Goal: Task Accomplishment & Management: Manage account settings

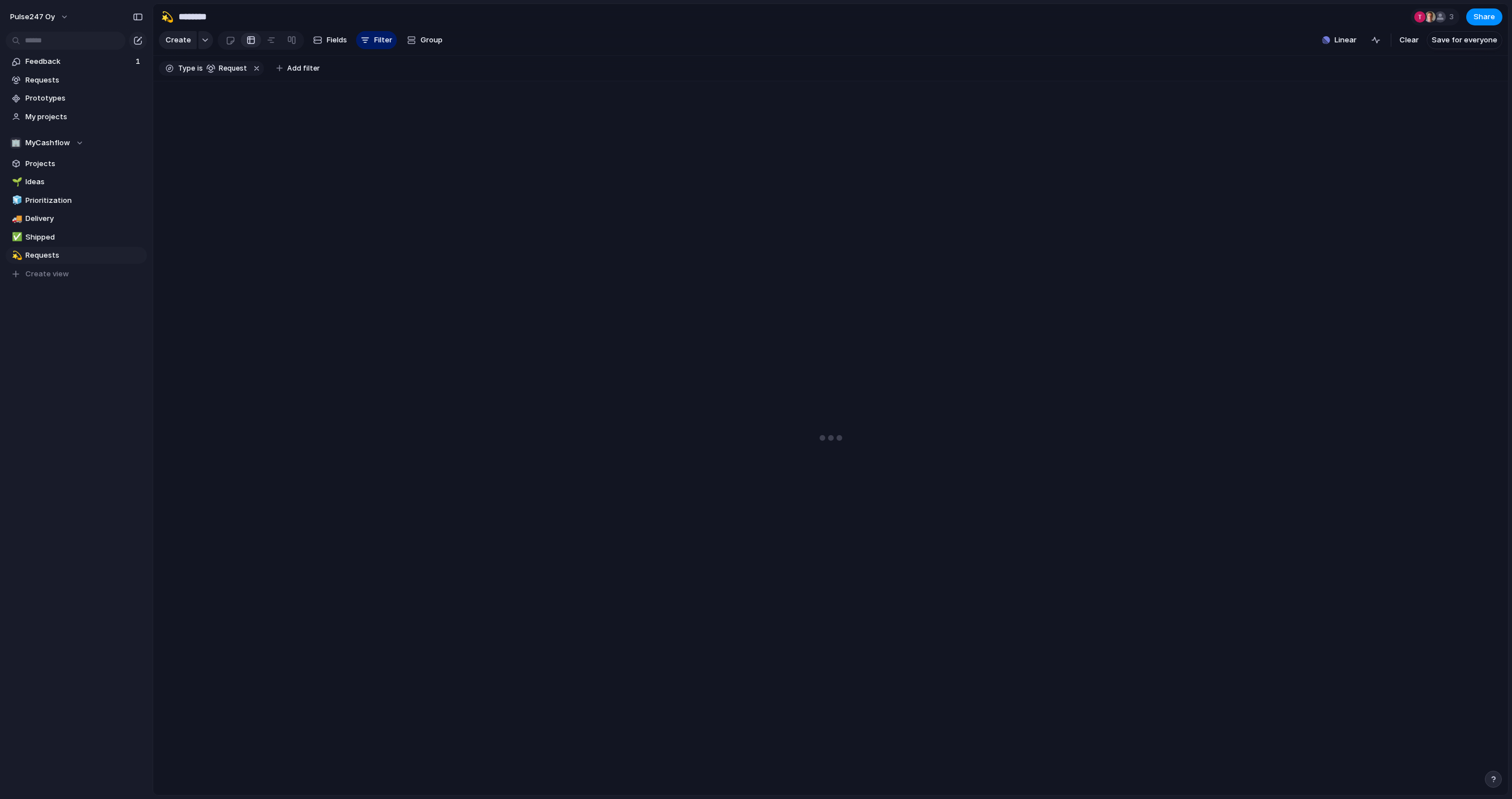
click at [1494, 783] on button "button" at bounding box center [1493, 779] width 17 height 17
click at [1435, 694] on button "Live chat 2 min" at bounding box center [1441, 699] width 113 height 18
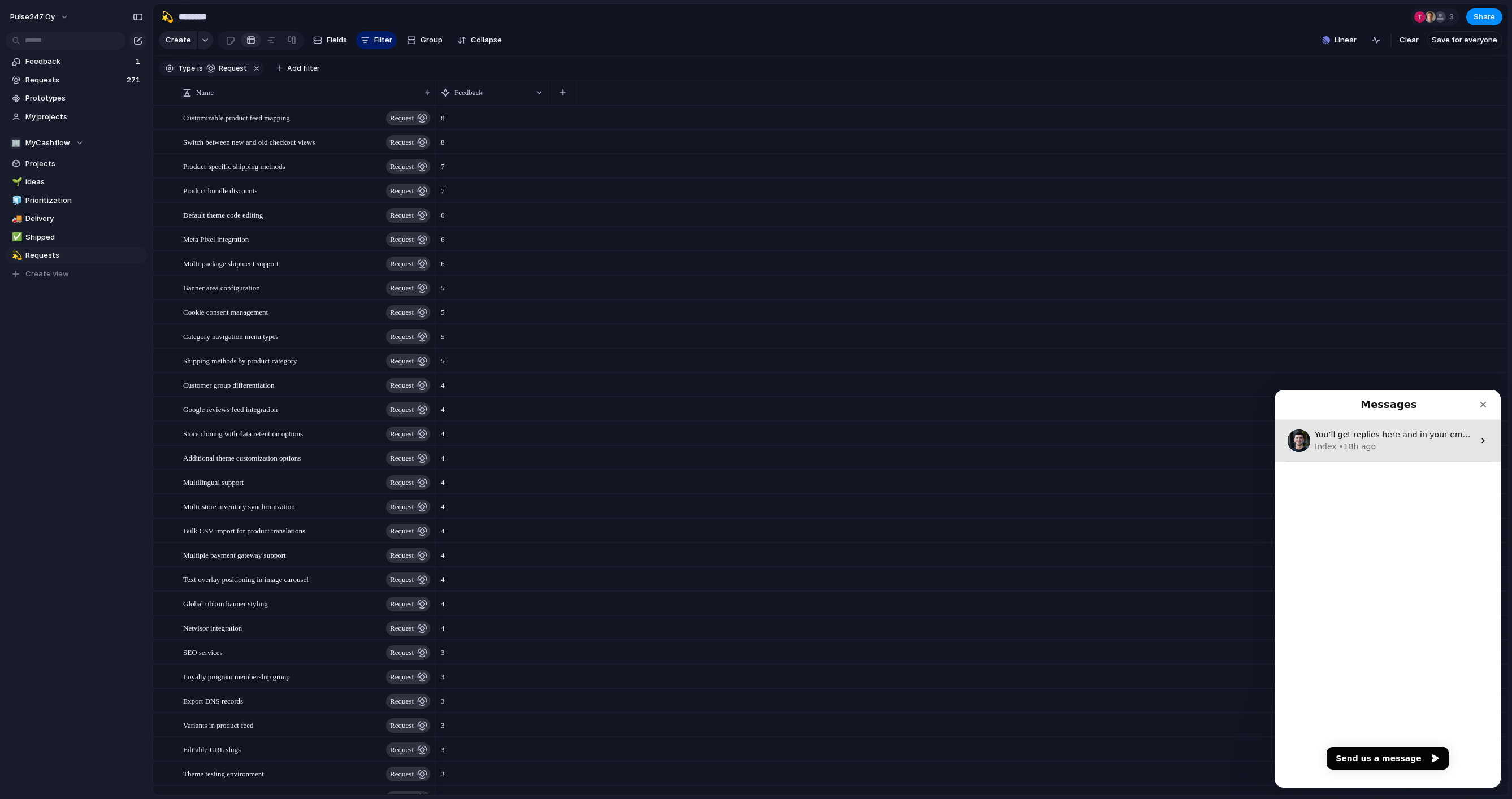
click at [1380, 445] on div "Index • 18h ago" at bounding box center [1394, 446] width 159 height 12
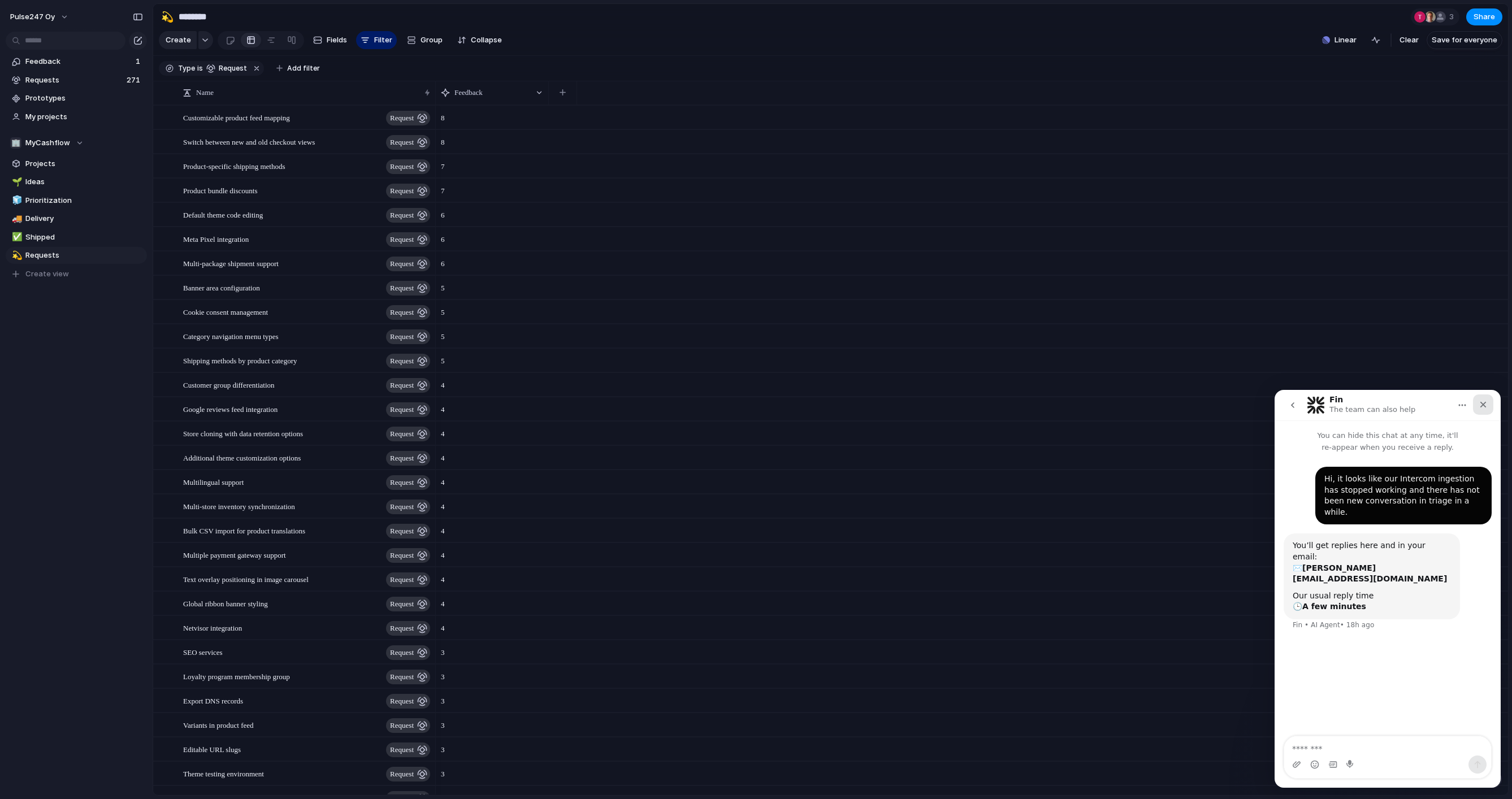
click at [1482, 404] on icon "Close" at bounding box center [1483, 405] width 6 height 6
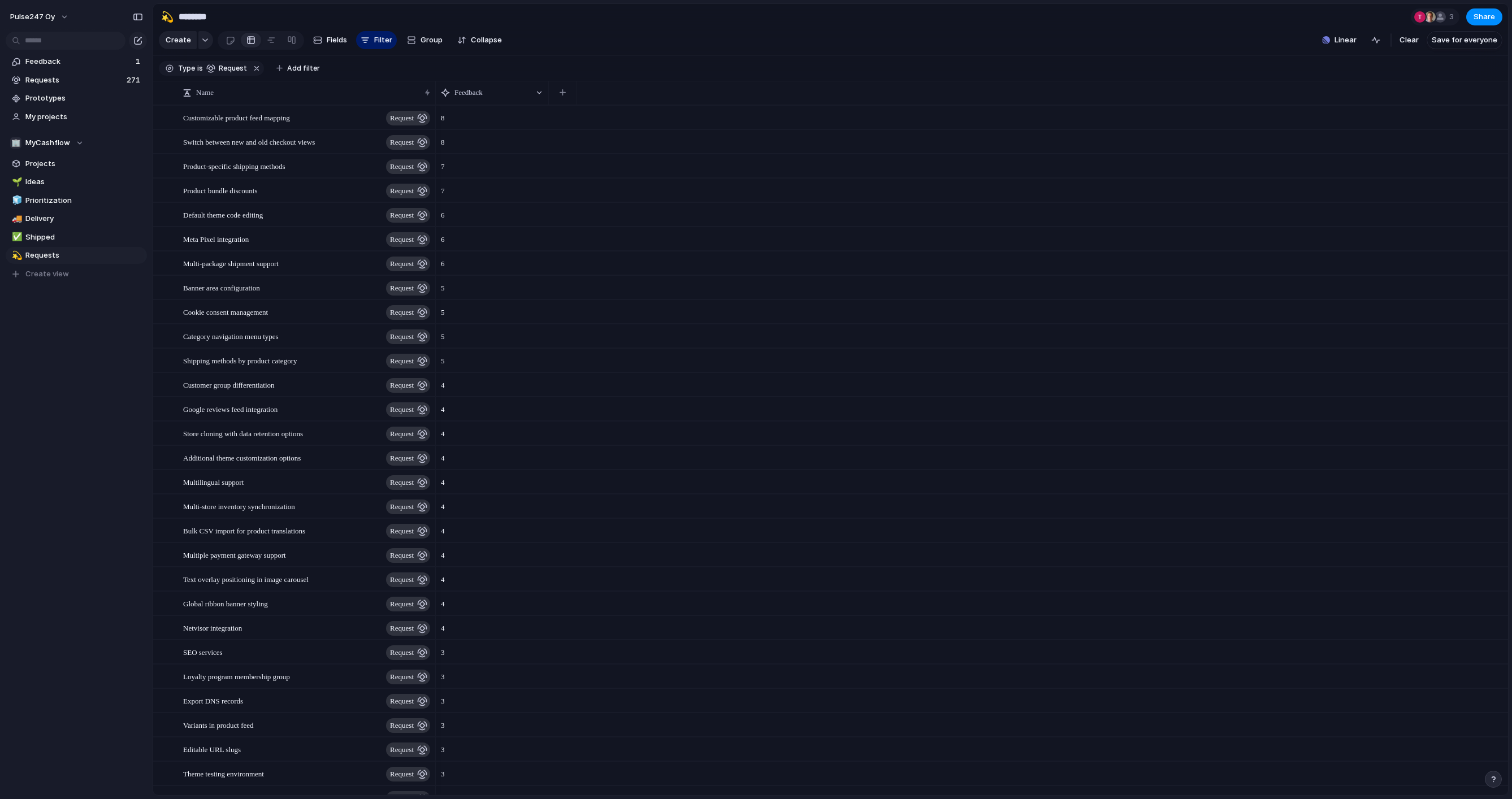
click at [1177, 339] on div "5" at bounding box center [971, 336] width 1072 height 24
click at [45, 83] on span "Requests" at bounding box center [74, 80] width 98 height 11
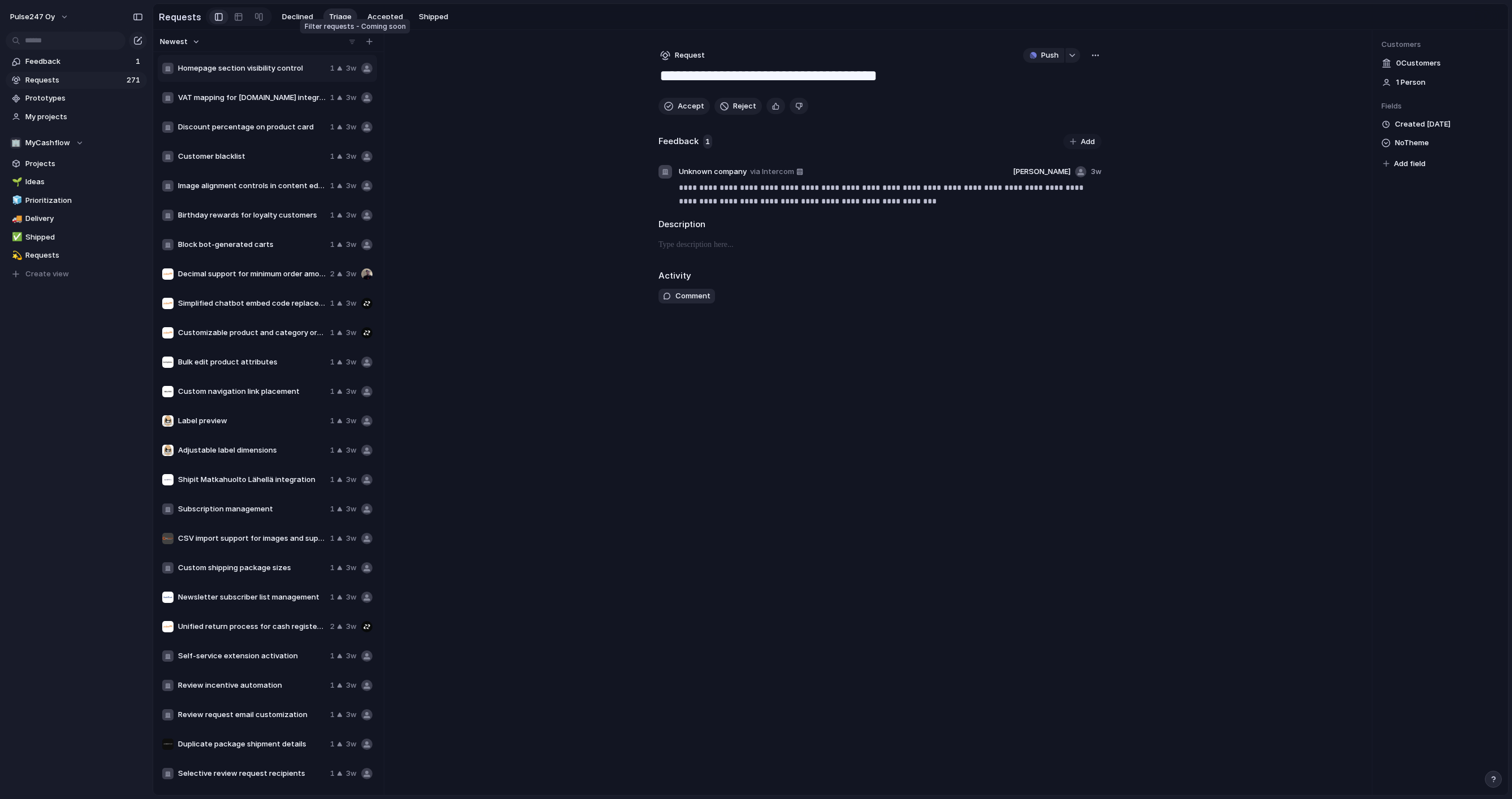
click at [347, 41] on div at bounding box center [352, 41] width 11 height 11
click at [299, 17] on span "Declined" at bounding box center [297, 16] width 31 height 11
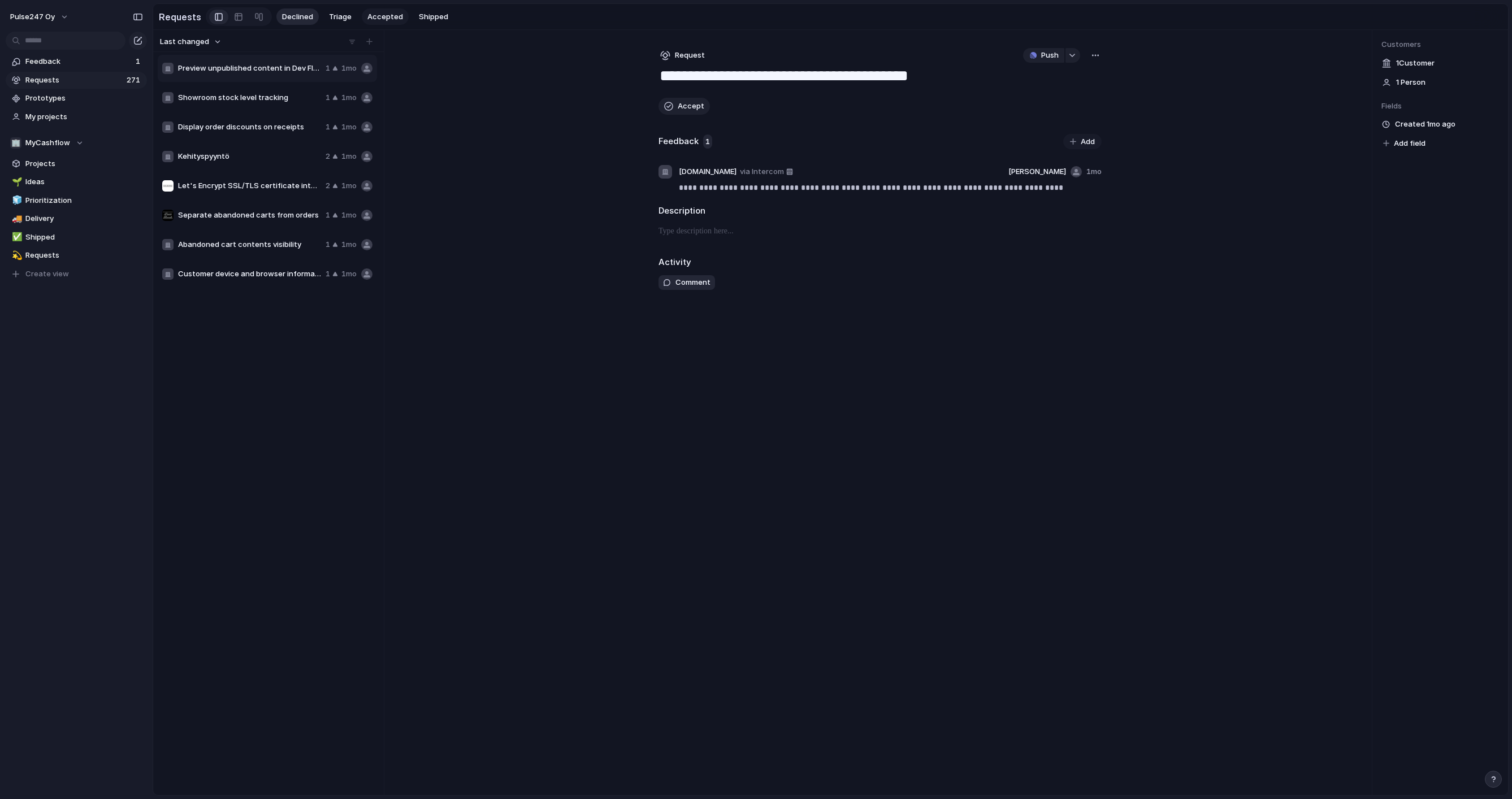
click at [367, 19] on span "Accepted" at bounding box center [385, 16] width 36 height 11
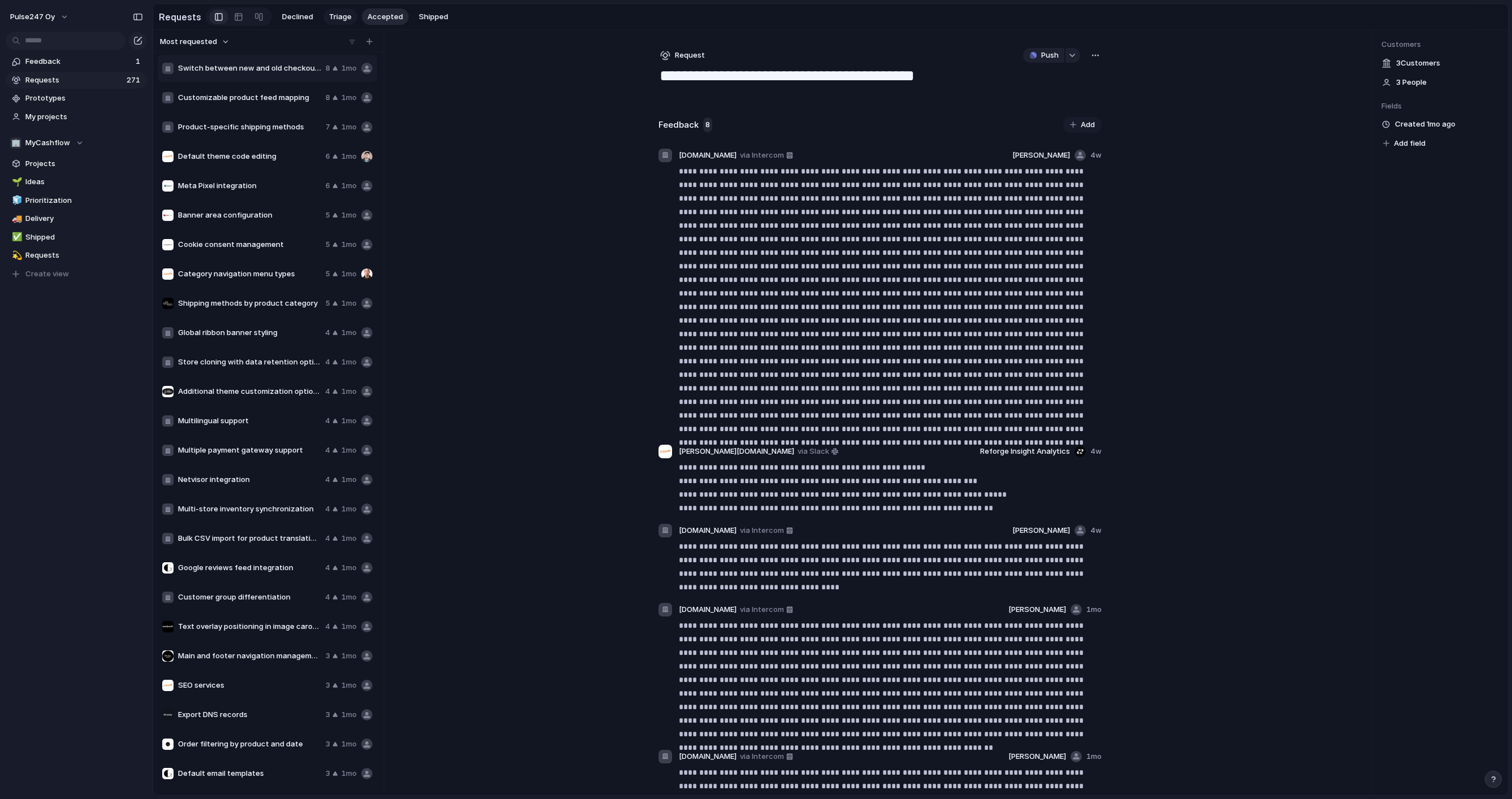
click at [340, 16] on span "Triage" at bounding box center [340, 16] width 23 height 11
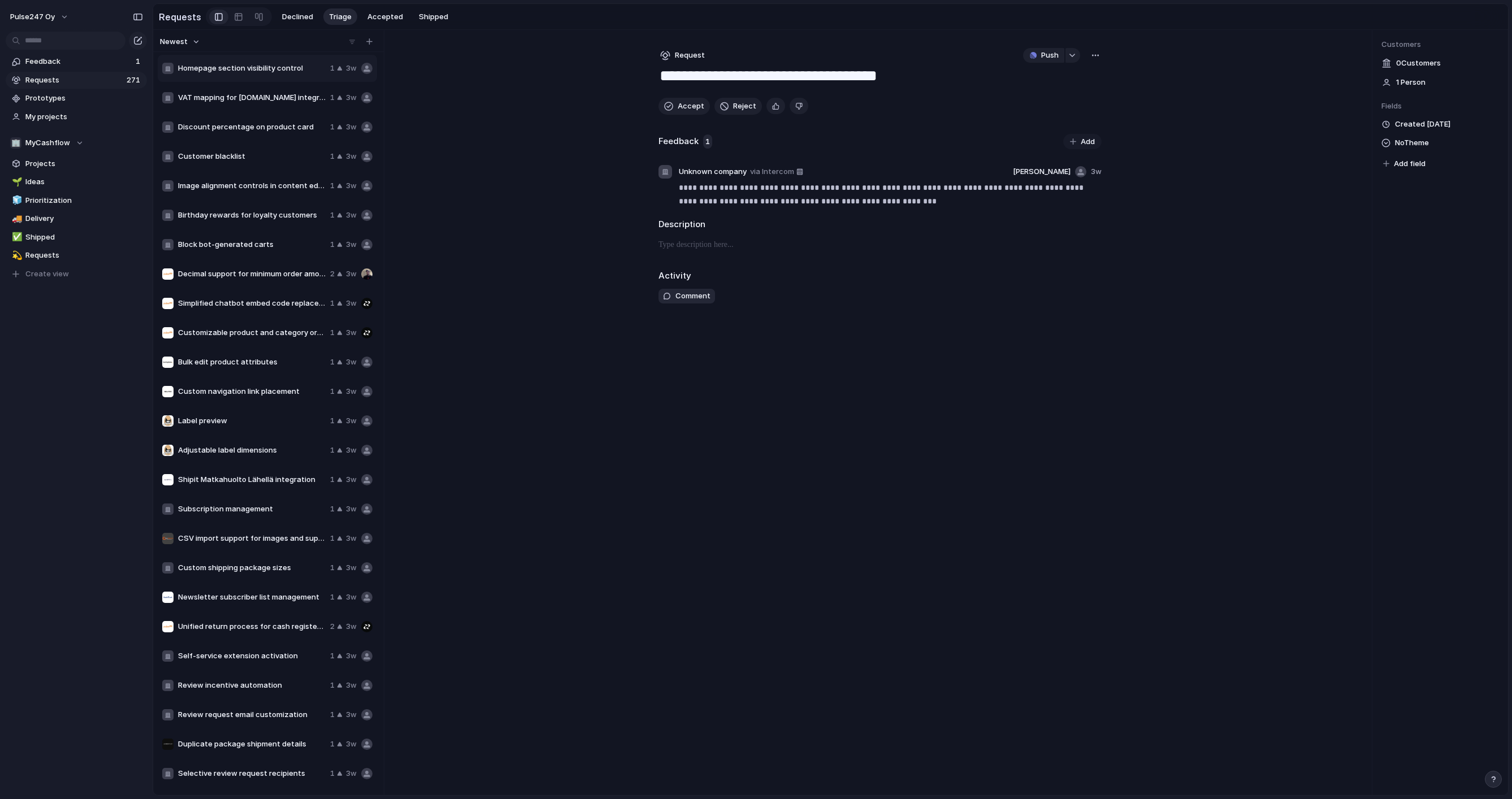
click at [252, 69] on span "Homepage section visibility control" at bounding box center [252, 68] width 148 height 11
click at [682, 105] on span "Accept" at bounding box center [691, 106] width 27 height 11
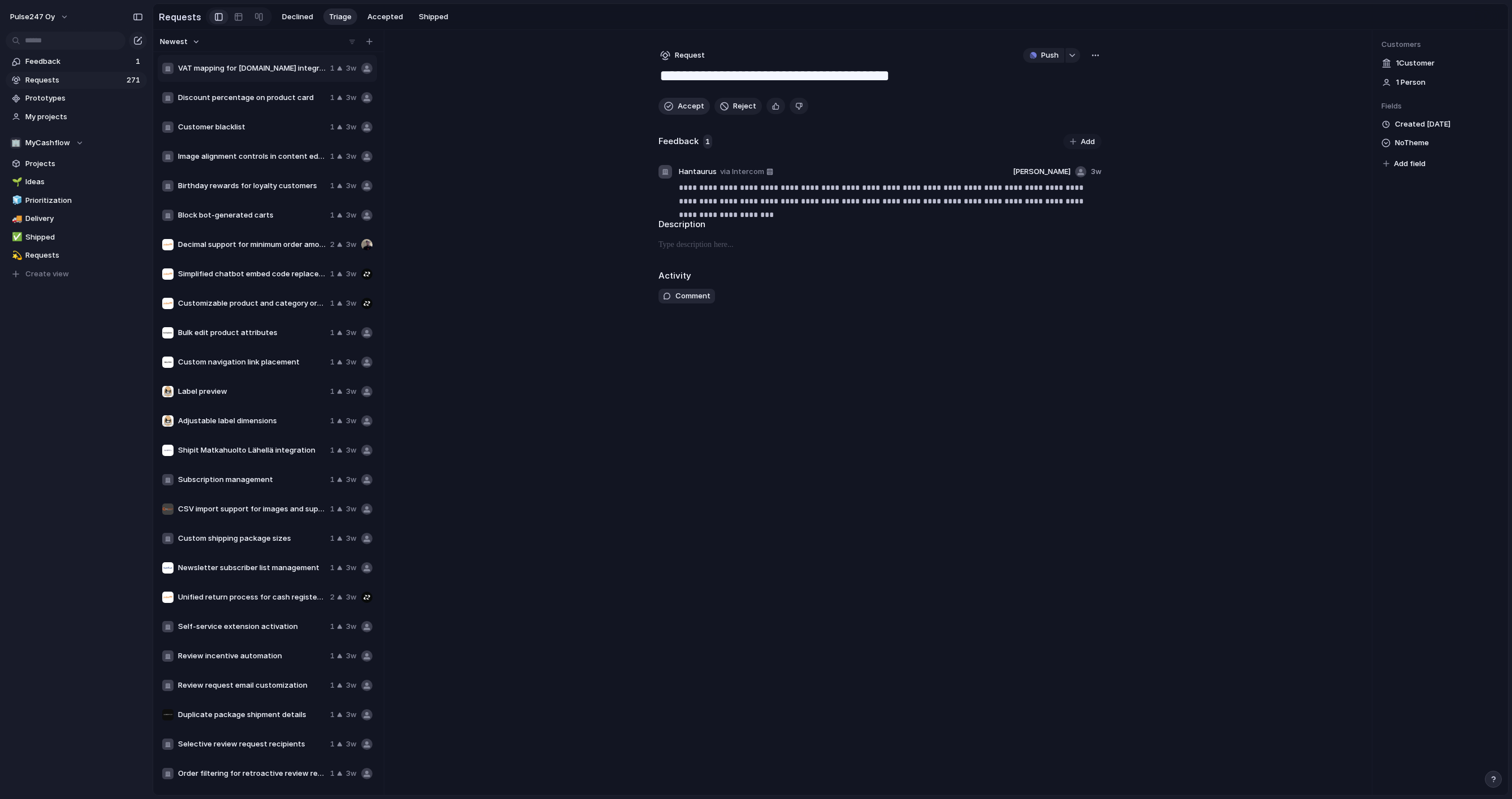
click at [682, 105] on span "Accept" at bounding box center [691, 106] width 27 height 11
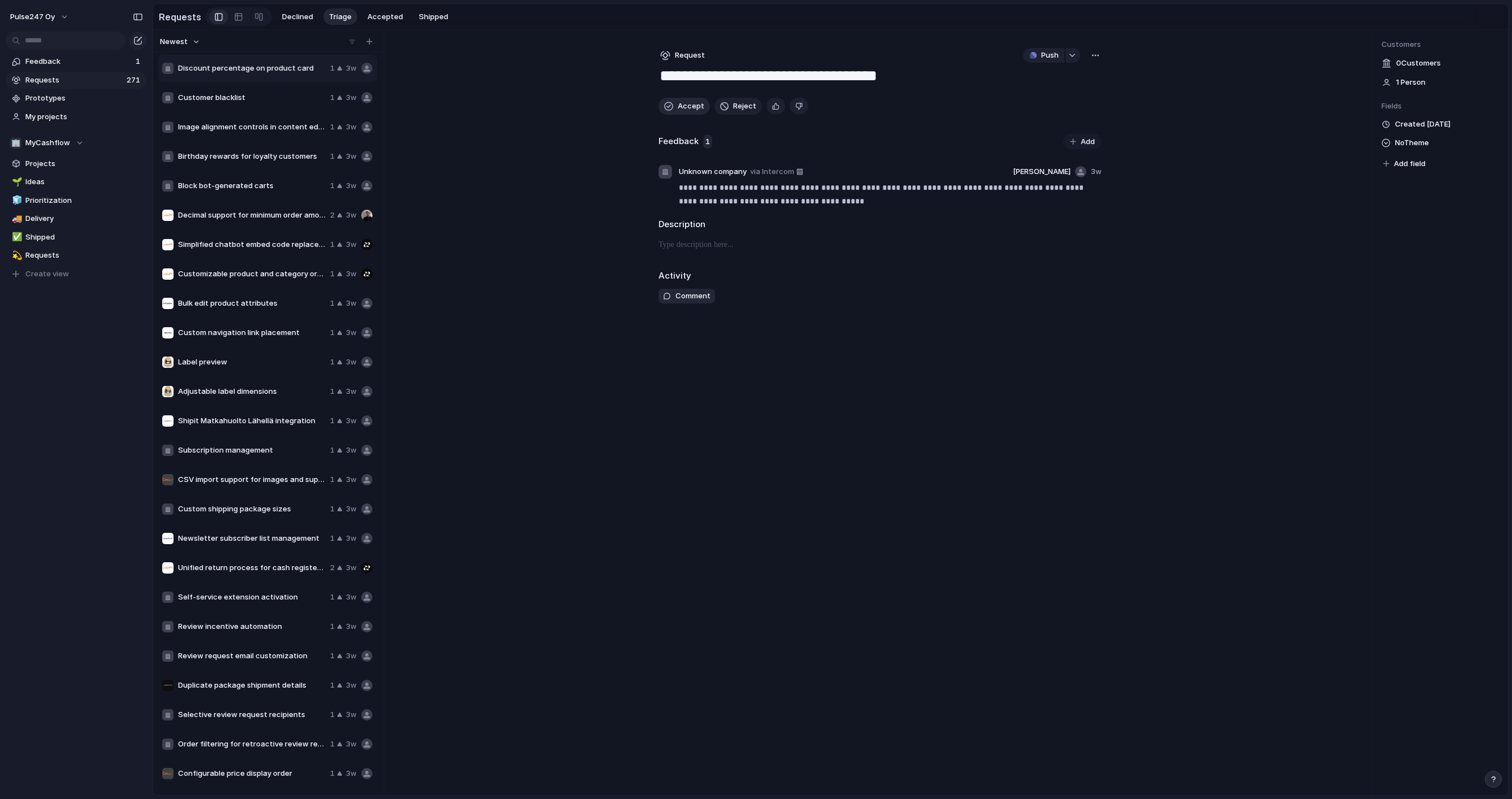
click at [682, 105] on span "Accept" at bounding box center [691, 106] width 27 height 11
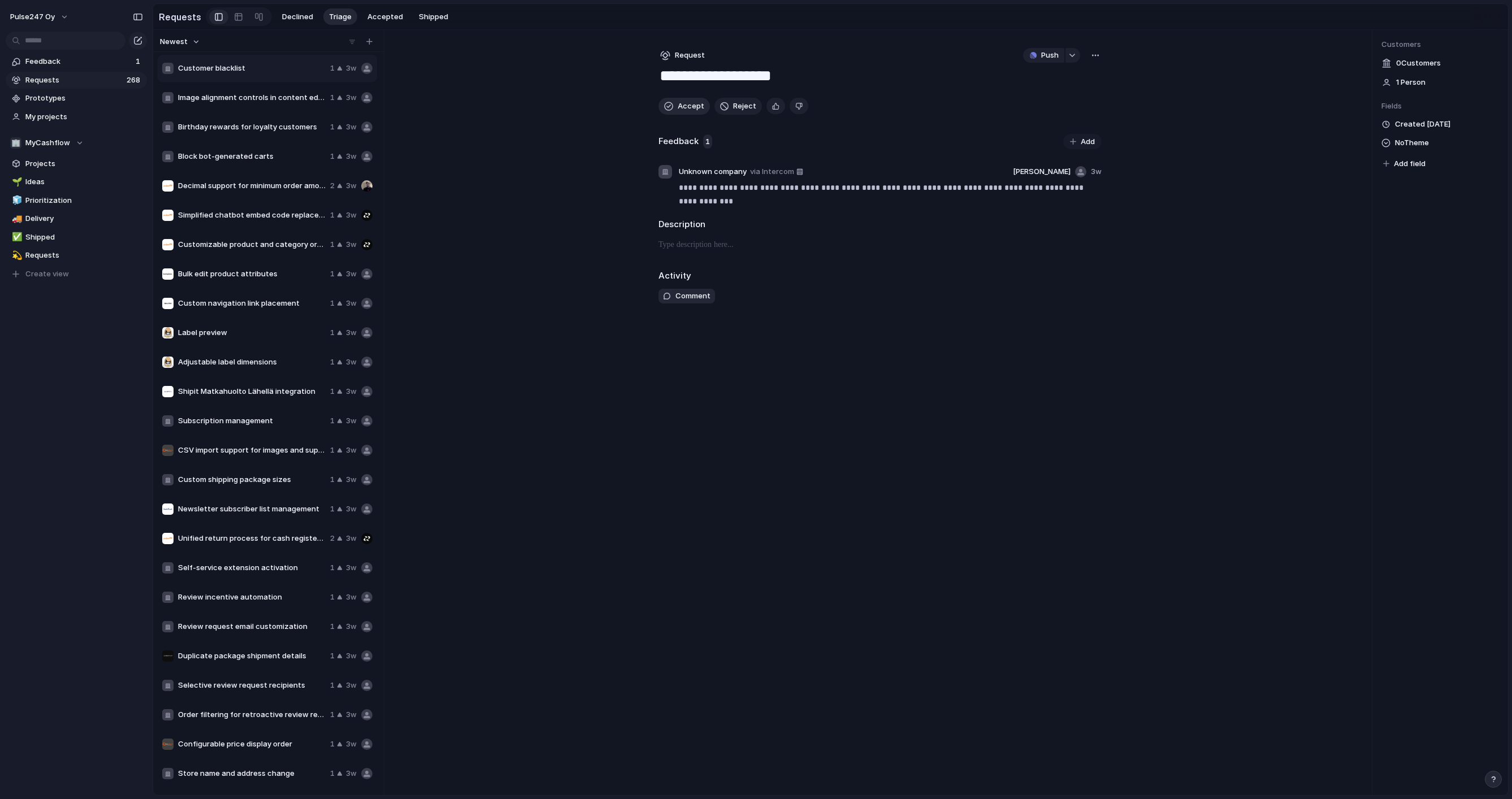
click at [682, 105] on span "Accept" at bounding box center [691, 106] width 27 height 11
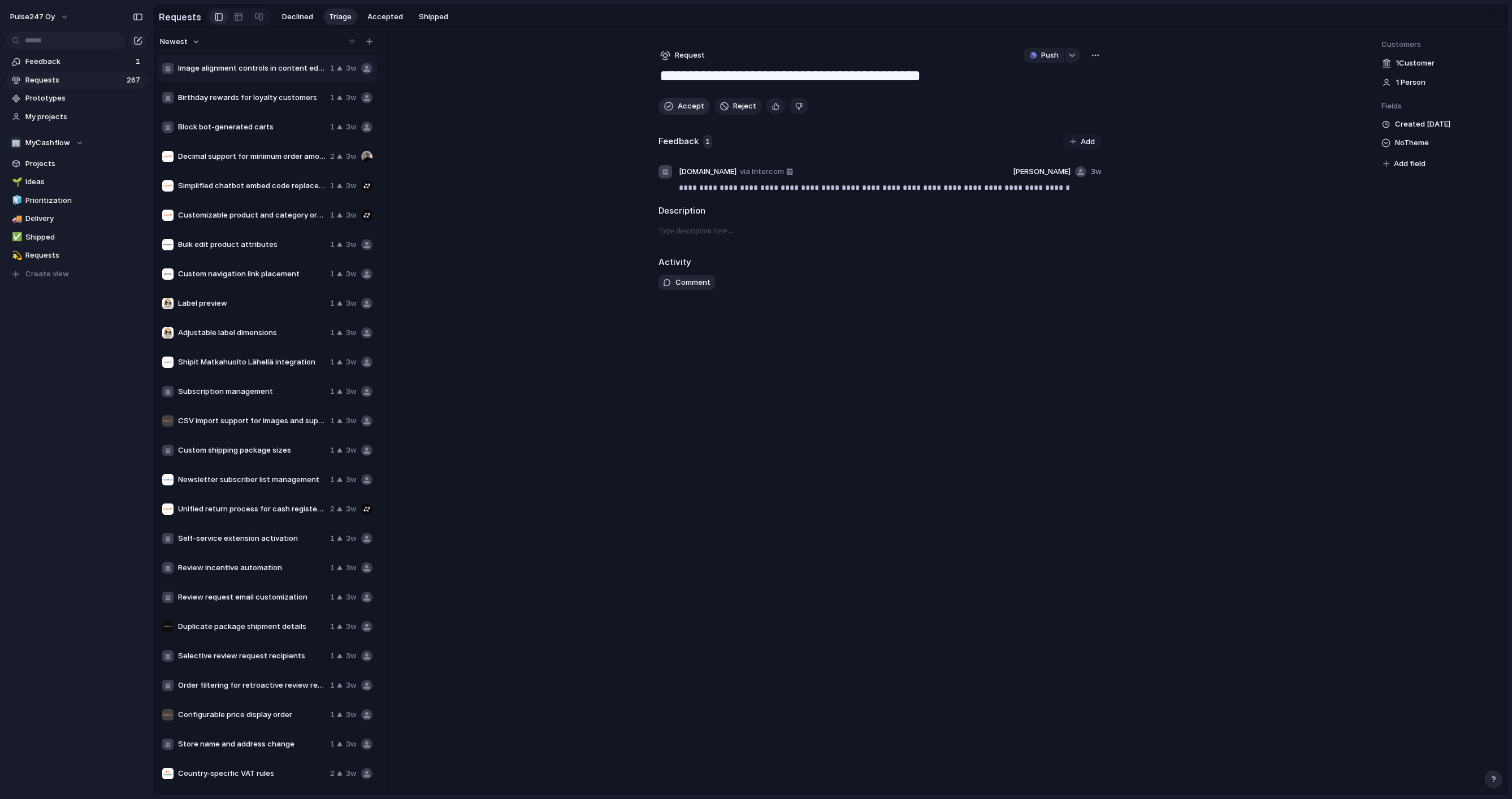
click at [682, 105] on span "Accept" at bounding box center [691, 106] width 27 height 11
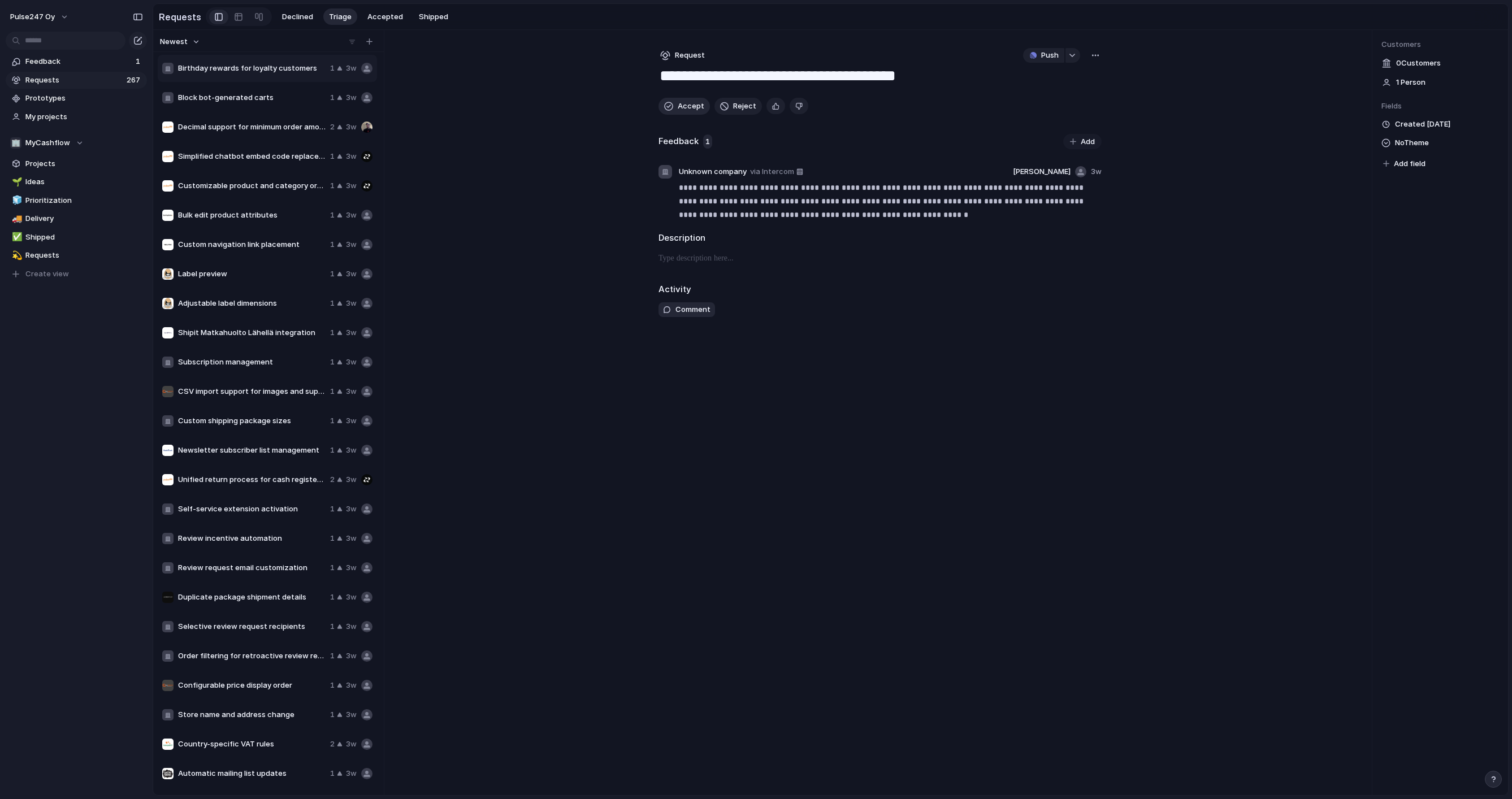
click at [682, 105] on span "Accept" at bounding box center [691, 106] width 27 height 11
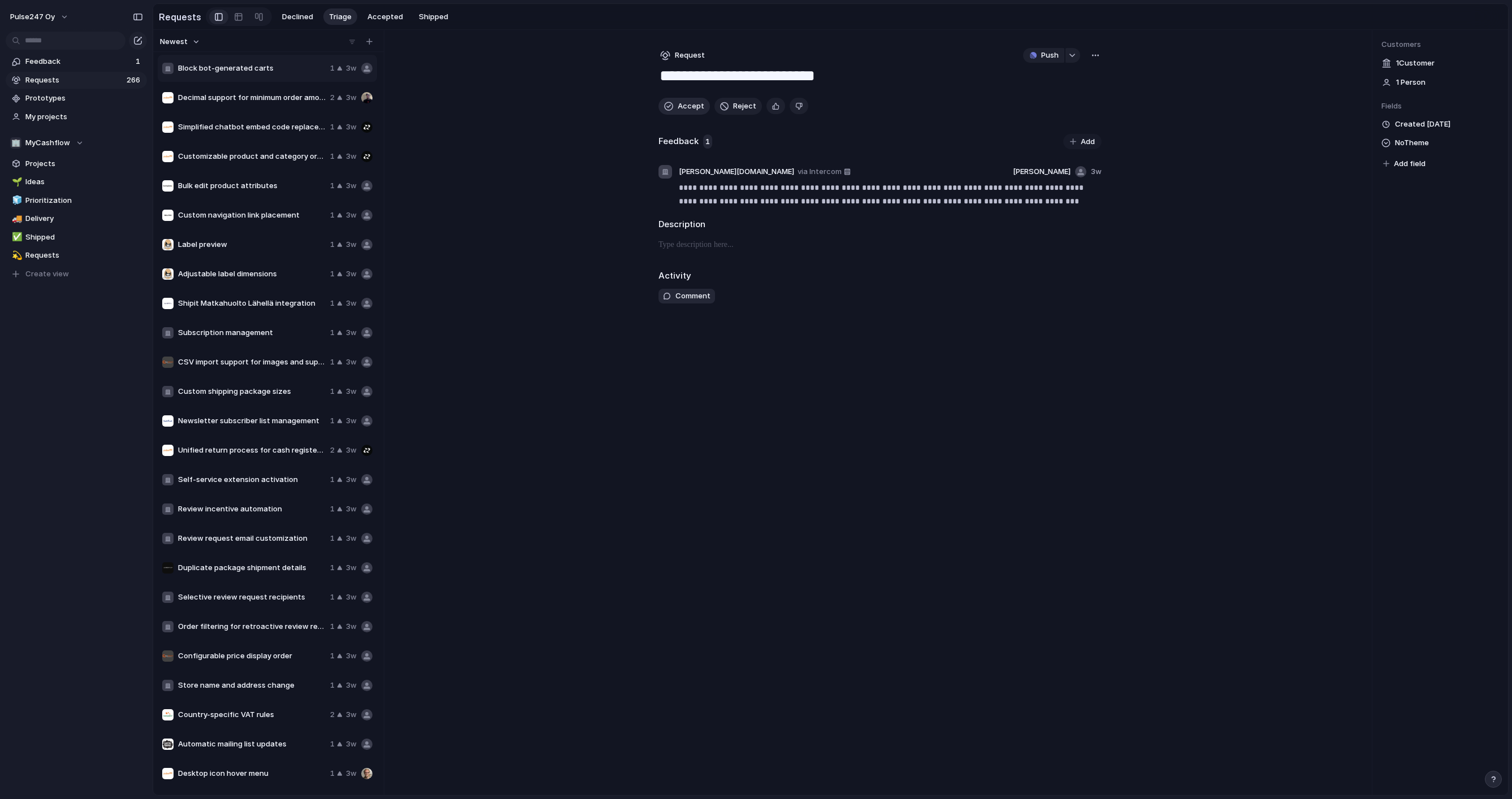
click at [682, 105] on span "Accept" at bounding box center [691, 106] width 27 height 11
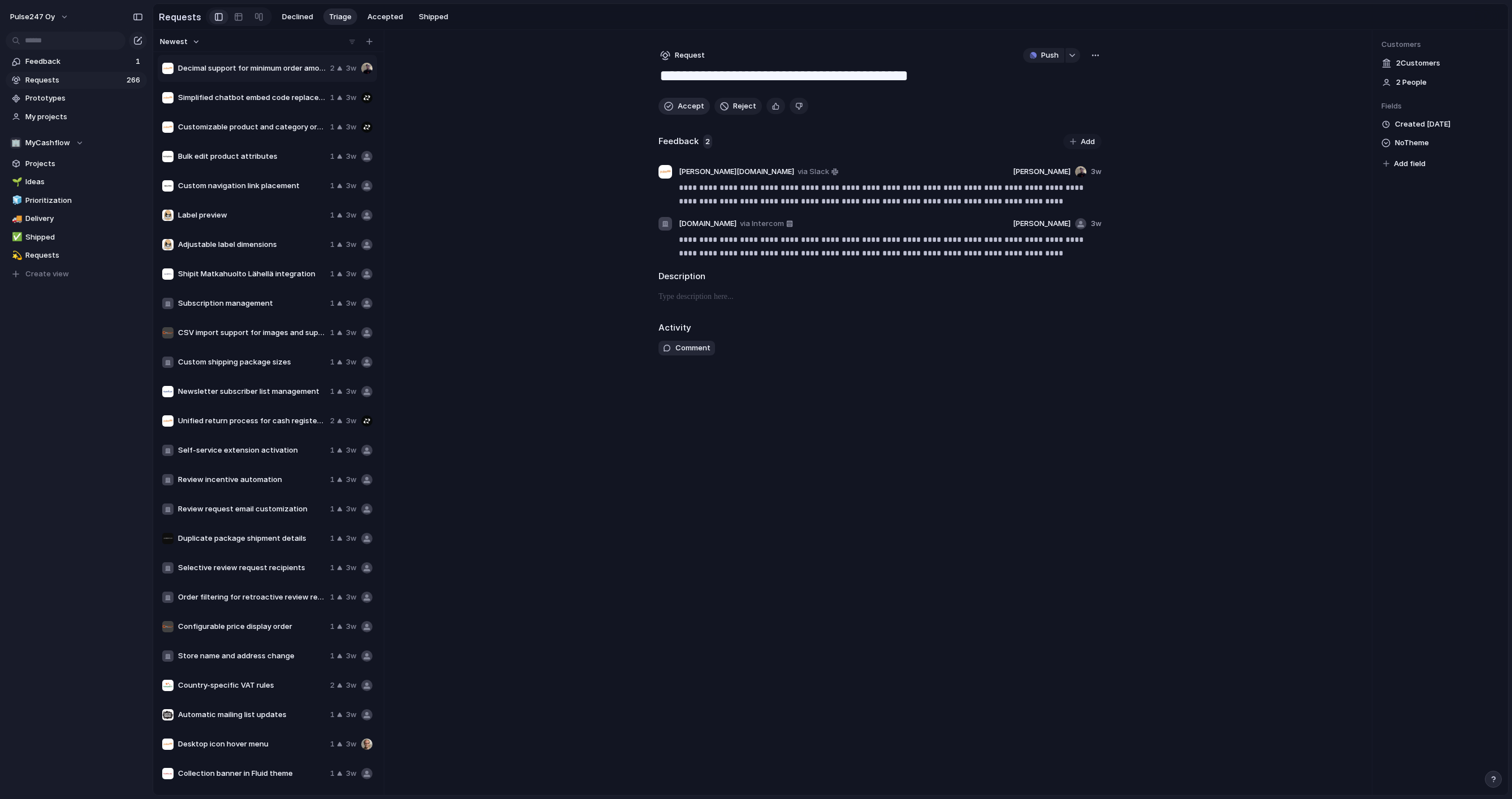
click at [682, 105] on span "Accept" at bounding box center [691, 106] width 27 height 11
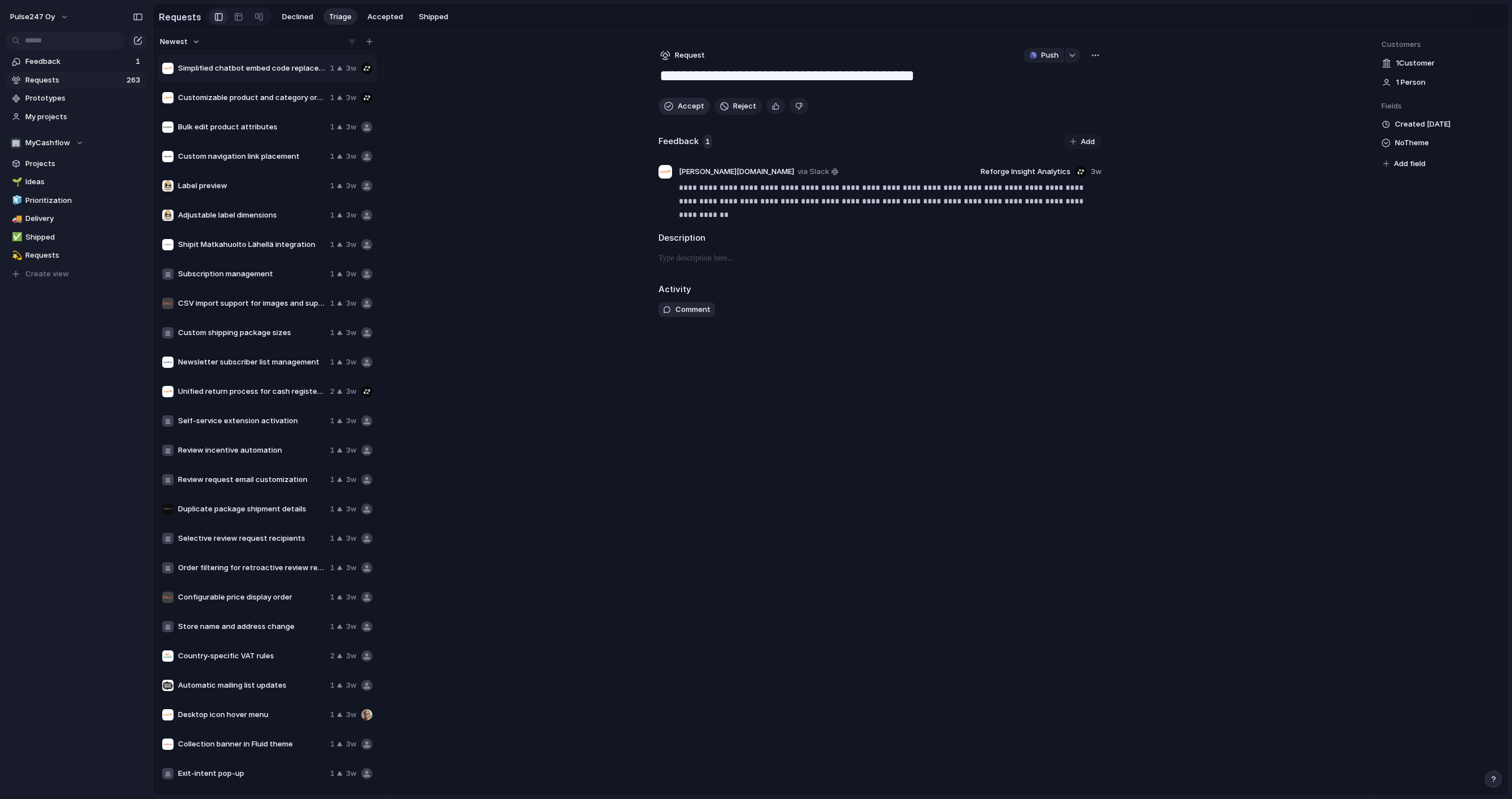
click at [682, 105] on span "Accept" at bounding box center [691, 106] width 27 height 11
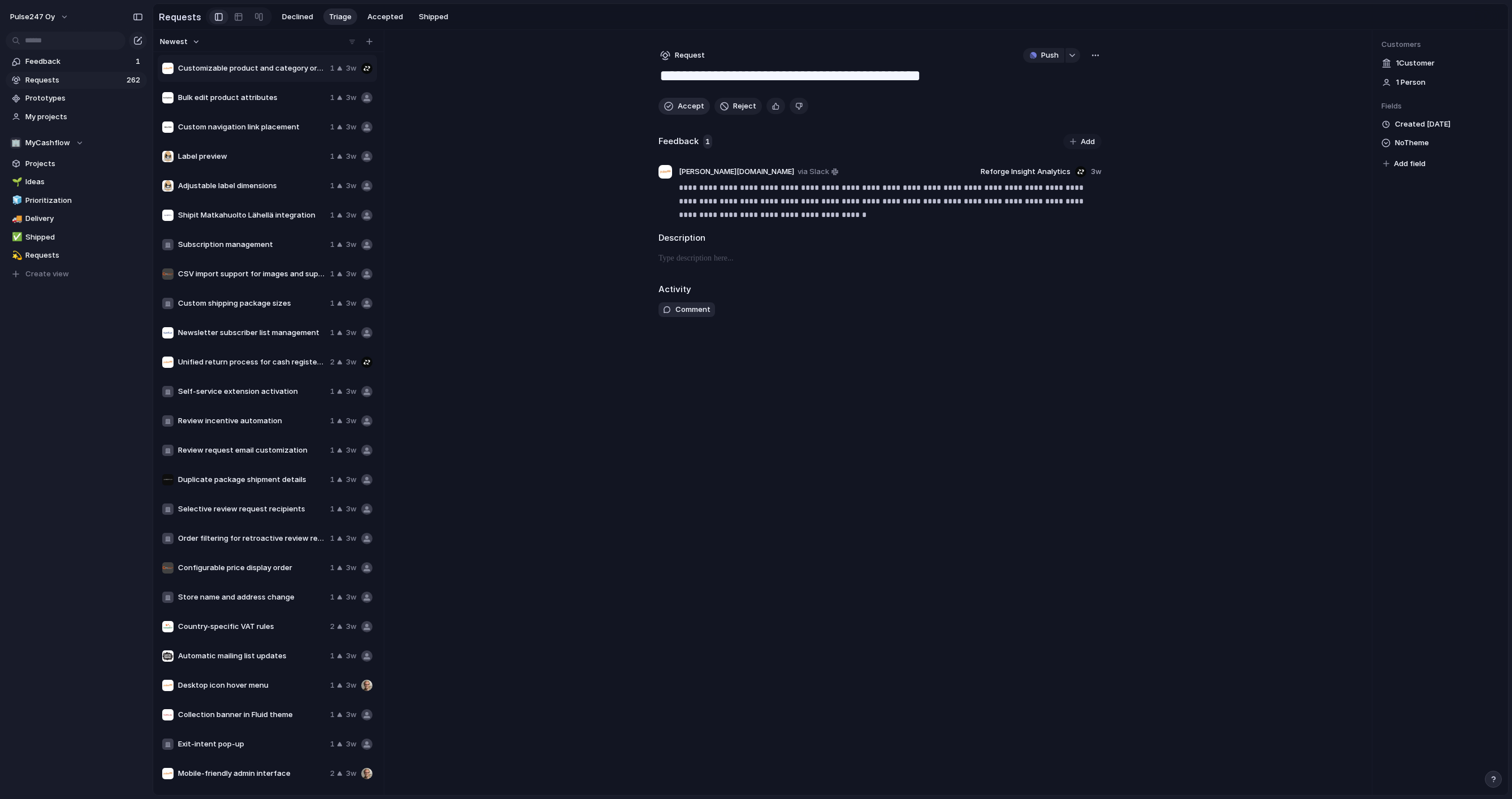
click at [682, 105] on span "Accept" at bounding box center [691, 106] width 27 height 11
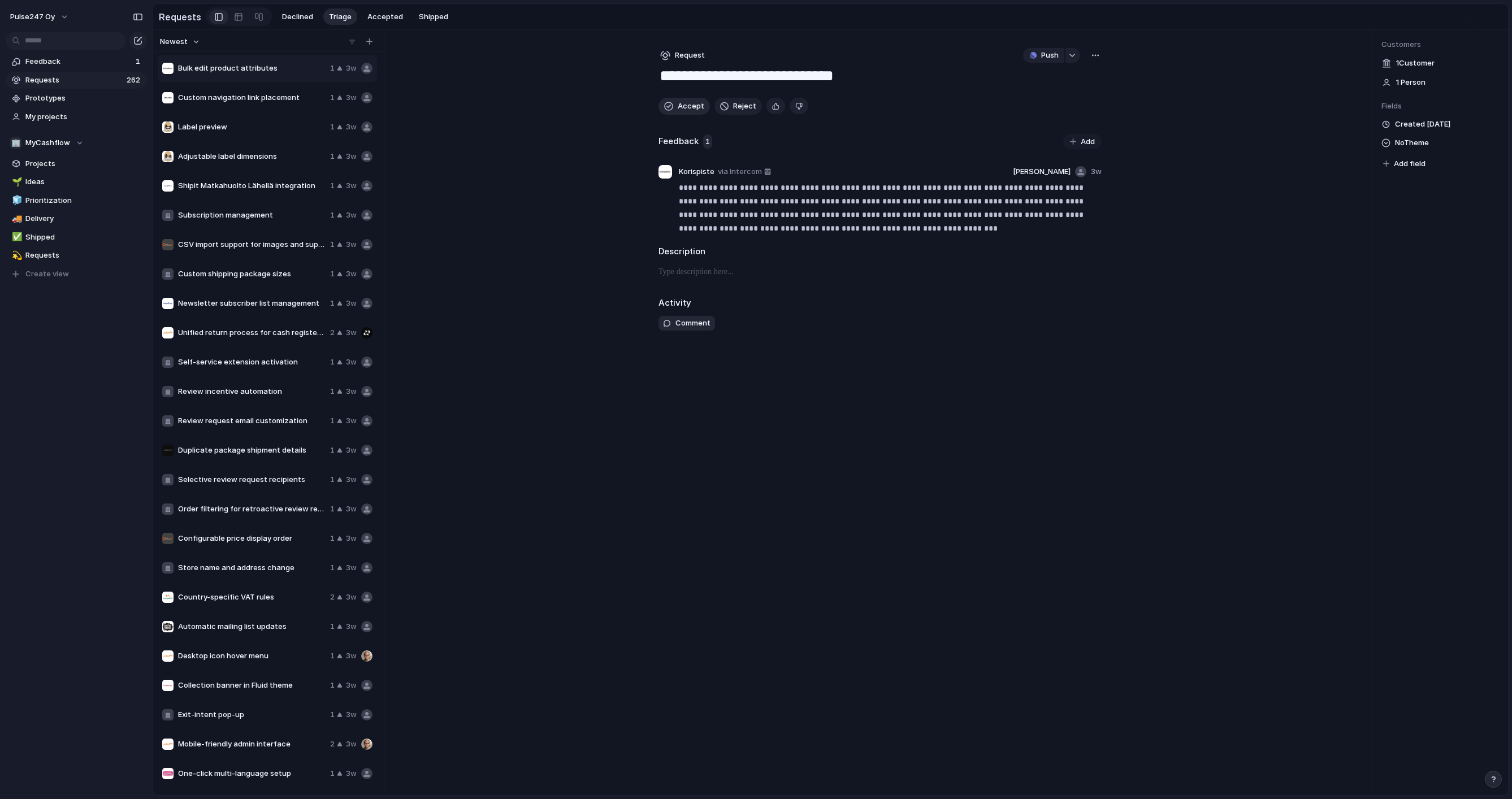
click at [682, 105] on span "Accept" at bounding box center [691, 106] width 27 height 11
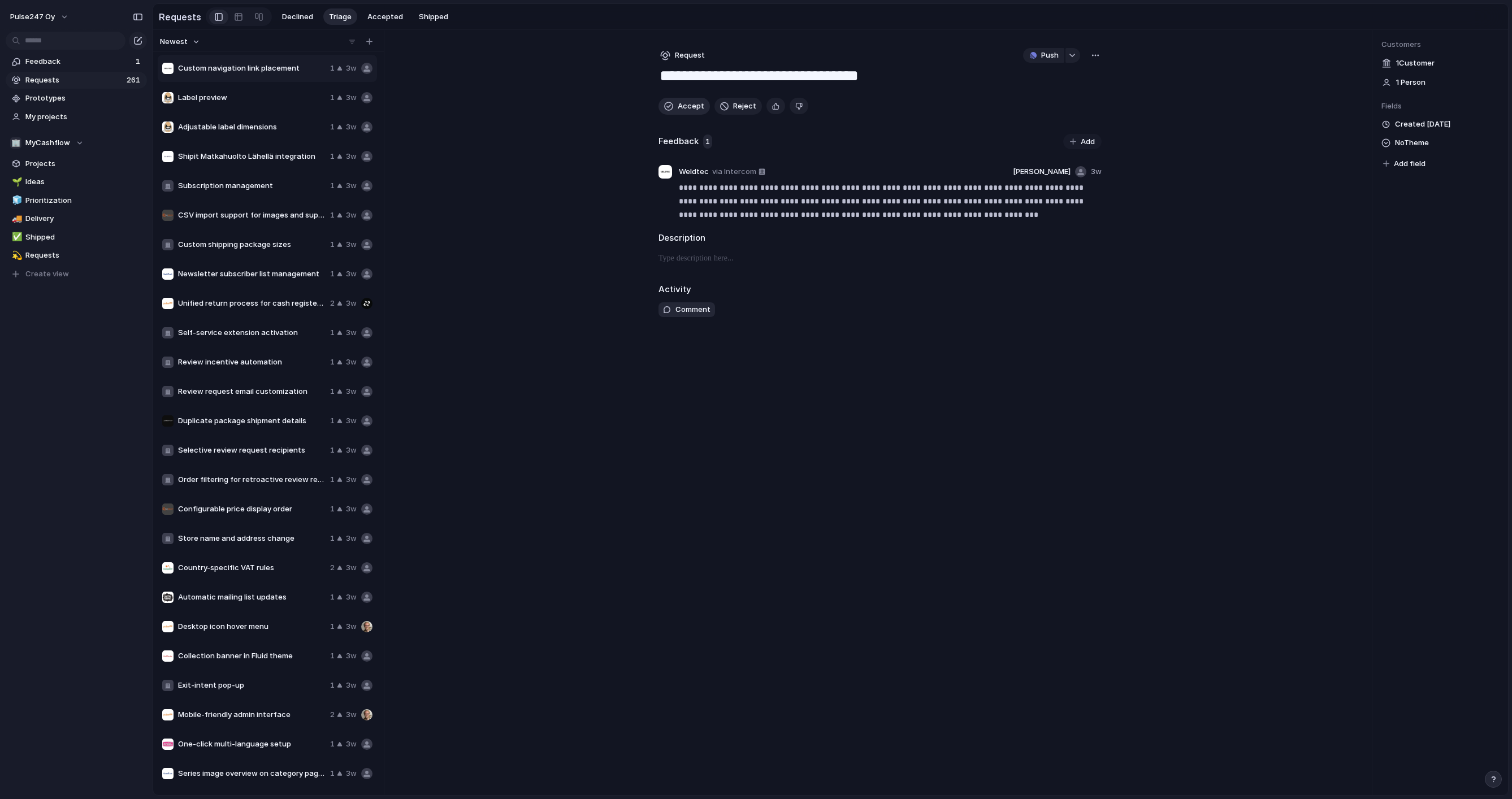
click at [682, 105] on span "Accept" at bounding box center [691, 106] width 27 height 11
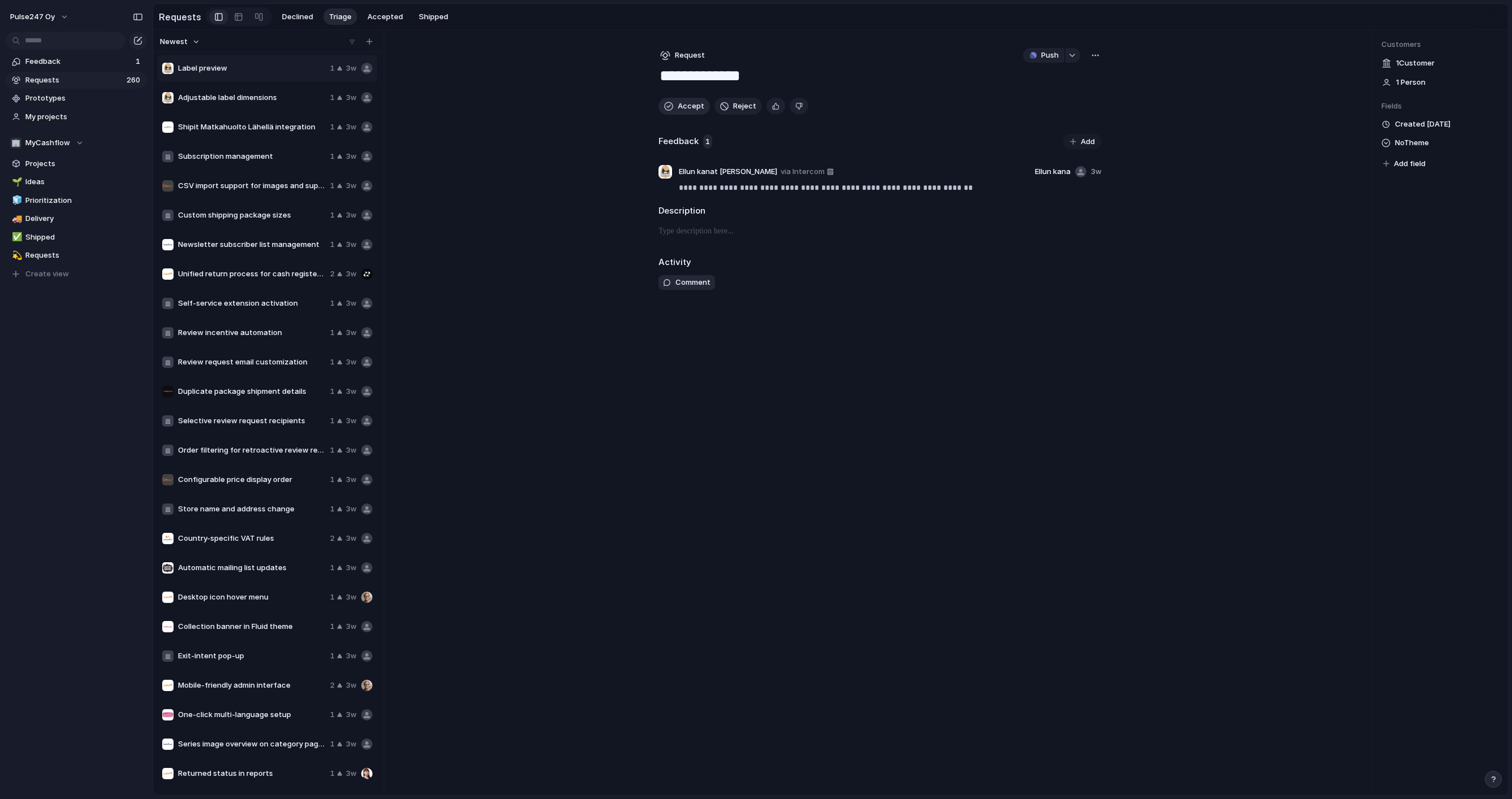
click at [682, 105] on span "Accept" at bounding box center [691, 106] width 27 height 11
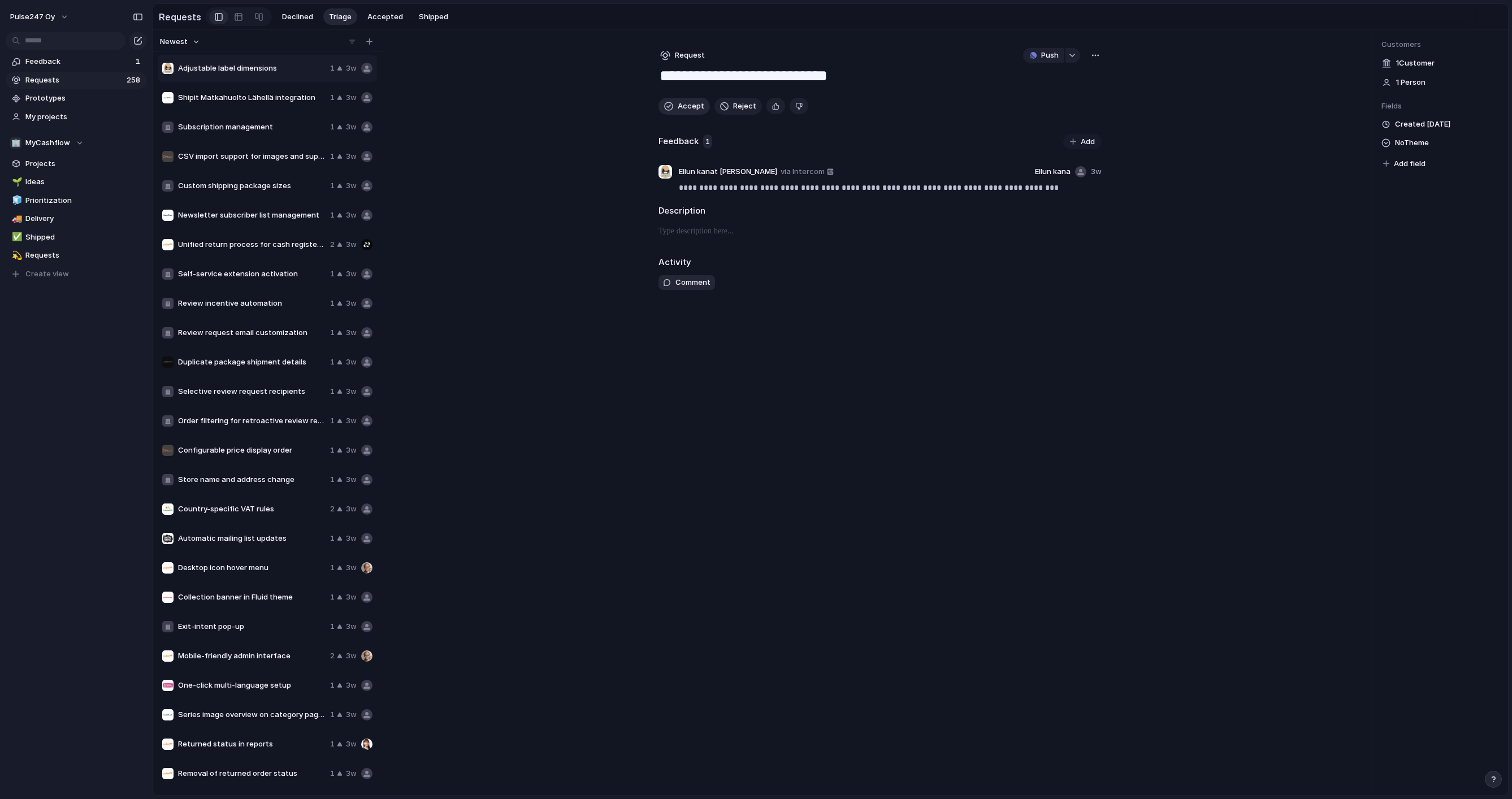
click at [682, 105] on span "Accept" at bounding box center [691, 106] width 27 height 11
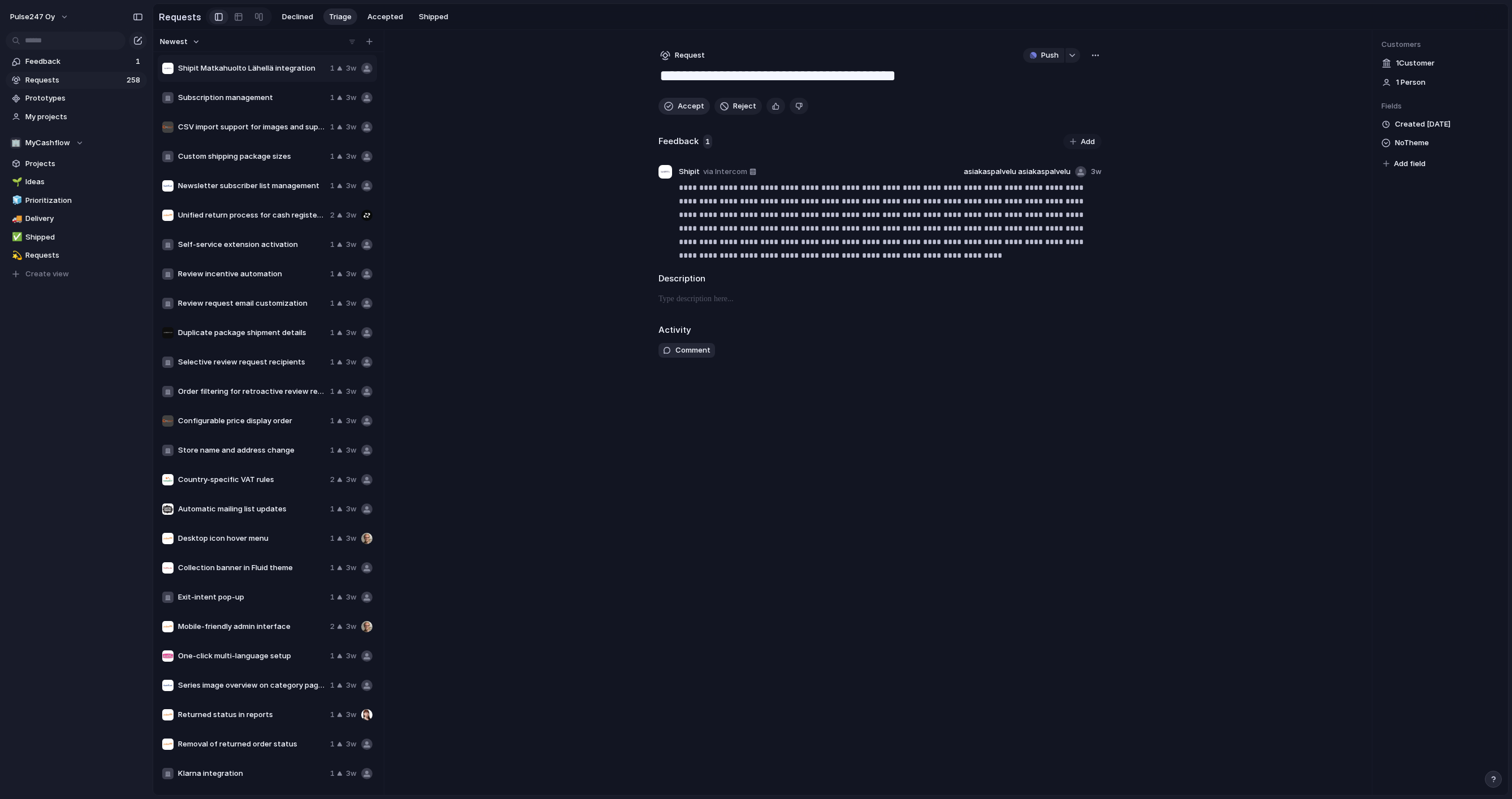
click at [682, 105] on span "Accept" at bounding box center [691, 106] width 27 height 11
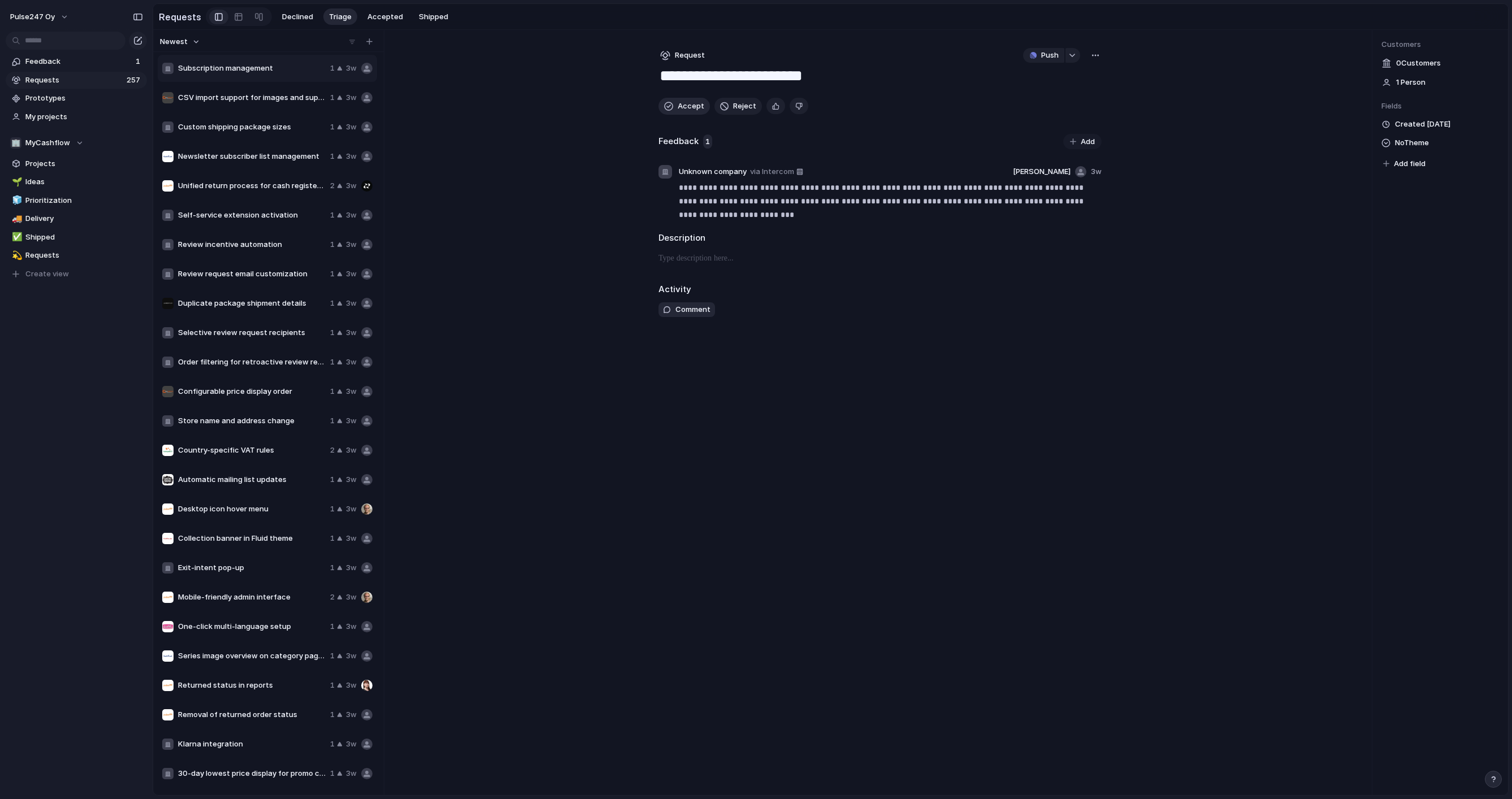
click at [682, 105] on span "Accept" at bounding box center [691, 106] width 27 height 11
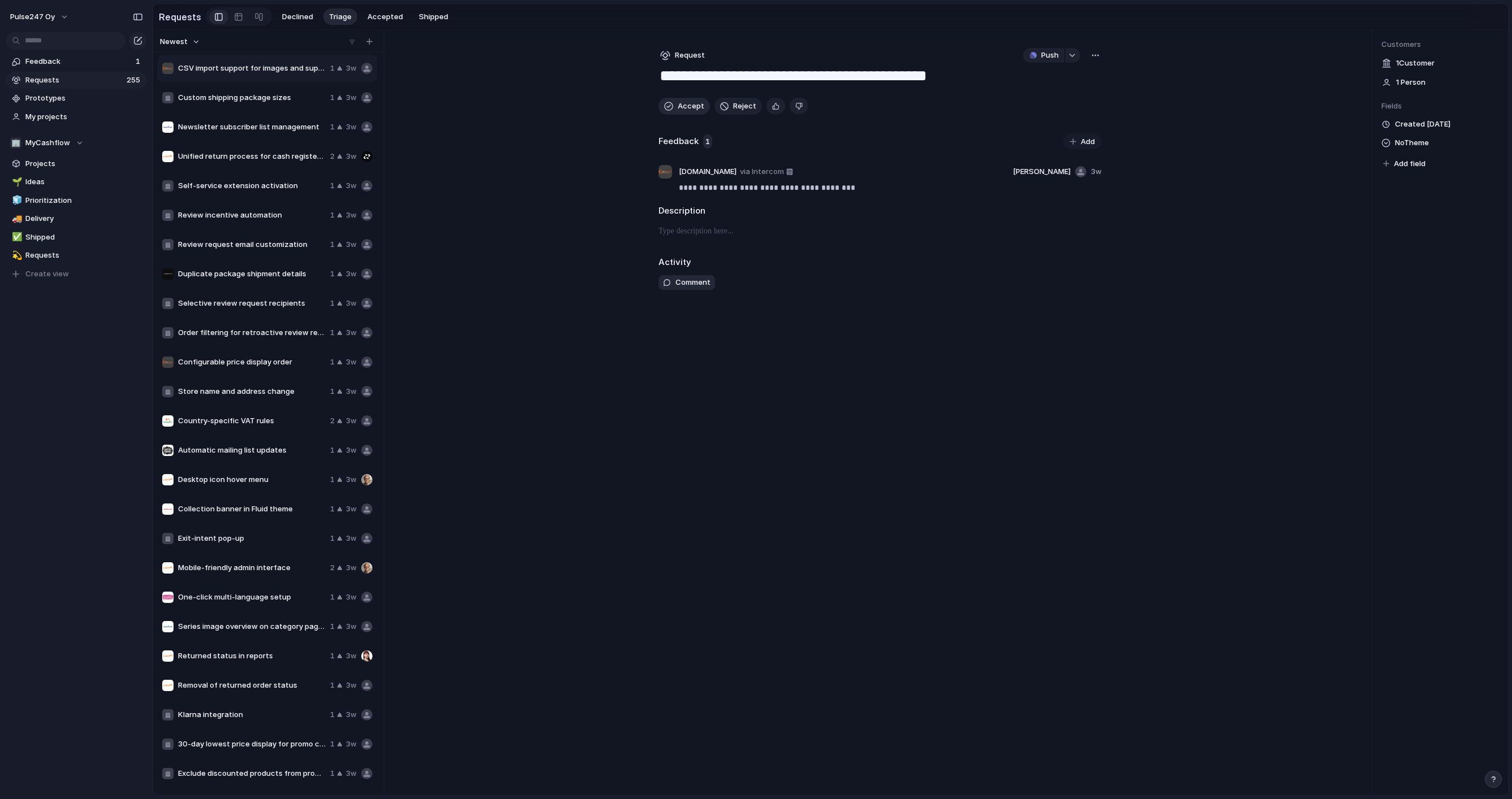
click at [682, 105] on span "Accept" at bounding box center [691, 106] width 27 height 11
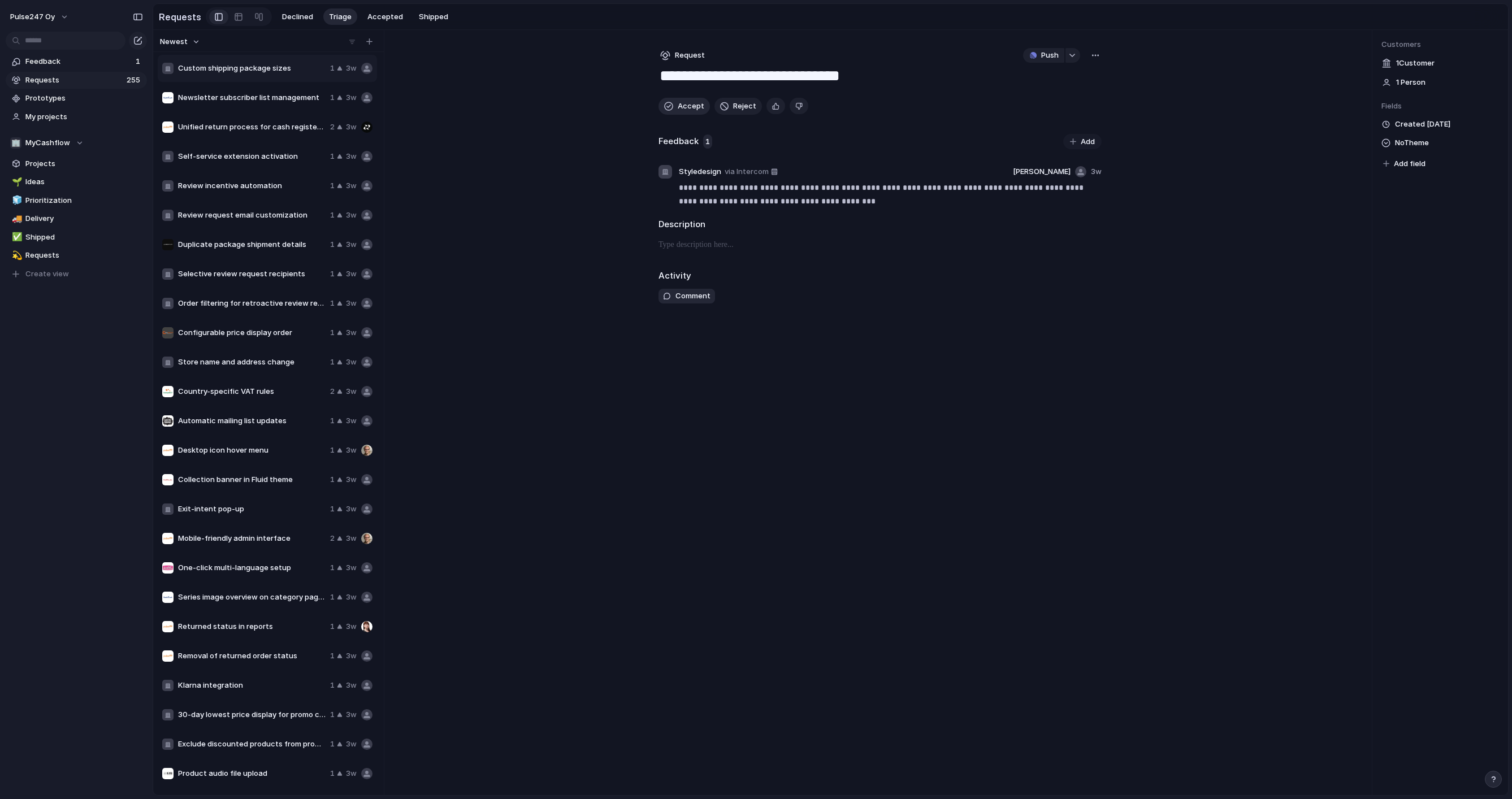
click at [682, 105] on span "Accept" at bounding box center [691, 106] width 27 height 11
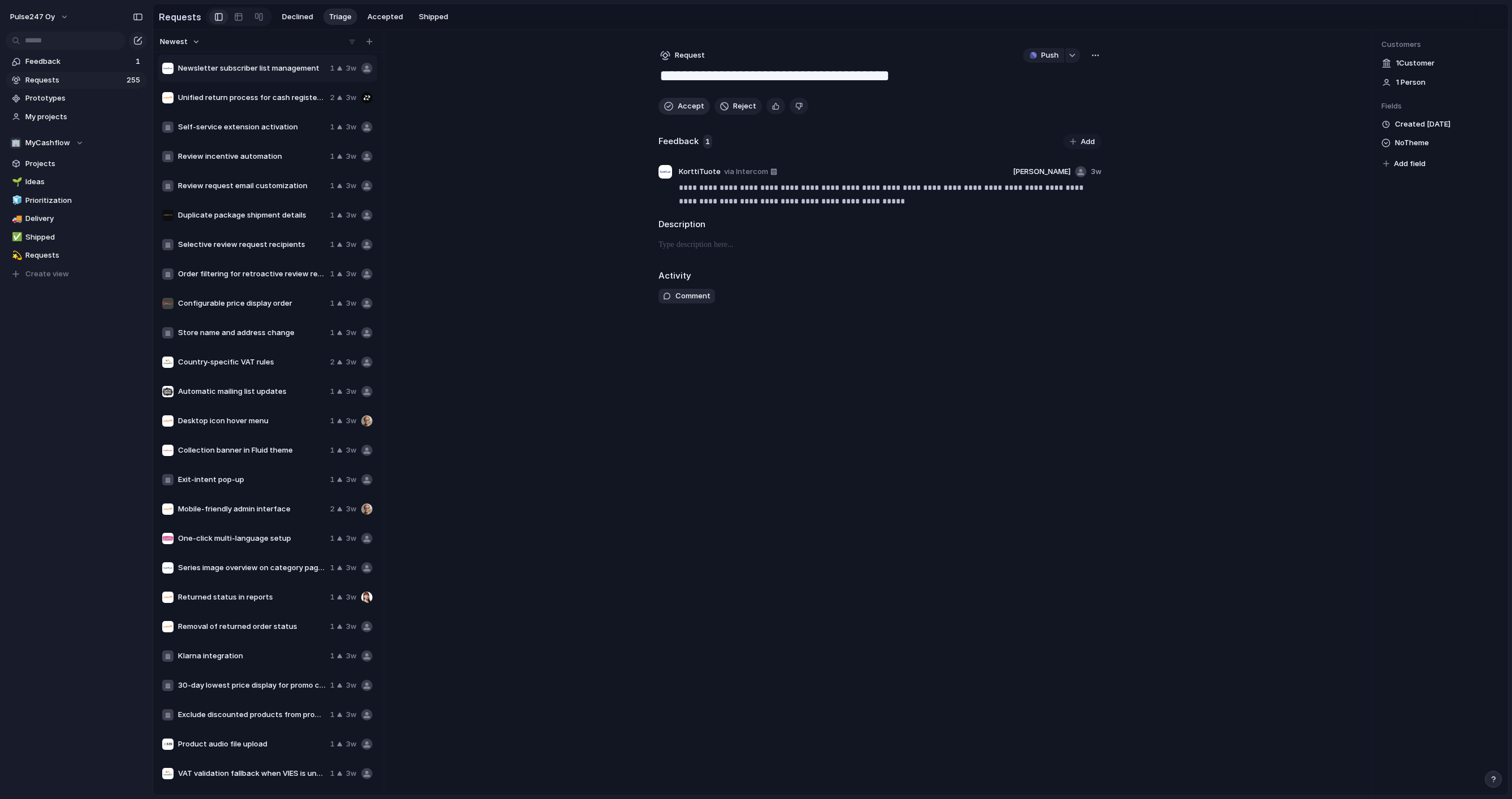
click at [682, 105] on span "Accept" at bounding box center [691, 106] width 27 height 11
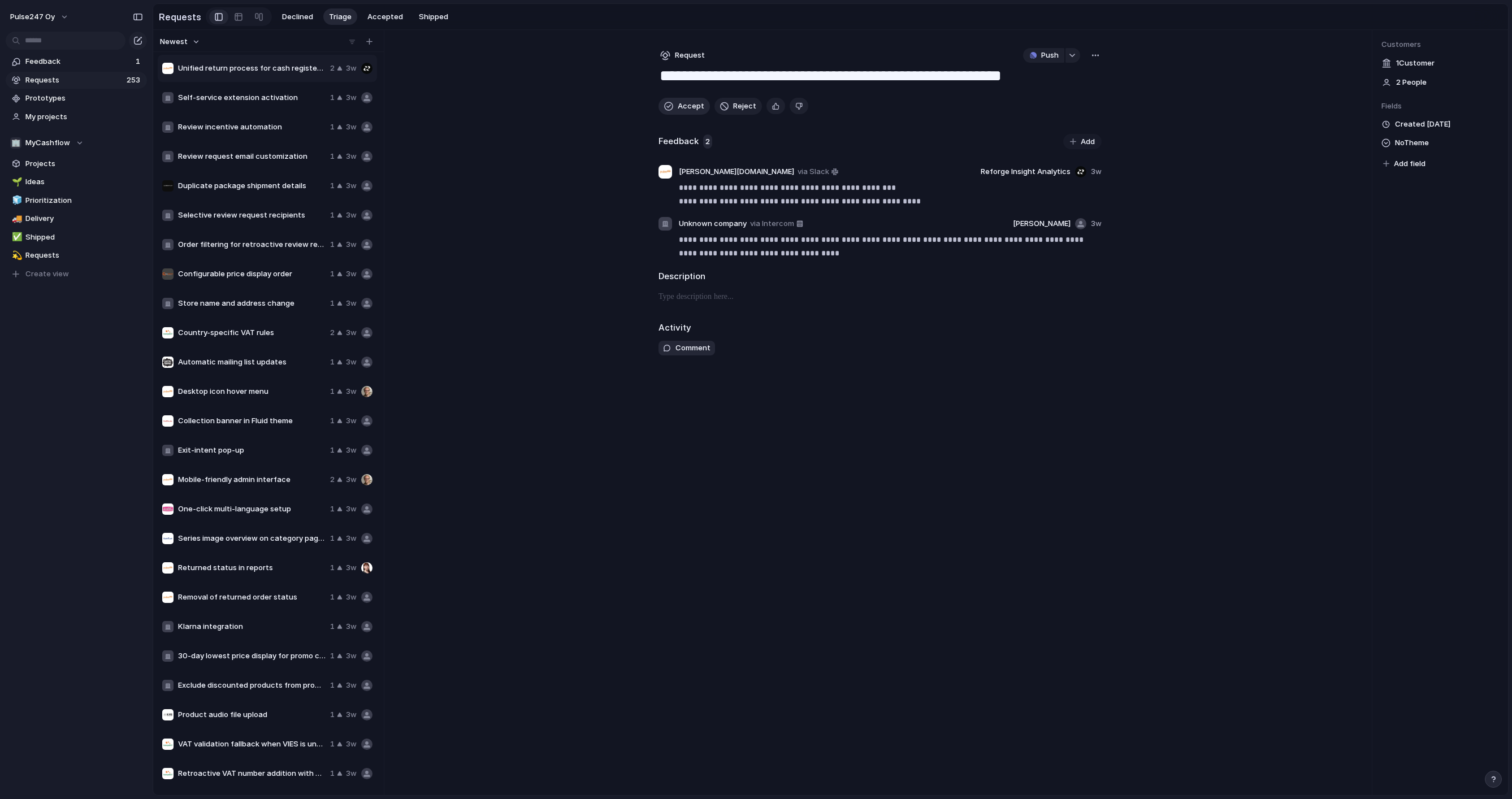
click at [682, 105] on span "Accept" at bounding box center [691, 106] width 27 height 11
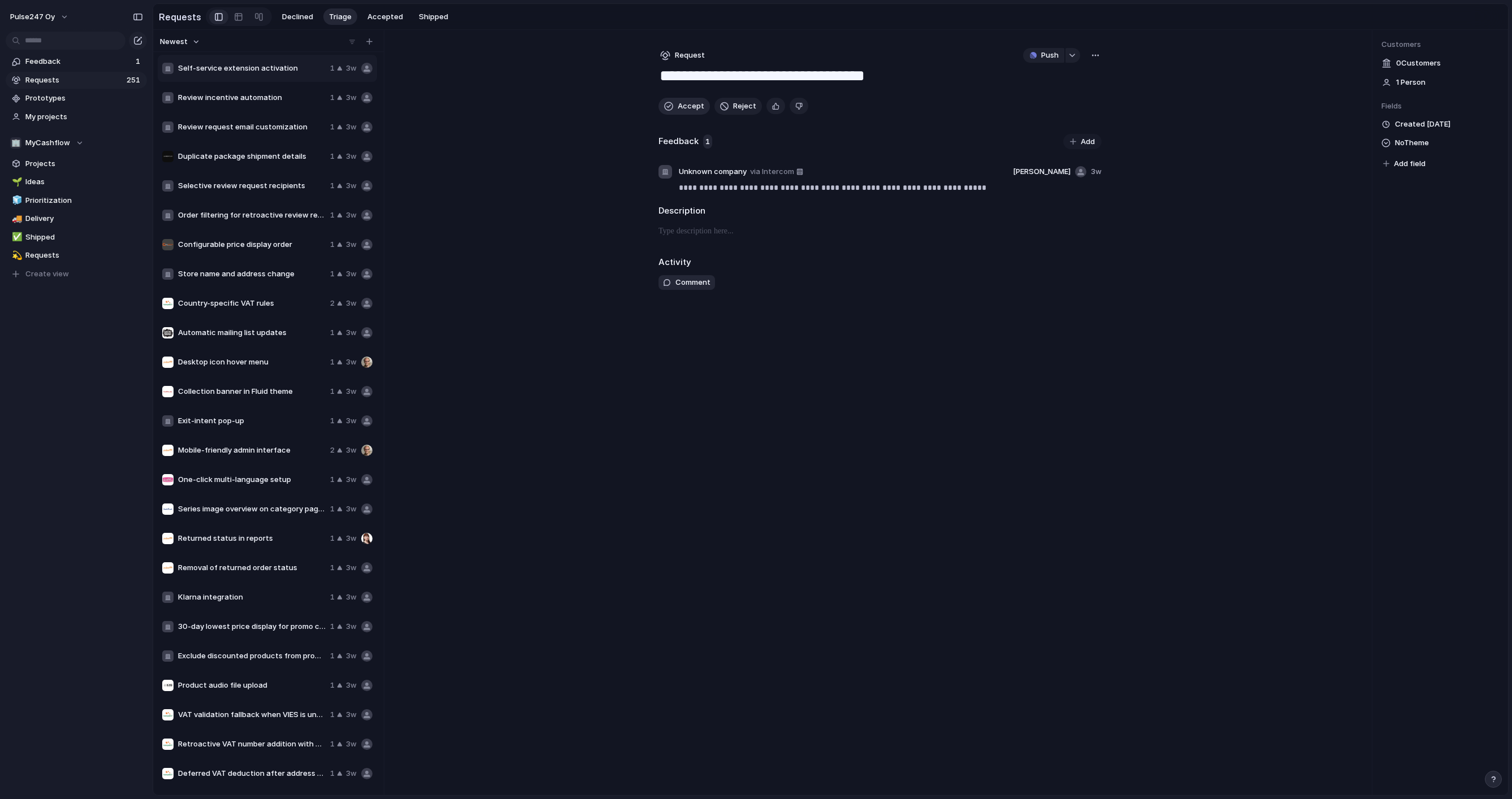
click at [682, 105] on span "Accept" at bounding box center [691, 106] width 27 height 11
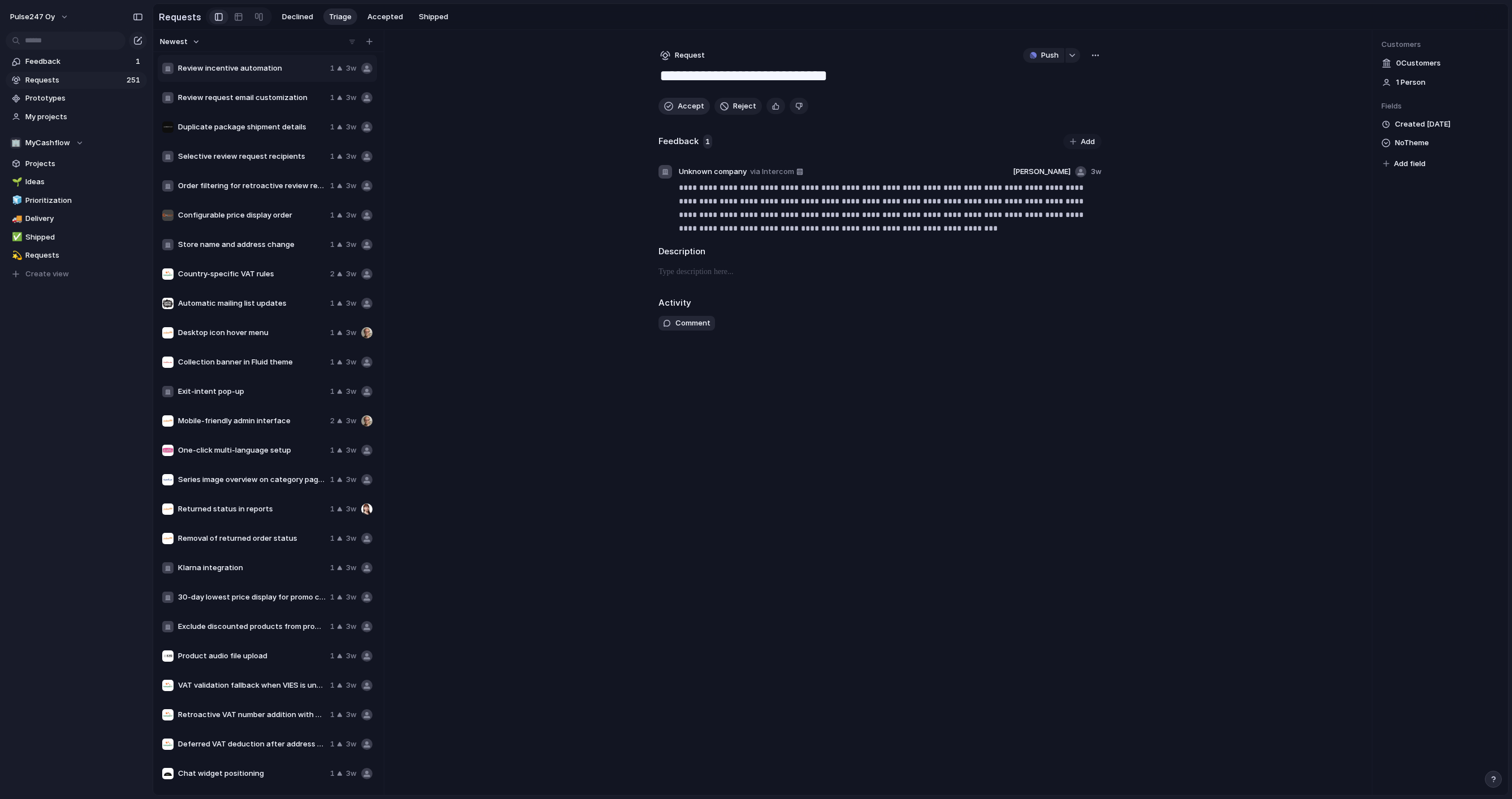
click at [682, 105] on span "Accept" at bounding box center [691, 106] width 27 height 11
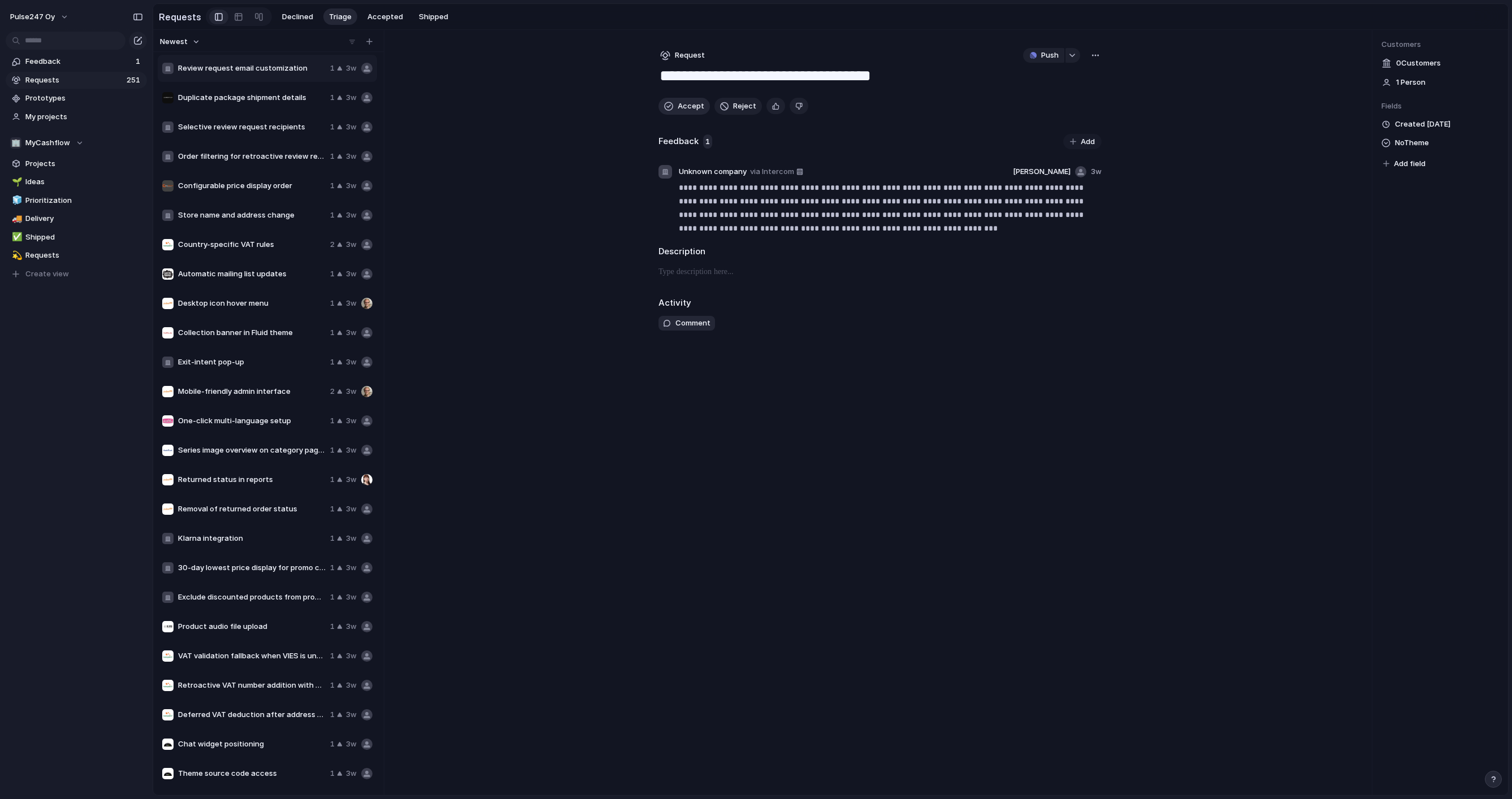
click at [682, 105] on span "Accept" at bounding box center [691, 106] width 27 height 11
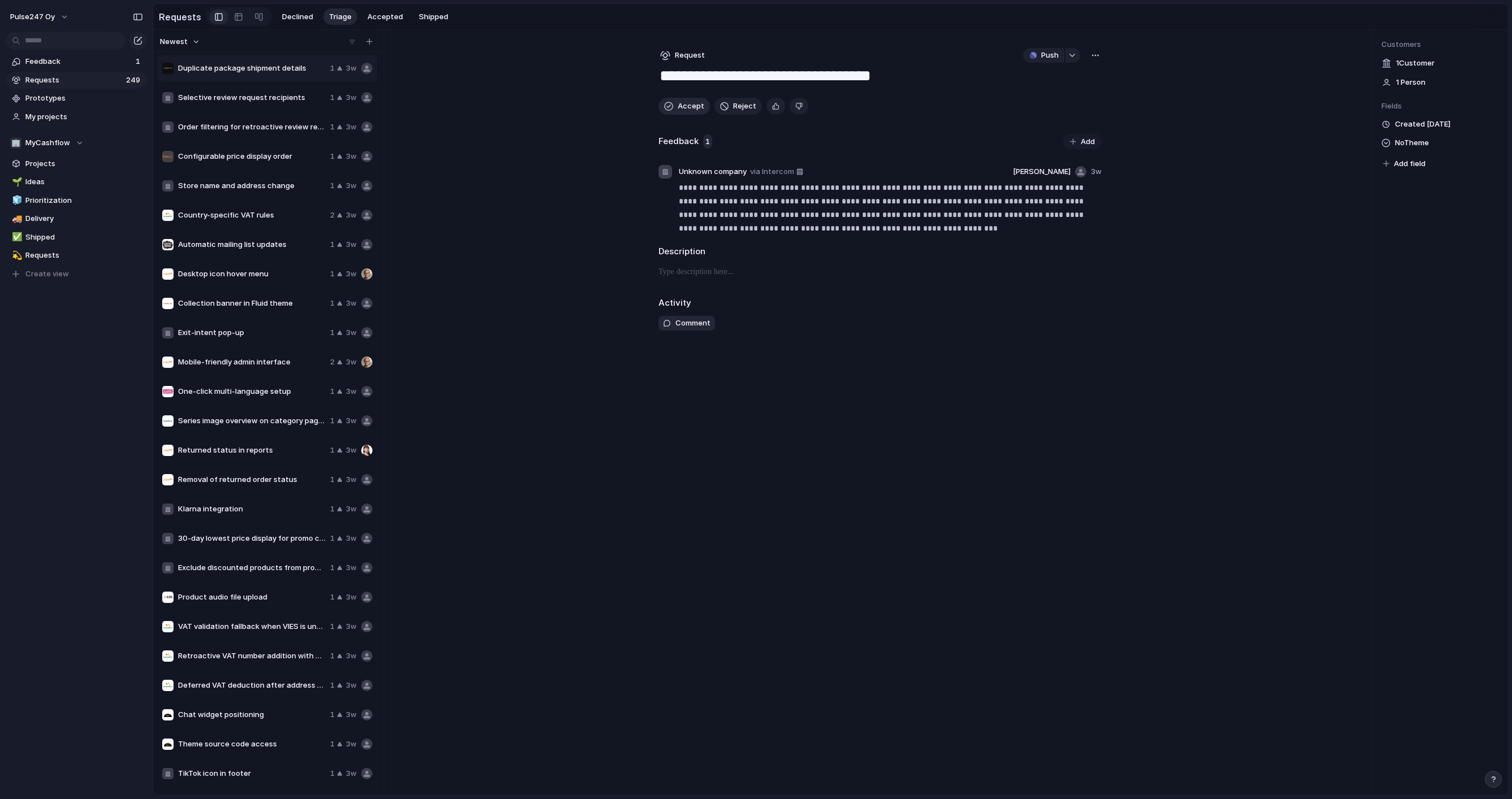
click at [682, 105] on span "Accept" at bounding box center [691, 106] width 27 height 11
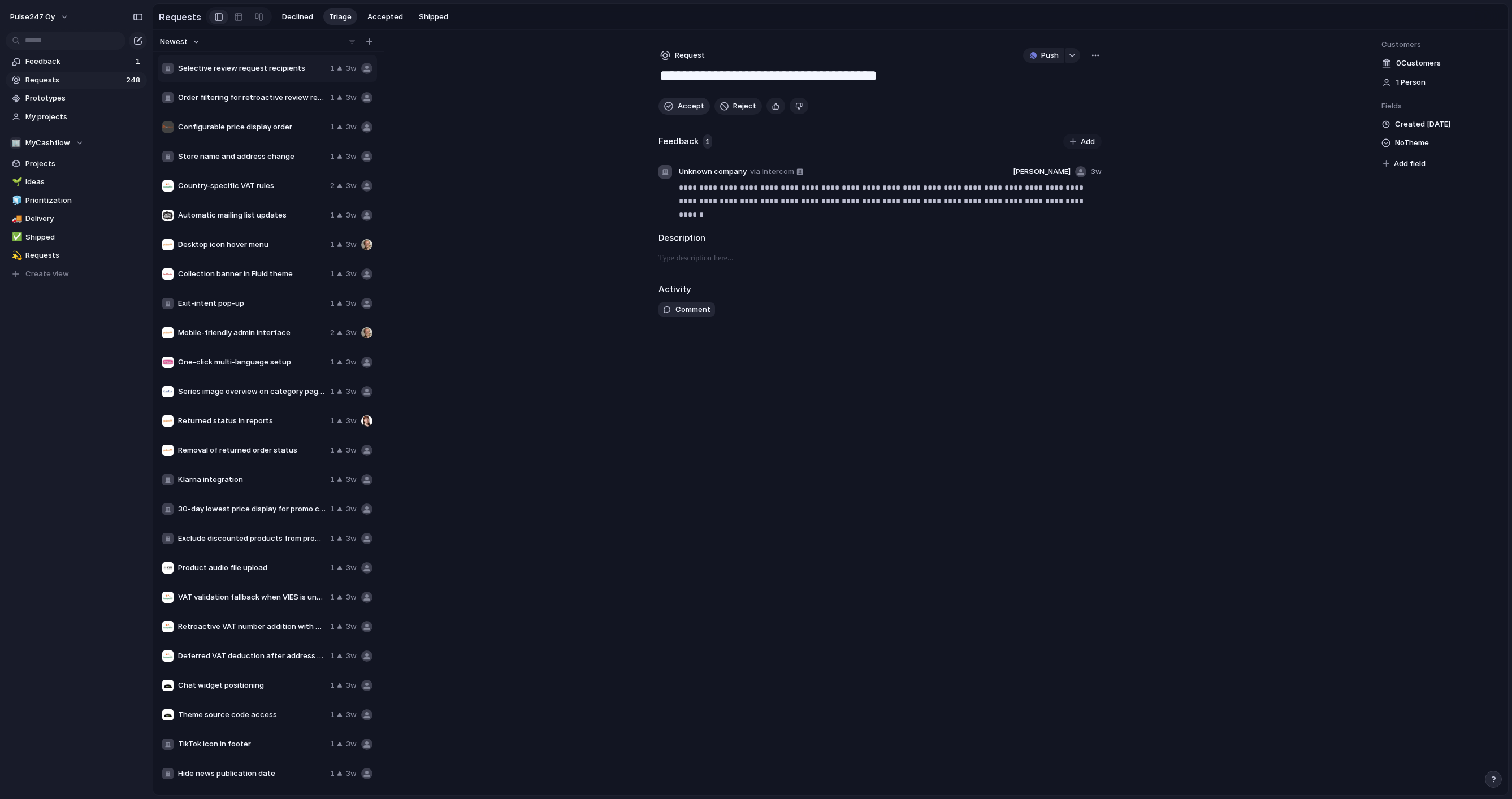
click at [682, 105] on span "Accept" at bounding box center [691, 106] width 27 height 11
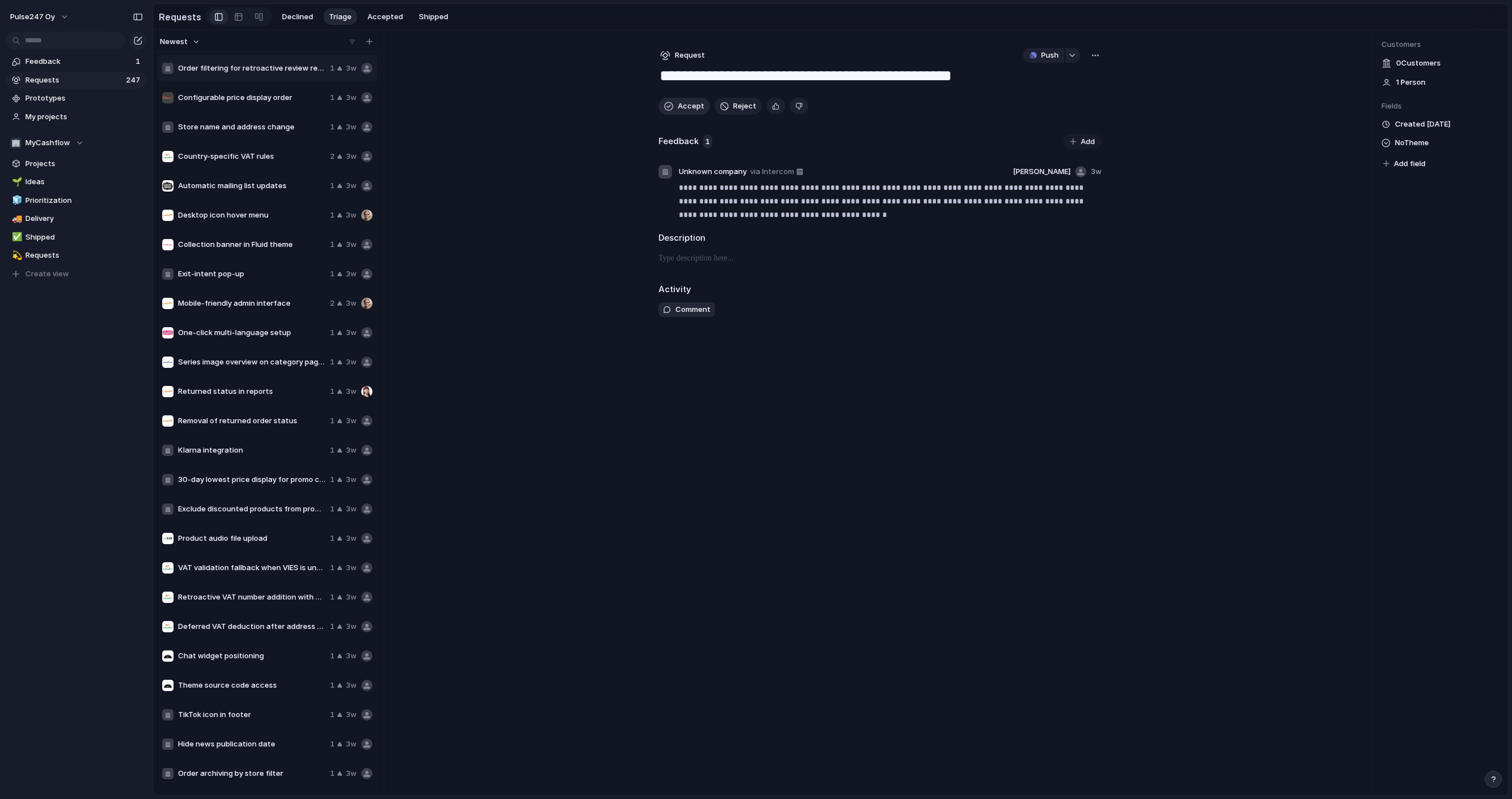
click at [682, 105] on span "Accept" at bounding box center [691, 106] width 27 height 11
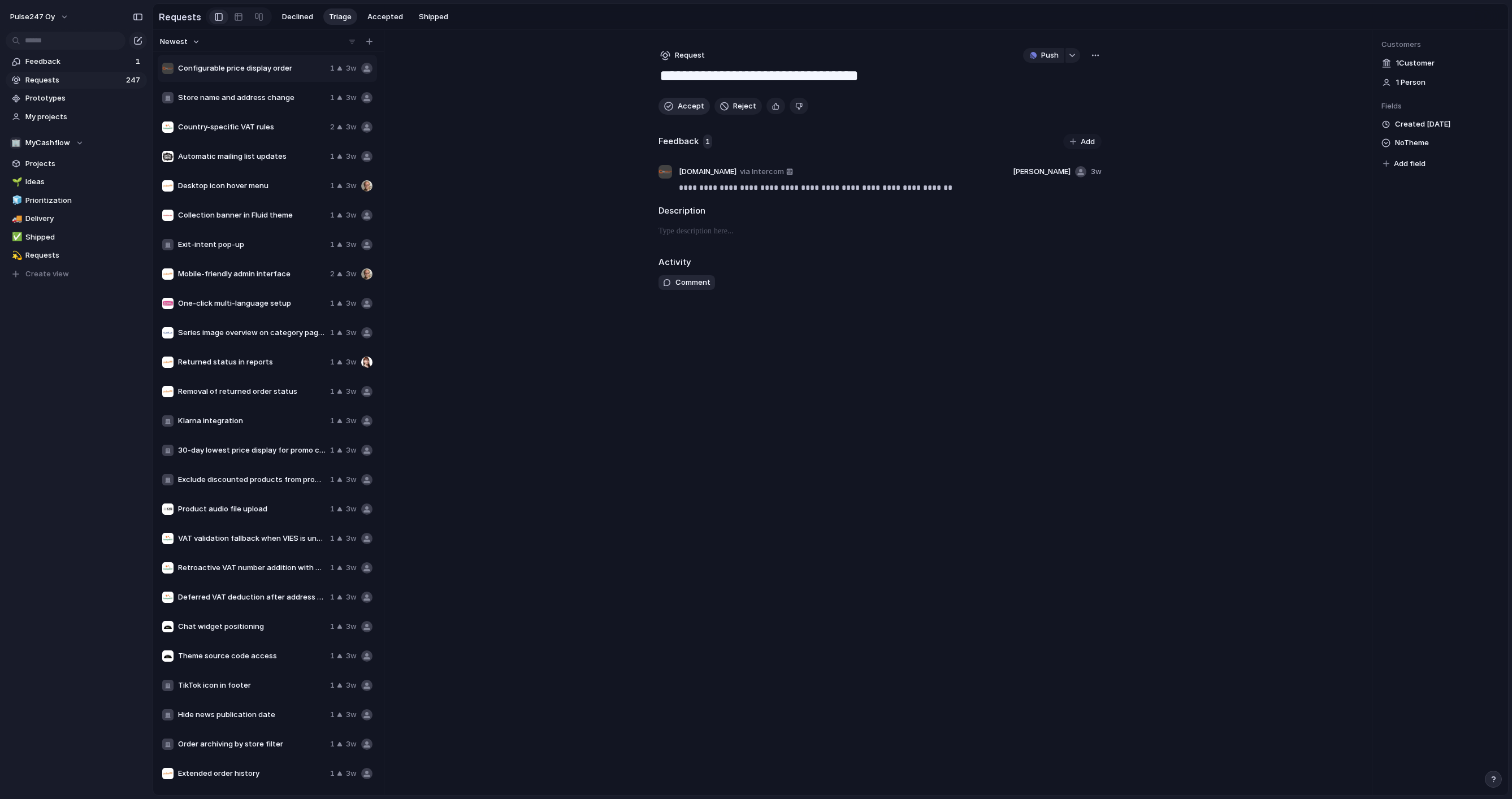
click at [682, 105] on span "Accept" at bounding box center [691, 106] width 27 height 11
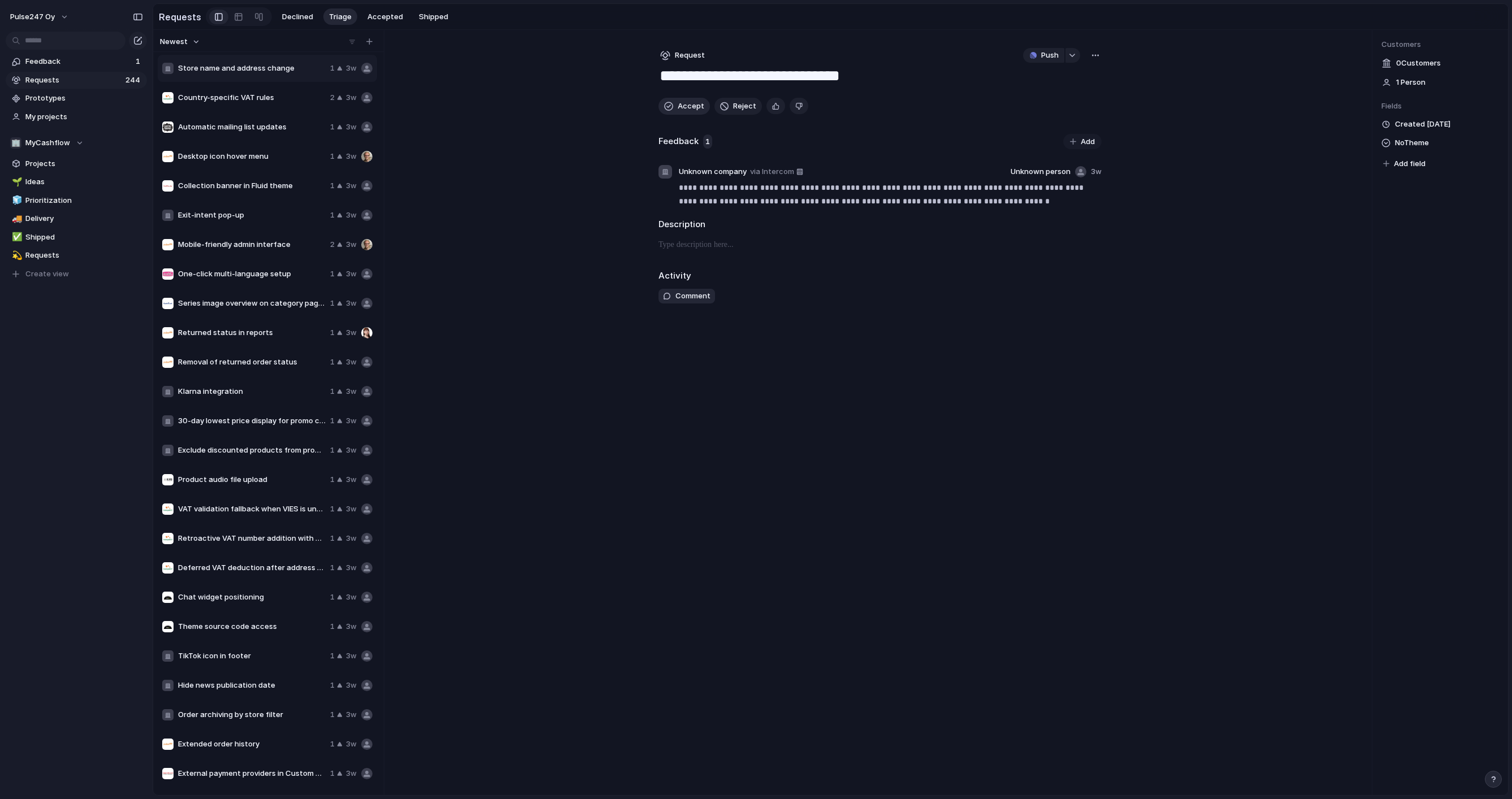
click at [682, 105] on span "Accept" at bounding box center [691, 106] width 27 height 11
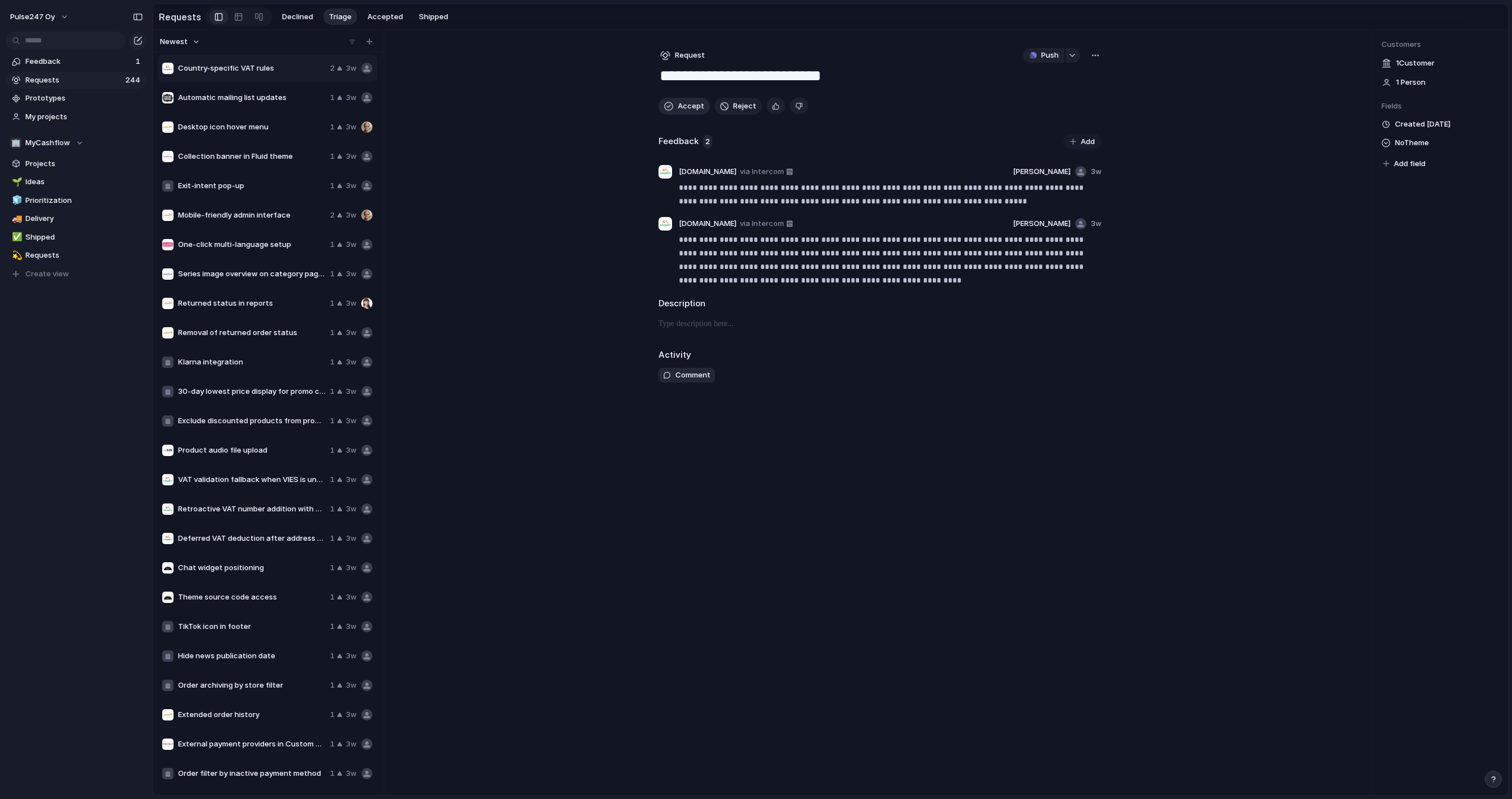
click at [682, 105] on span "Accept" at bounding box center [691, 106] width 27 height 11
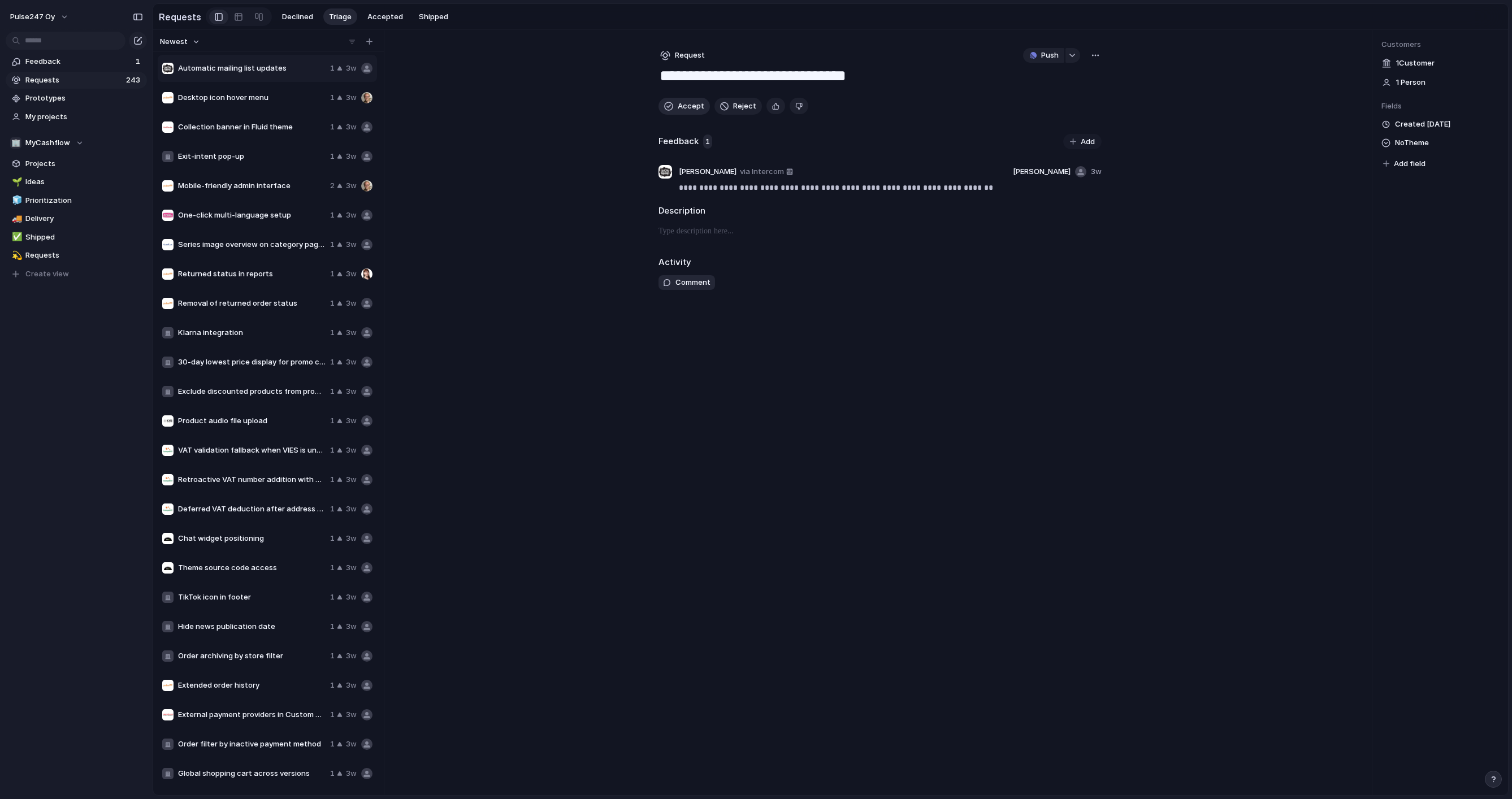
click at [682, 105] on span "Accept" at bounding box center [691, 106] width 27 height 11
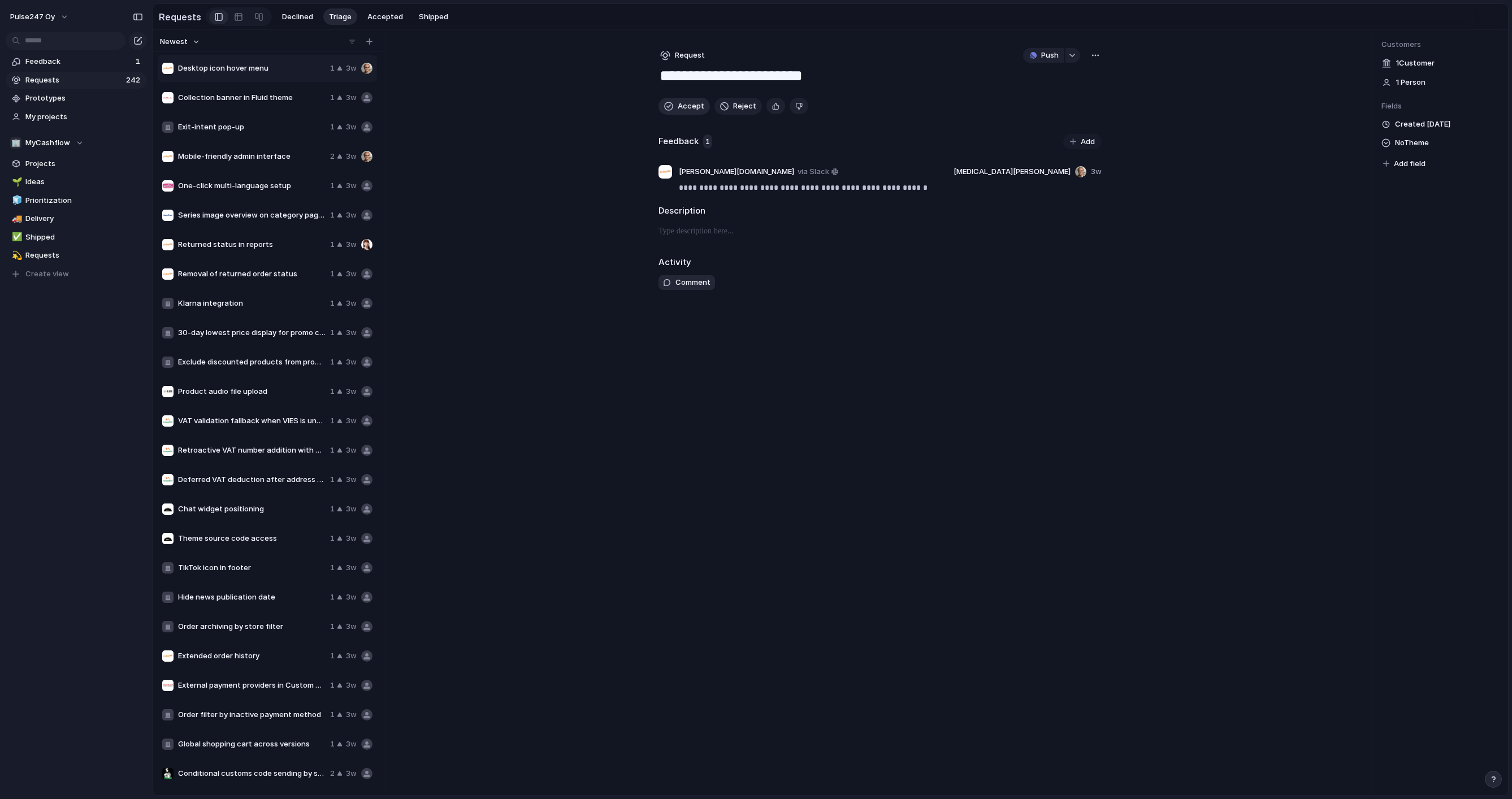
click at [682, 105] on span "Accept" at bounding box center [691, 106] width 27 height 11
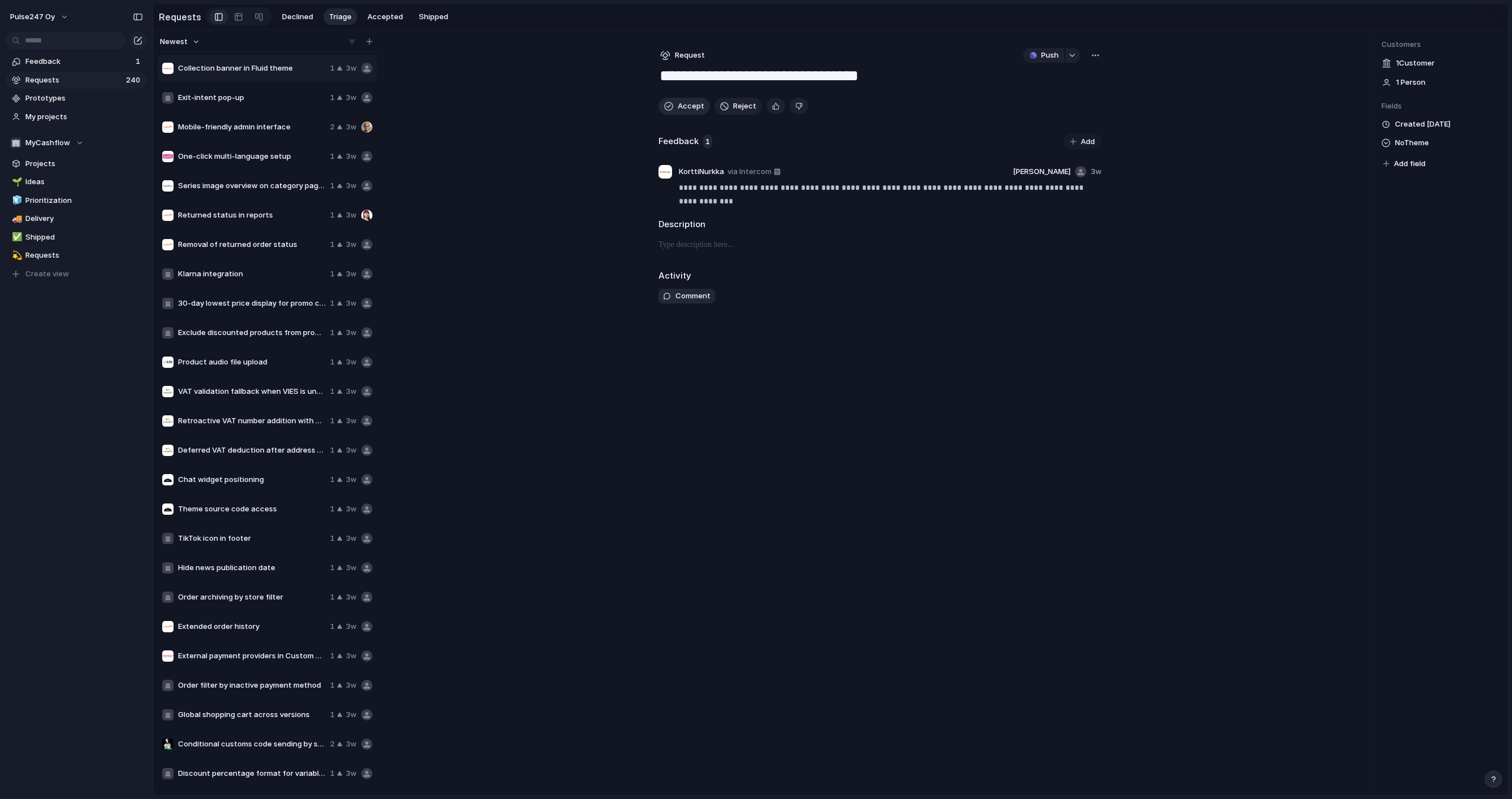
click at [682, 105] on span "Accept" at bounding box center [691, 106] width 27 height 11
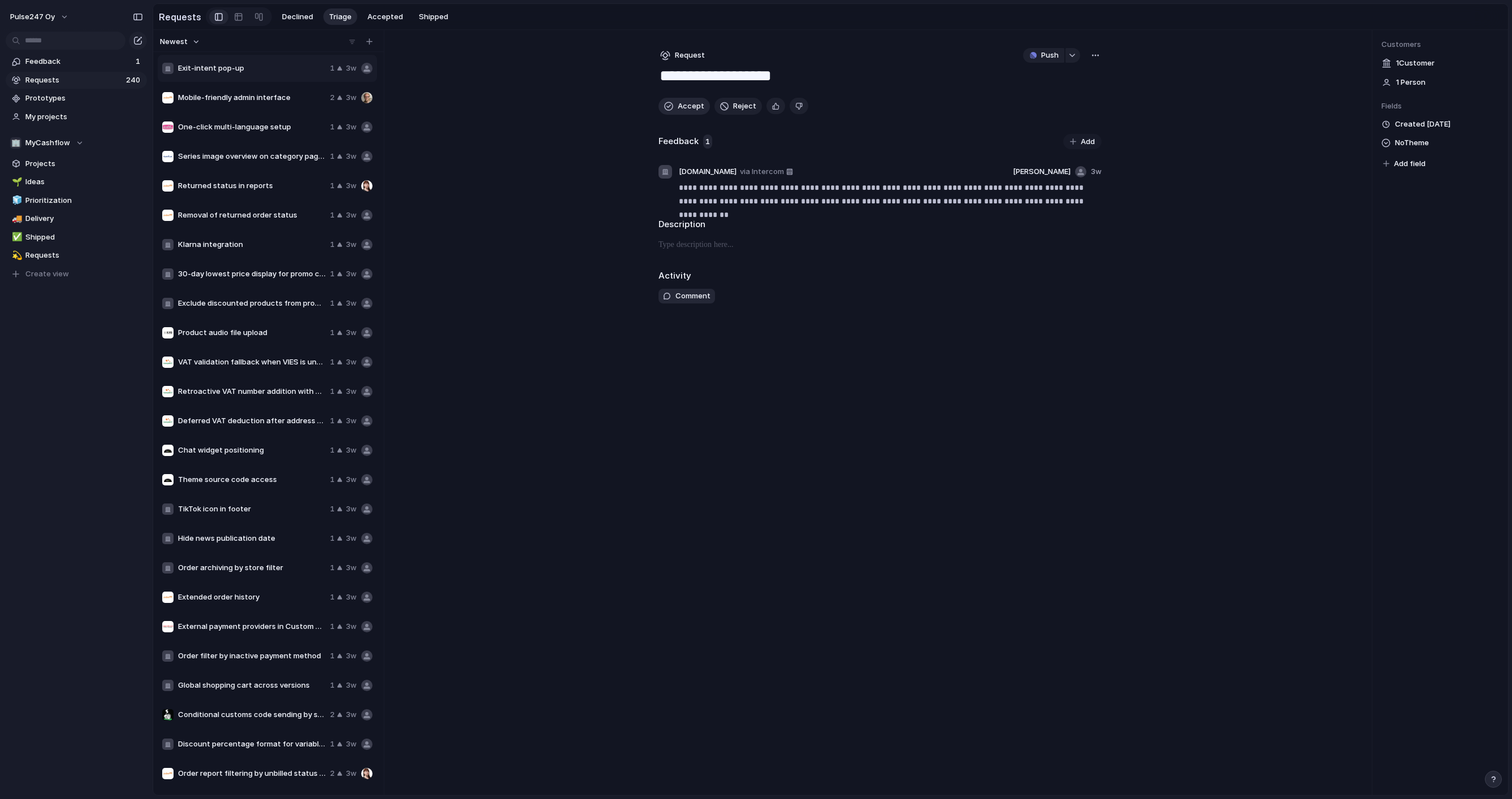
click at [682, 105] on span "Accept" at bounding box center [691, 106] width 27 height 11
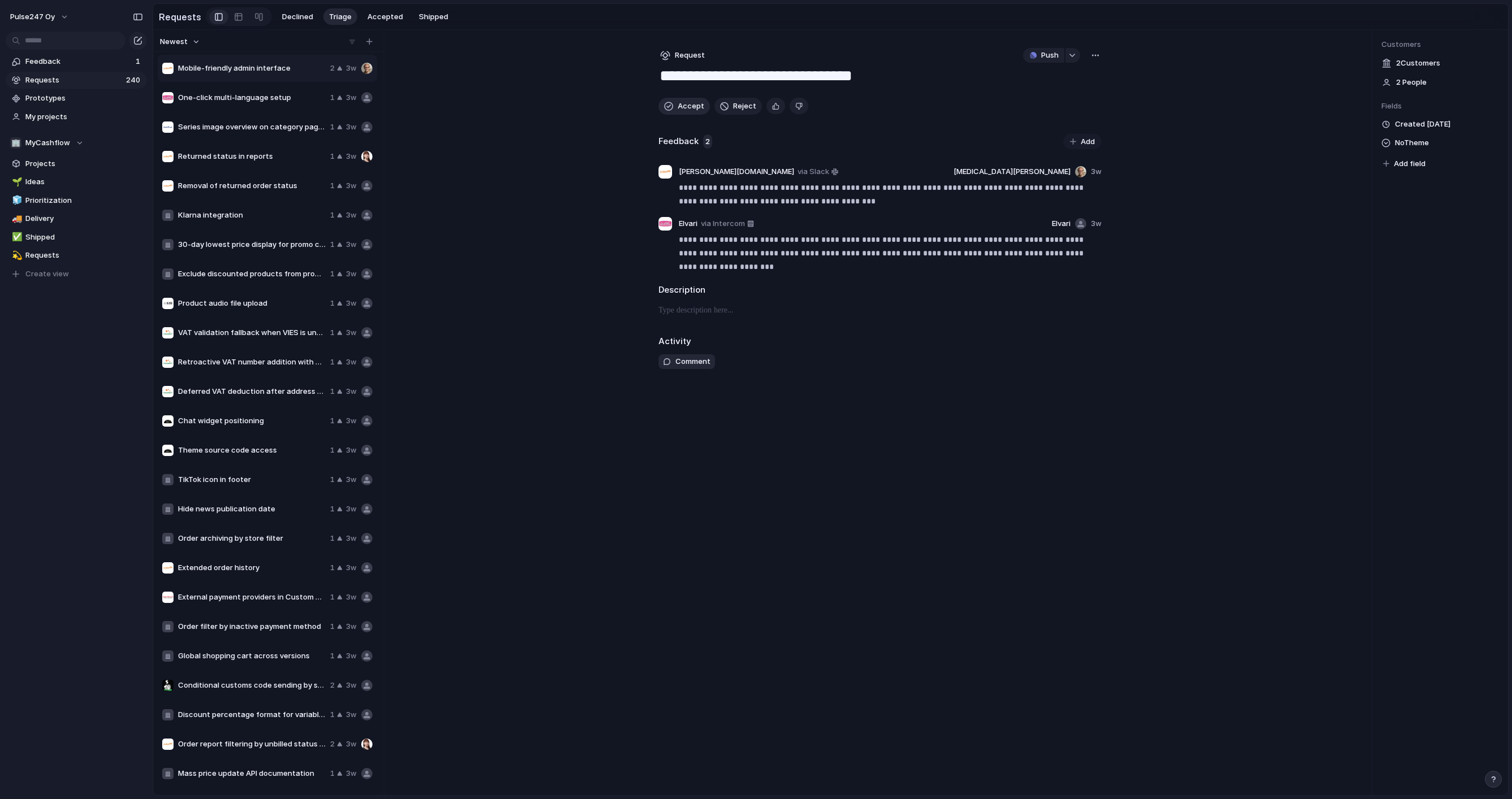
click at [682, 105] on span "Accept" at bounding box center [691, 106] width 27 height 11
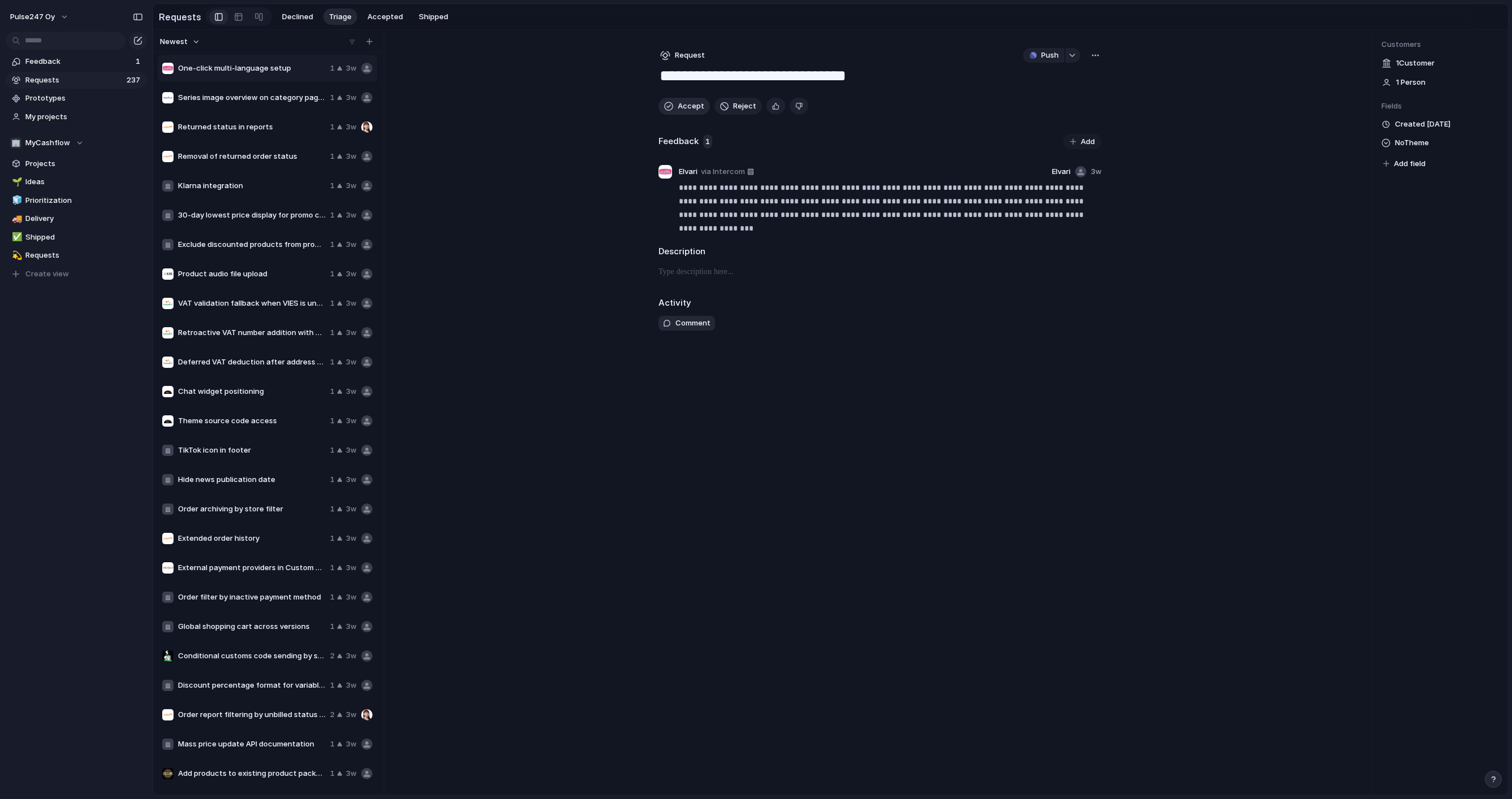
click at [682, 105] on span "Accept" at bounding box center [691, 106] width 27 height 11
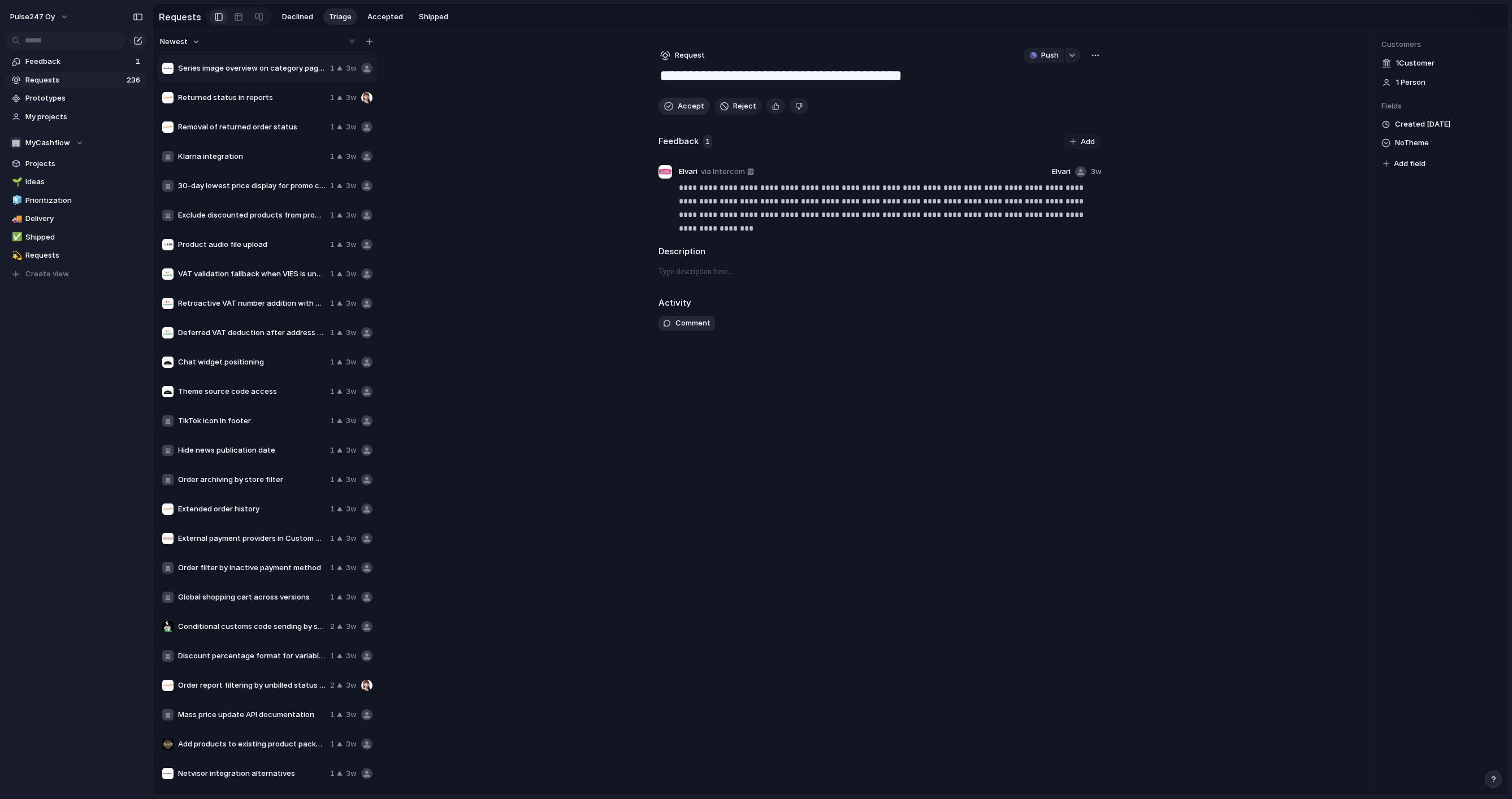
click at [682, 105] on span "Accept" at bounding box center [691, 106] width 27 height 11
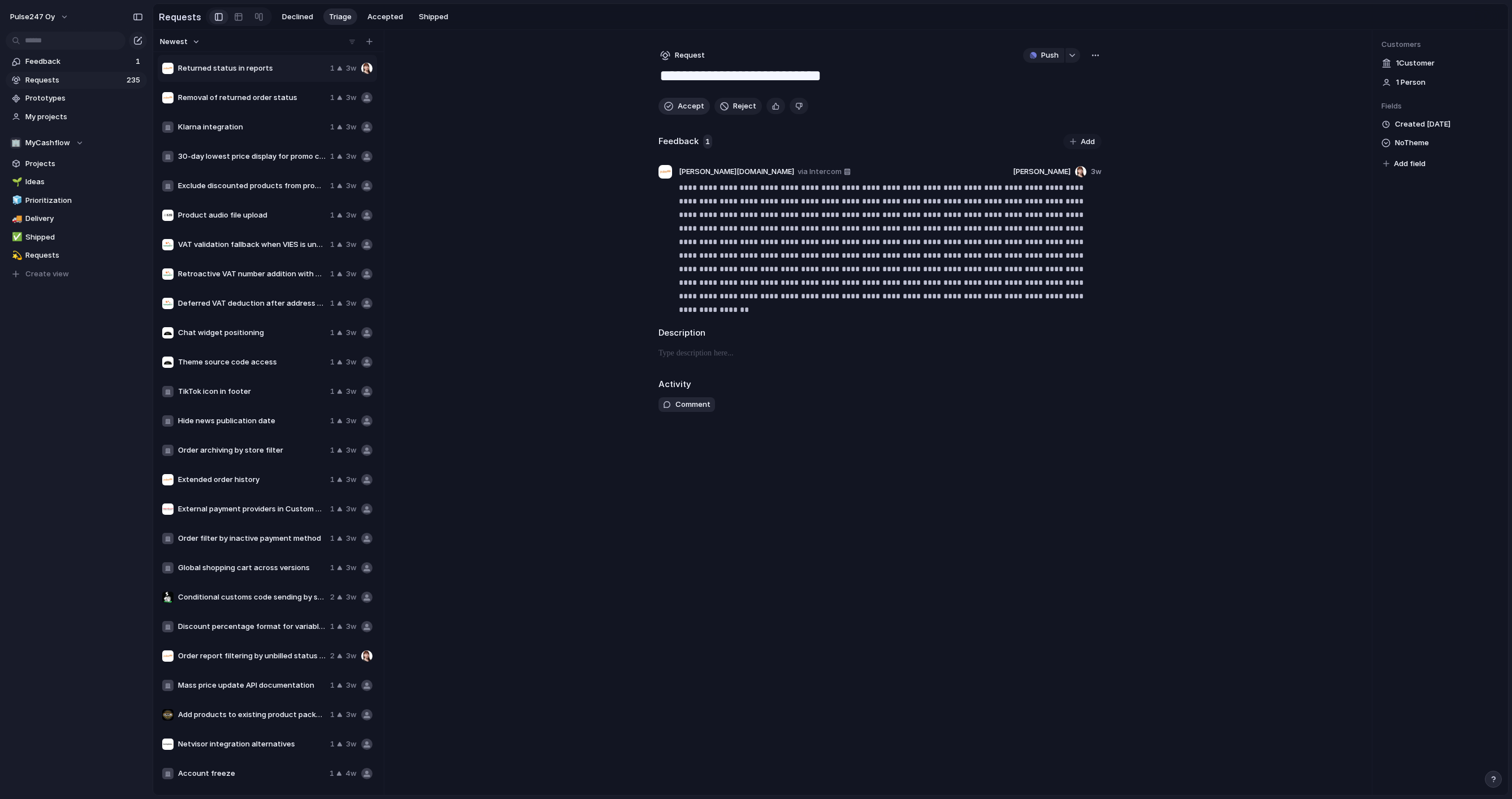
click at [682, 105] on span "Accept" at bounding box center [691, 106] width 27 height 11
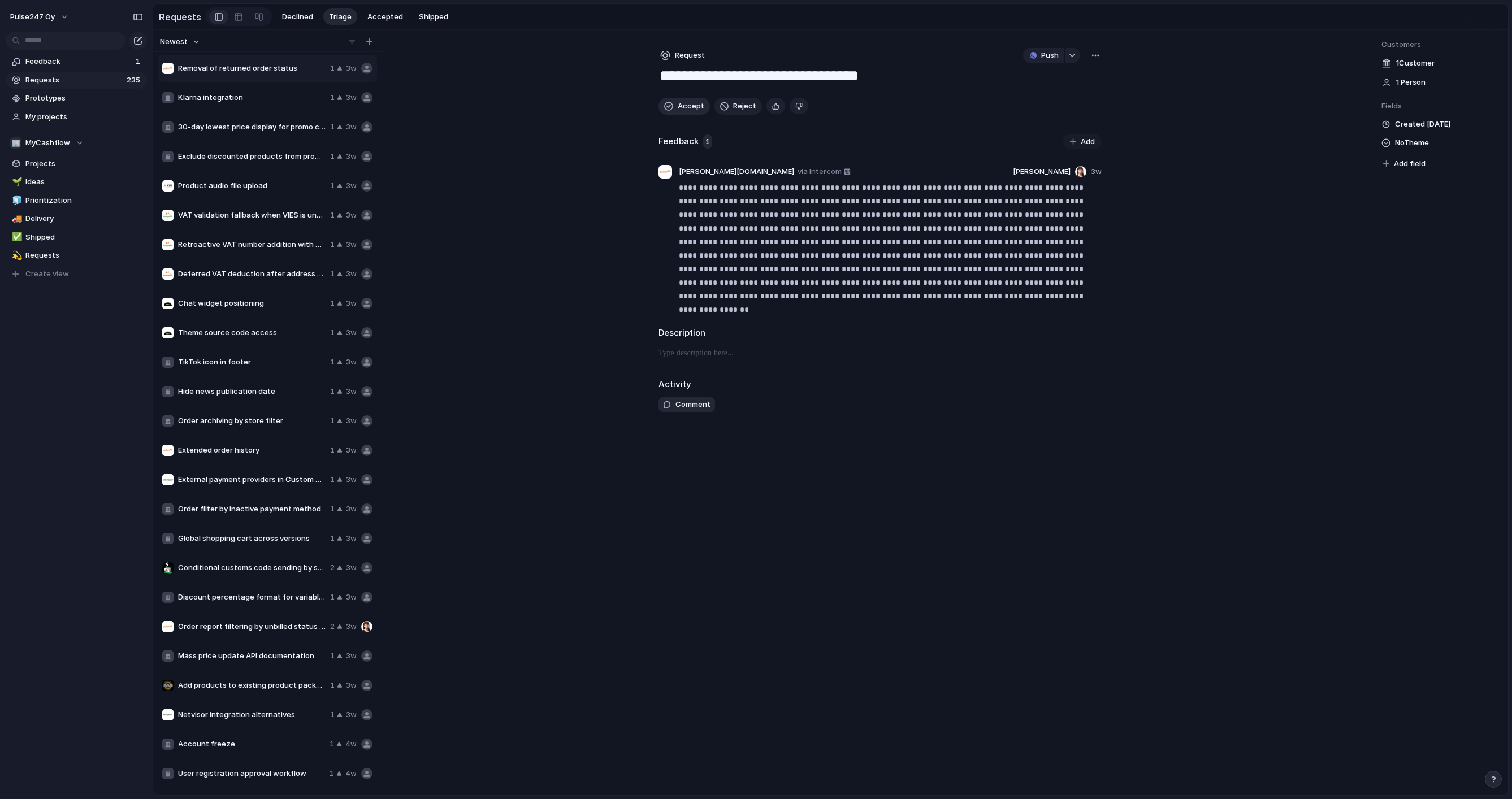
click at [682, 105] on span "Accept" at bounding box center [691, 106] width 27 height 11
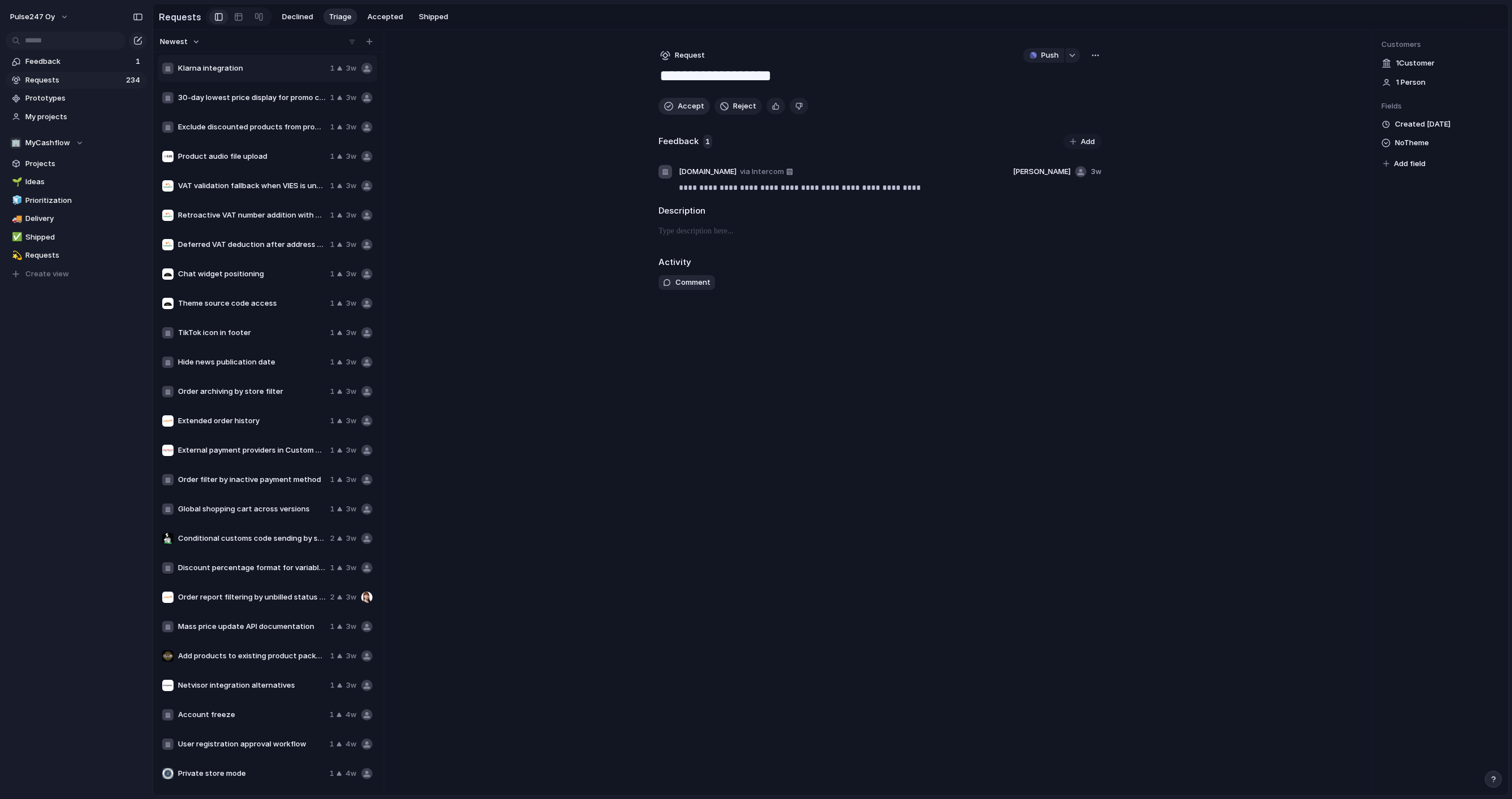
click at [682, 105] on span "Accept" at bounding box center [691, 106] width 27 height 11
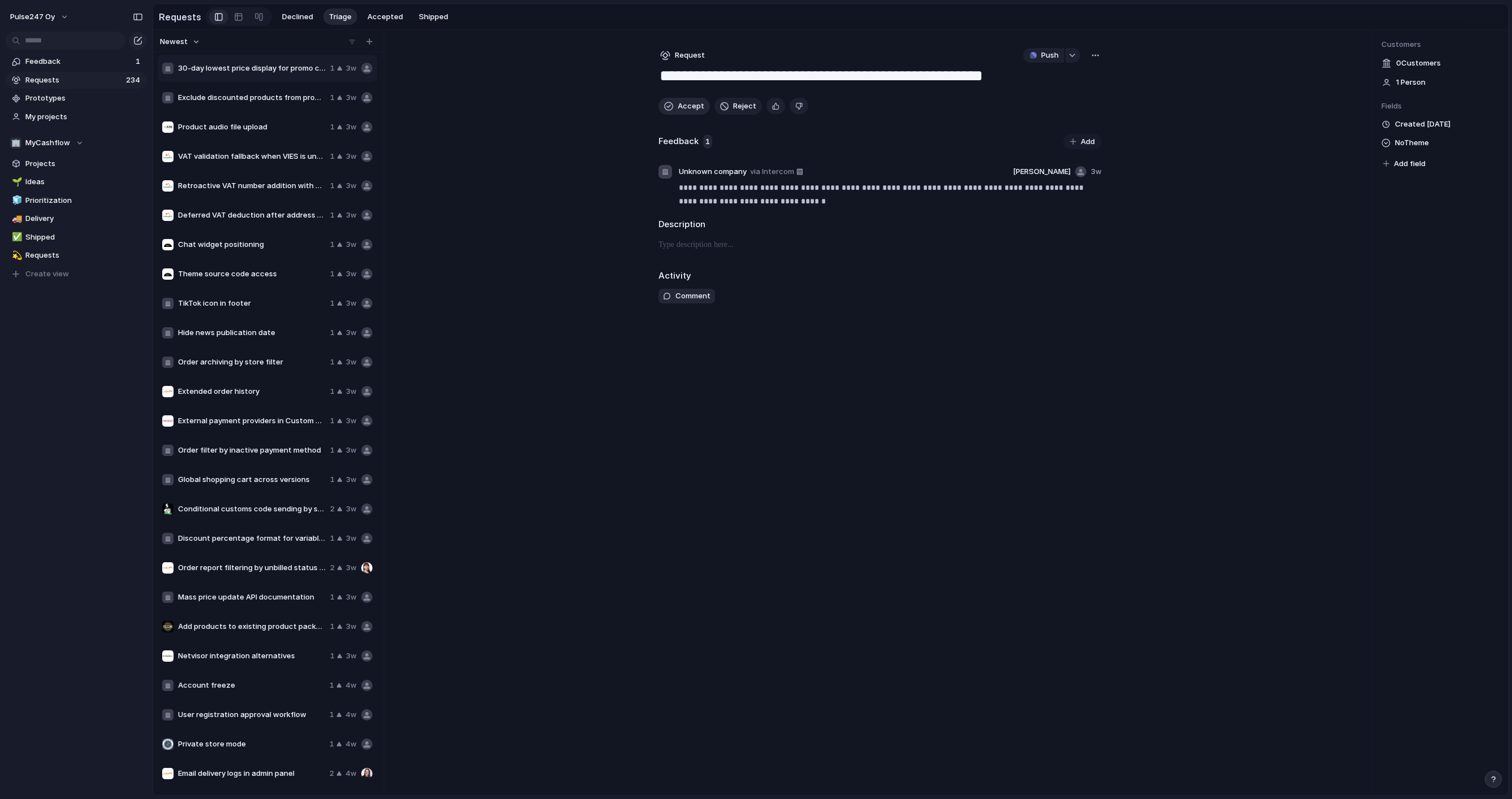
click at [682, 105] on span "Accept" at bounding box center [691, 106] width 27 height 11
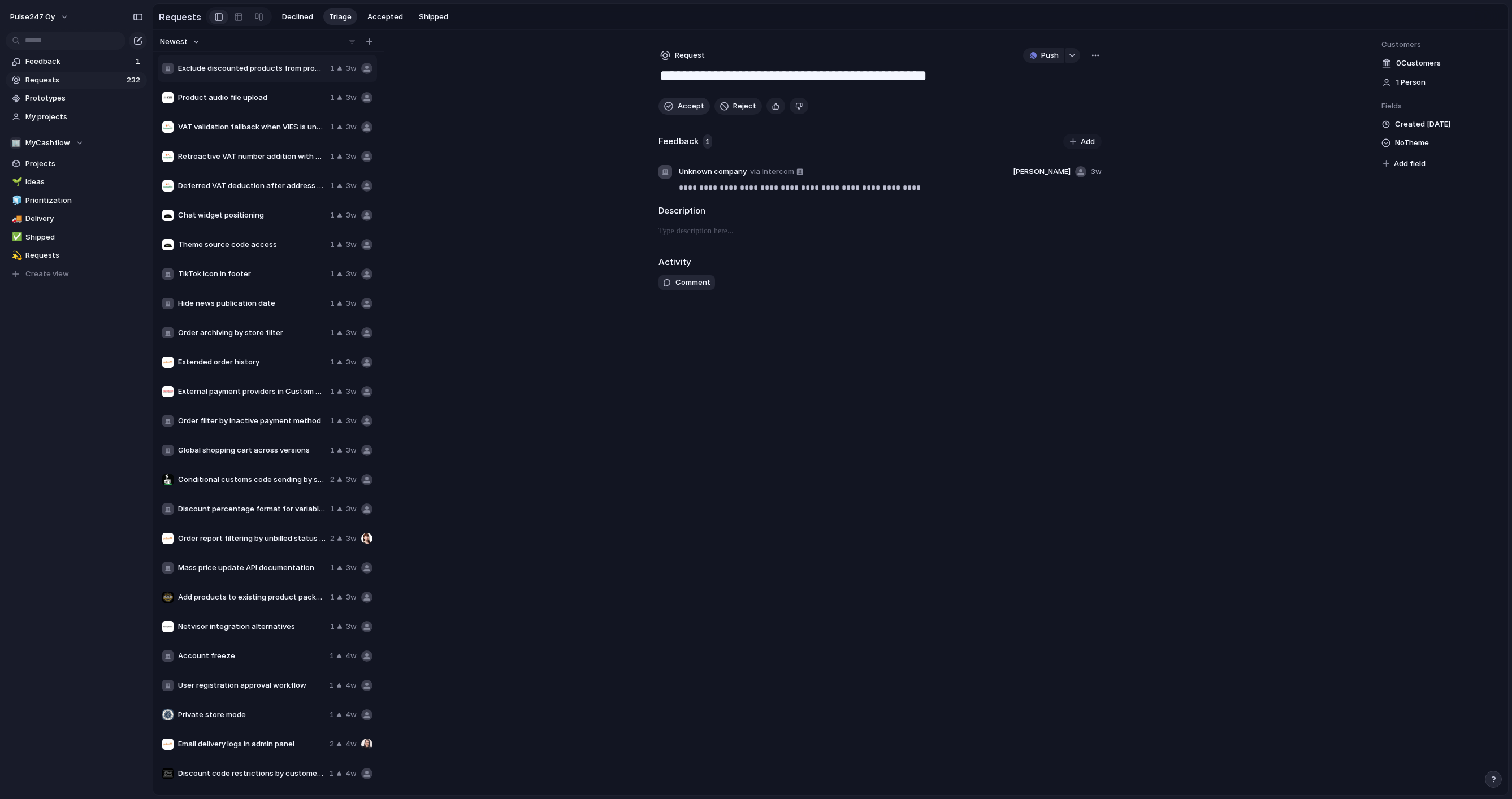
click at [682, 105] on span "Accept" at bounding box center [691, 106] width 27 height 11
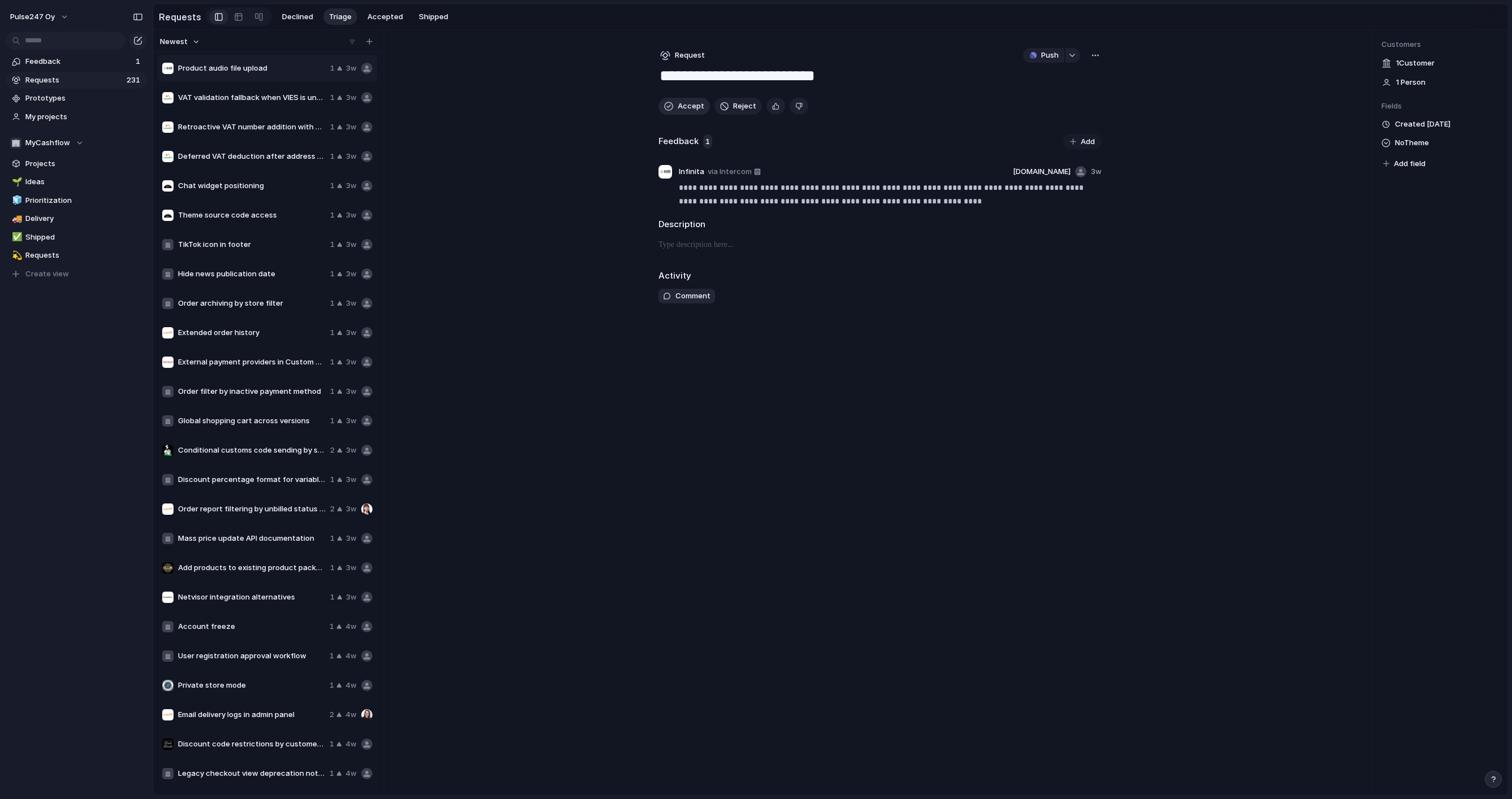
click at [682, 105] on span "Accept" at bounding box center [691, 106] width 27 height 11
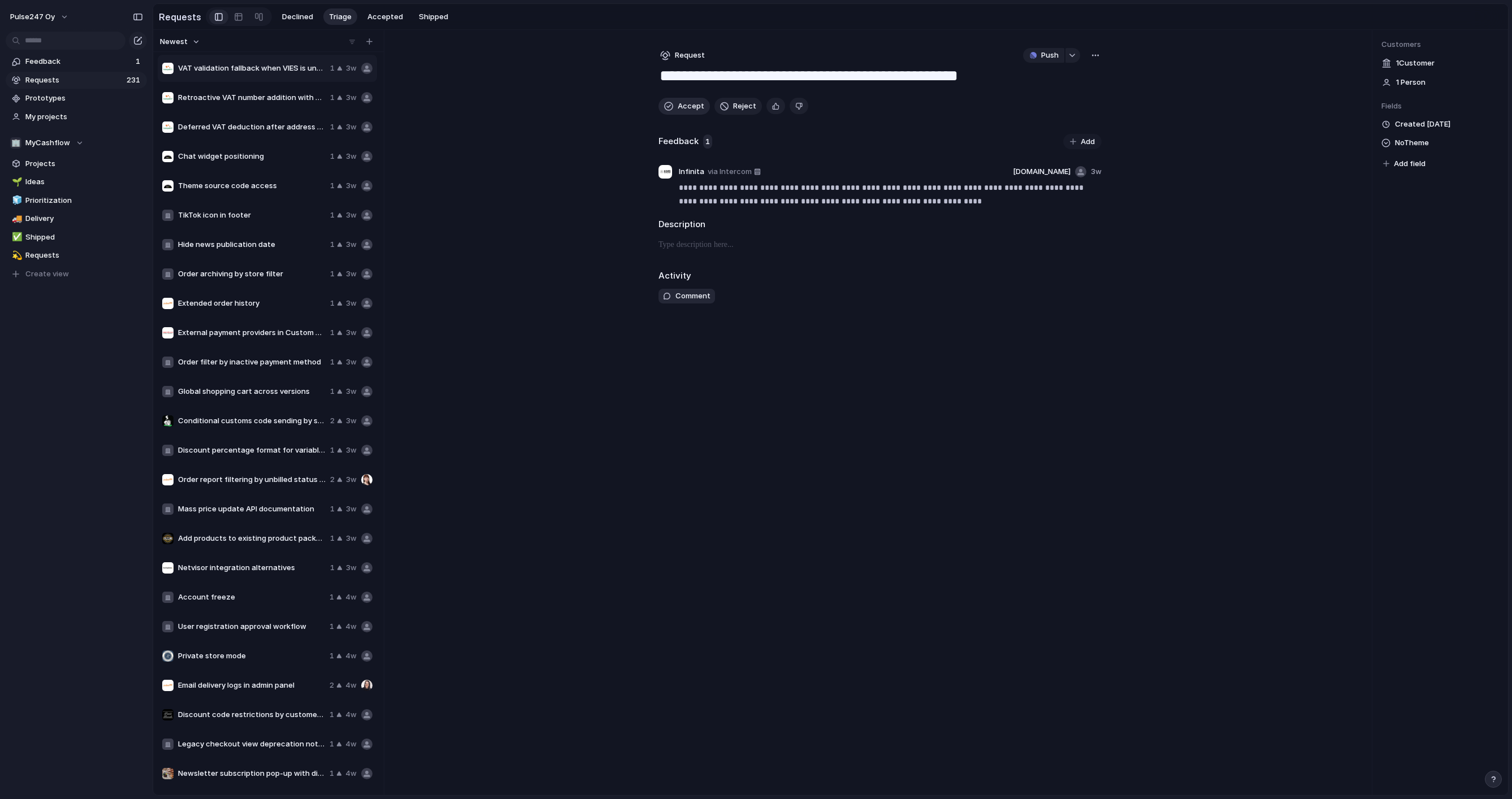
click at [682, 105] on span "Accept" at bounding box center [691, 106] width 27 height 11
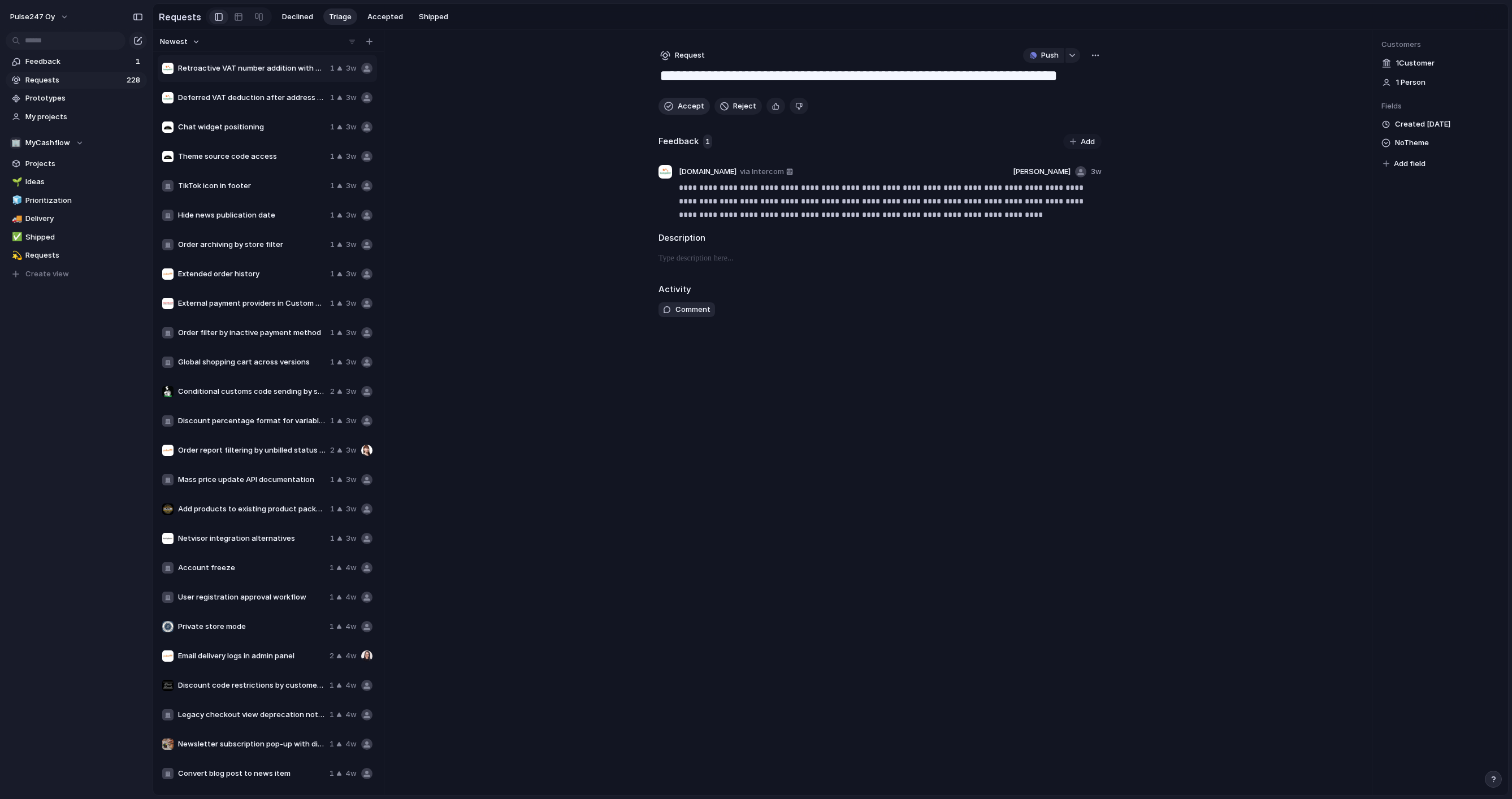
click at [682, 87] on textarea "**********" at bounding box center [880, 76] width 443 height 21
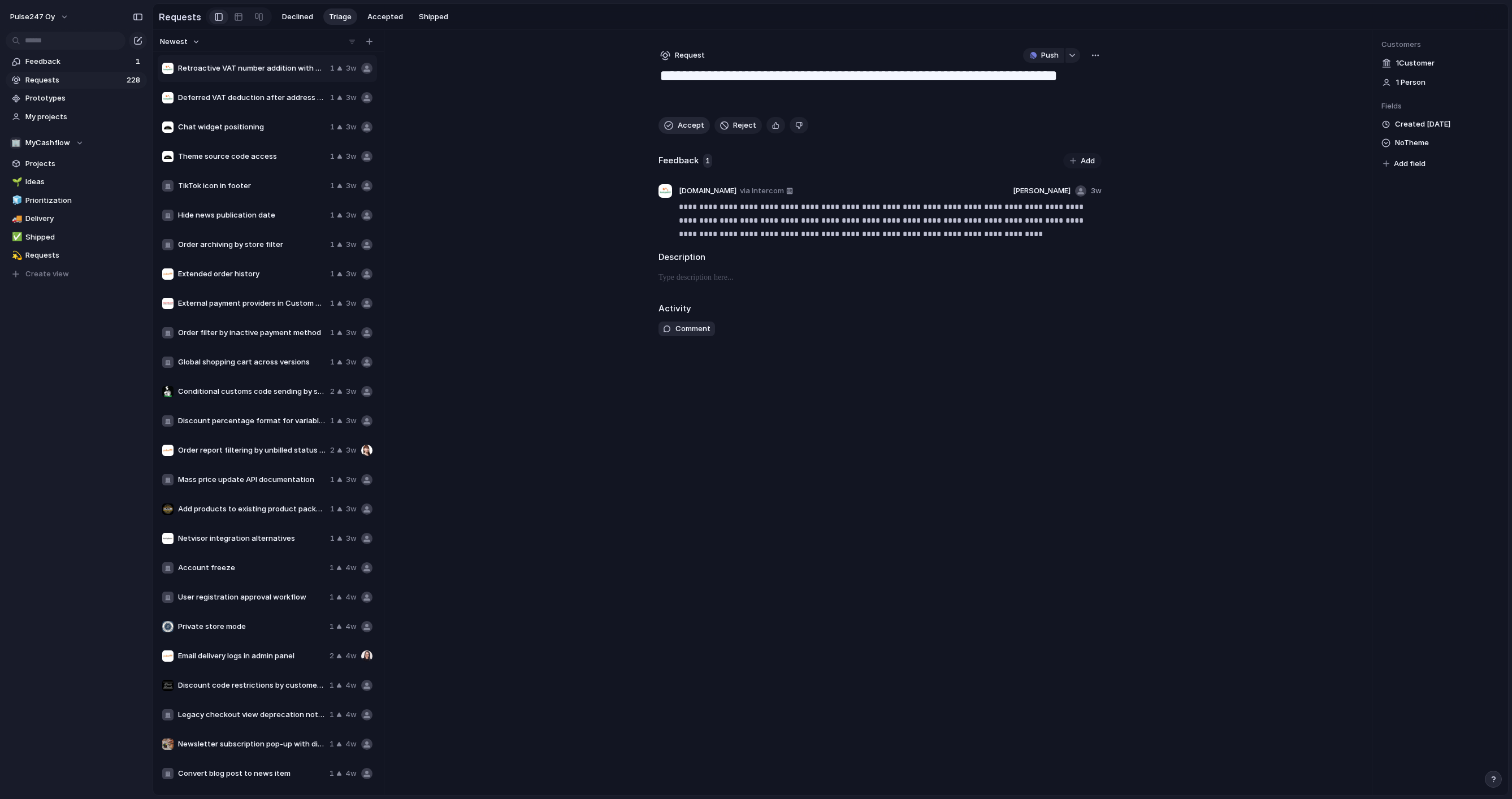
click at [682, 105] on textarea "**********" at bounding box center [880, 86] width 443 height 41
click at [679, 124] on span "Accept" at bounding box center [691, 125] width 27 height 11
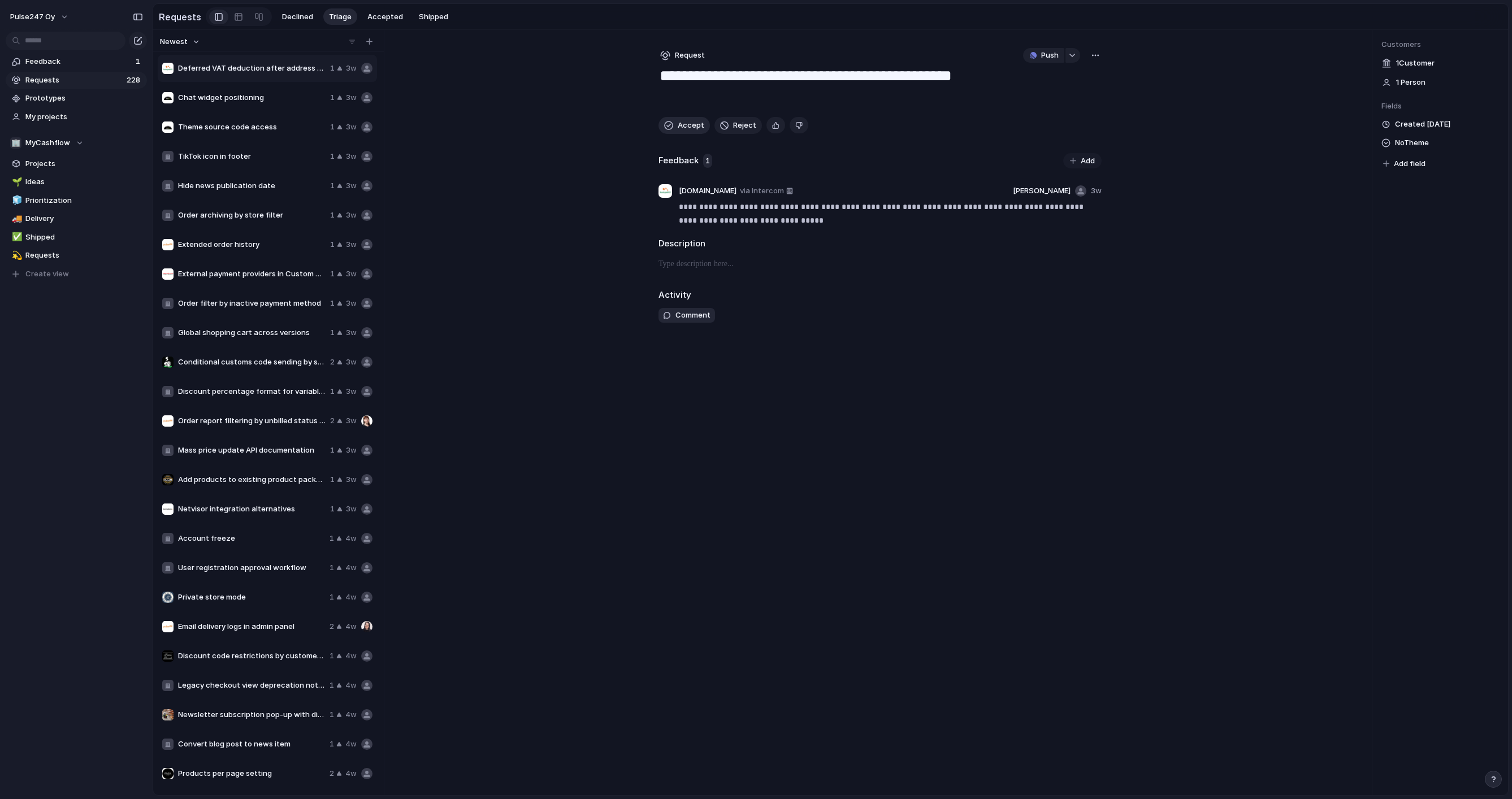
click at [679, 124] on div "**********" at bounding box center [879, 412] width 479 height 765
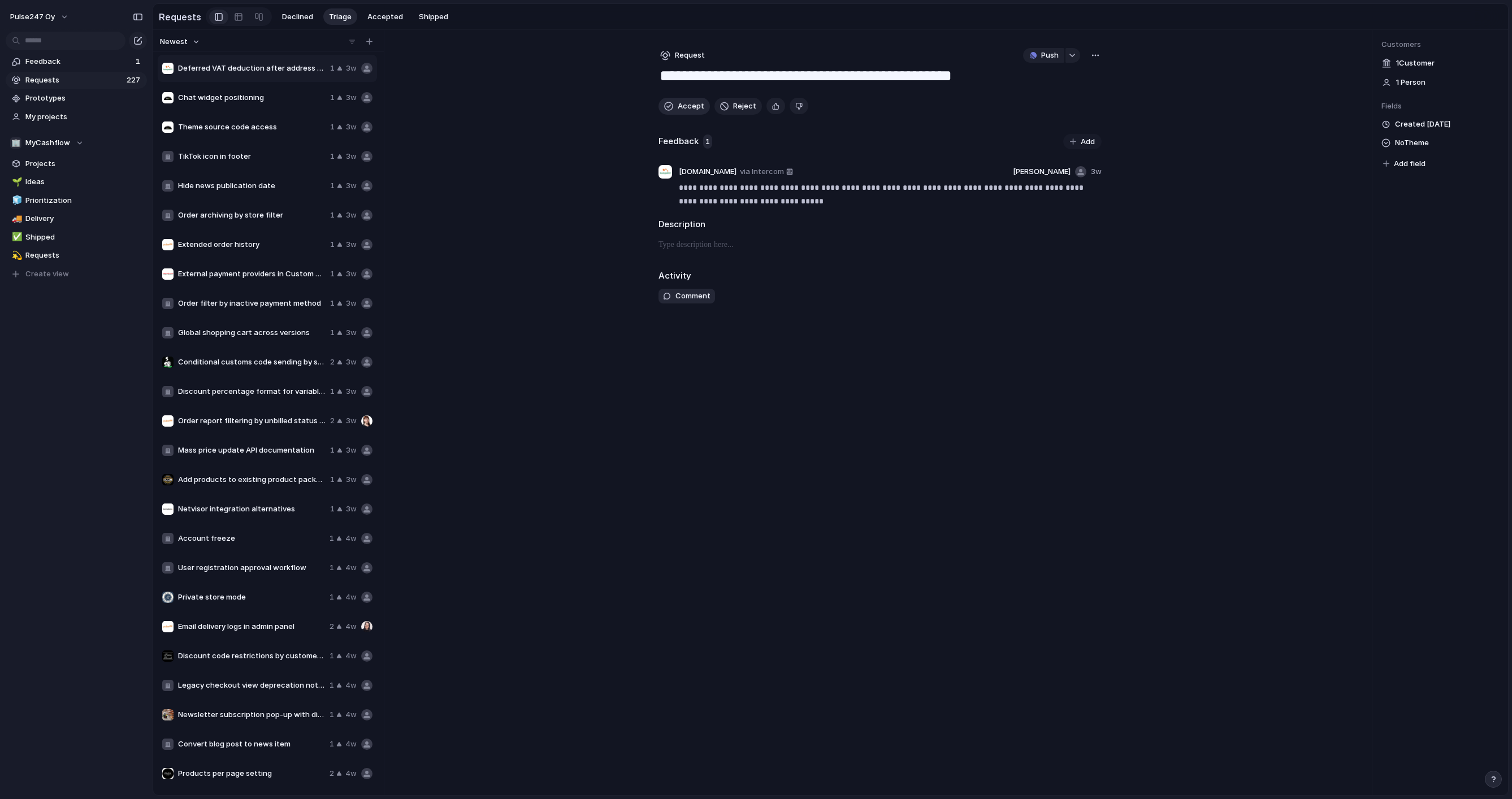
click at [679, 110] on span "Accept" at bounding box center [691, 106] width 27 height 11
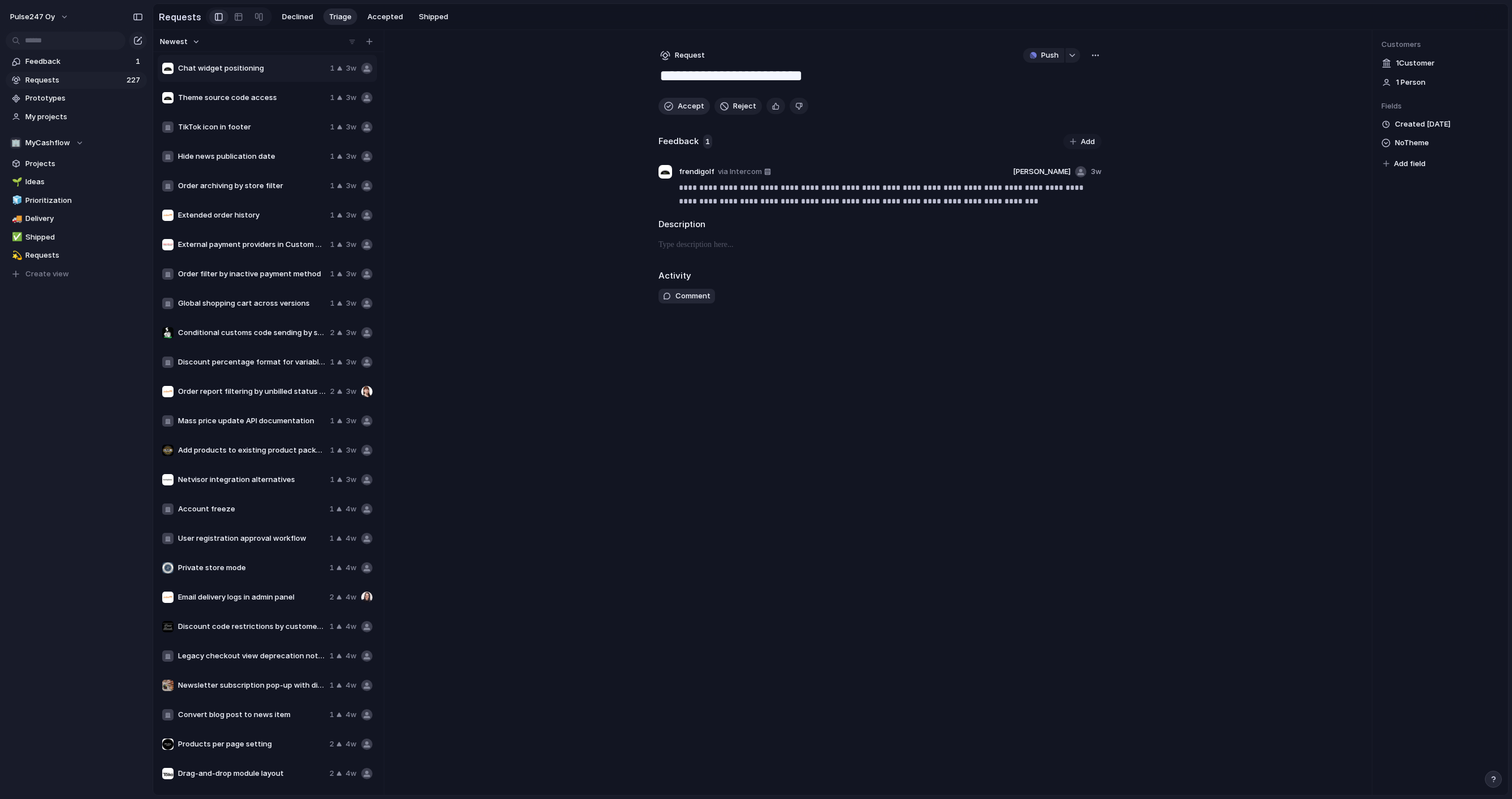
click at [679, 110] on span "Accept" at bounding box center [691, 106] width 27 height 11
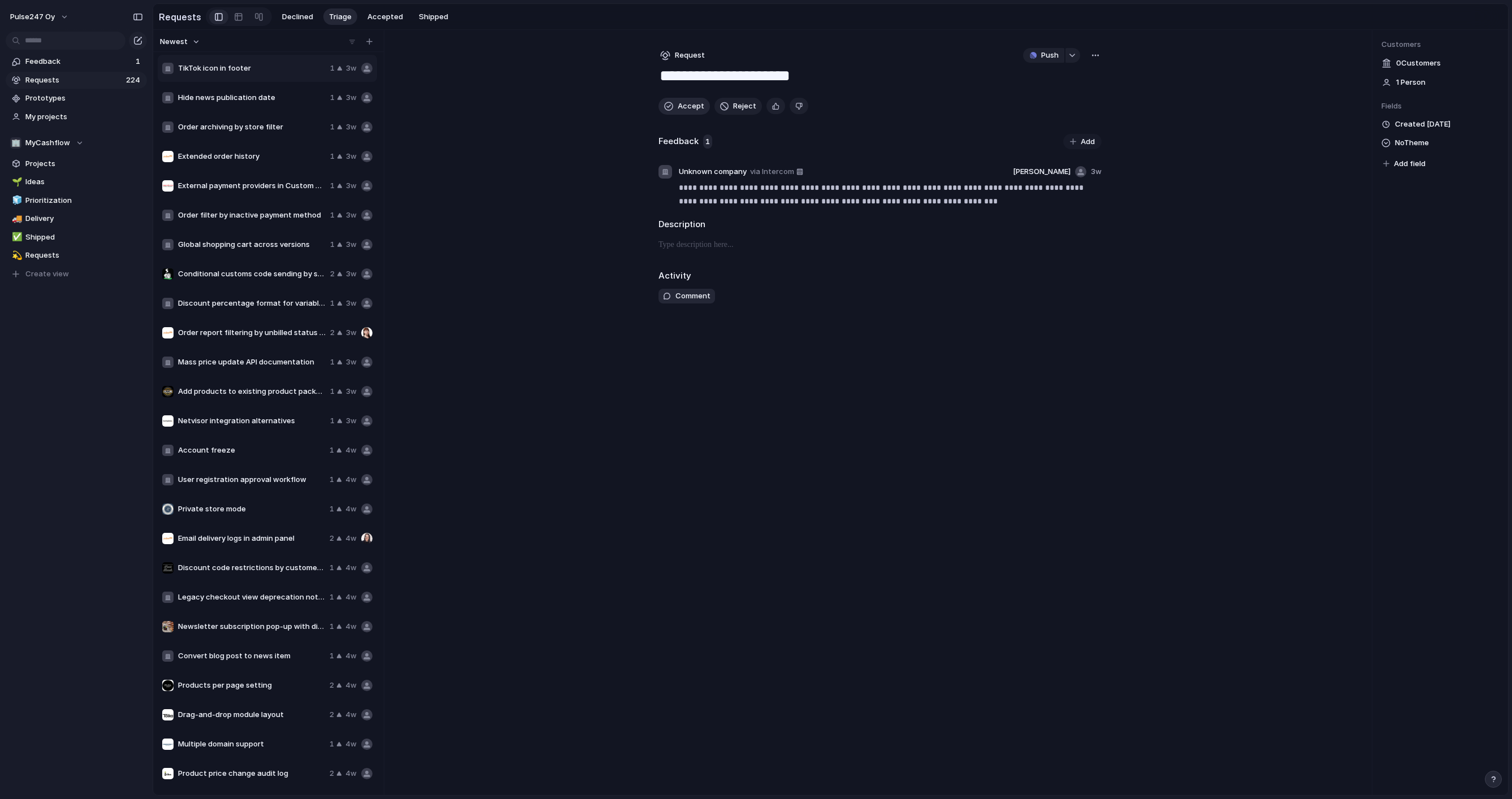
click at [679, 110] on span "Accept" at bounding box center [691, 106] width 27 height 11
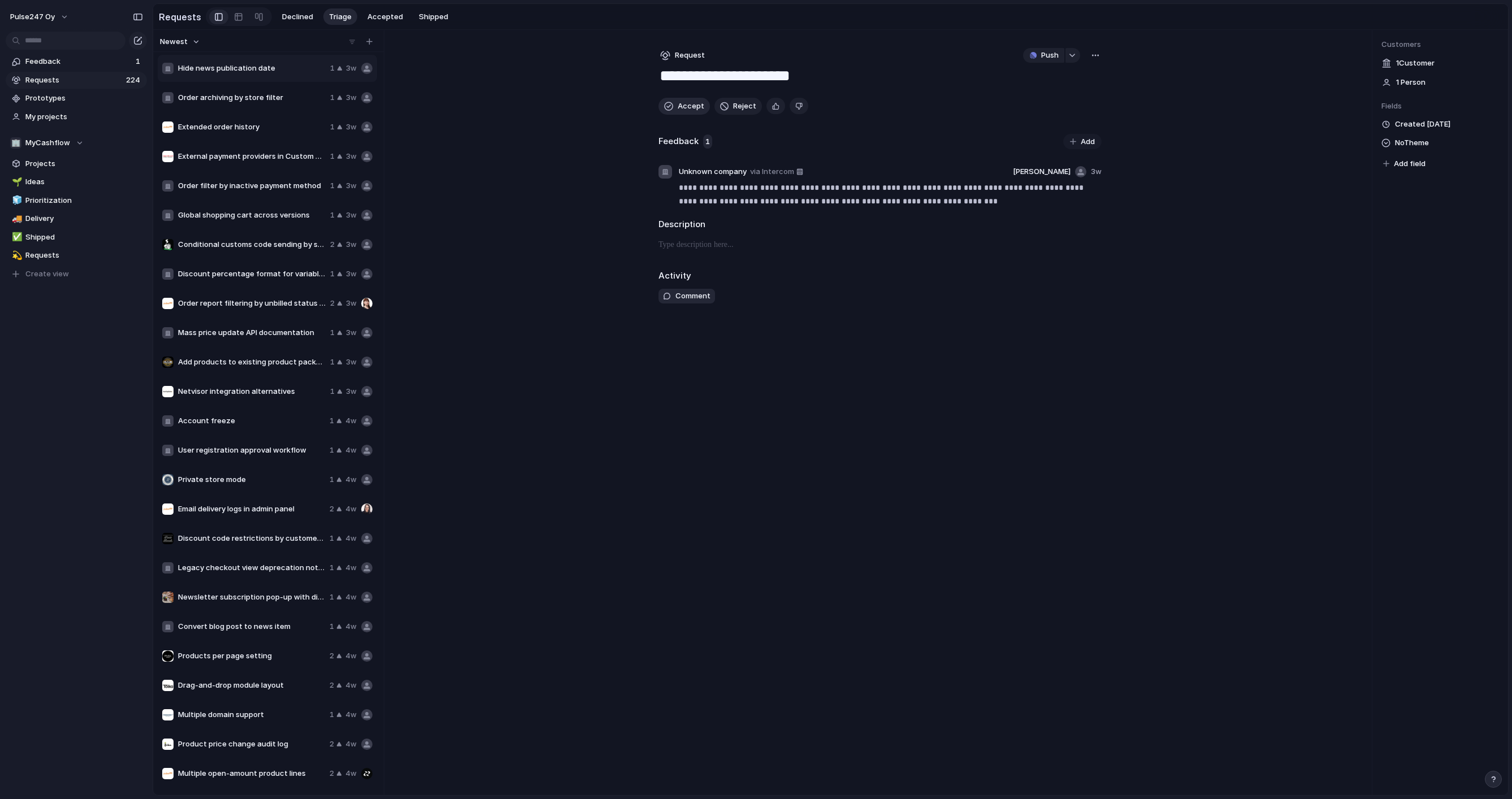
click at [679, 110] on span "Accept" at bounding box center [691, 106] width 27 height 11
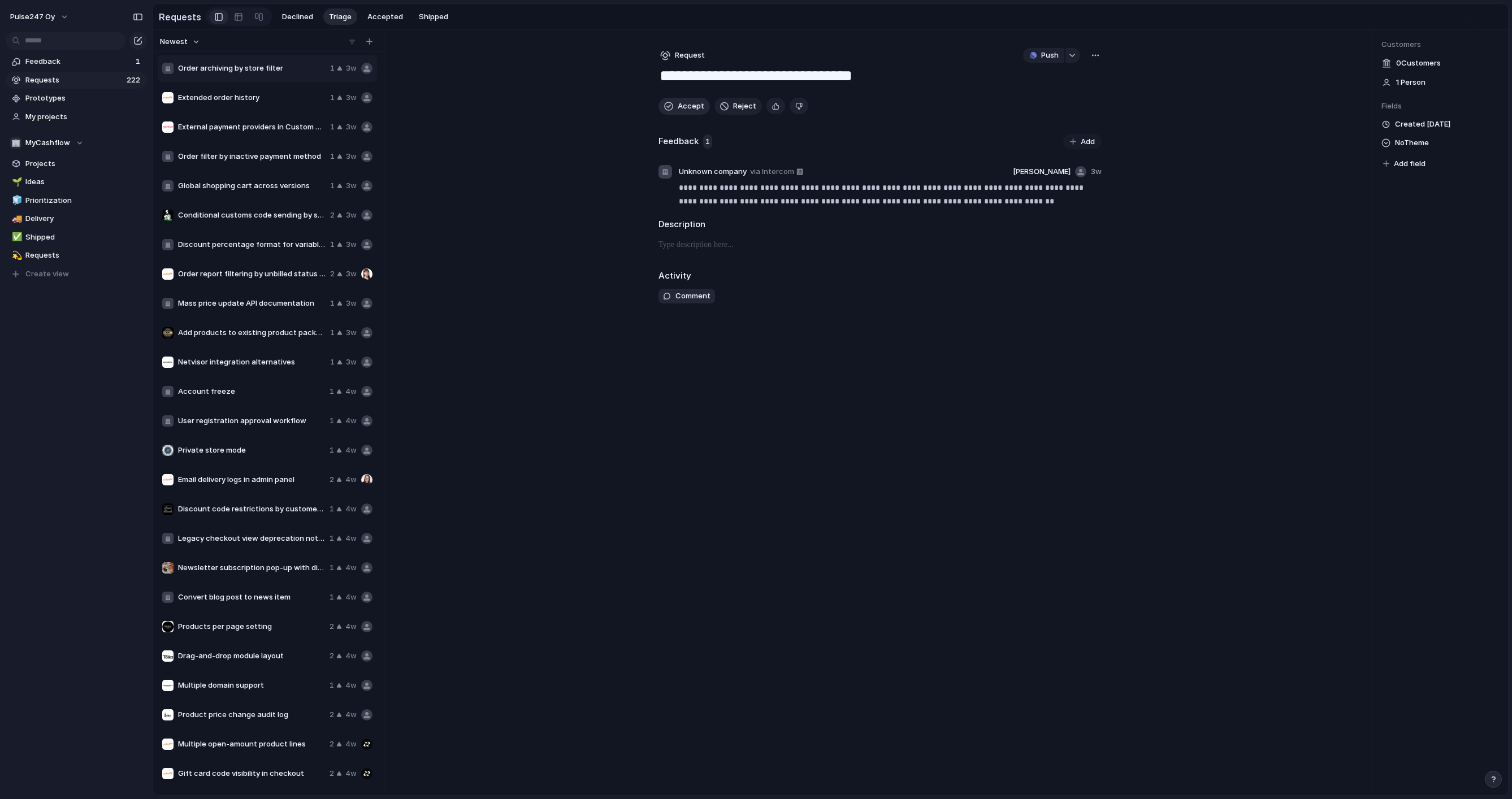
click at [679, 110] on span "Accept" at bounding box center [691, 106] width 27 height 11
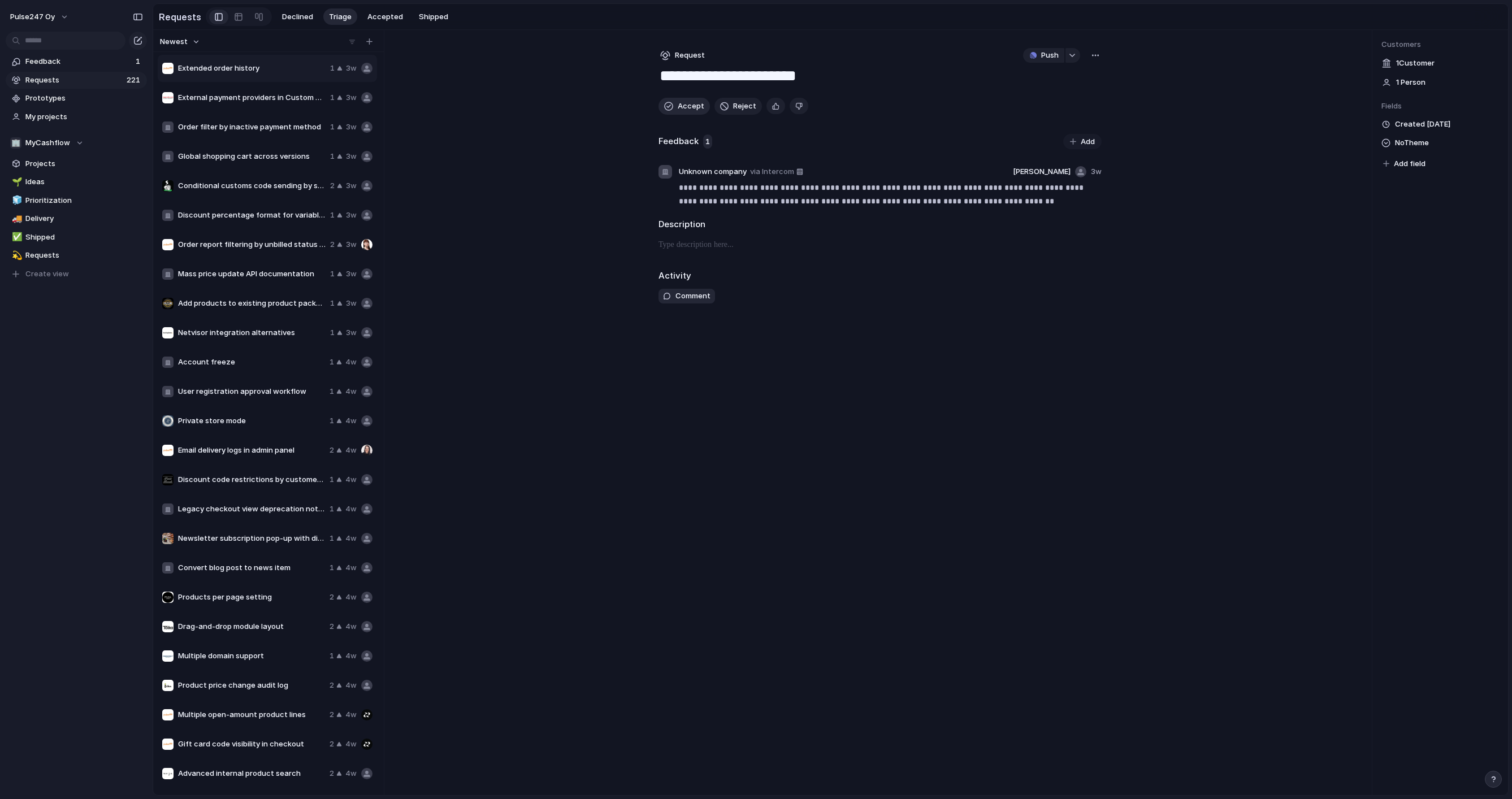
click at [679, 110] on span "Accept" at bounding box center [691, 106] width 27 height 11
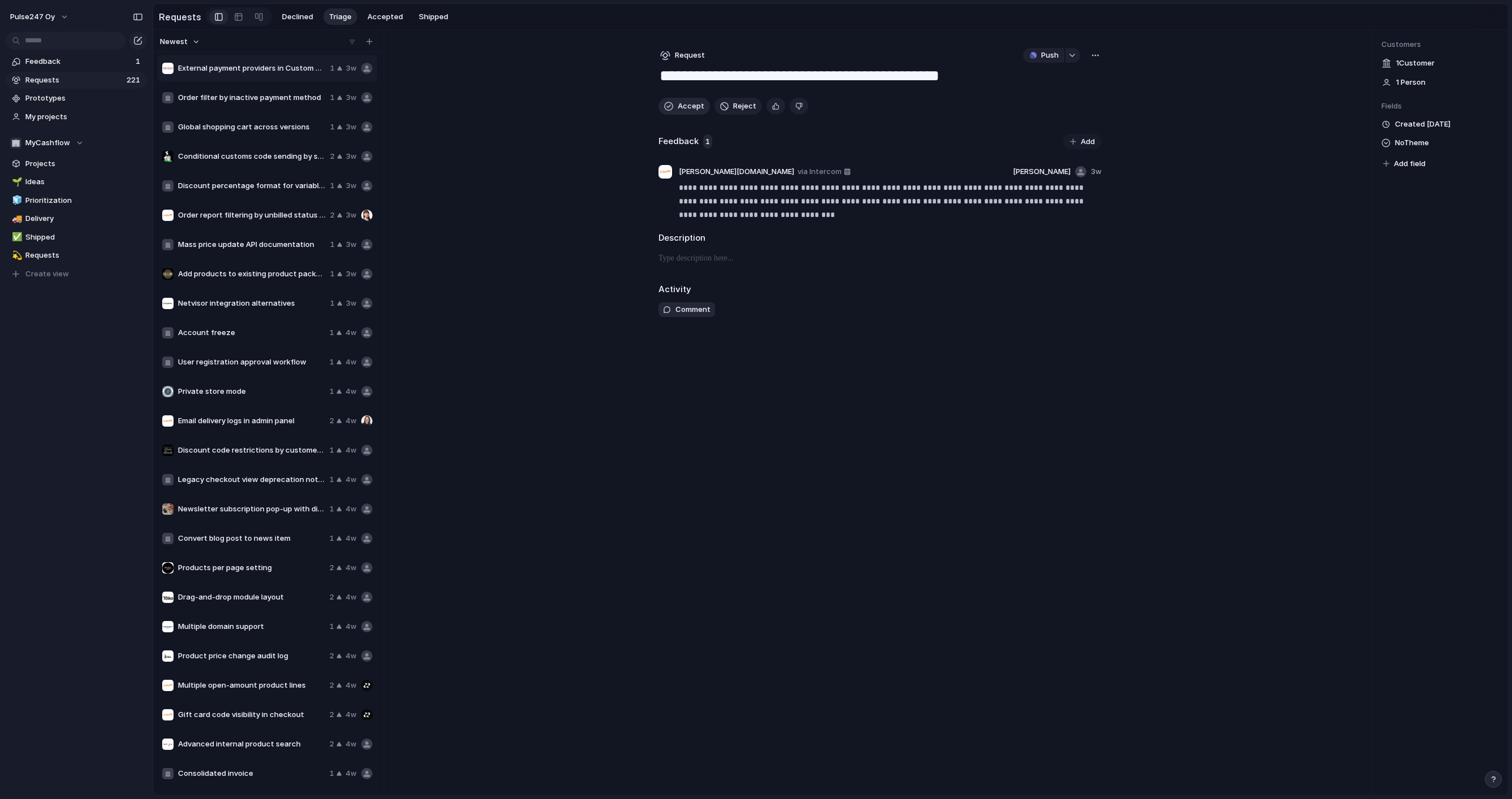
click at [679, 110] on span "Accept" at bounding box center [691, 106] width 27 height 11
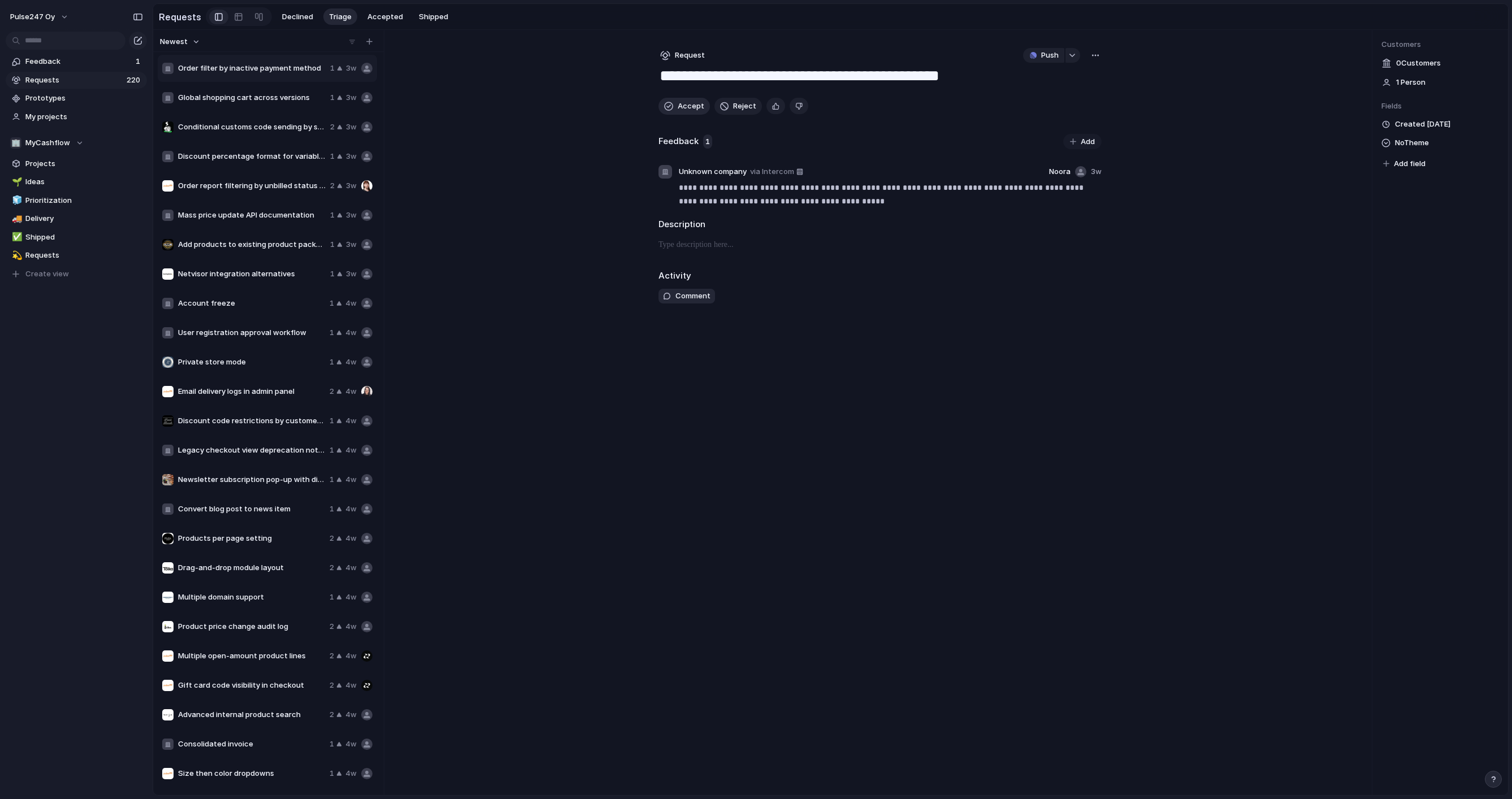
click at [679, 110] on span "Accept" at bounding box center [691, 106] width 27 height 11
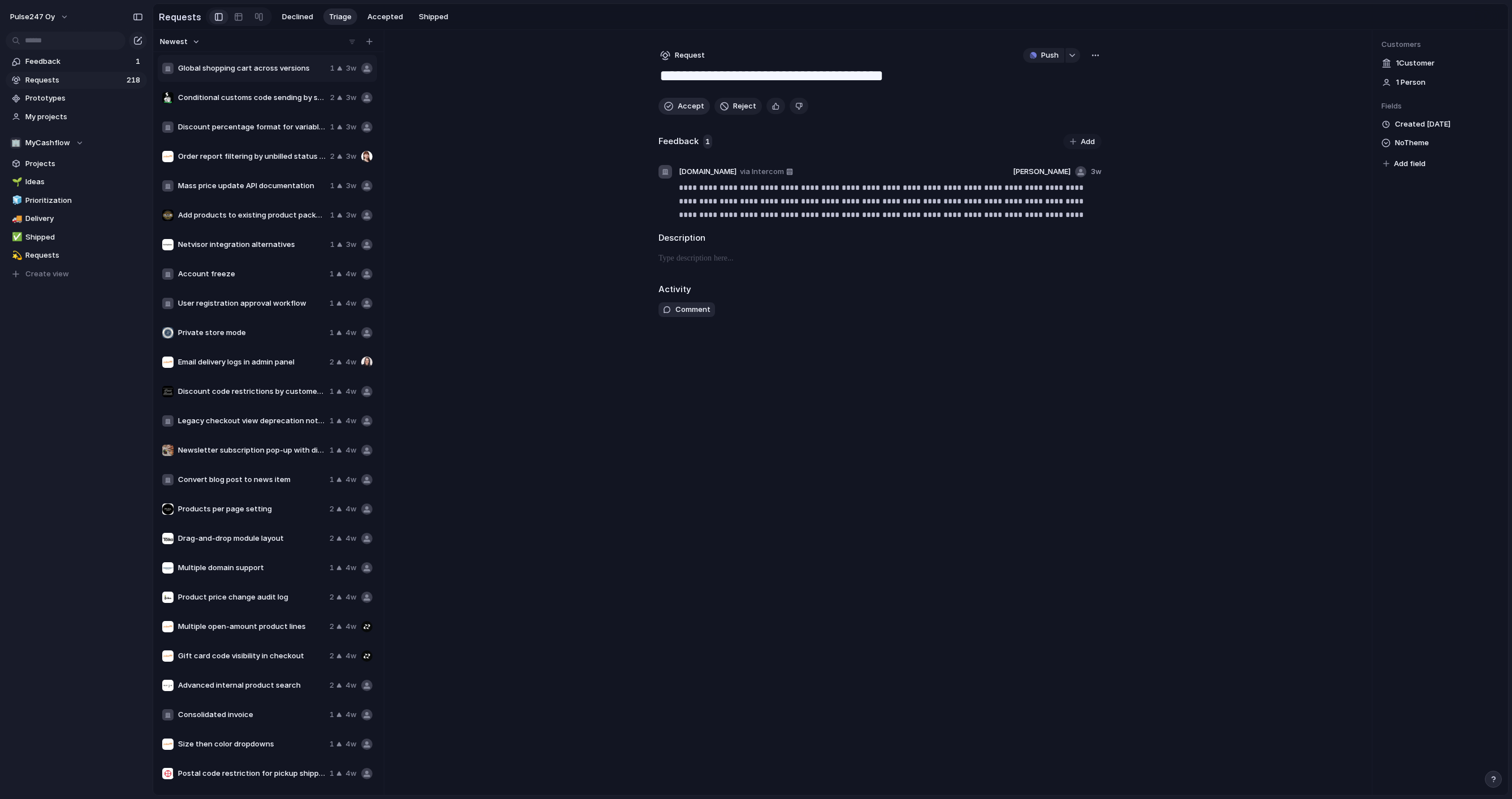
click at [679, 110] on span "Accept" at bounding box center [691, 106] width 27 height 11
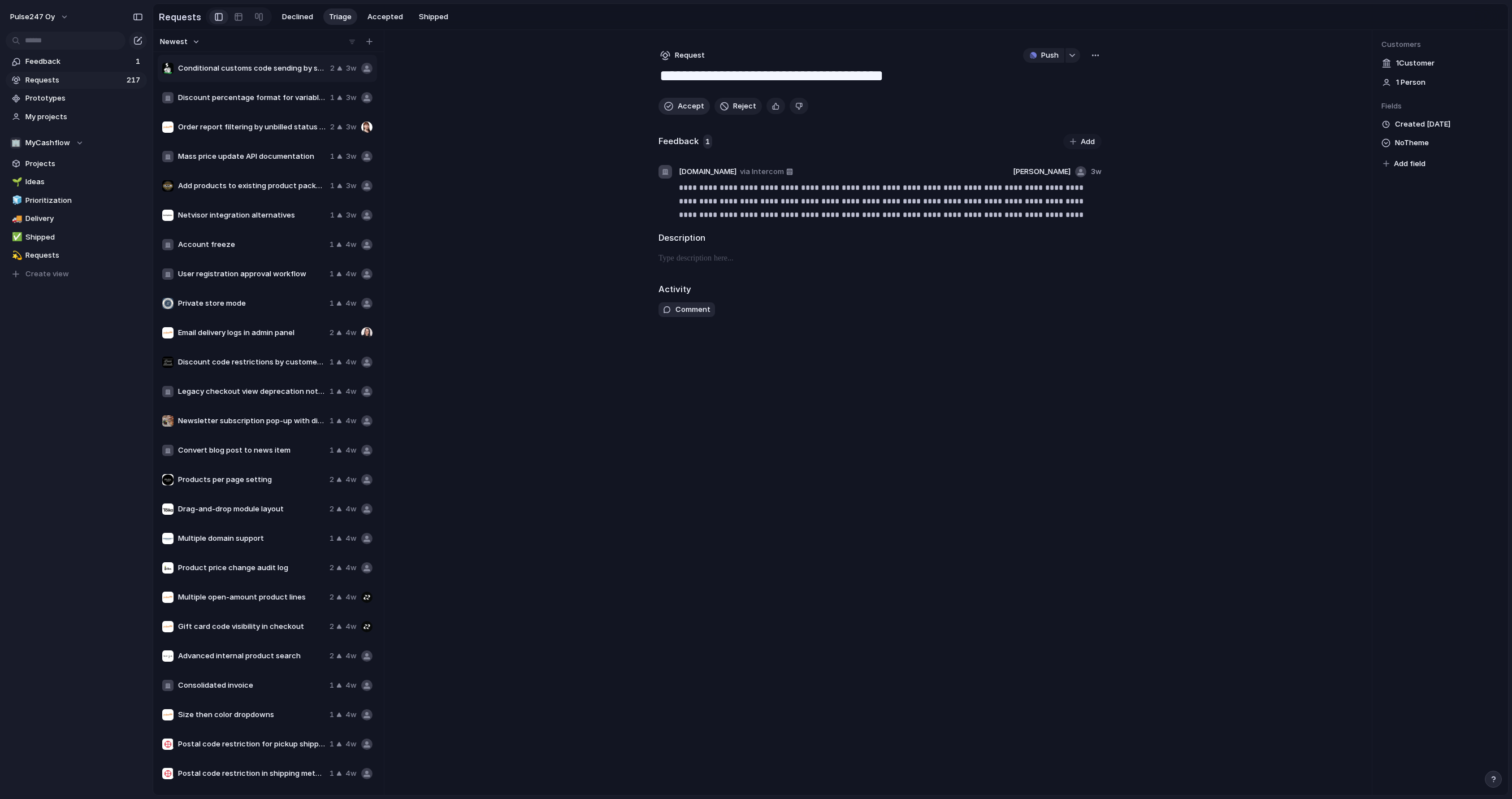
click at [679, 110] on span "Accept" at bounding box center [691, 106] width 27 height 11
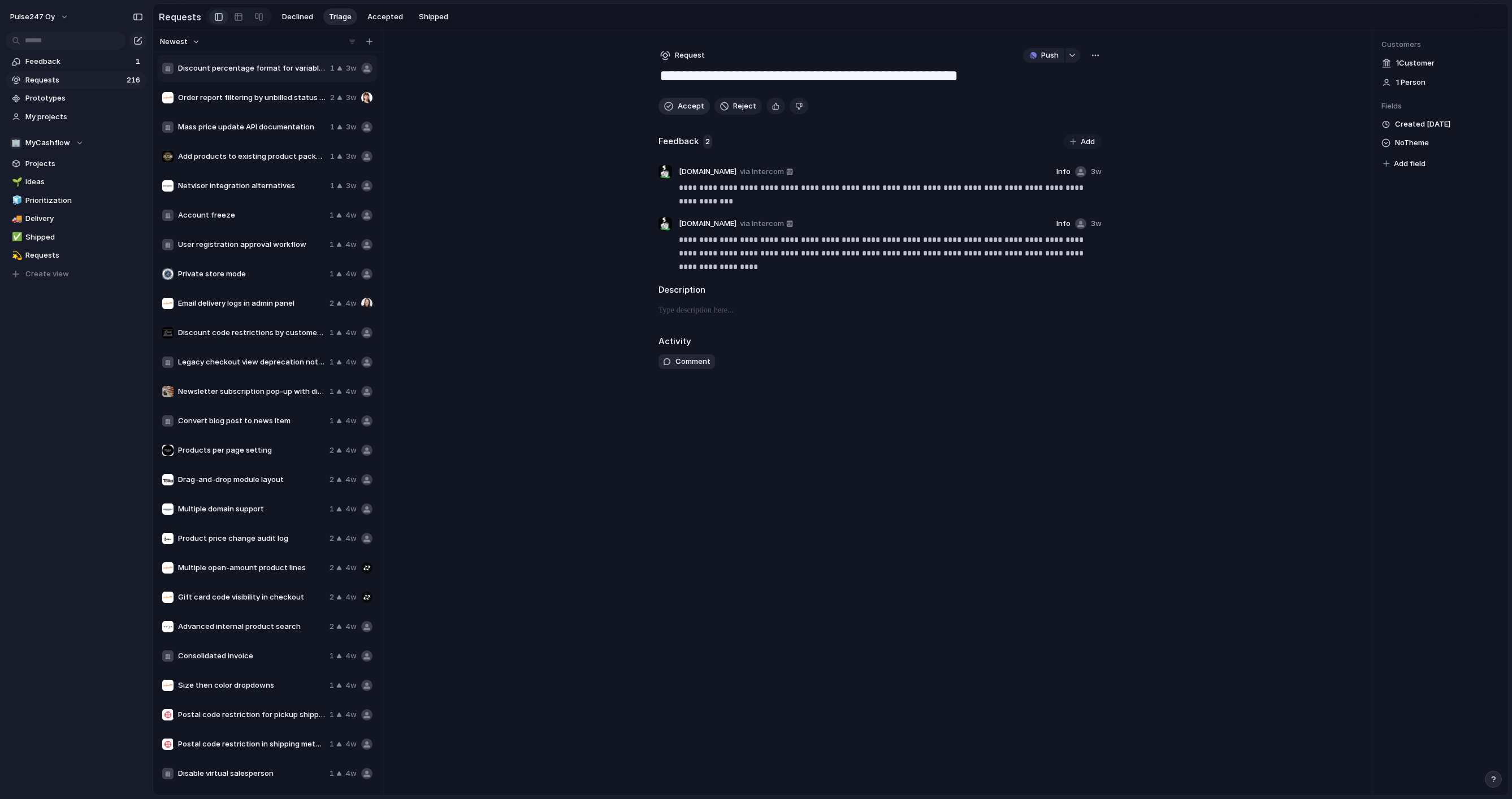
click at [679, 110] on span "Accept" at bounding box center [691, 106] width 27 height 11
click at [679, 110] on div "**********" at bounding box center [879, 412] width 479 height 765
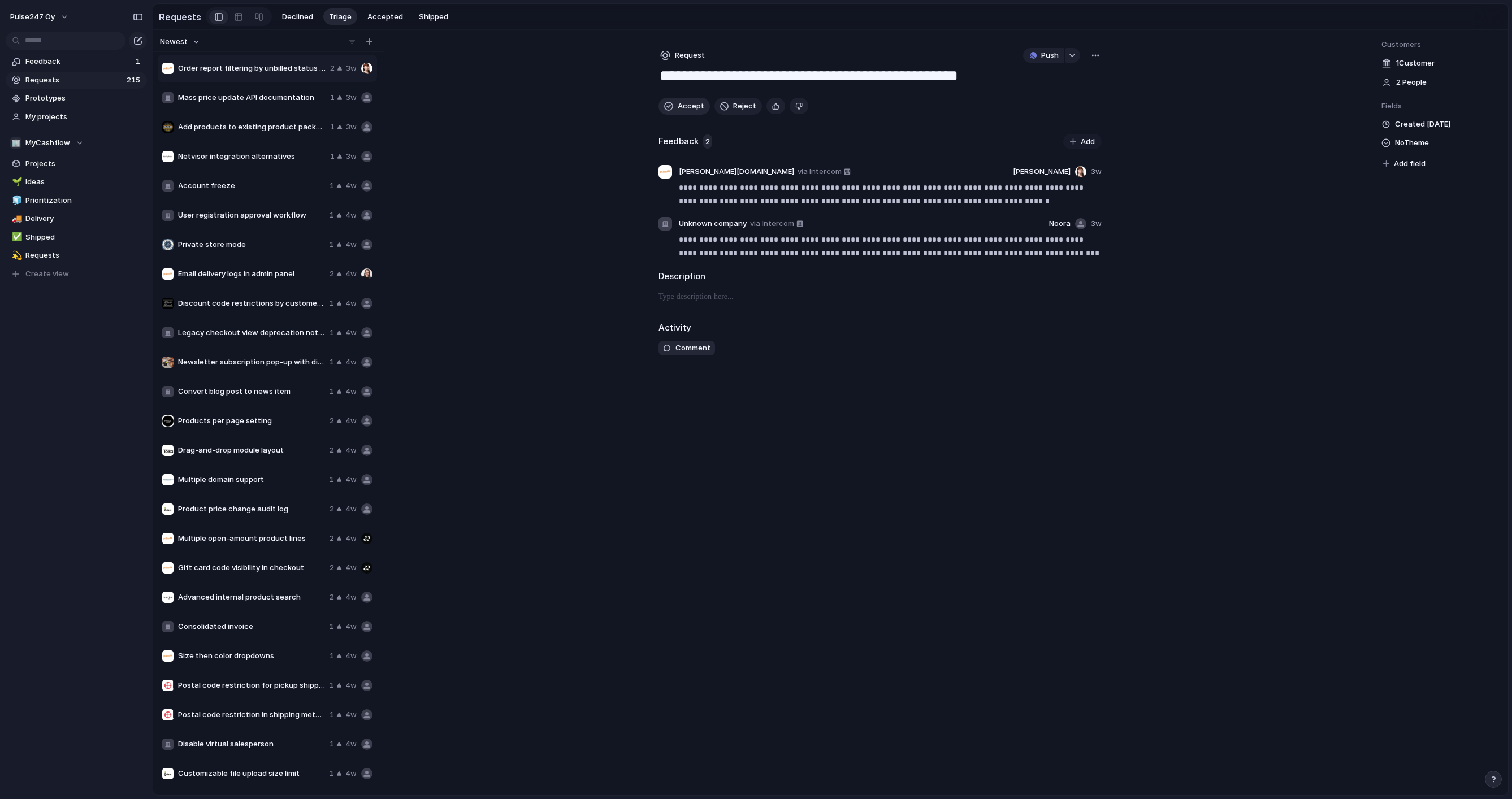
click at [679, 110] on div "**********" at bounding box center [879, 412] width 479 height 765
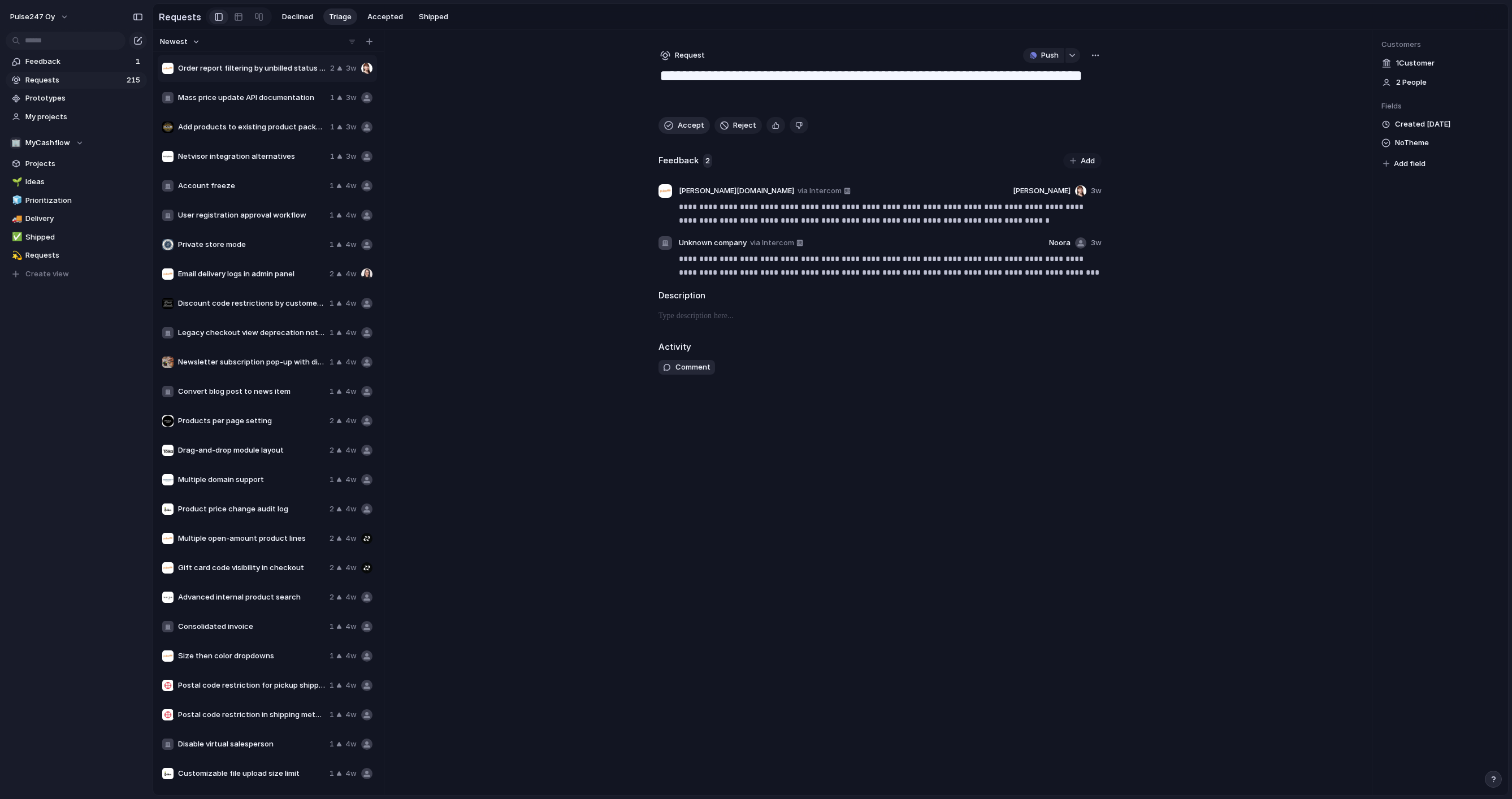
click at [674, 123] on button "Accept" at bounding box center [684, 126] width 51 height 17
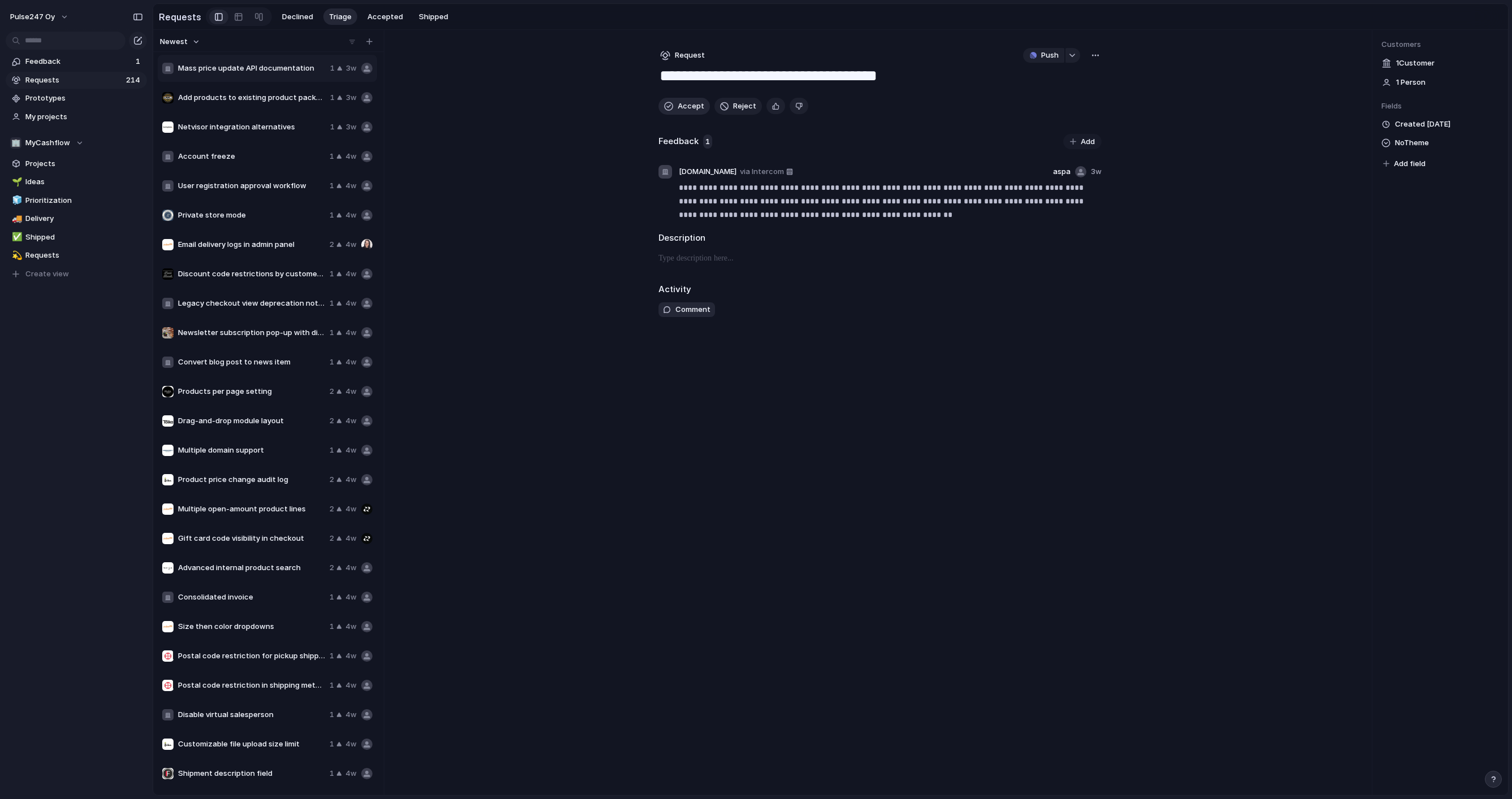
click at [674, 106] on button "Accept" at bounding box center [684, 106] width 51 height 17
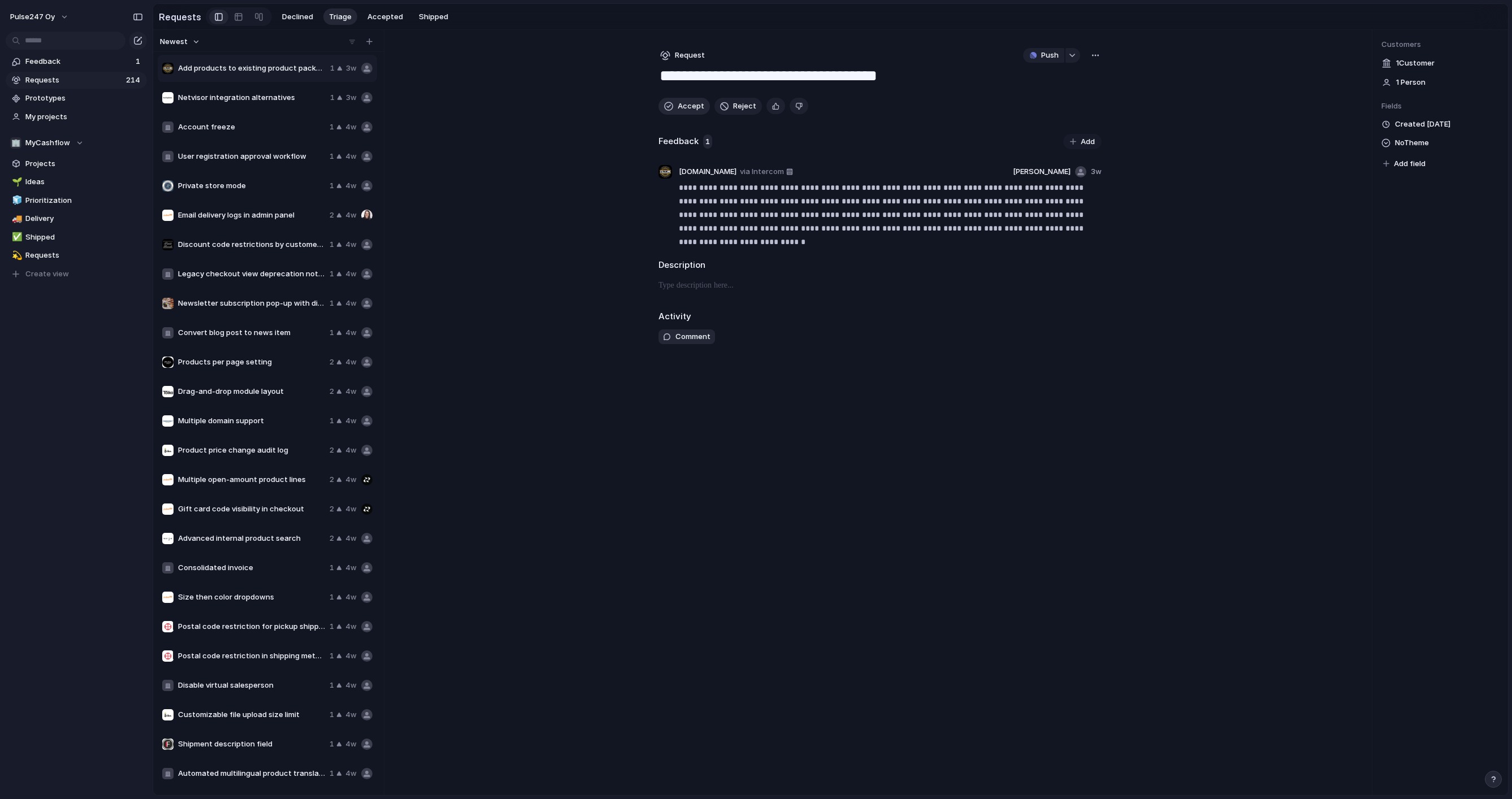
click at [674, 106] on button "Accept" at bounding box center [684, 106] width 51 height 17
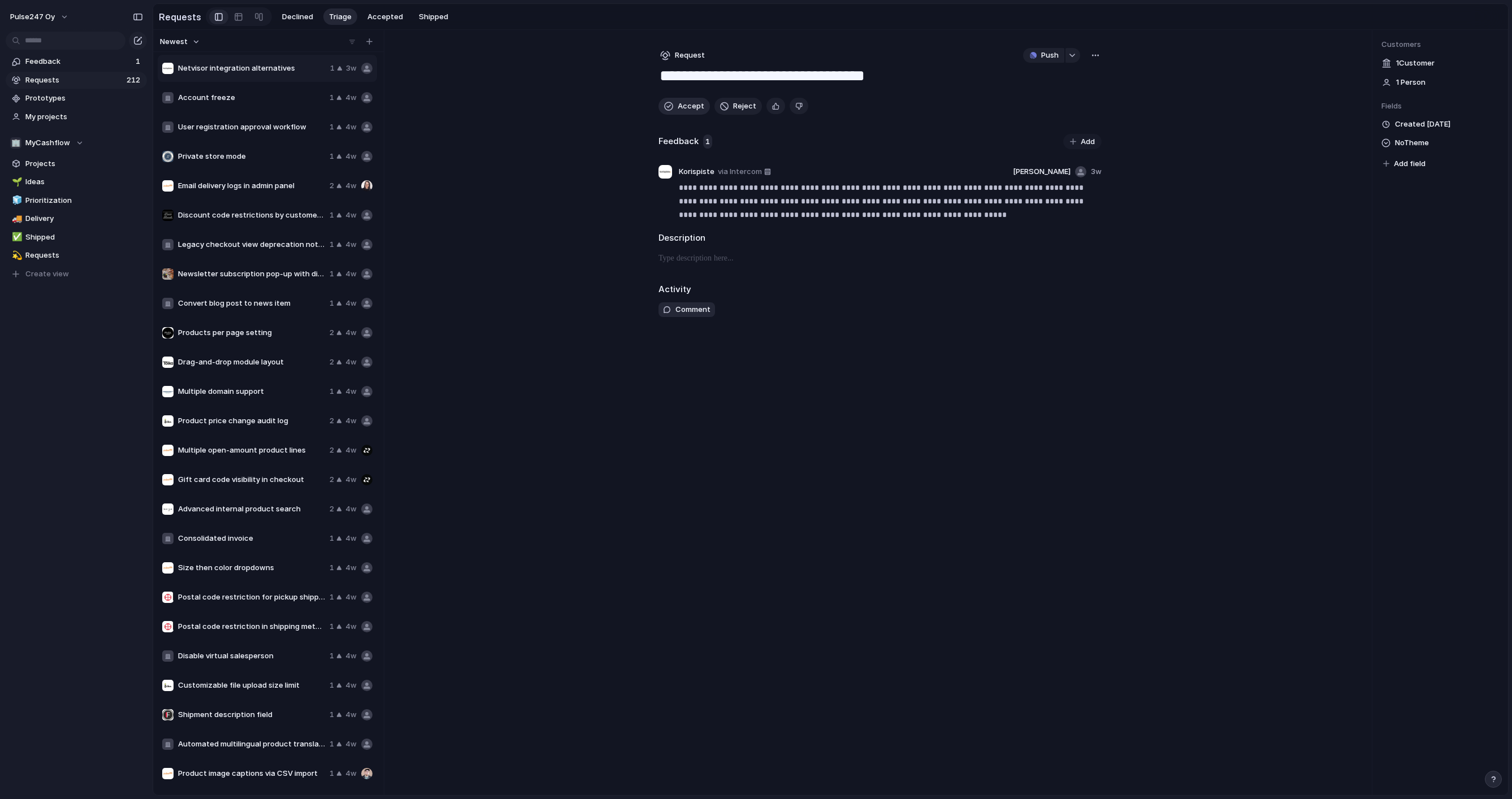
click at [674, 106] on button "Accept" at bounding box center [684, 106] width 51 height 17
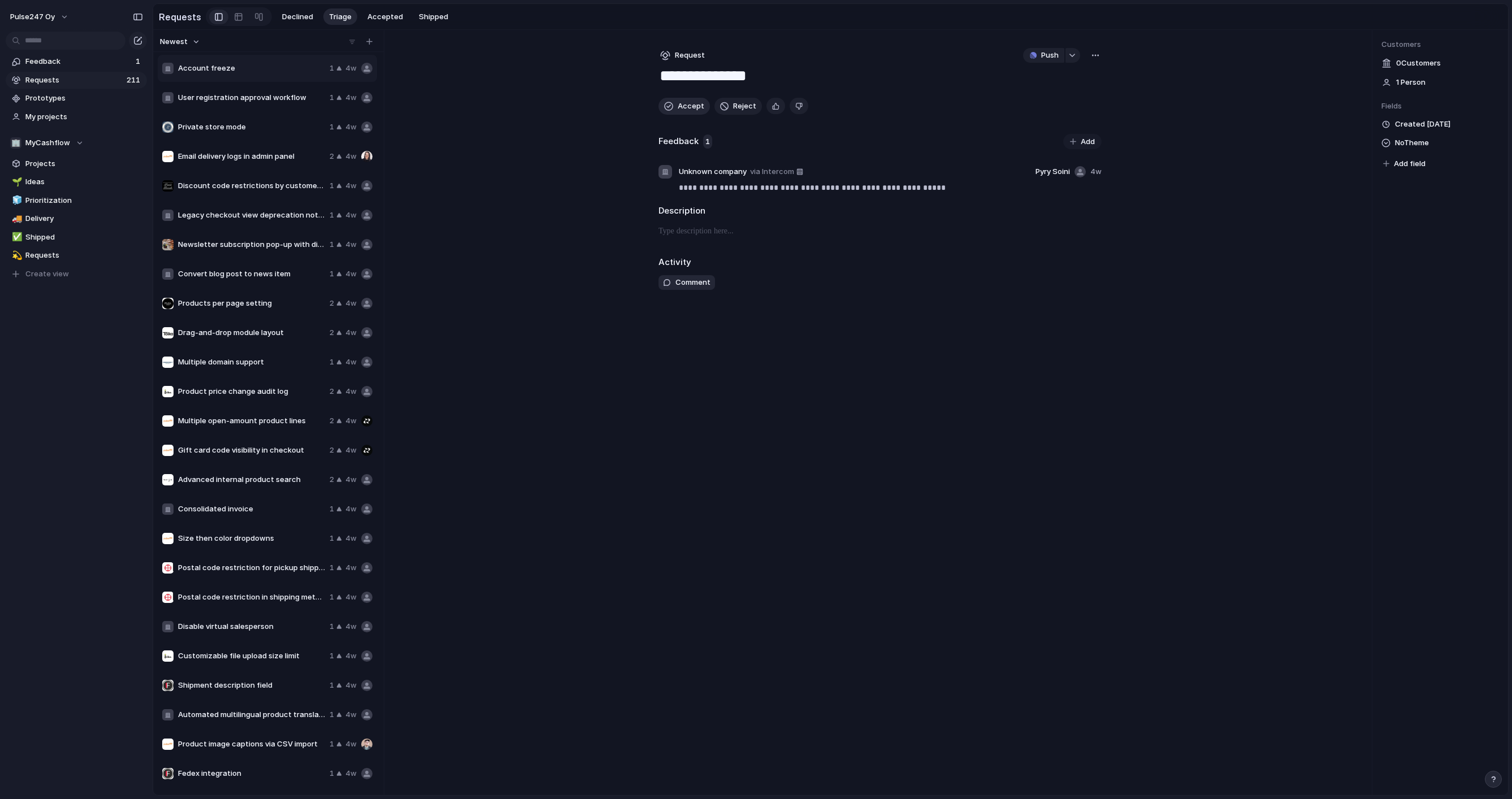
click at [674, 106] on button "Accept" at bounding box center [684, 106] width 51 height 17
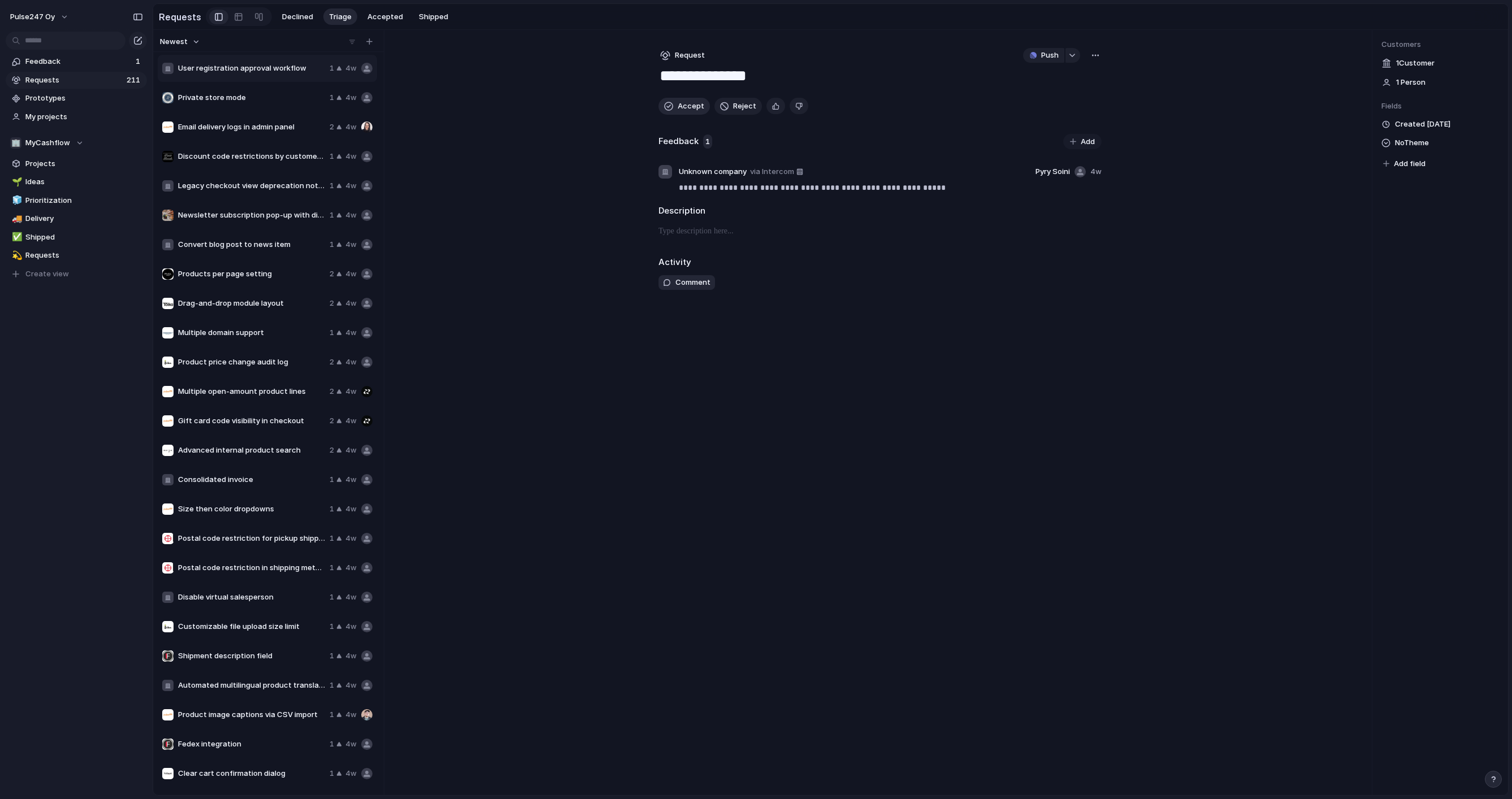
click at [674, 106] on button "Accept" at bounding box center [684, 106] width 51 height 17
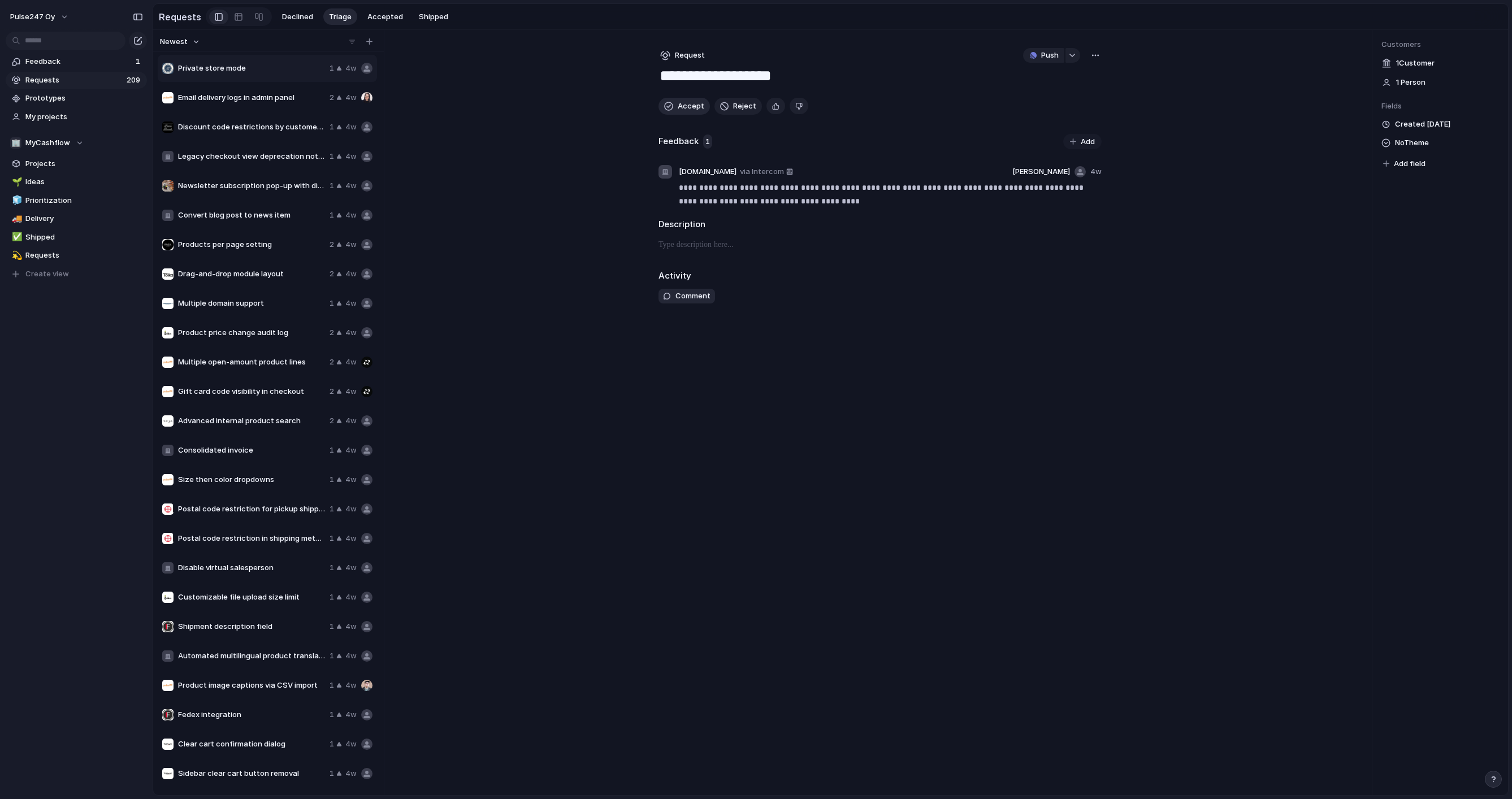
click at [674, 106] on button "Accept" at bounding box center [684, 106] width 51 height 17
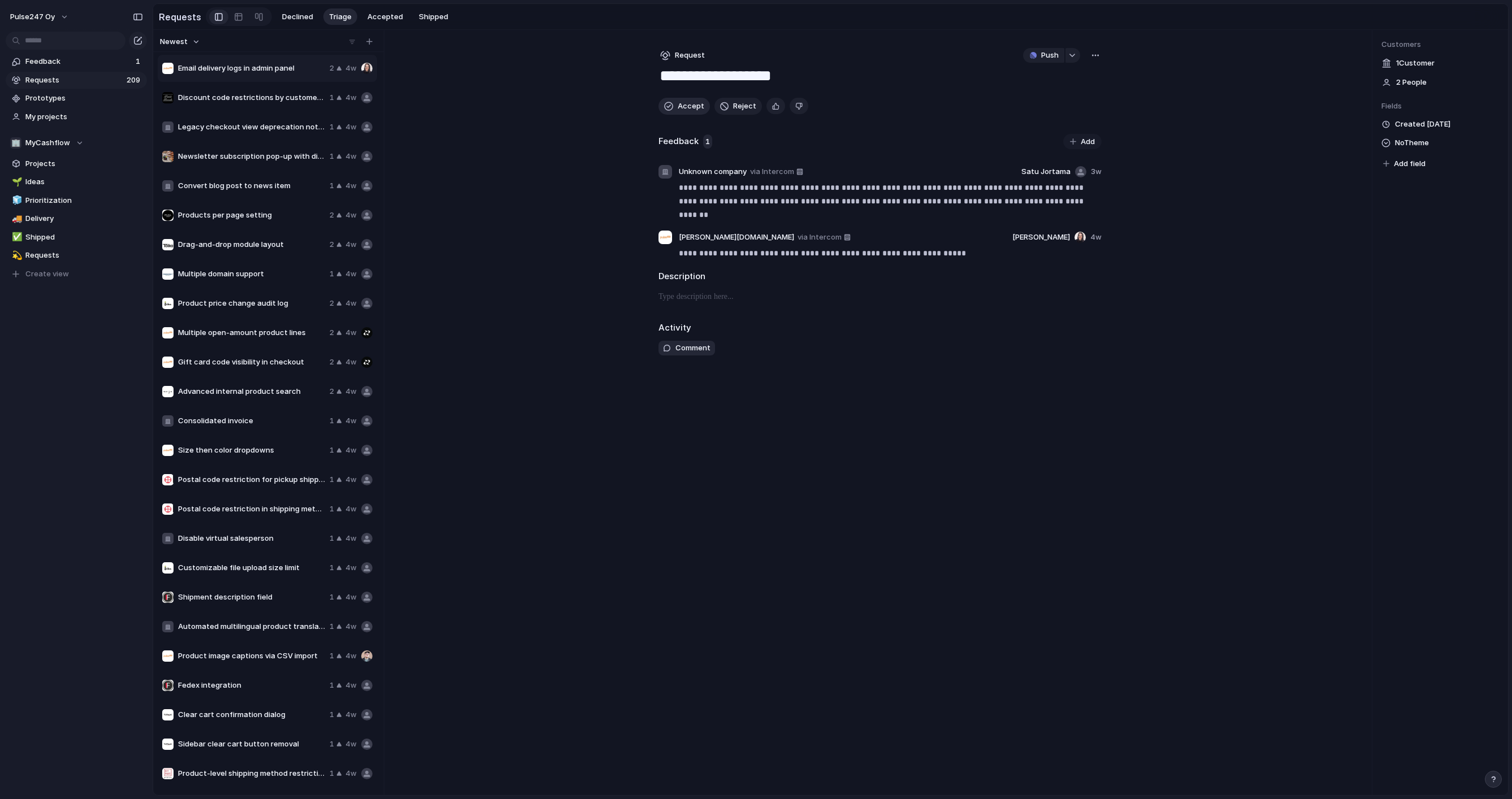
click at [674, 106] on button "Accept" at bounding box center [684, 106] width 51 height 17
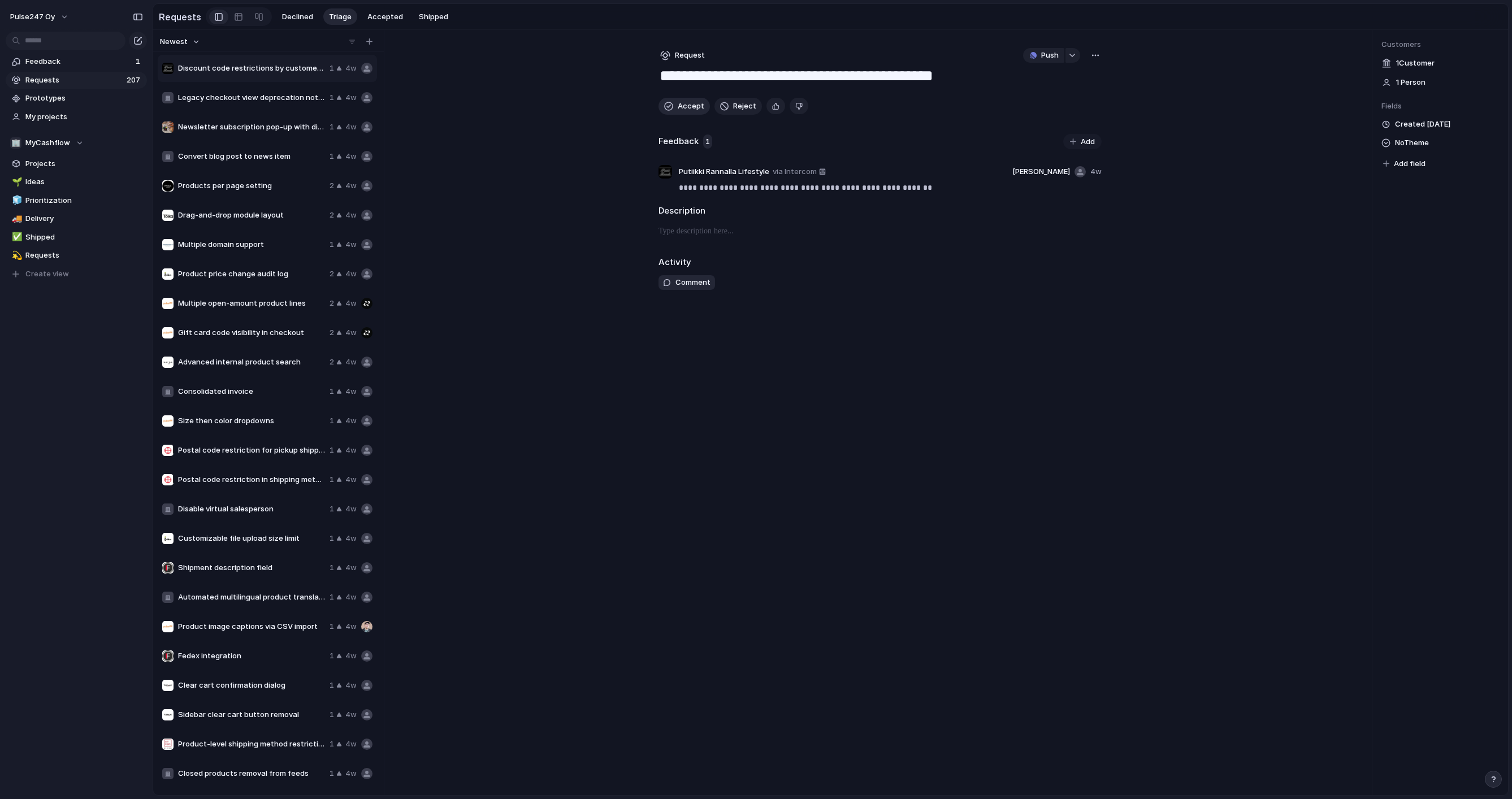
click at [674, 106] on button "Accept" at bounding box center [684, 106] width 51 height 17
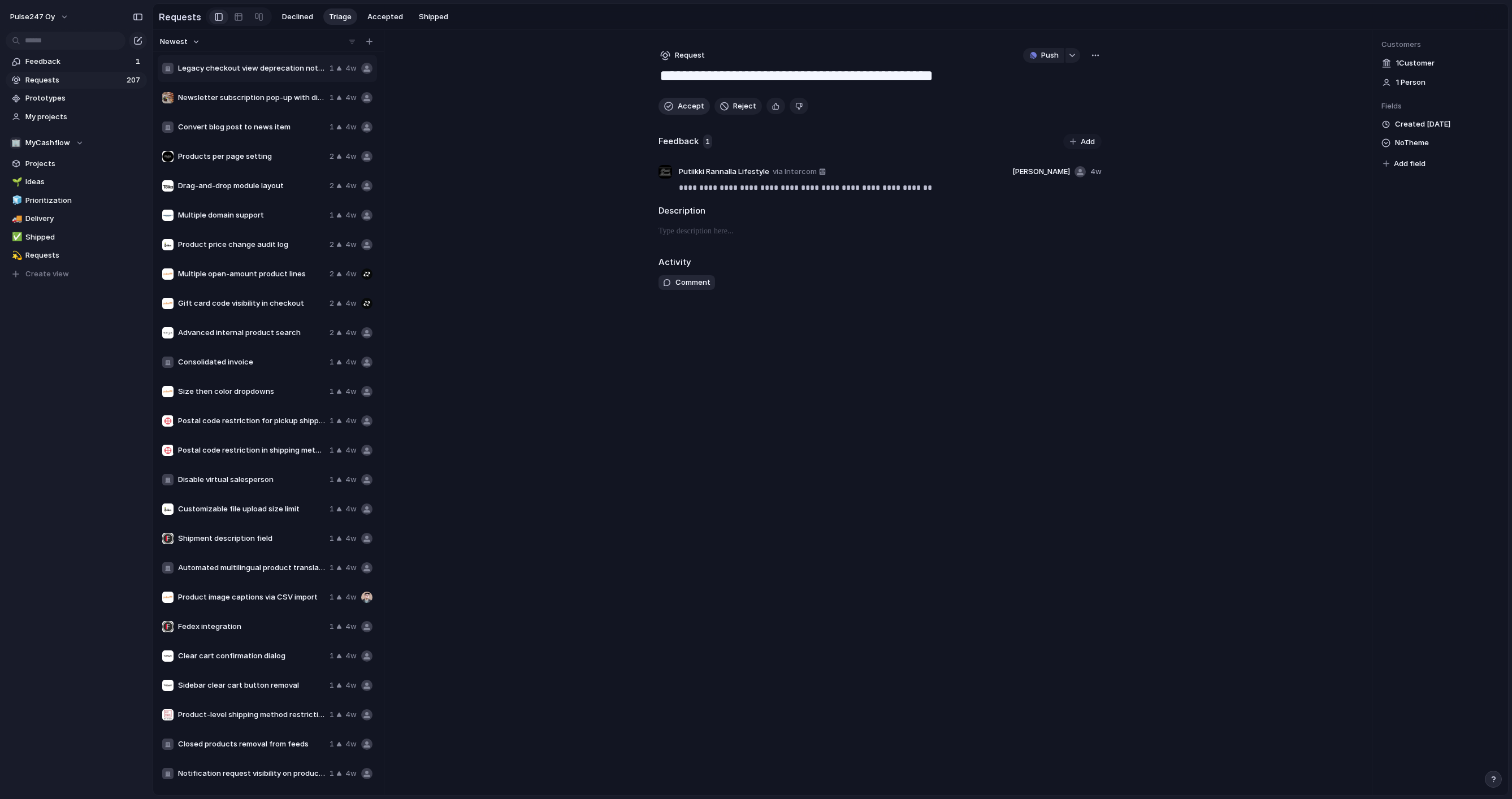
click at [674, 106] on button "Accept" at bounding box center [684, 106] width 51 height 17
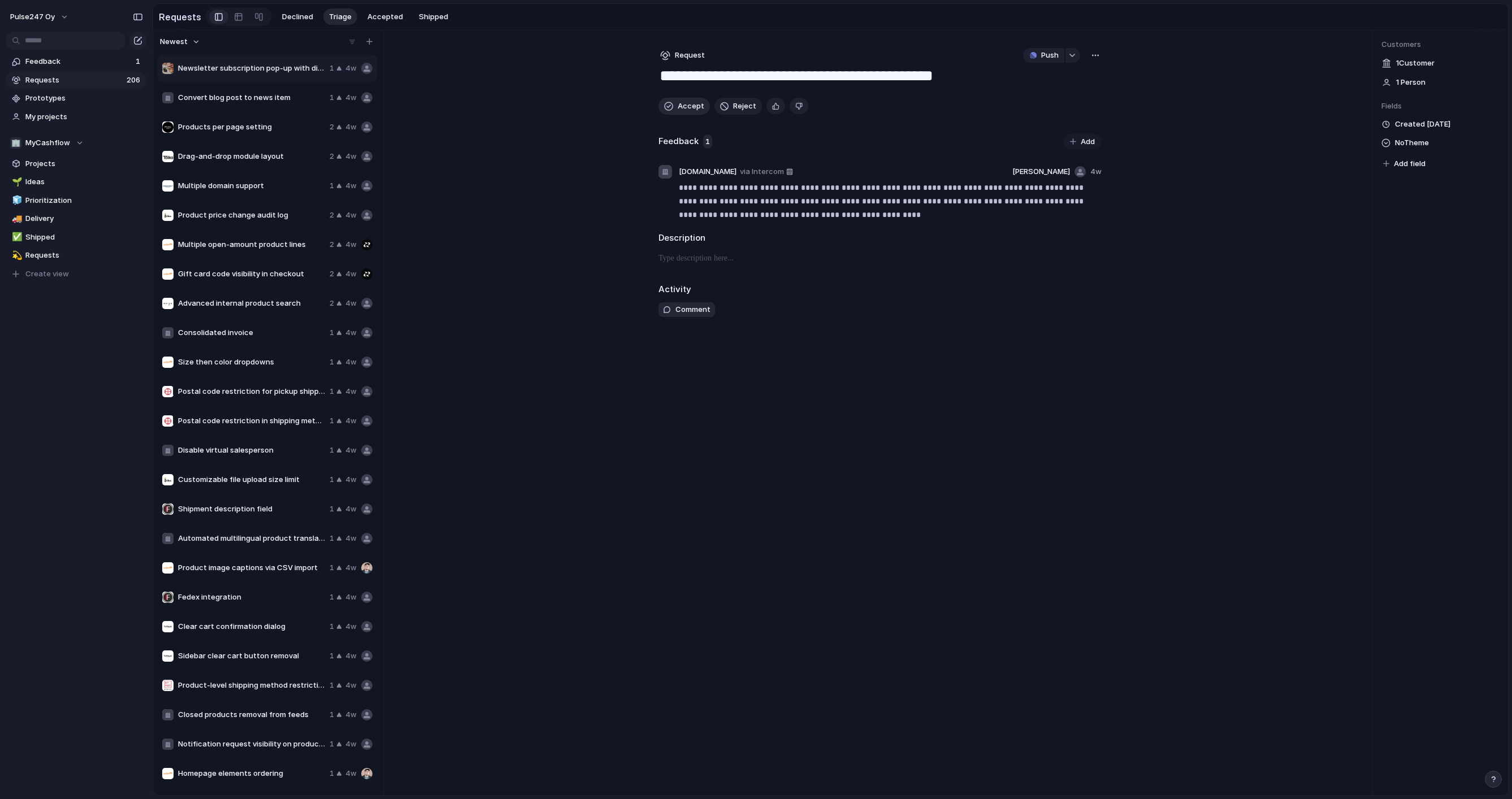
click at [674, 106] on button "Accept" at bounding box center [684, 106] width 51 height 17
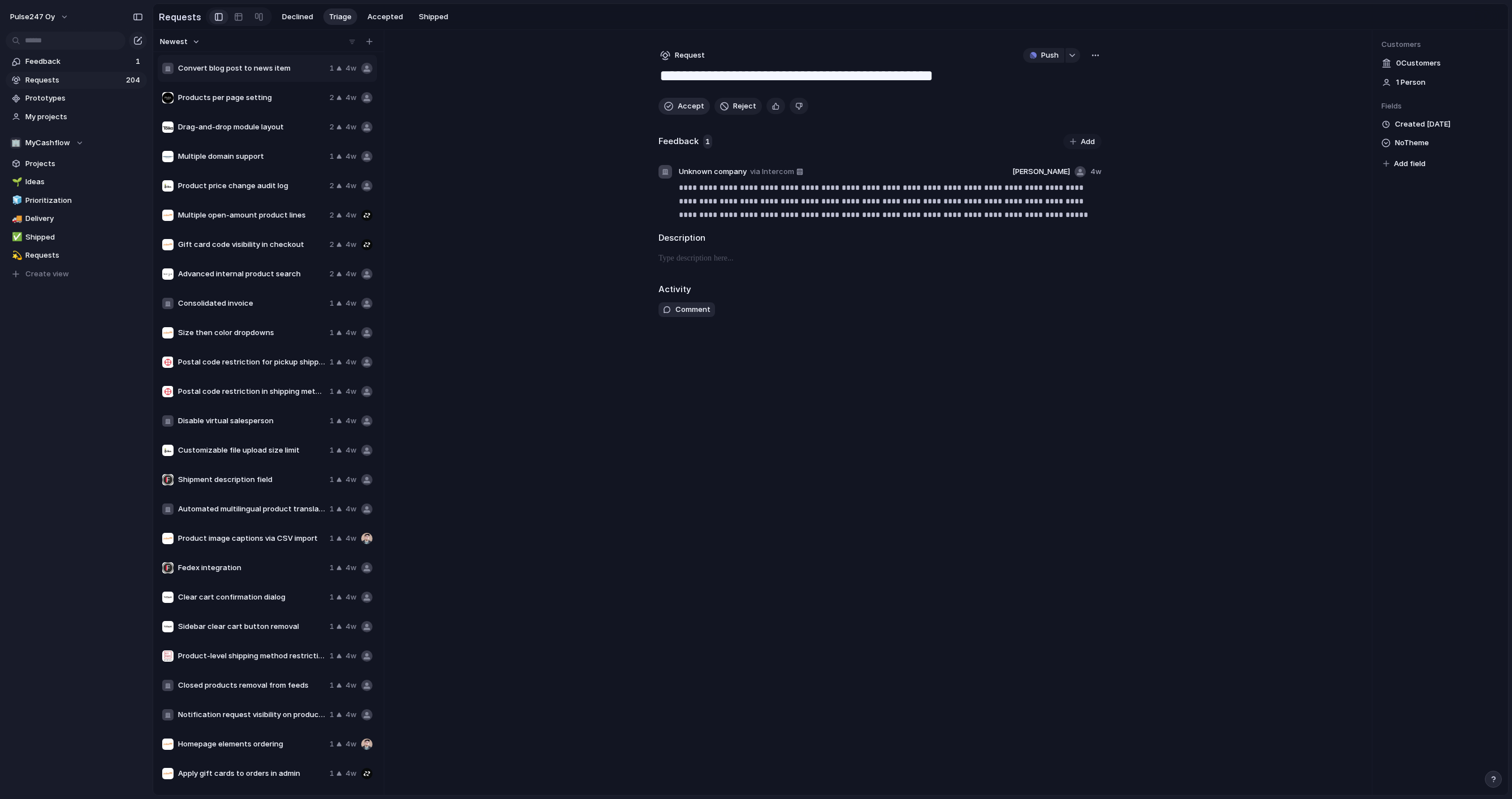
click at [674, 106] on button "Accept" at bounding box center [684, 106] width 51 height 17
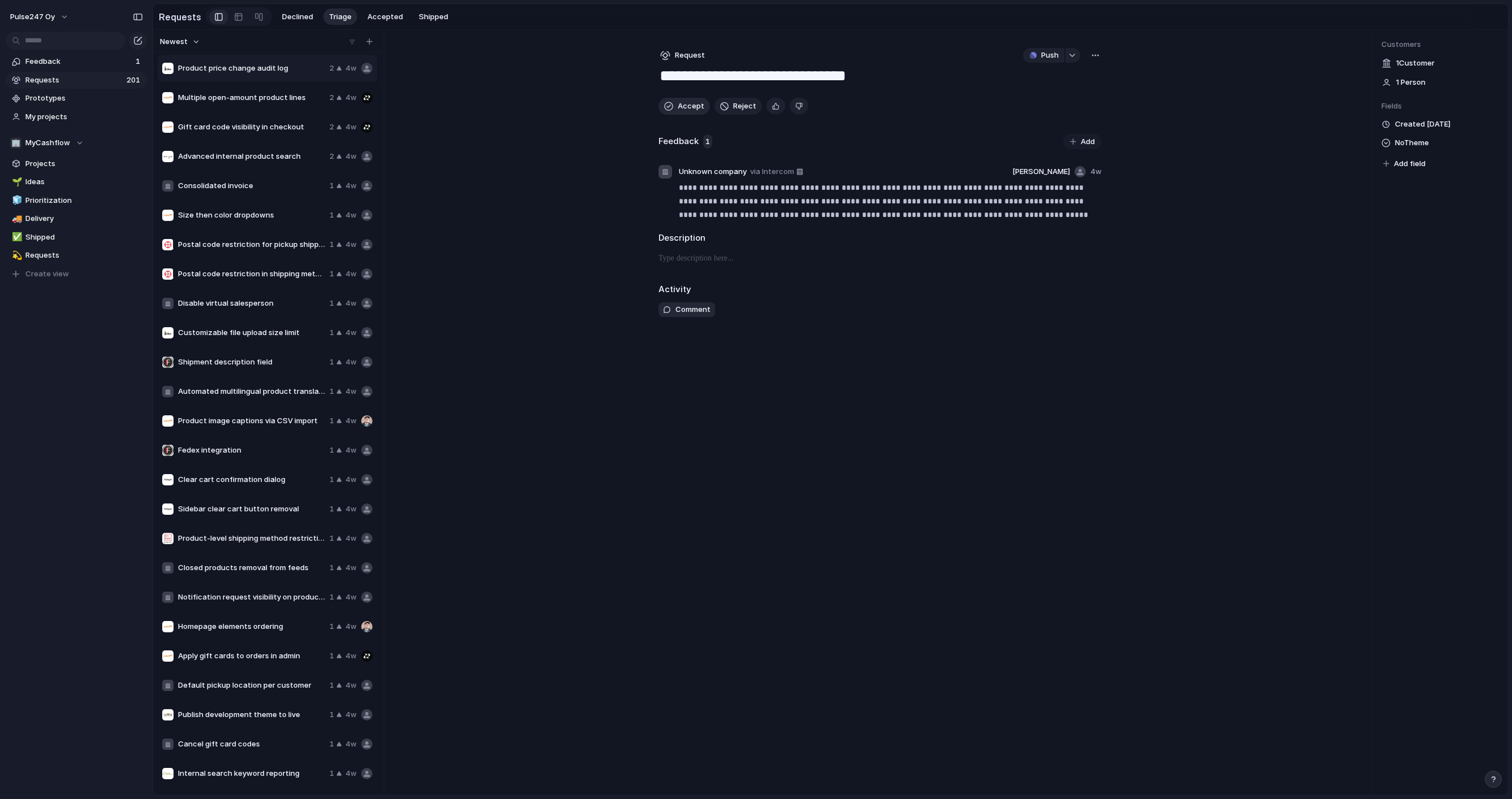
click at [674, 106] on button "Accept" at bounding box center [684, 106] width 51 height 17
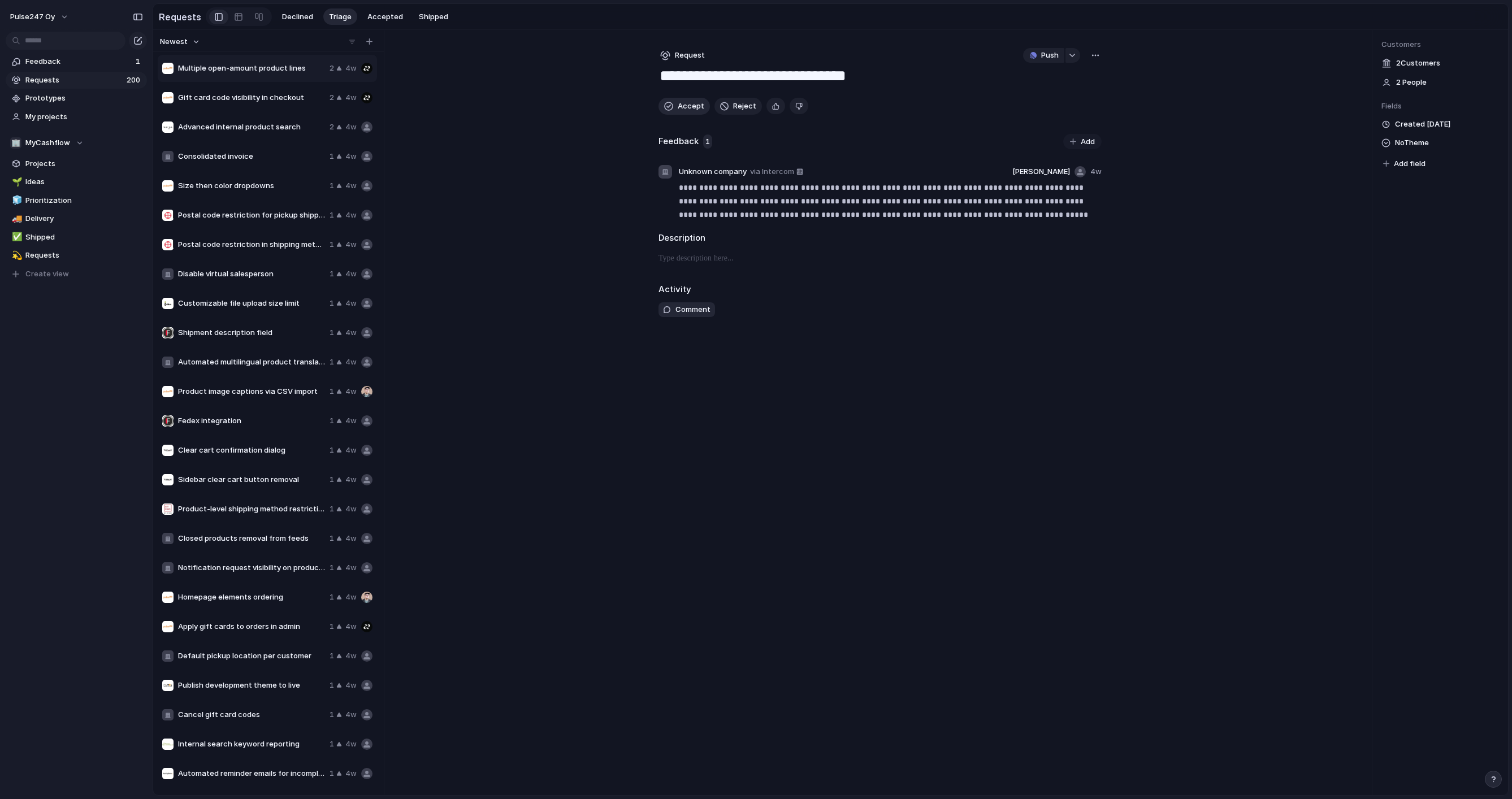
click at [674, 106] on button "Accept" at bounding box center [684, 106] width 51 height 17
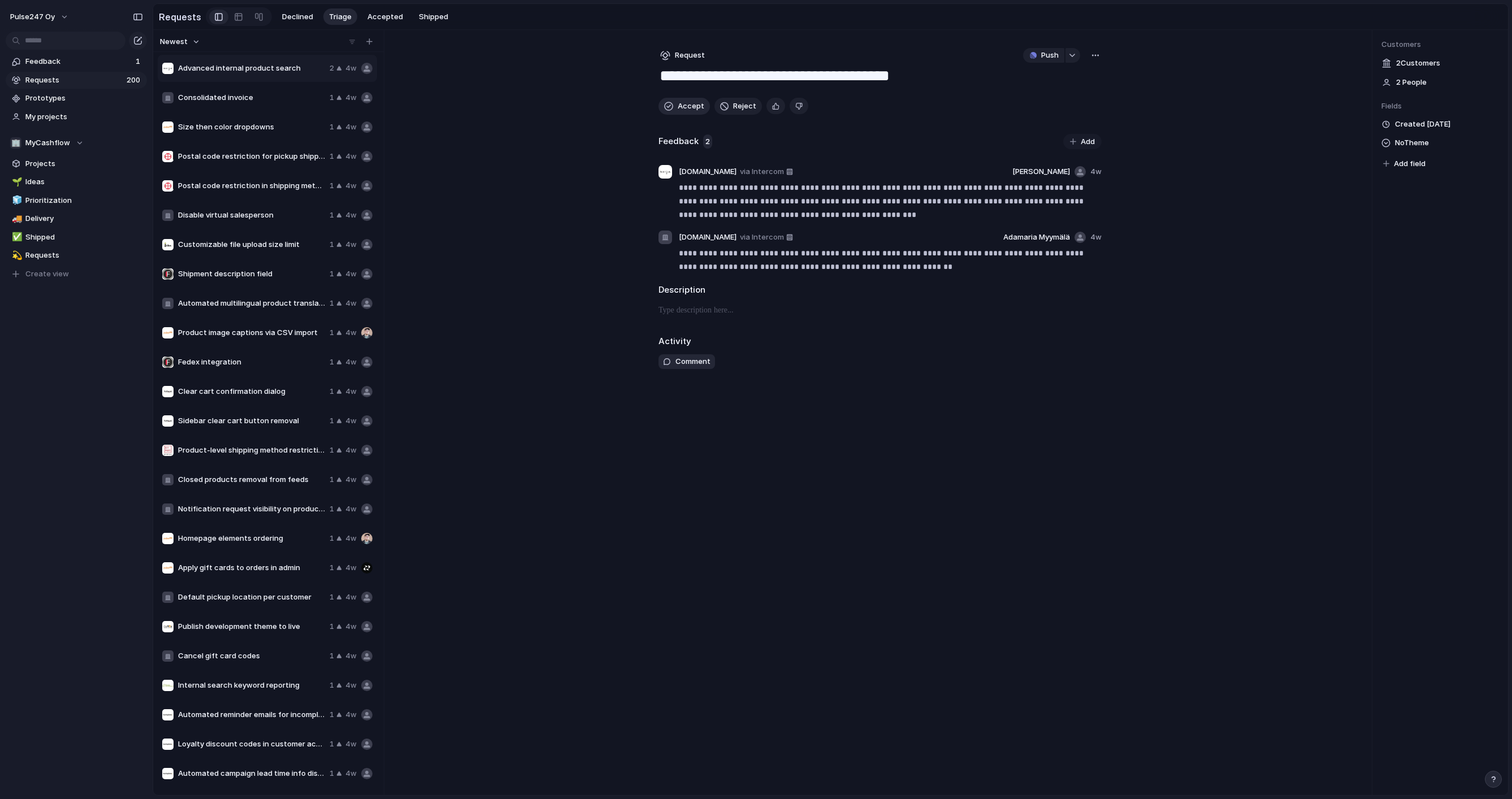
click at [674, 106] on button "Accept" at bounding box center [684, 106] width 51 height 17
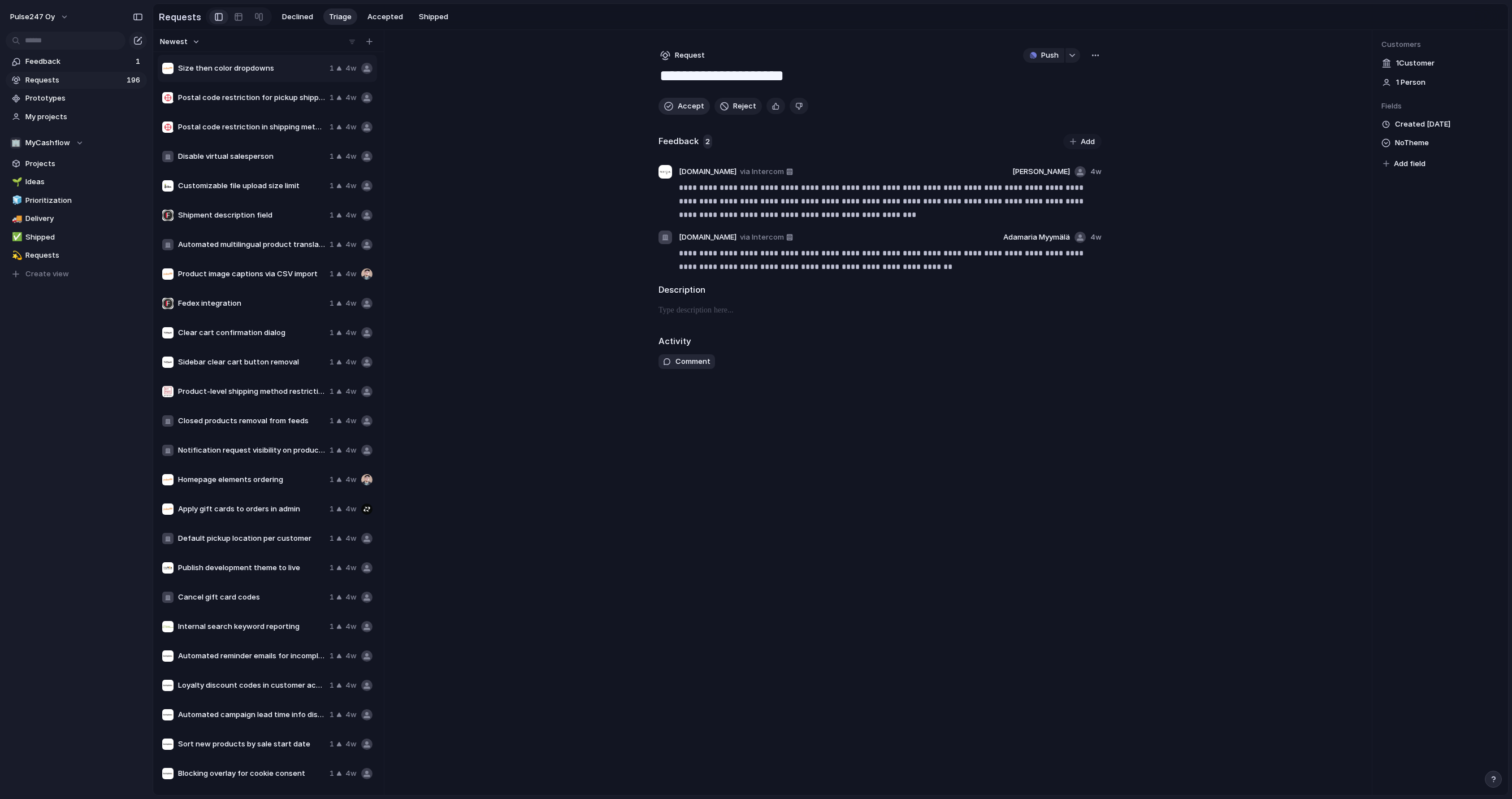
click at [674, 106] on button "Accept" at bounding box center [684, 106] width 51 height 17
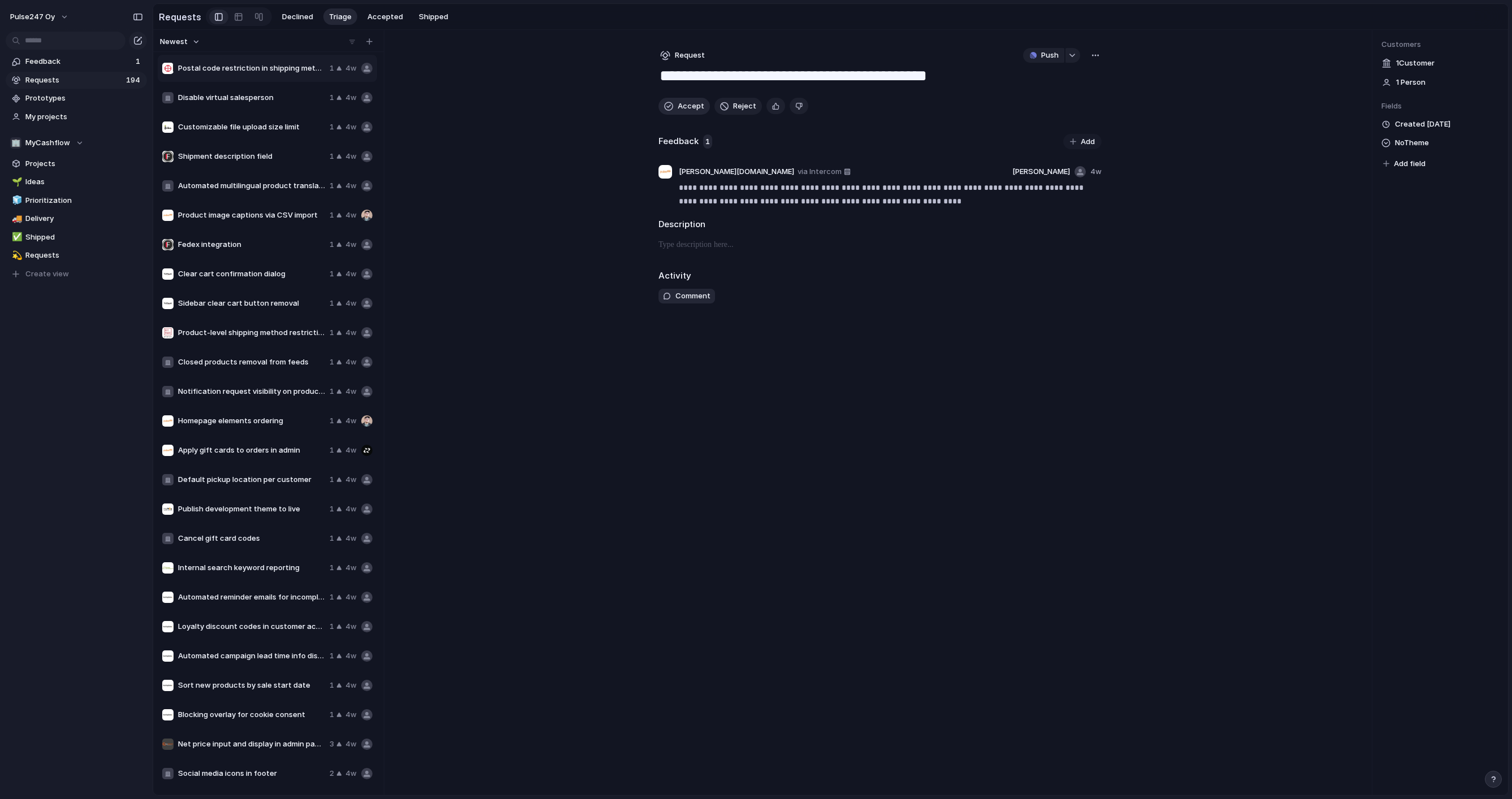
click at [674, 106] on button "Accept" at bounding box center [684, 106] width 51 height 17
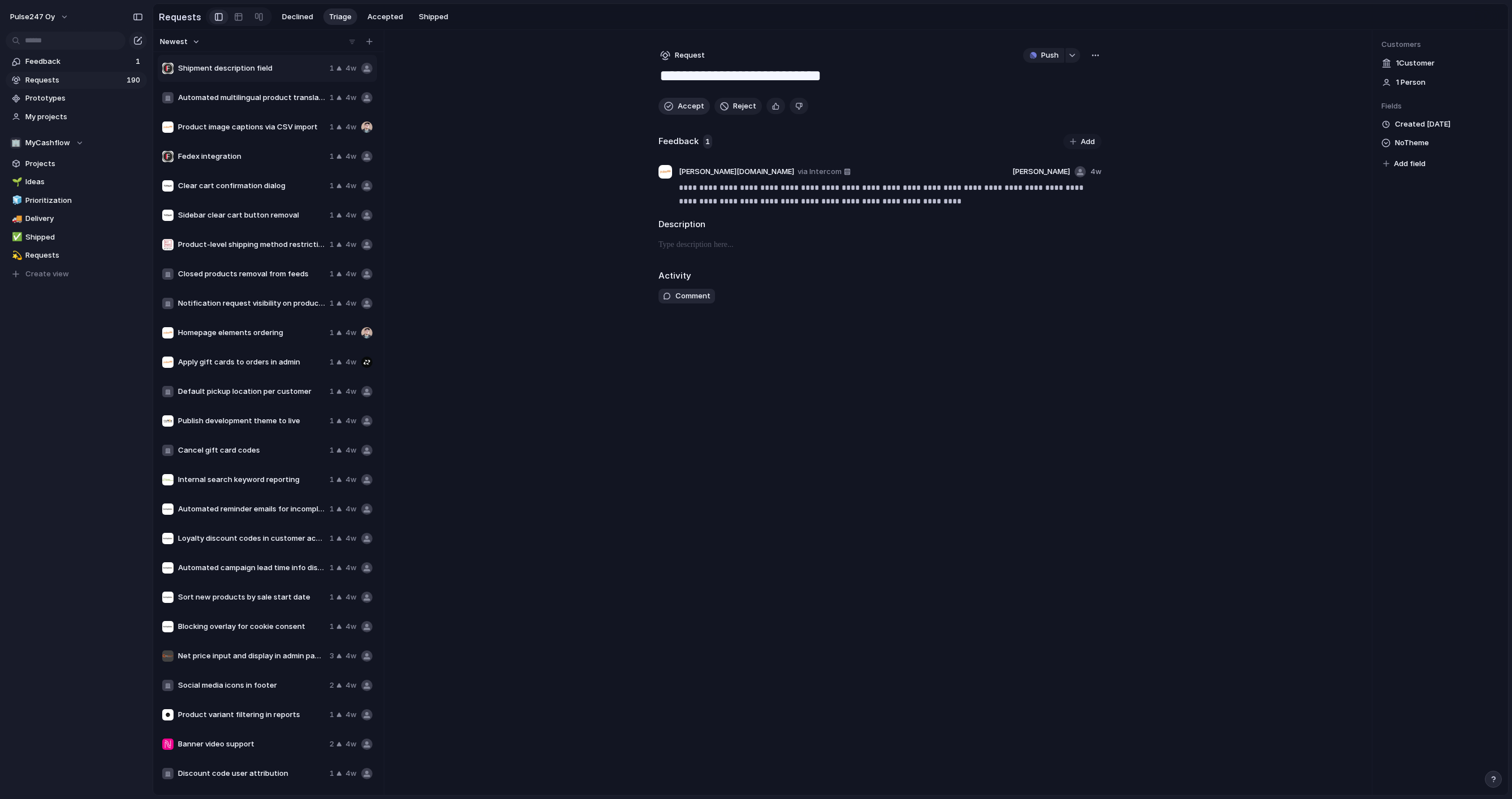
click at [674, 106] on button "Accept" at bounding box center [684, 106] width 51 height 17
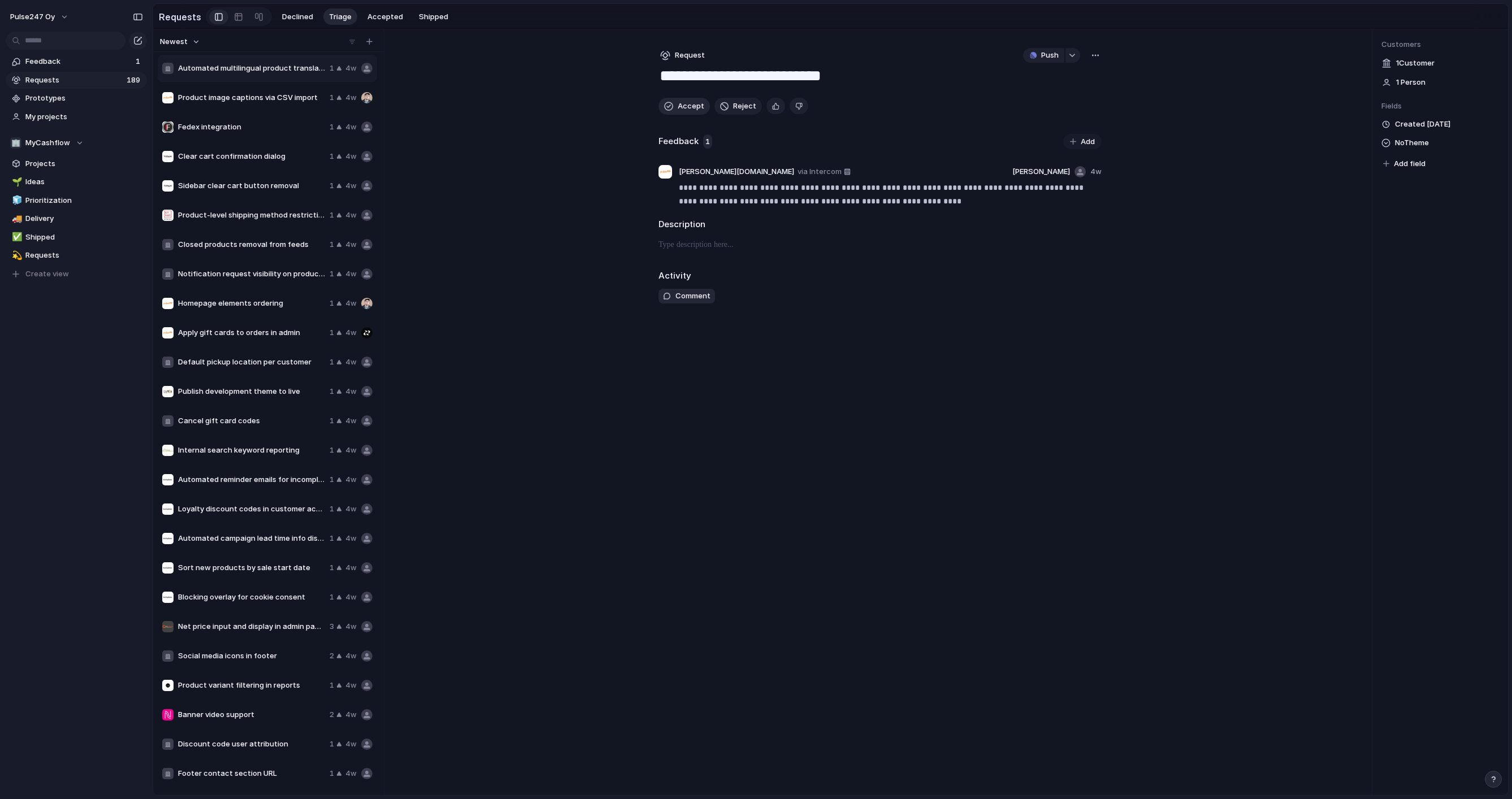
click at [674, 106] on button "Accept" at bounding box center [684, 106] width 51 height 17
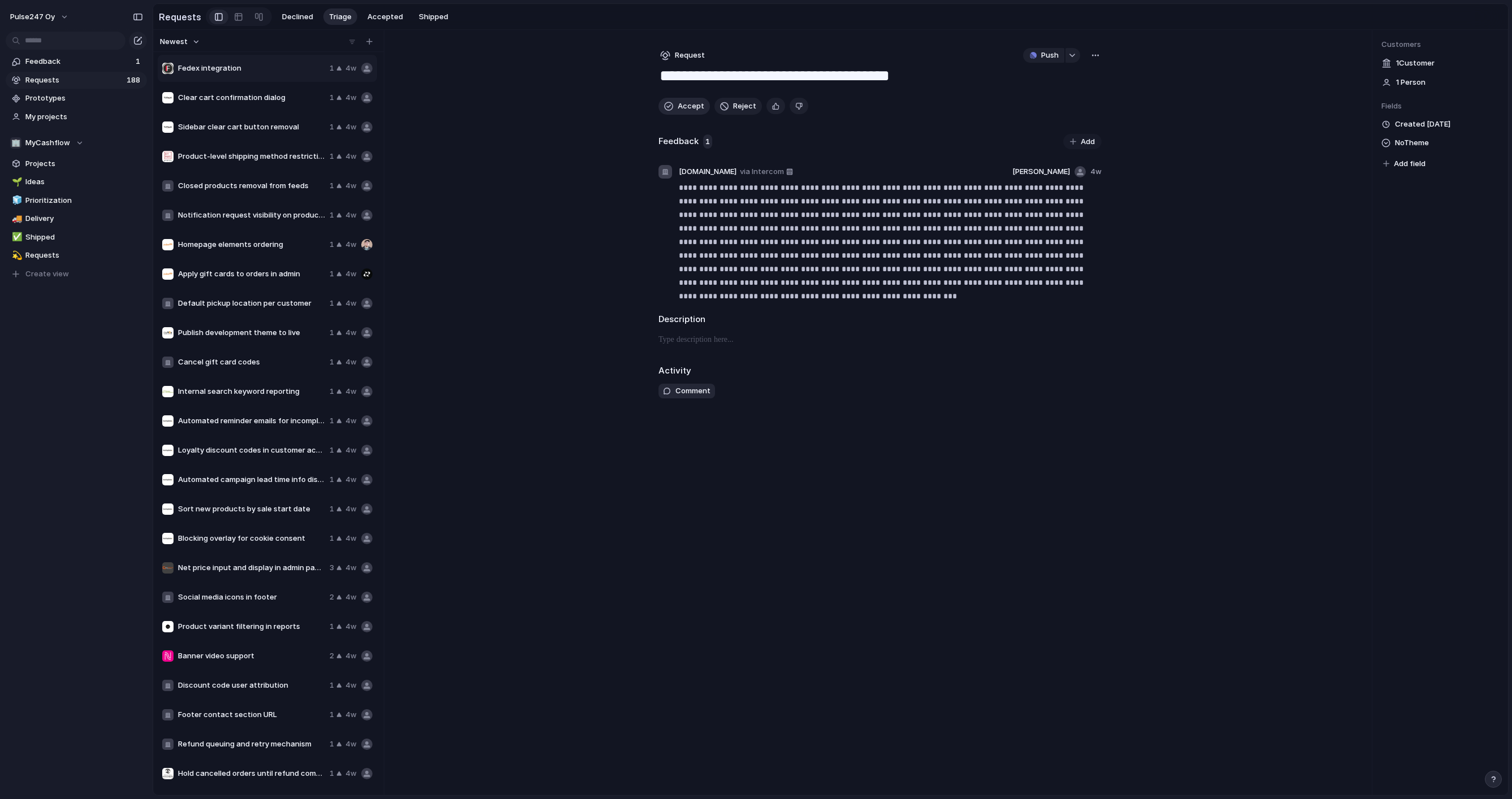
click at [674, 106] on button "Accept" at bounding box center [684, 106] width 51 height 17
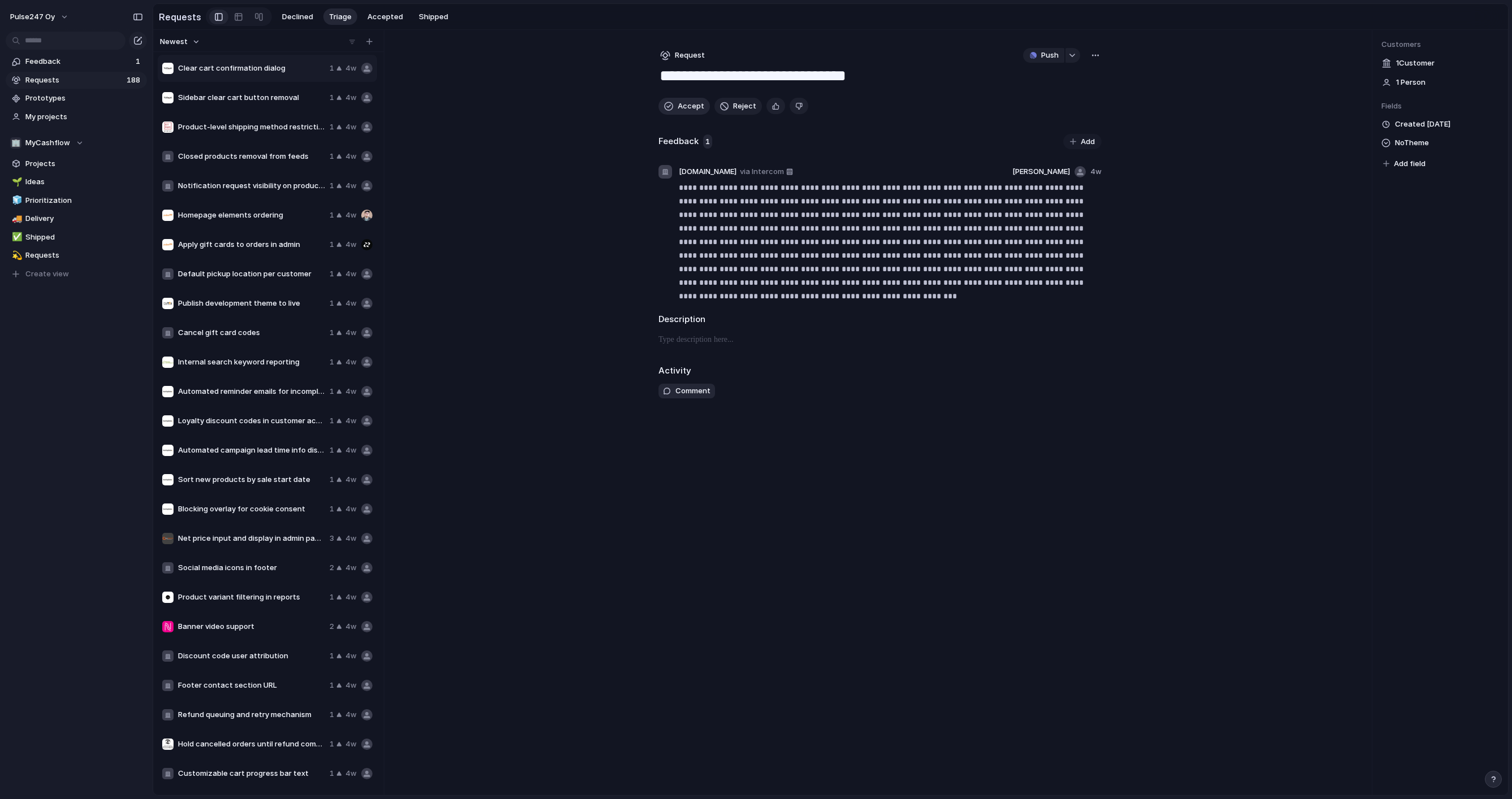
click at [674, 106] on button "Accept" at bounding box center [684, 106] width 51 height 17
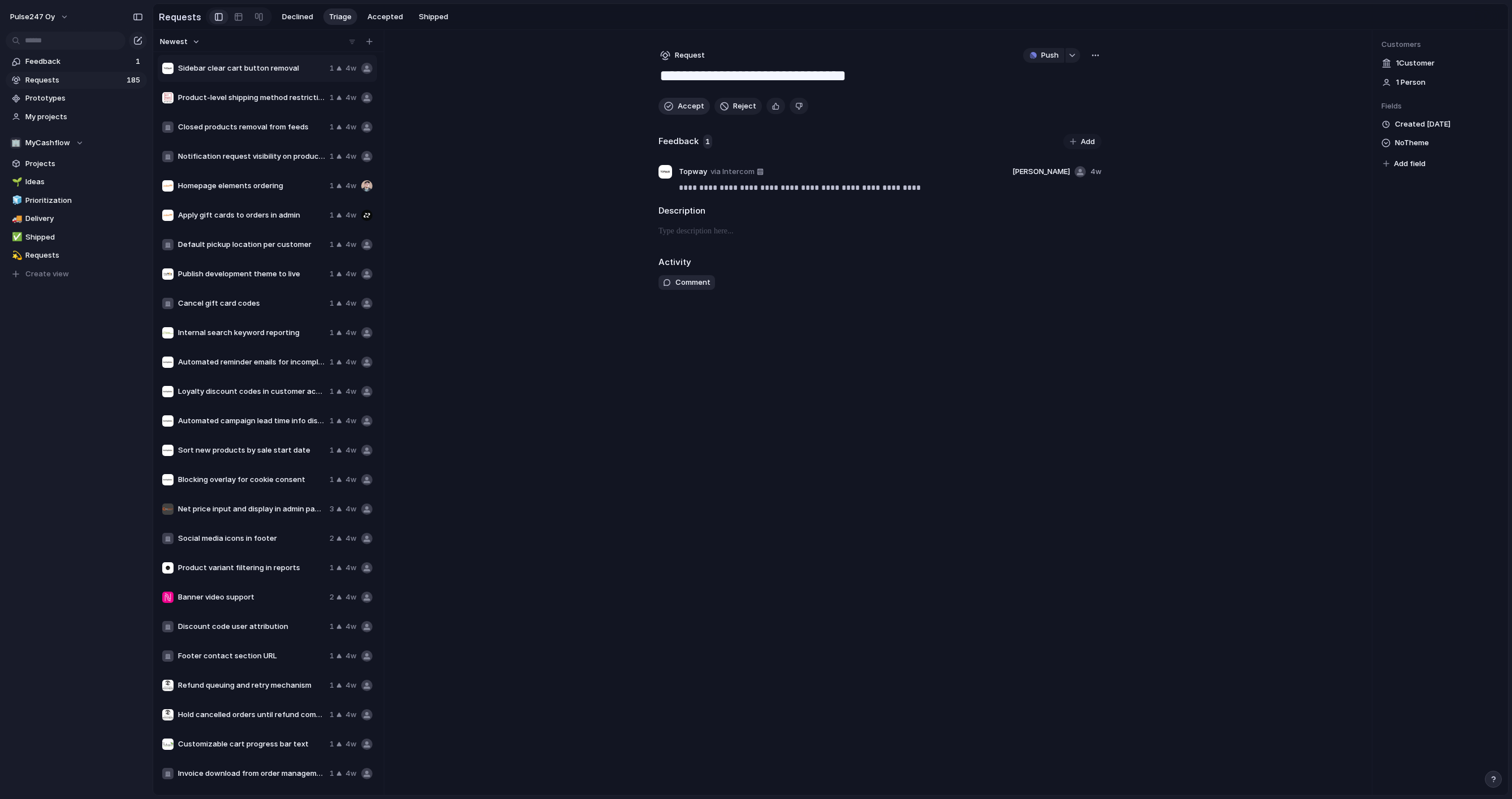
click at [674, 106] on button "Accept" at bounding box center [684, 106] width 51 height 17
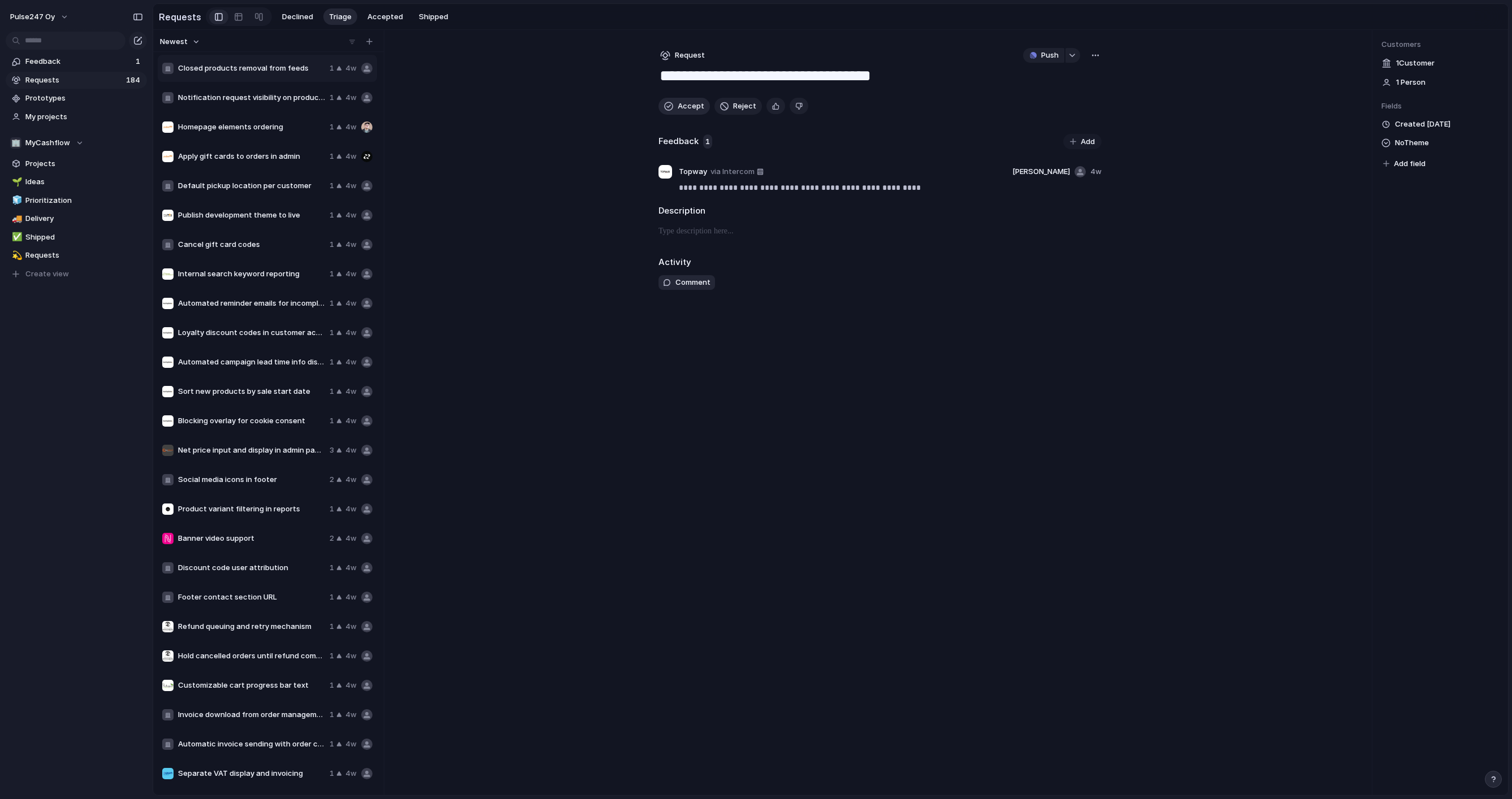
click at [674, 106] on button "Accept" at bounding box center [684, 106] width 51 height 17
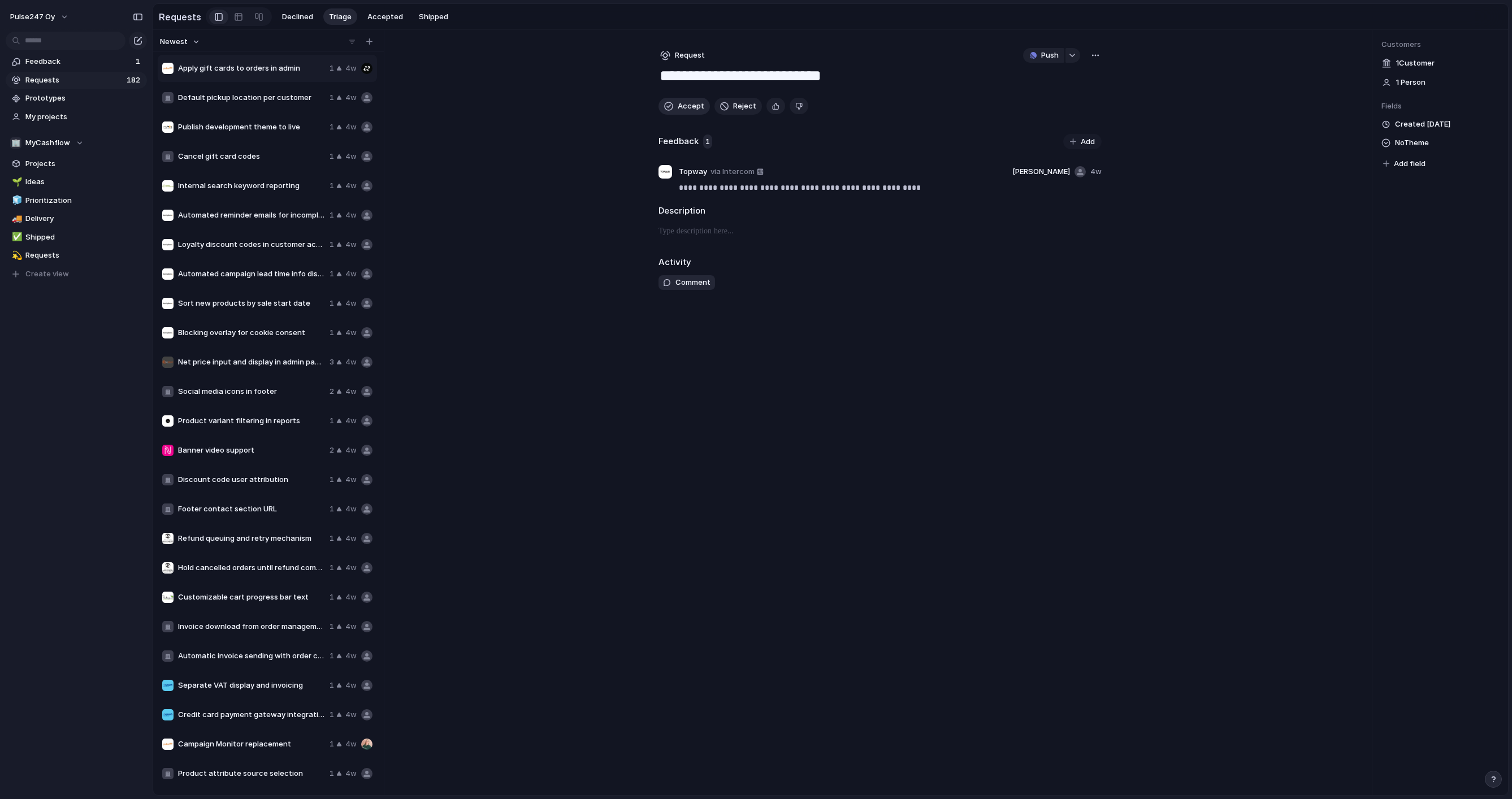
click at [674, 106] on button "Accept" at bounding box center [684, 106] width 51 height 17
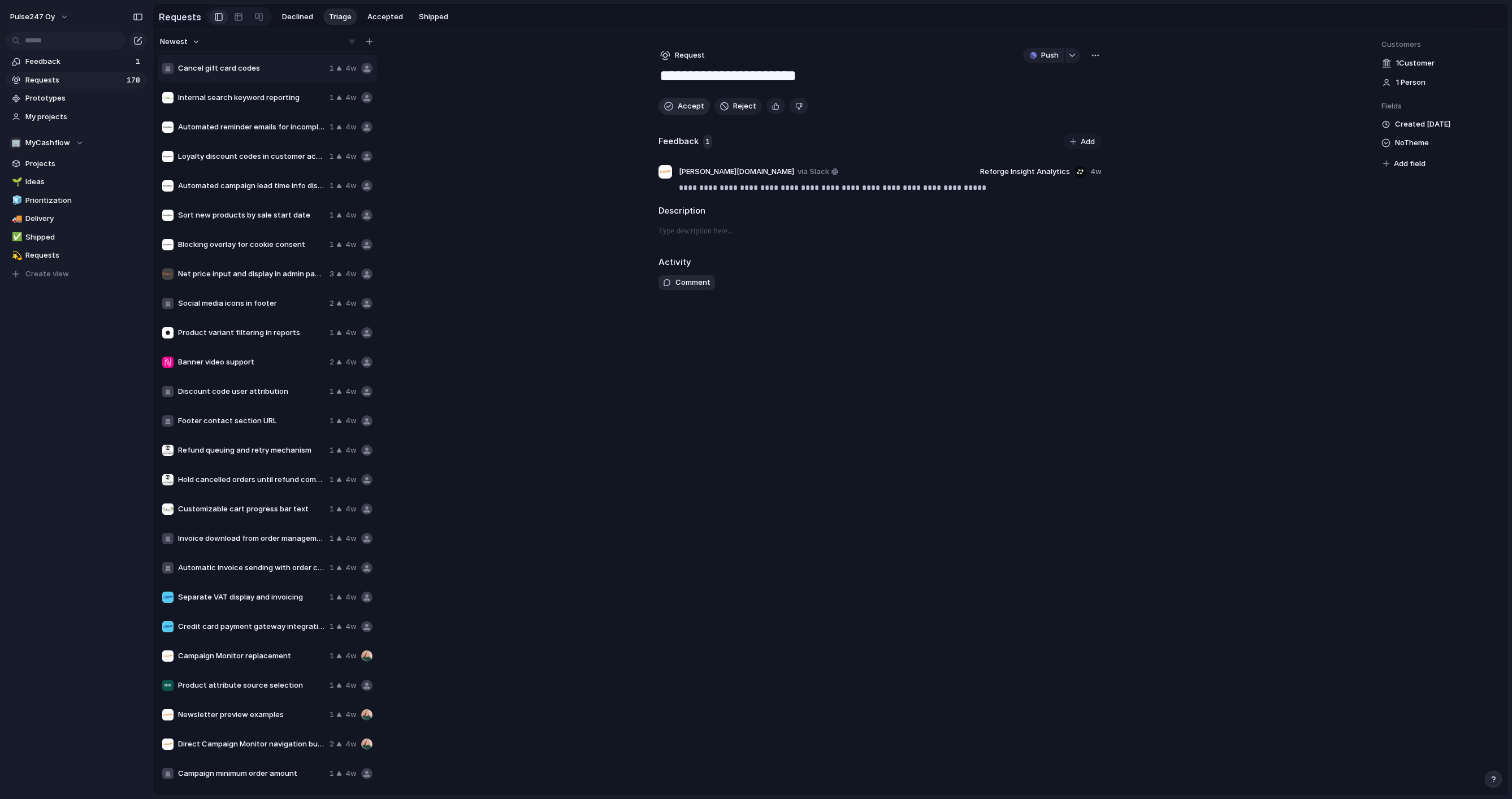
click at [674, 106] on button "Accept" at bounding box center [684, 106] width 51 height 17
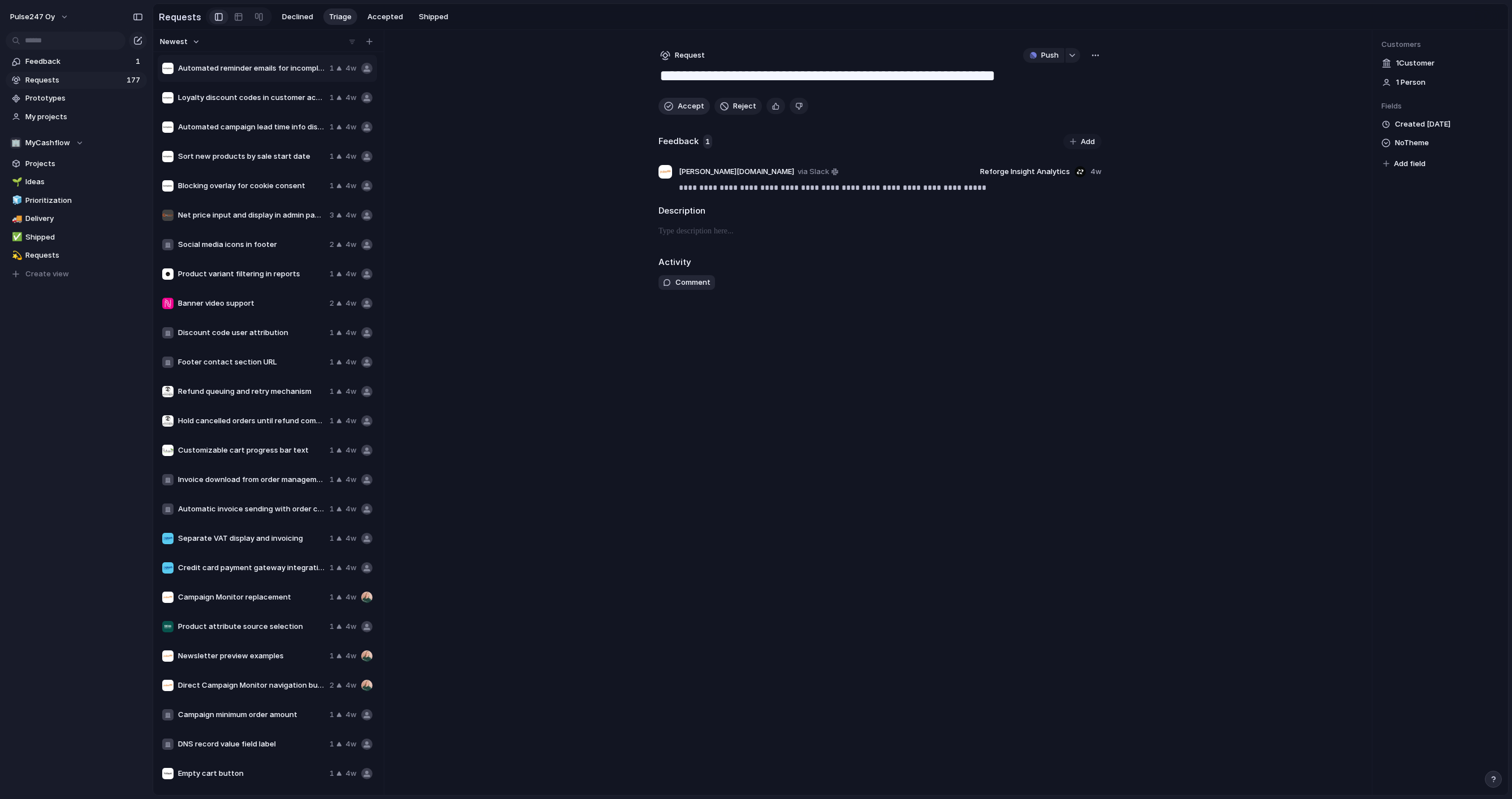
click at [674, 106] on button "Accept" at bounding box center [684, 106] width 51 height 17
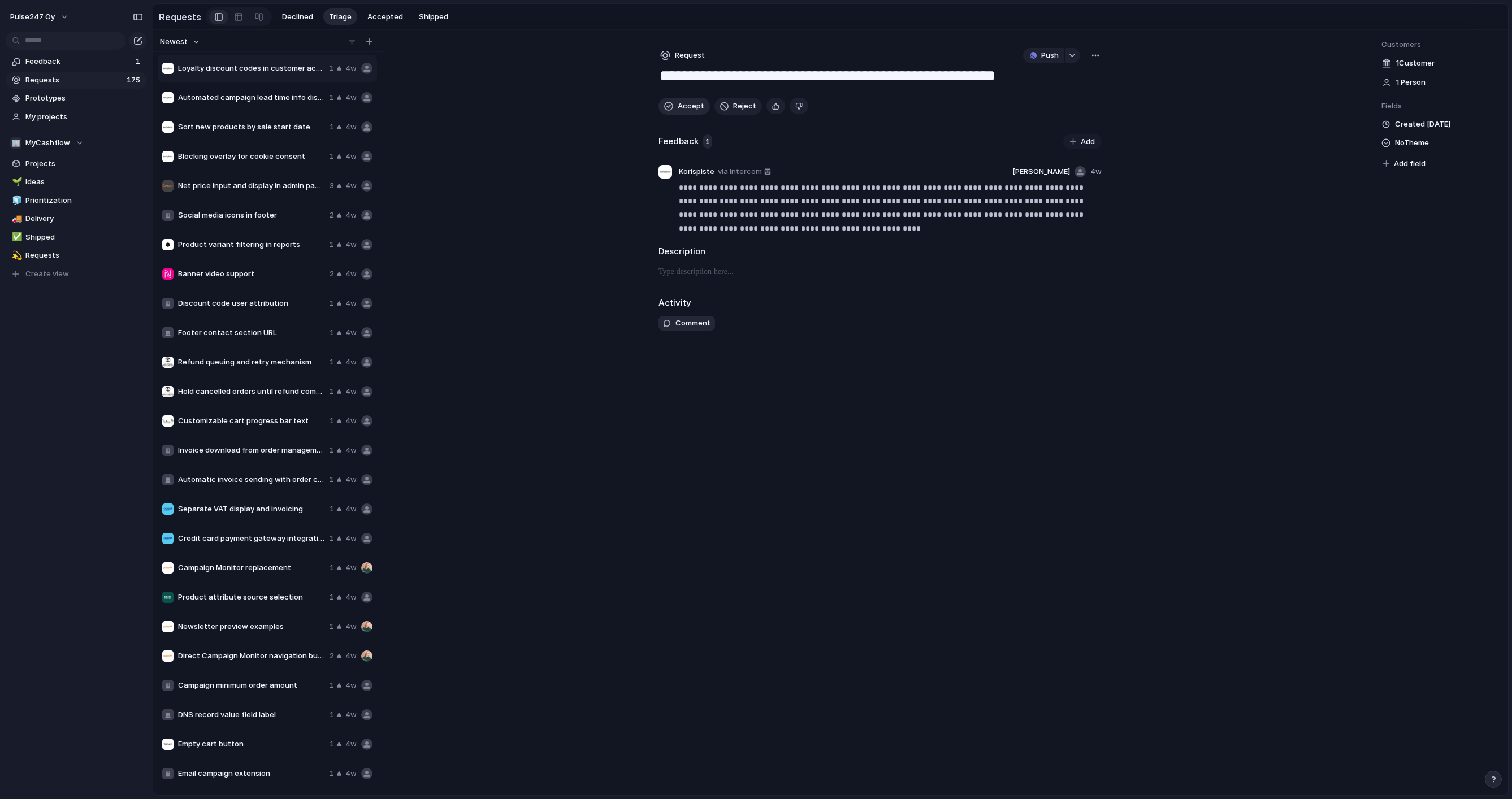
click at [674, 87] on textarea "**********" at bounding box center [880, 76] width 443 height 21
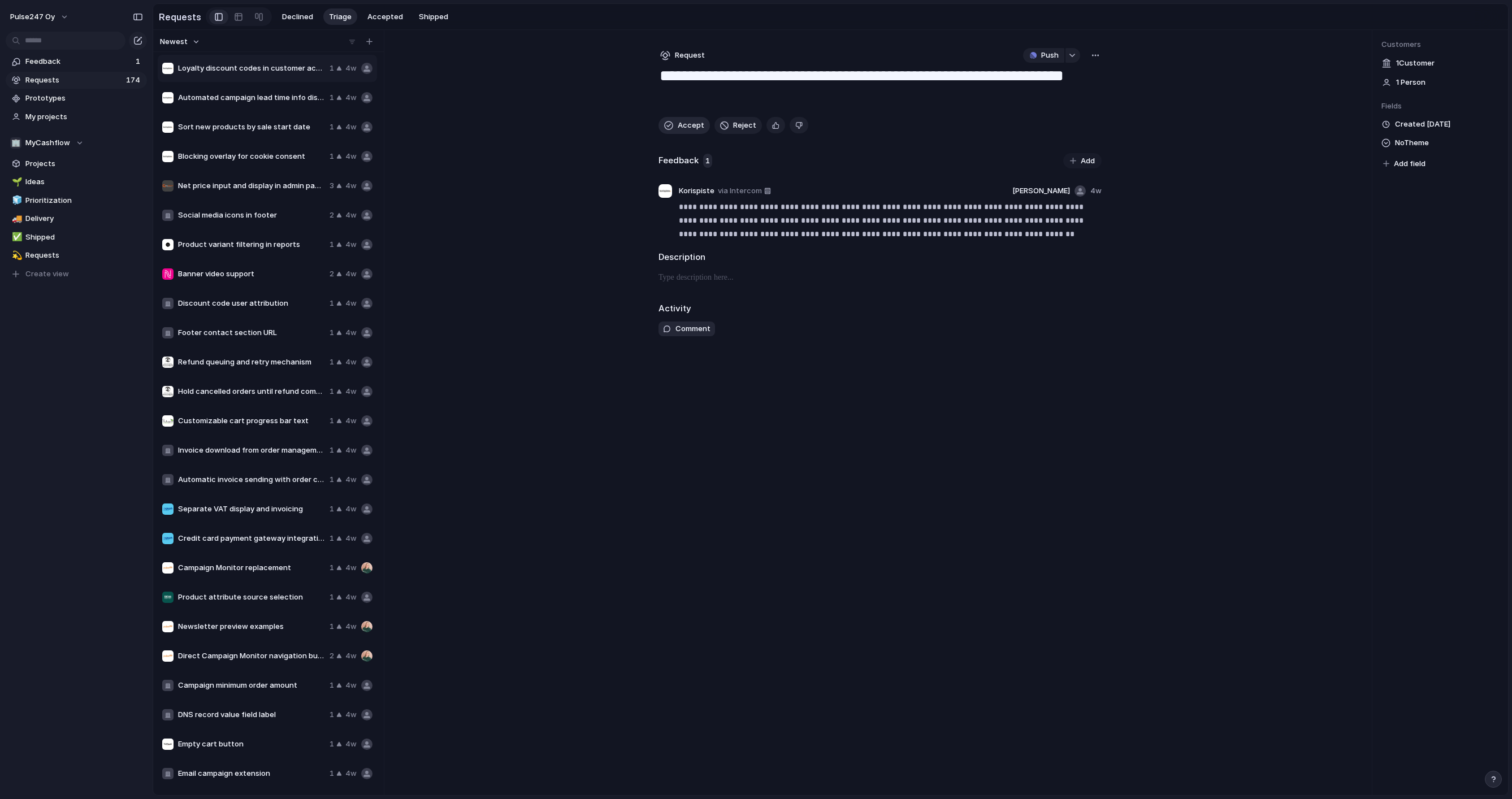
click at [673, 126] on button "Accept" at bounding box center [684, 126] width 51 height 17
click at [673, 126] on div "**********" at bounding box center [879, 412] width 479 height 765
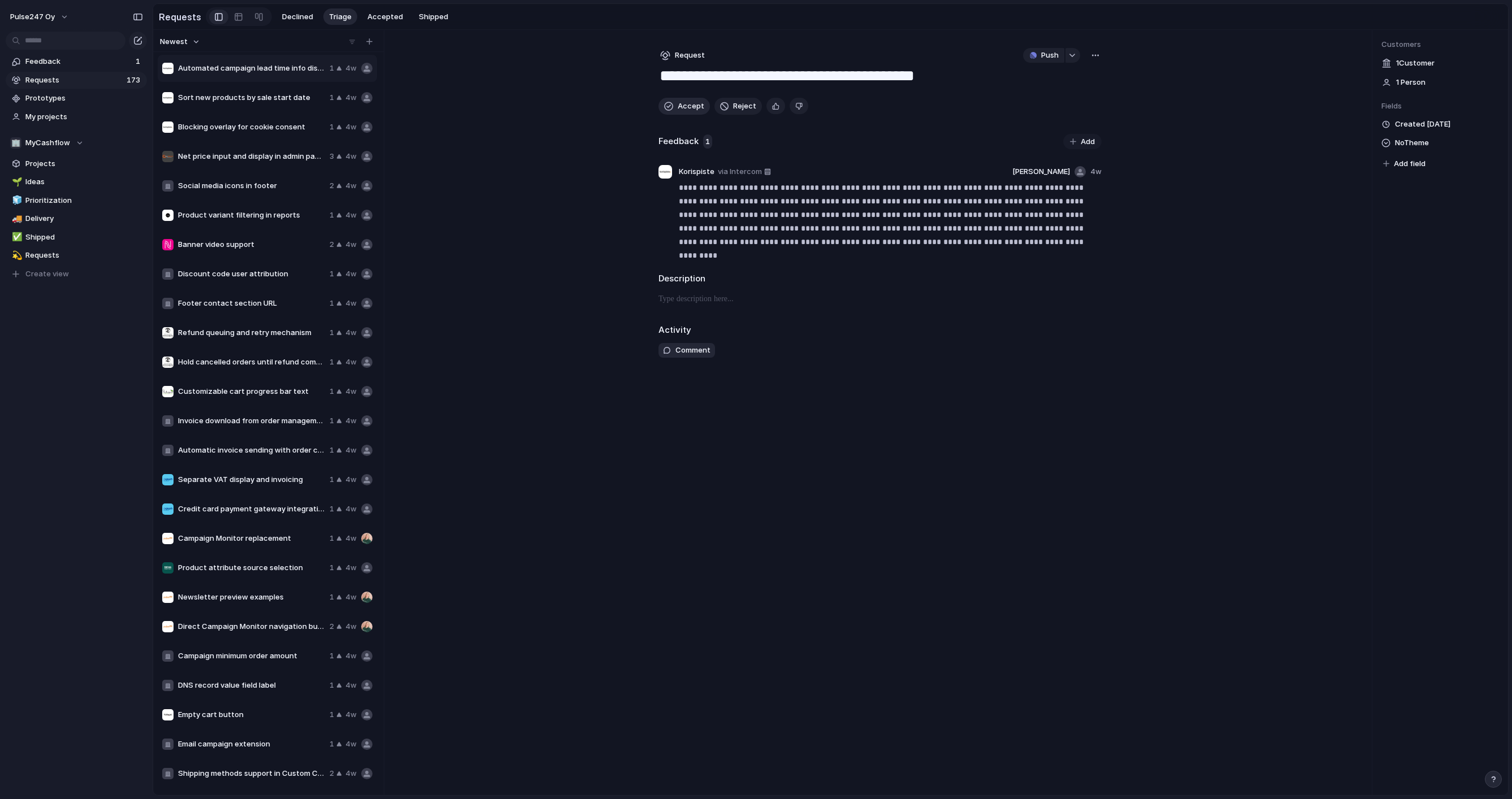
click at [674, 104] on button "Accept" at bounding box center [684, 106] width 51 height 17
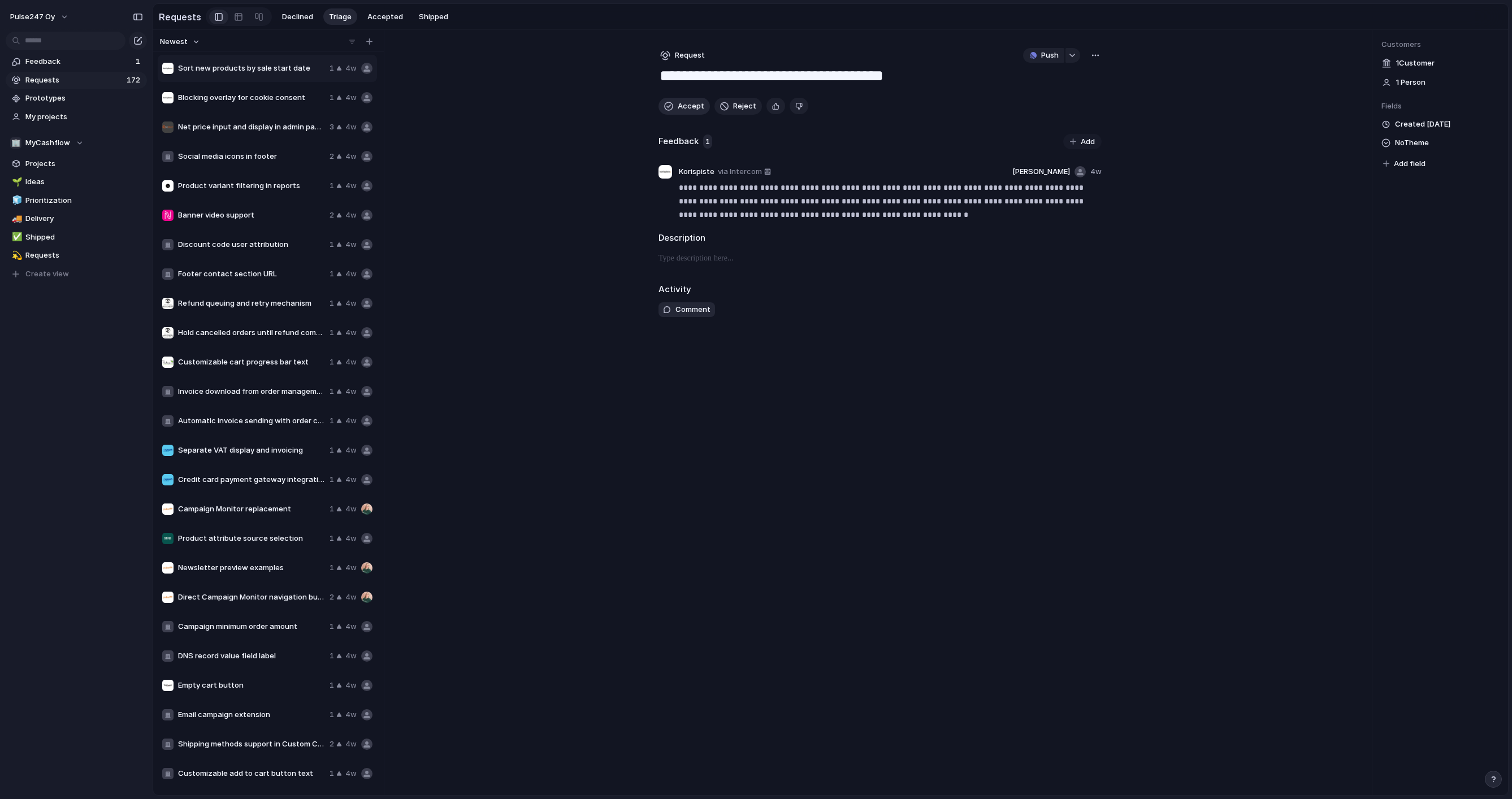
click at [674, 104] on button "Accept" at bounding box center [684, 106] width 51 height 17
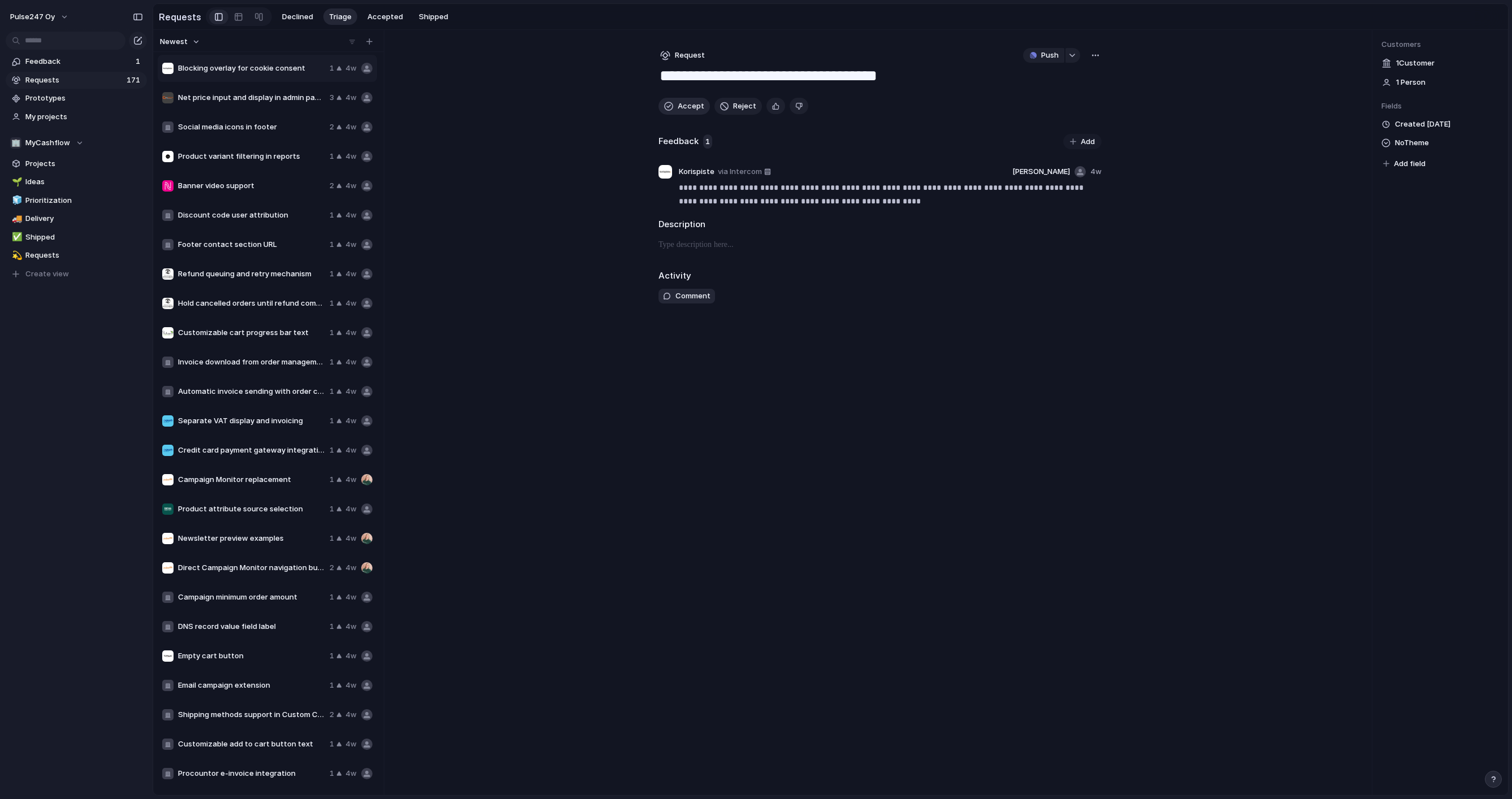
click at [674, 104] on button "Accept" at bounding box center [684, 106] width 51 height 17
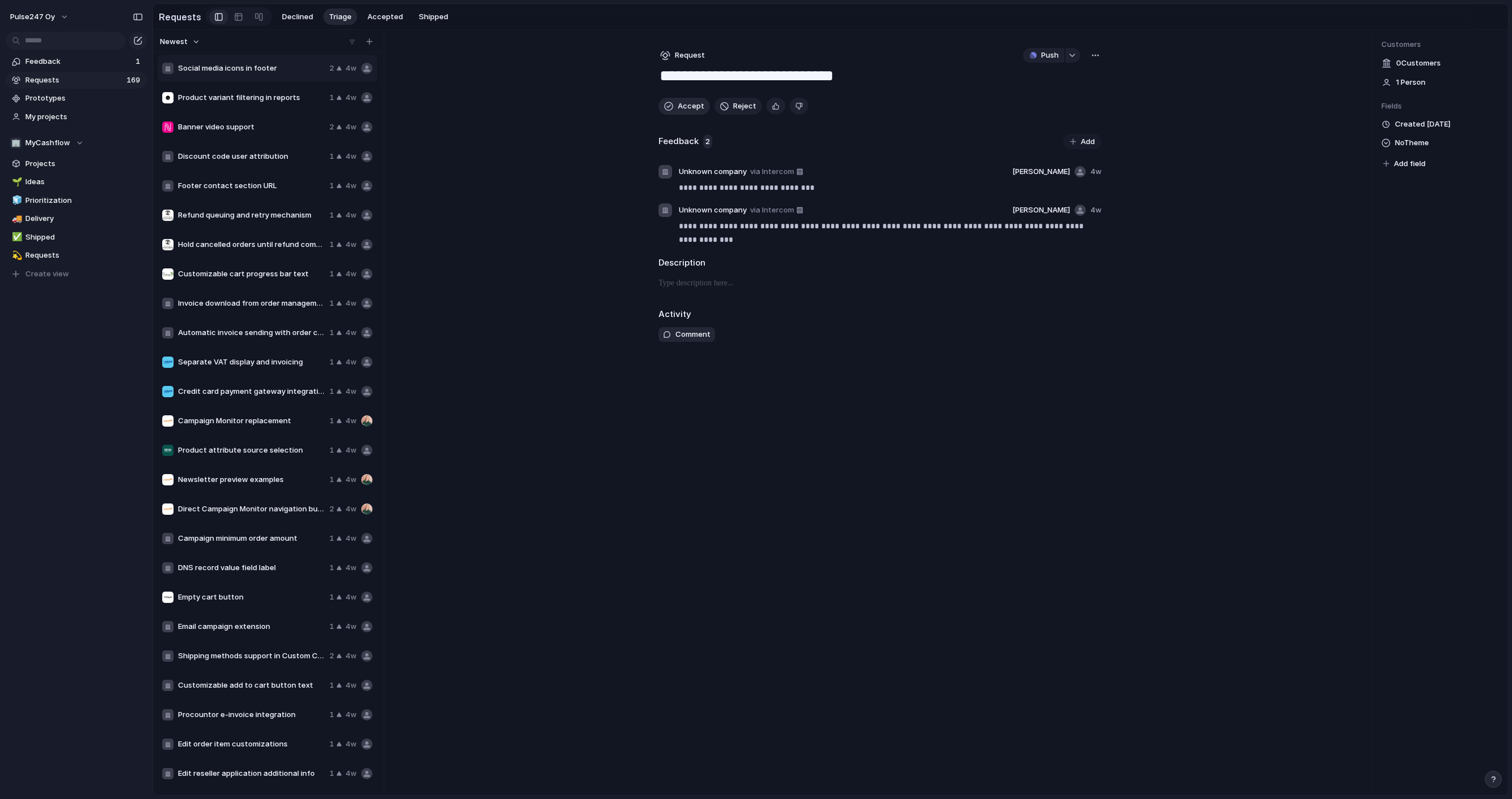
click at [674, 104] on button "Accept" at bounding box center [684, 106] width 51 height 17
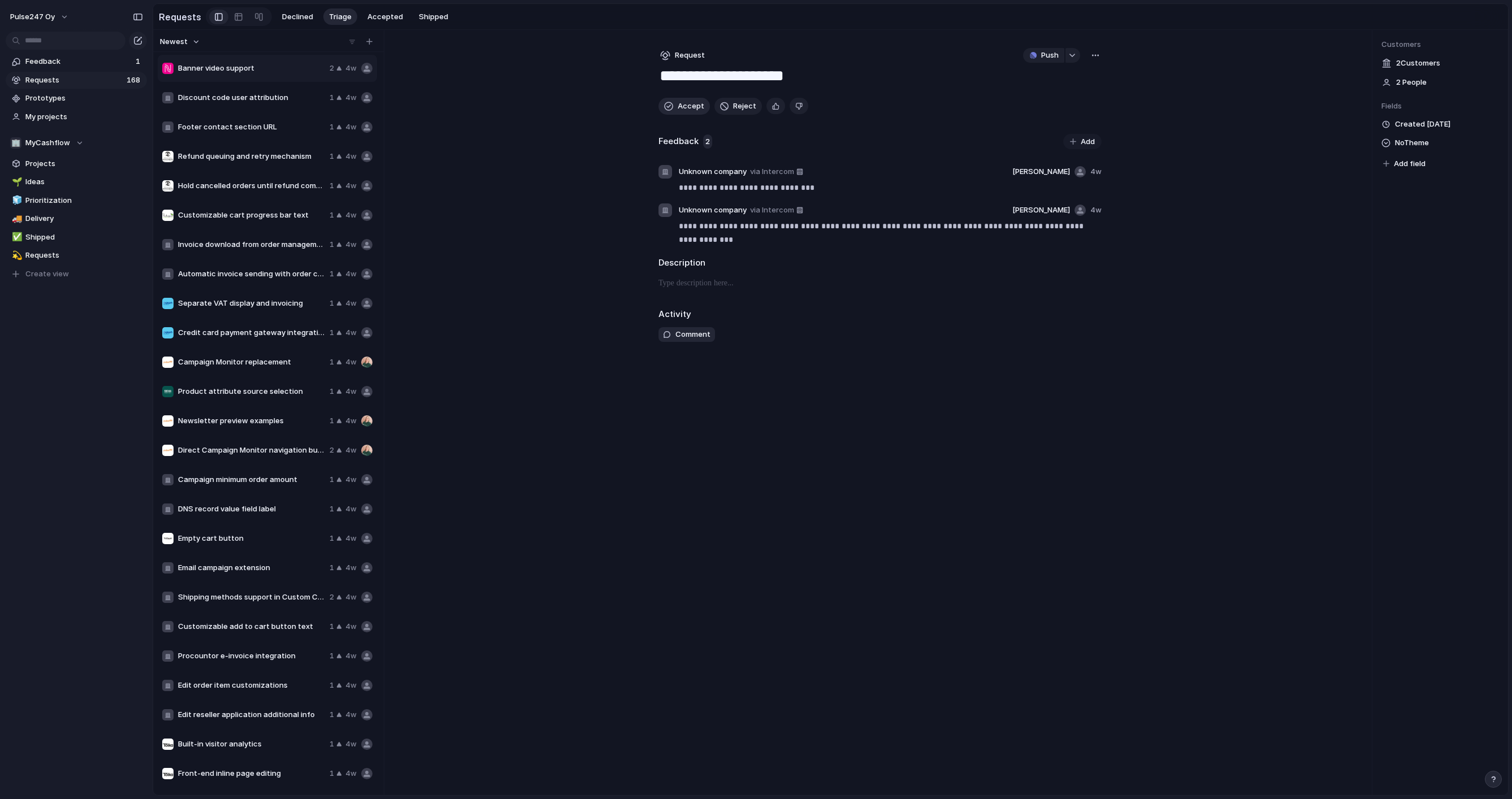
click at [674, 104] on button "Accept" at bounding box center [684, 106] width 51 height 17
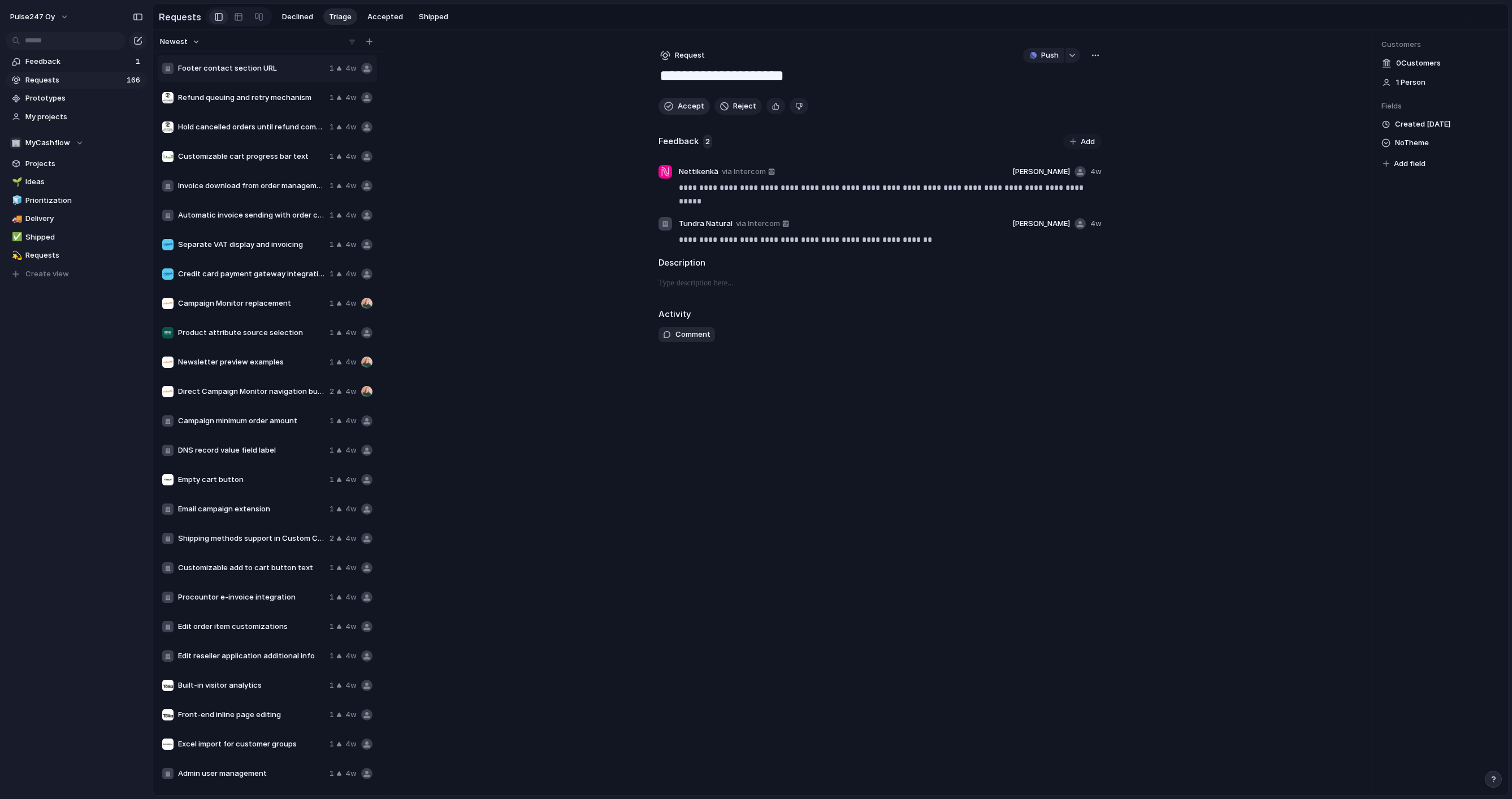
click at [674, 104] on button "Accept" at bounding box center [684, 106] width 51 height 17
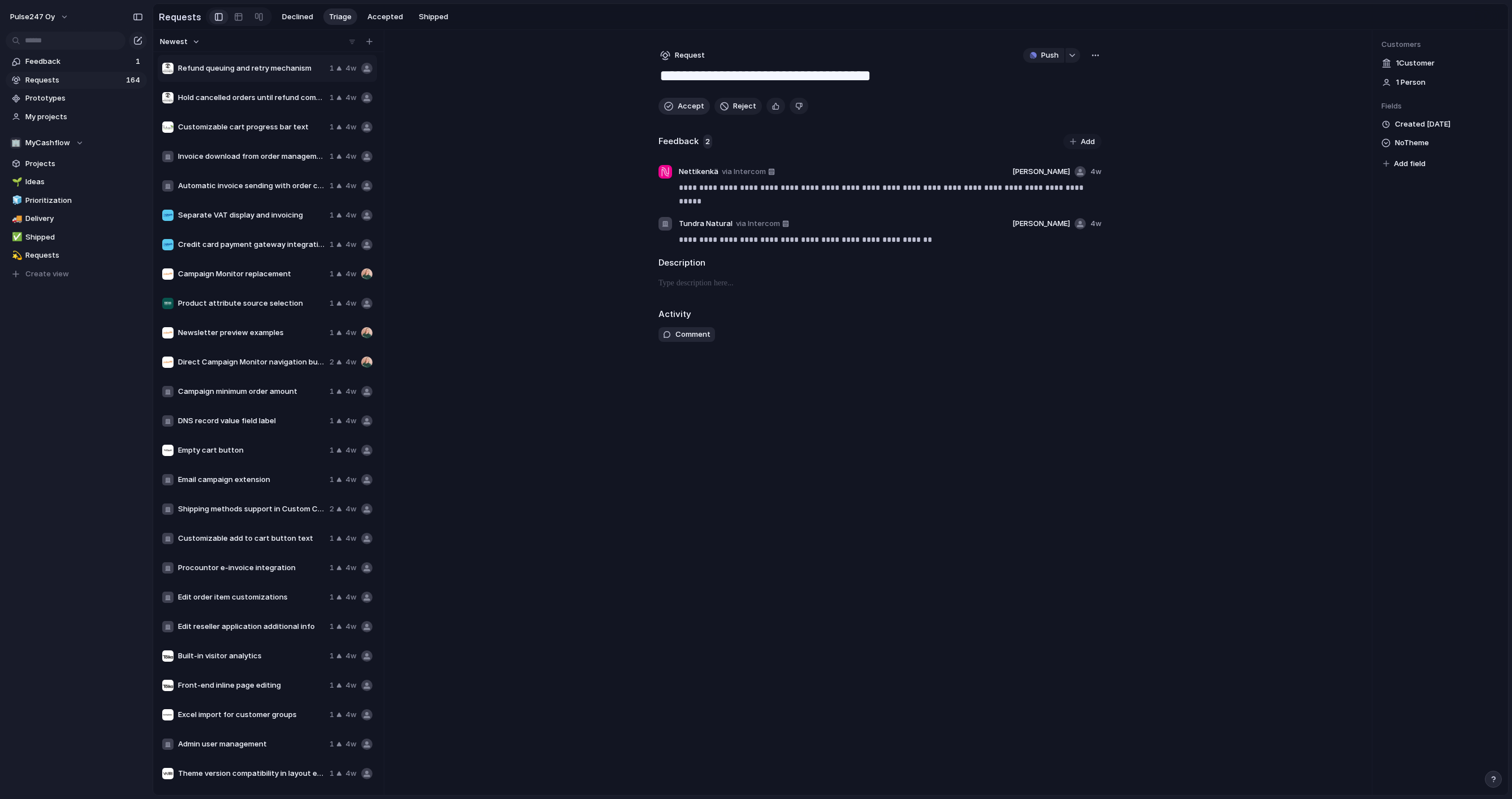
click at [674, 104] on button "Accept" at bounding box center [684, 106] width 51 height 17
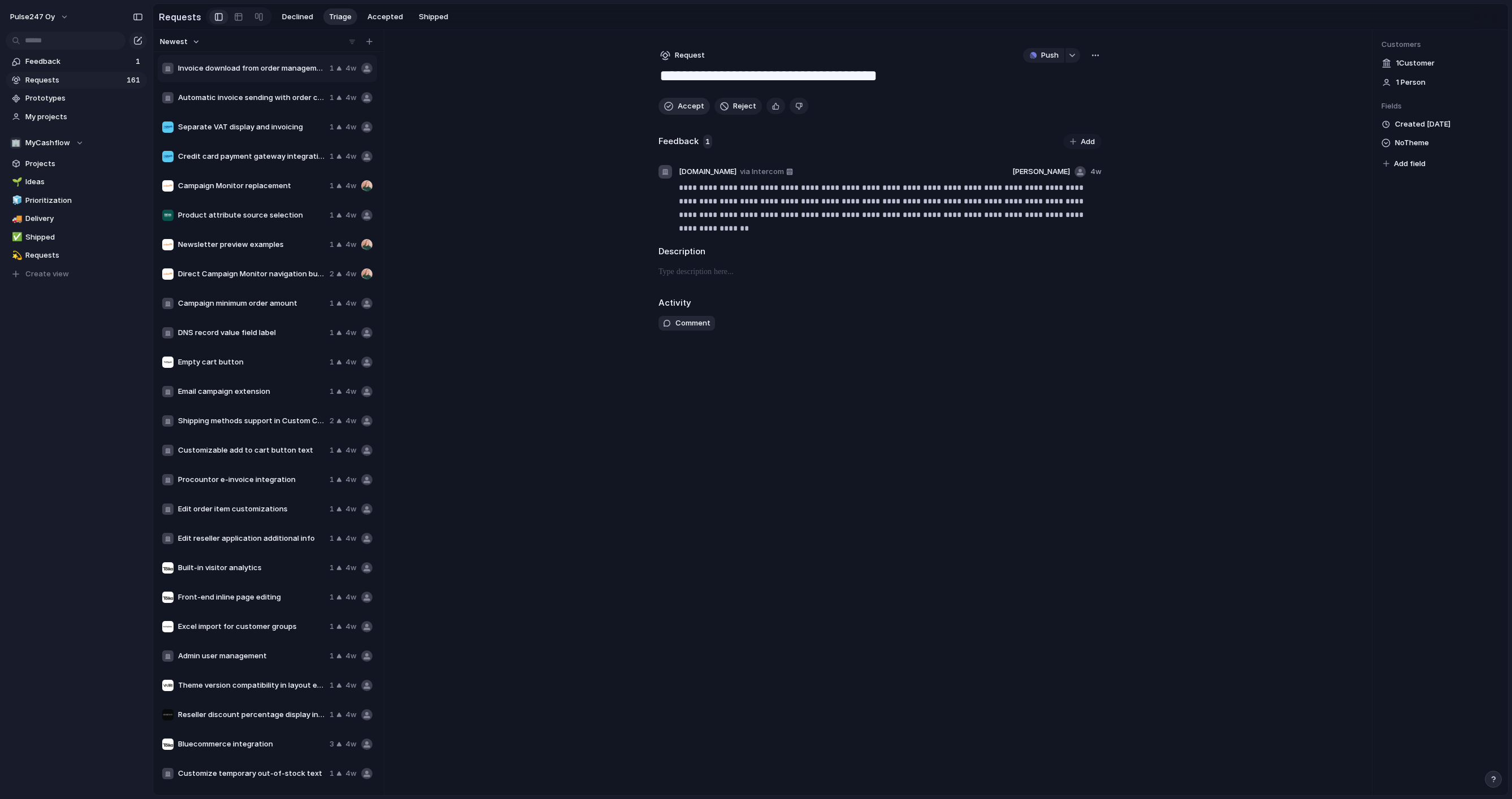
click at [674, 104] on button "Accept" at bounding box center [684, 106] width 51 height 17
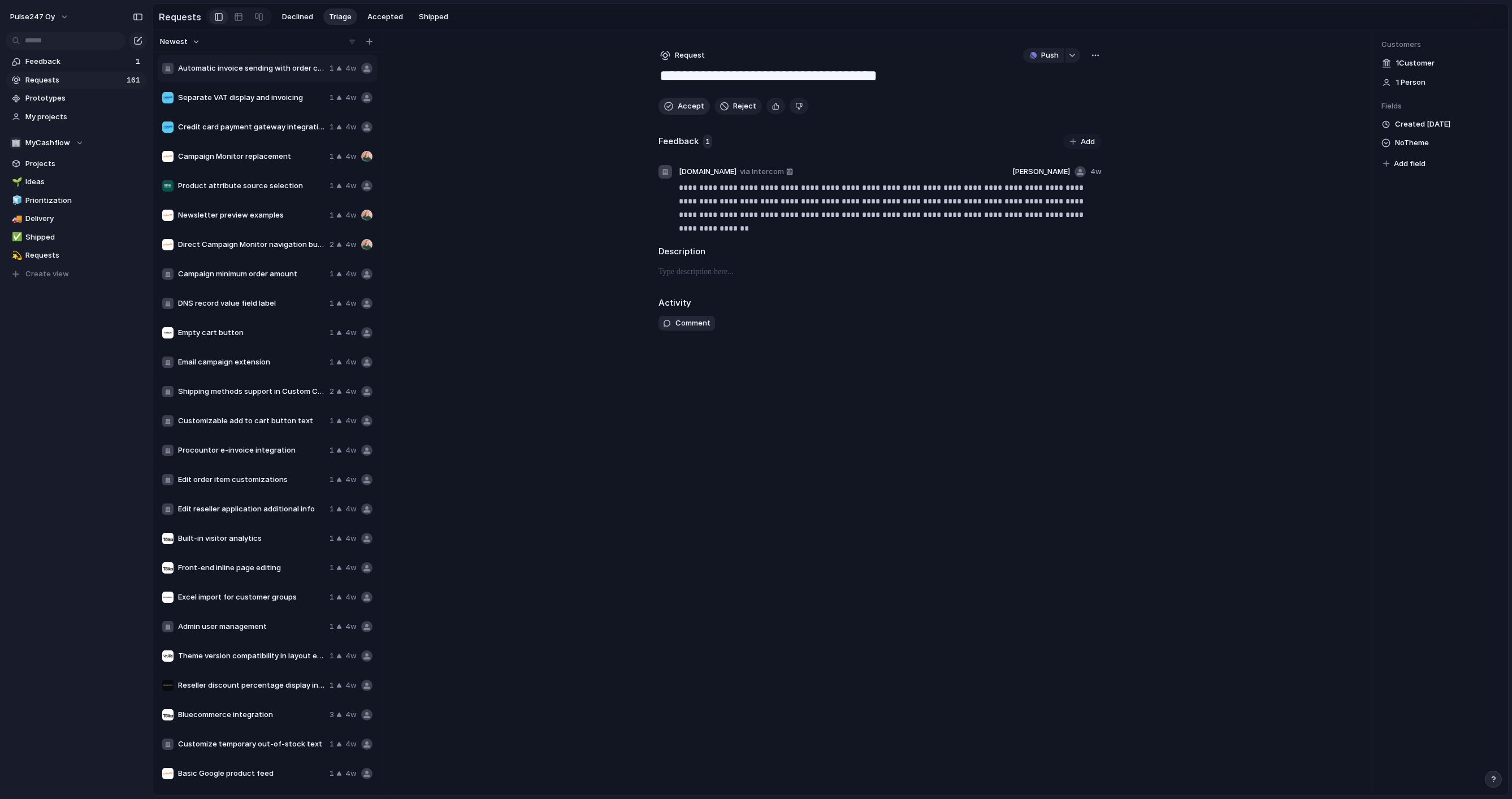
click at [674, 104] on button "Accept" at bounding box center [684, 106] width 51 height 17
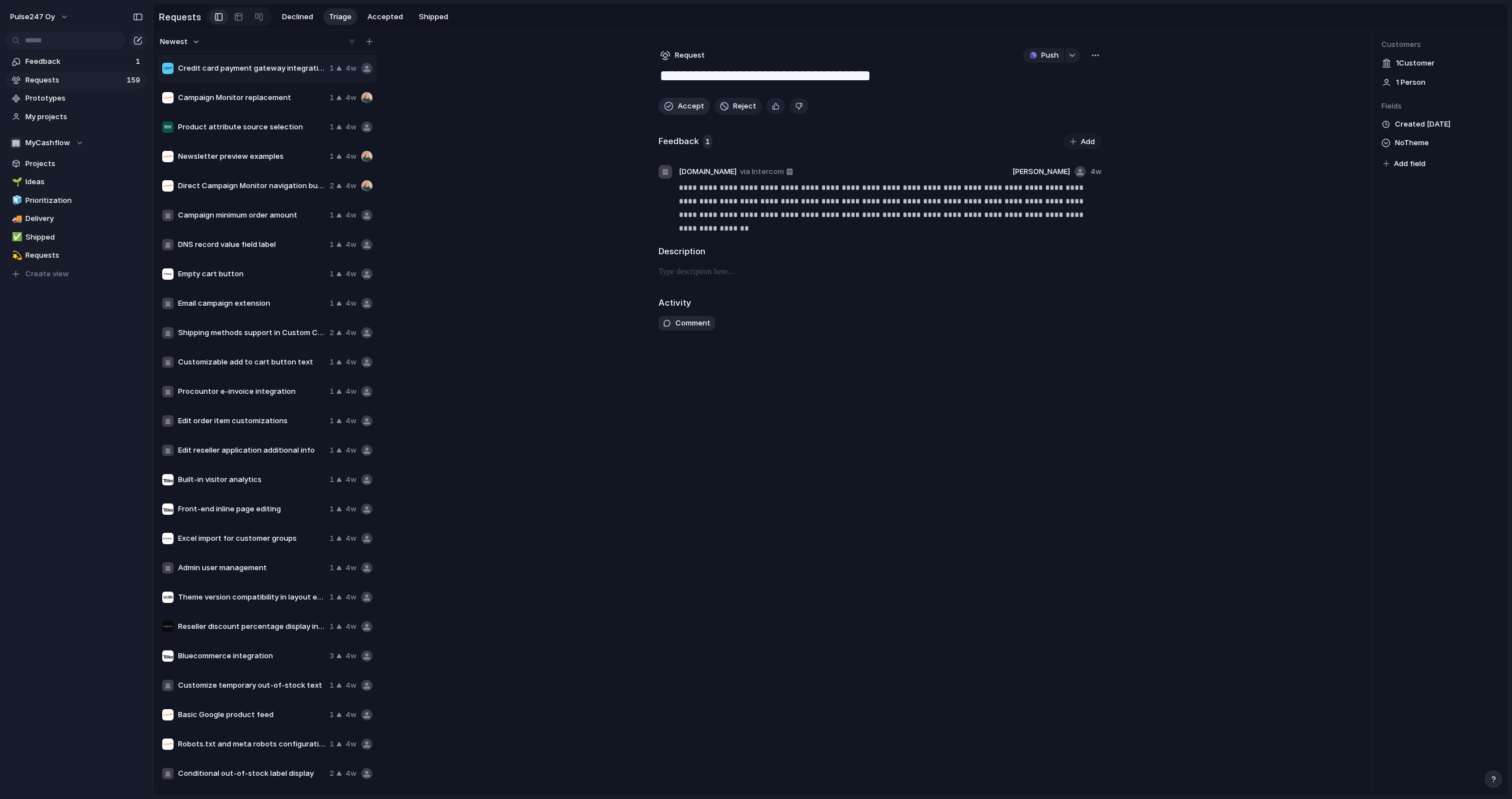
click at [674, 104] on button "Accept" at bounding box center [684, 106] width 51 height 17
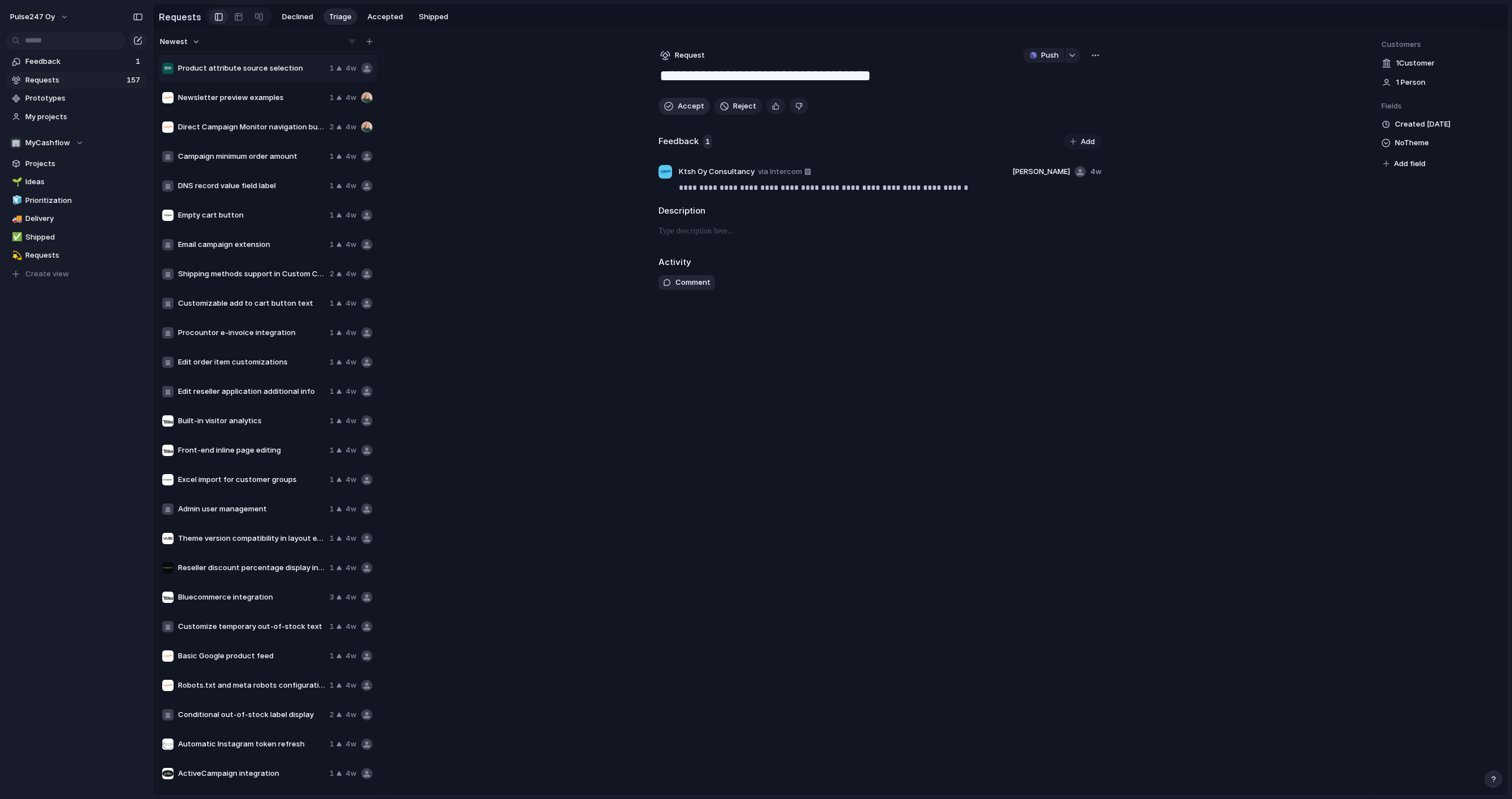
click at [674, 104] on button "Accept" at bounding box center [684, 106] width 51 height 17
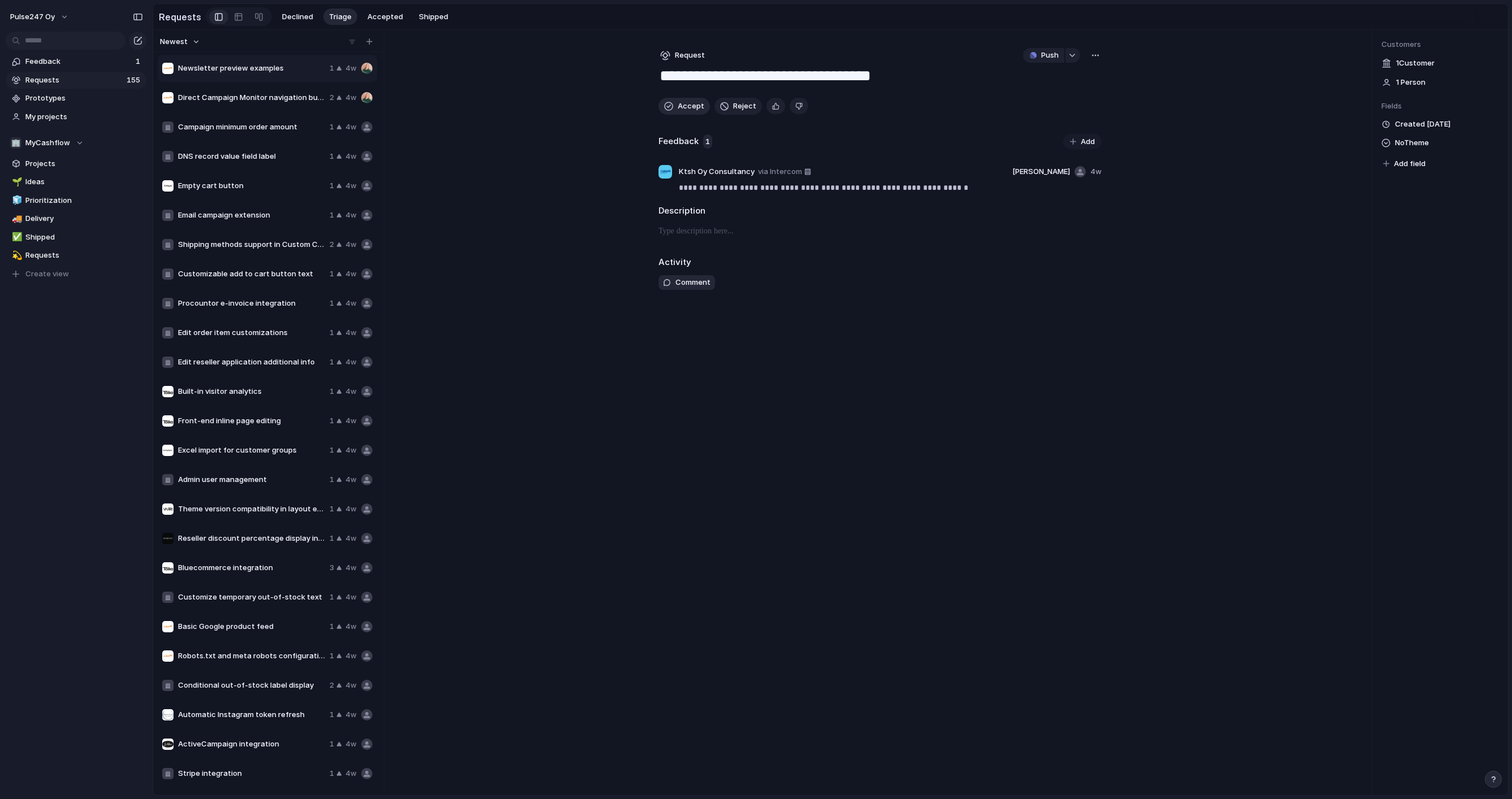
click at [674, 104] on button "Accept" at bounding box center [684, 106] width 51 height 17
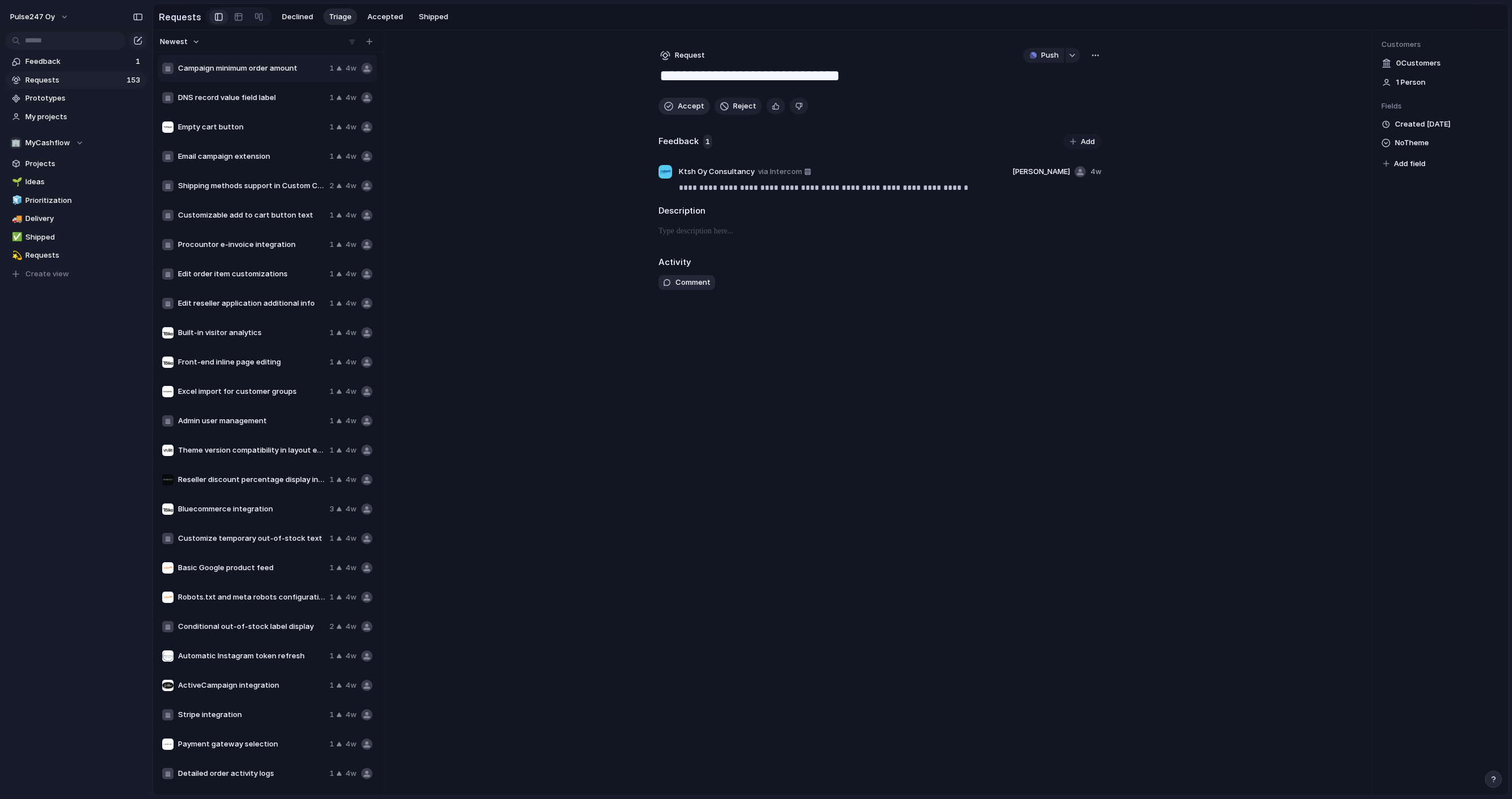
click at [674, 104] on button "Accept" at bounding box center [684, 106] width 51 height 17
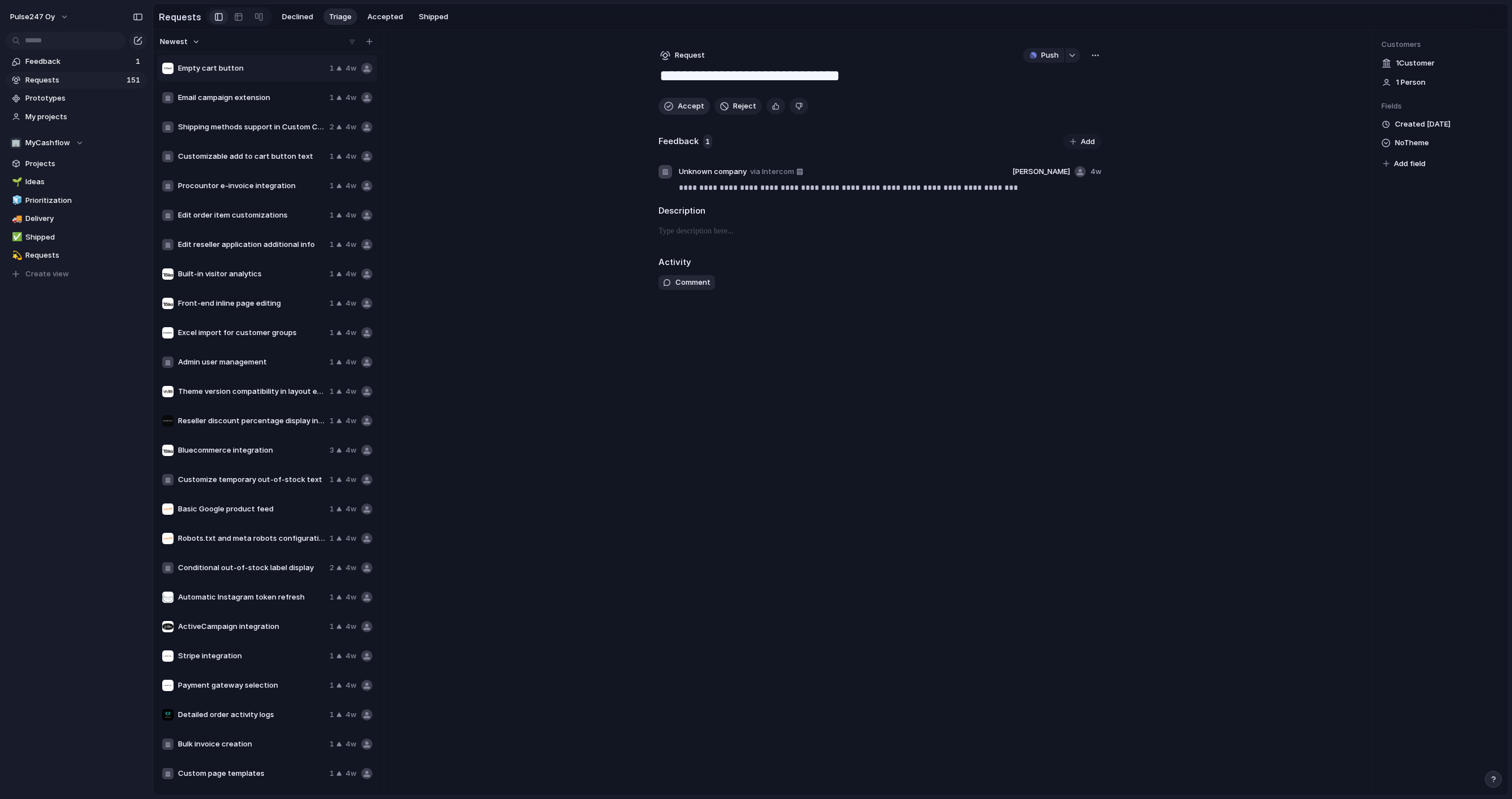
click at [674, 104] on button "Accept" at bounding box center [684, 106] width 51 height 17
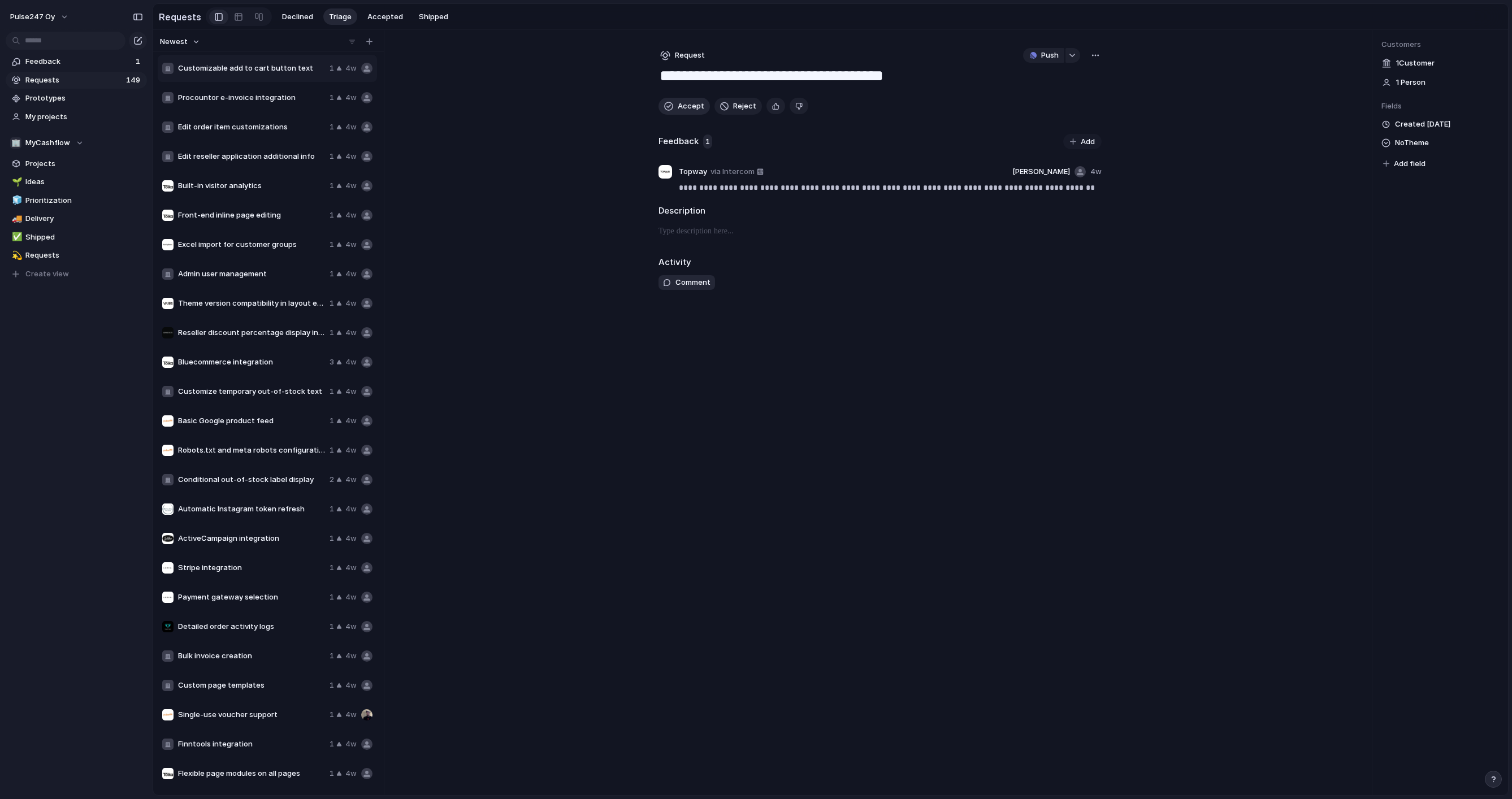
click at [674, 104] on button "Accept" at bounding box center [684, 106] width 51 height 17
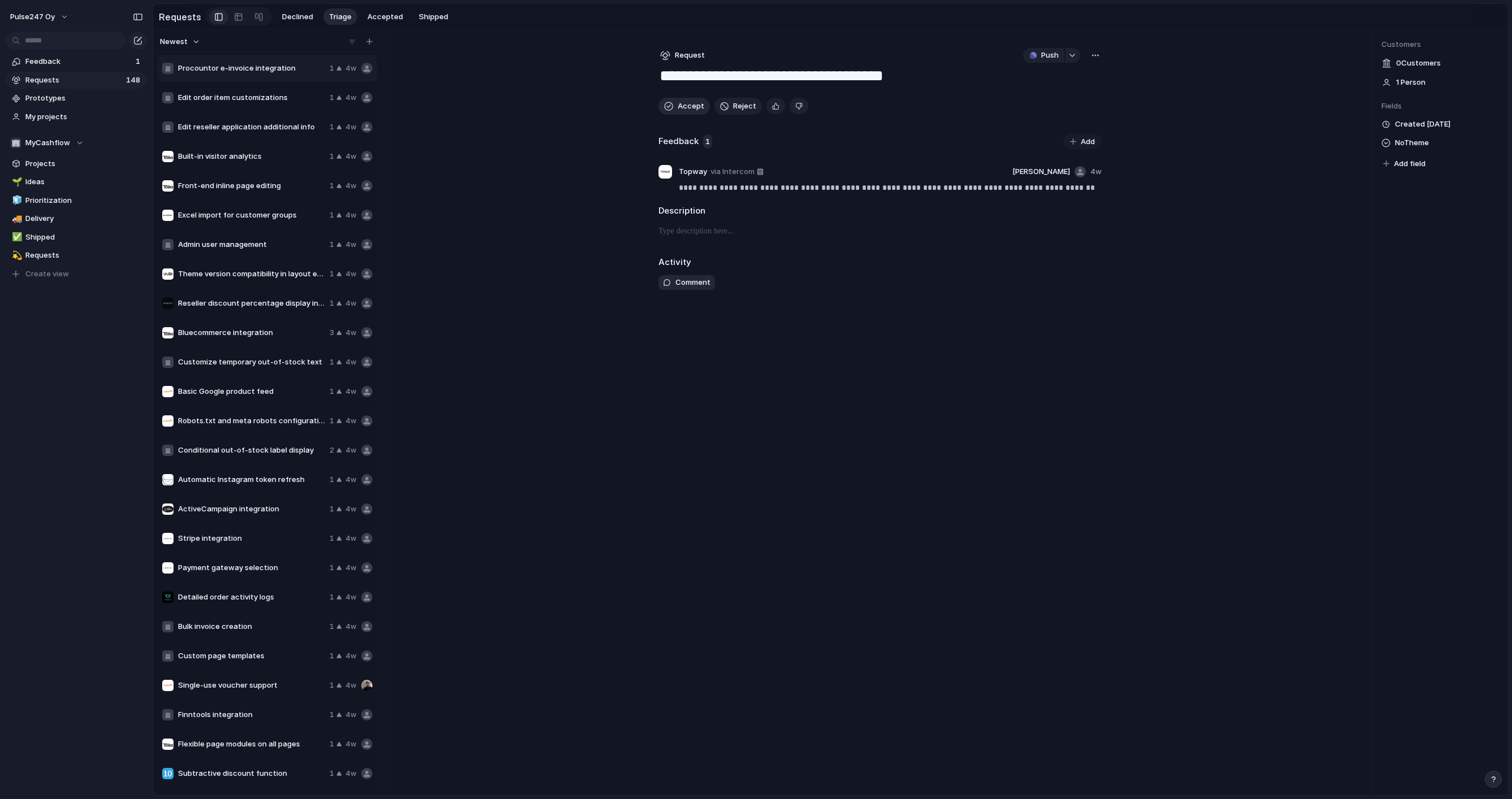
click at [674, 104] on button "Accept" at bounding box center [684, 106] width 51 height 17
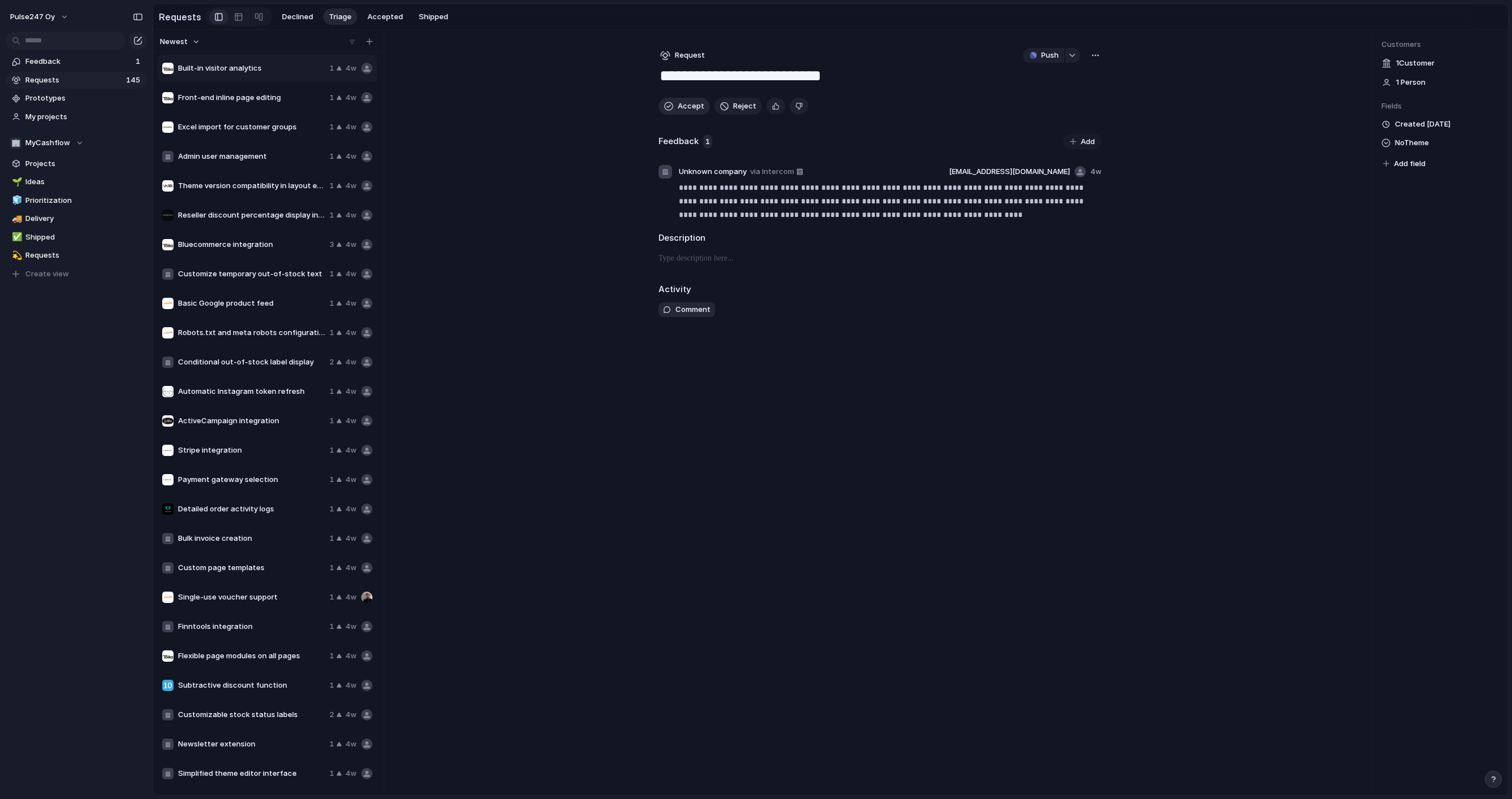
click at [674, 104] on button "Accept" at bounding box center [684, 106] width 51 height 17
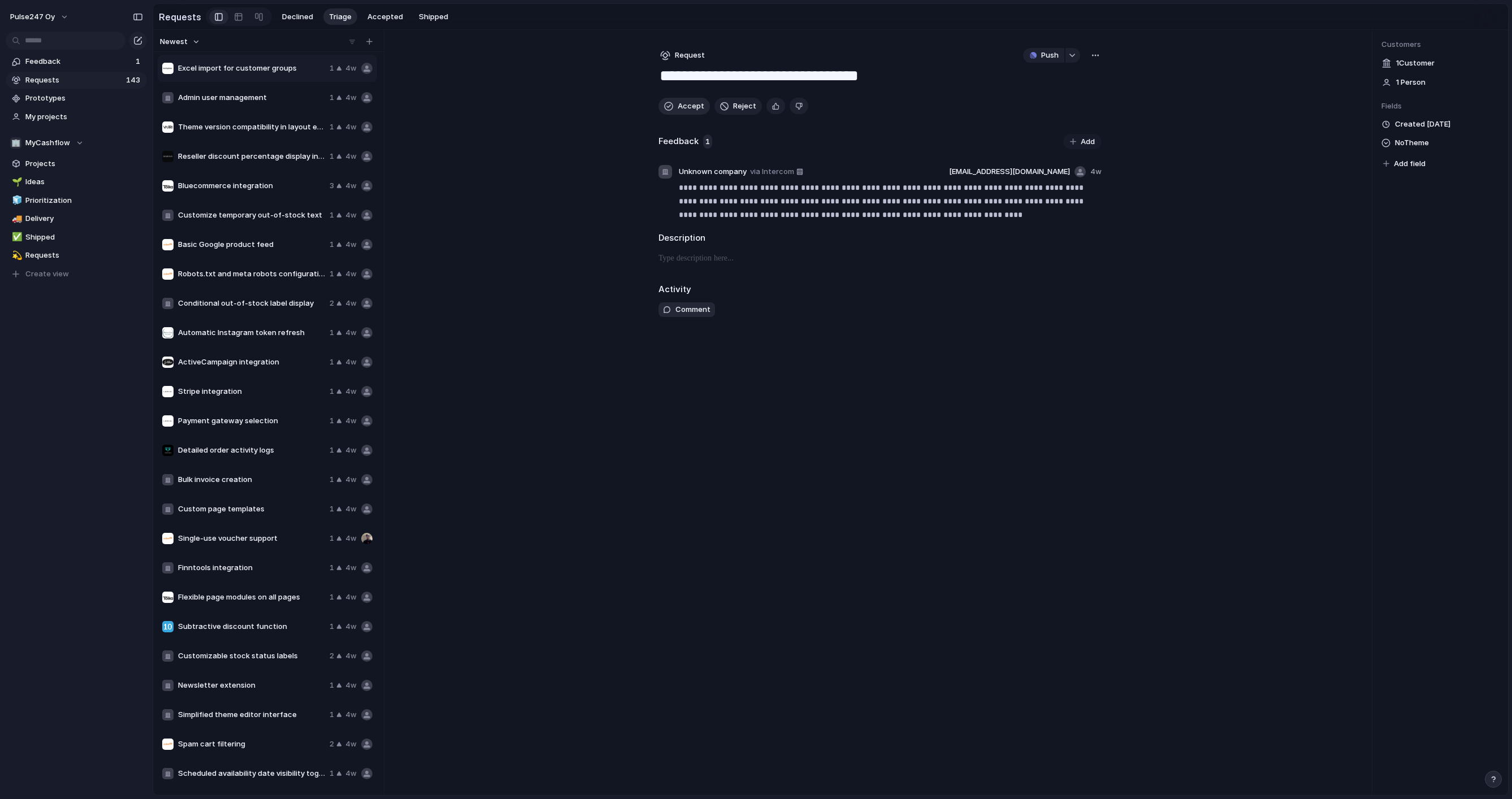
click at [674, 104] on button "Accept" at bounding box center [684, 106] width 51 height 17
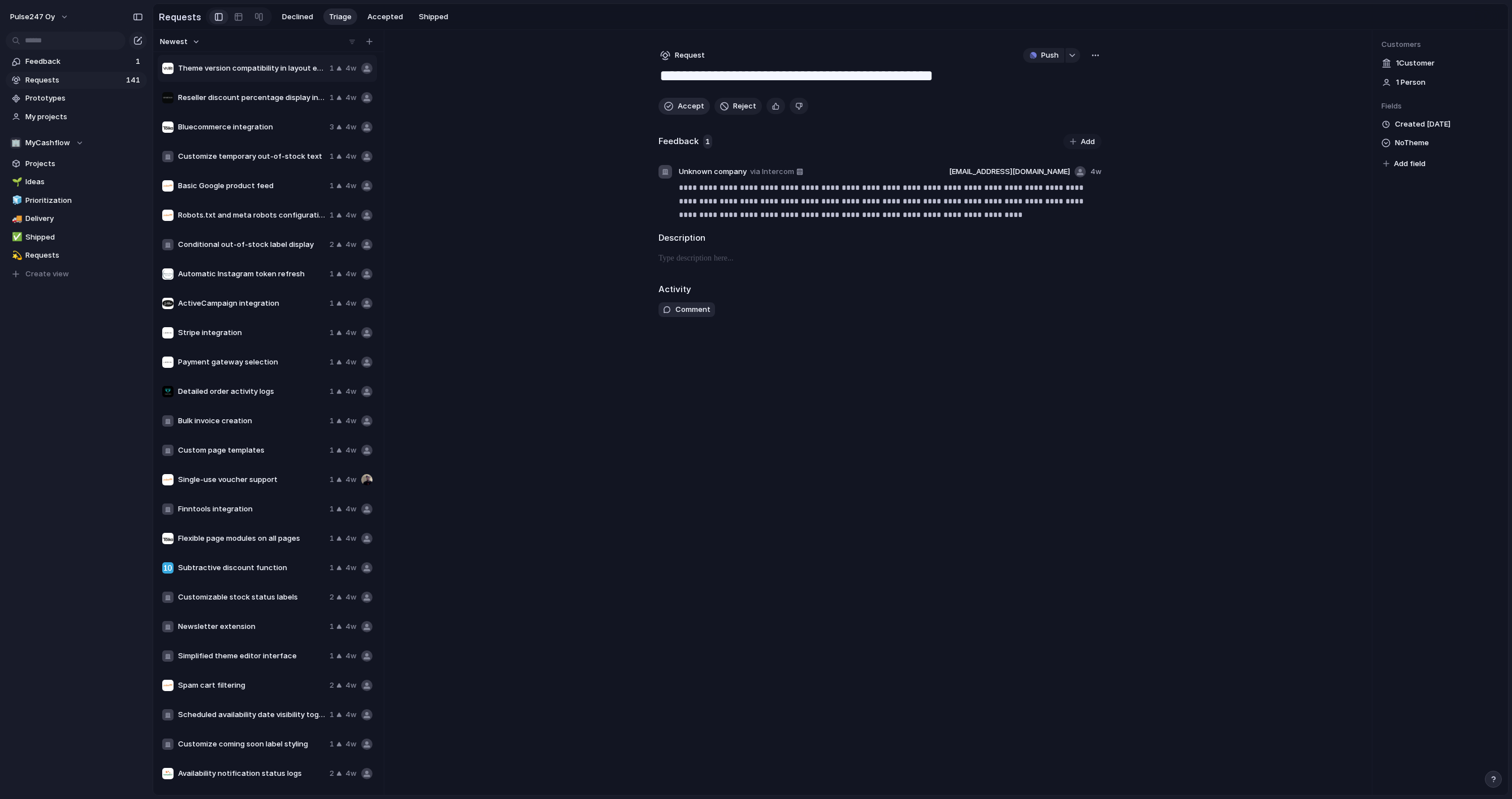
click at [674, 104] on button "Accept" at bounding box center [684, 106] width 51 height 17
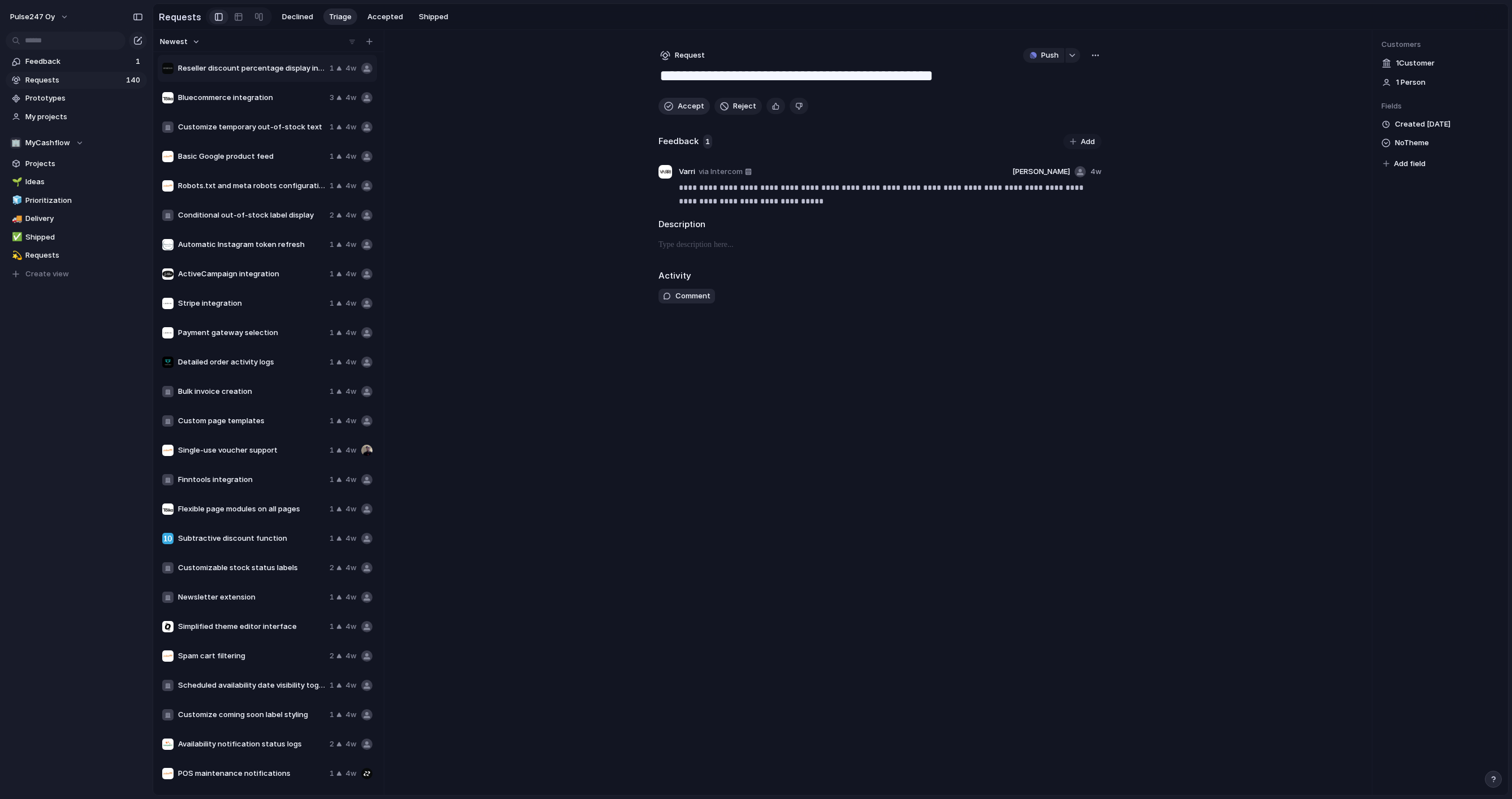
click at [674, 104] on button "Accept" at bounding box center [684, 106] width 51 height 17
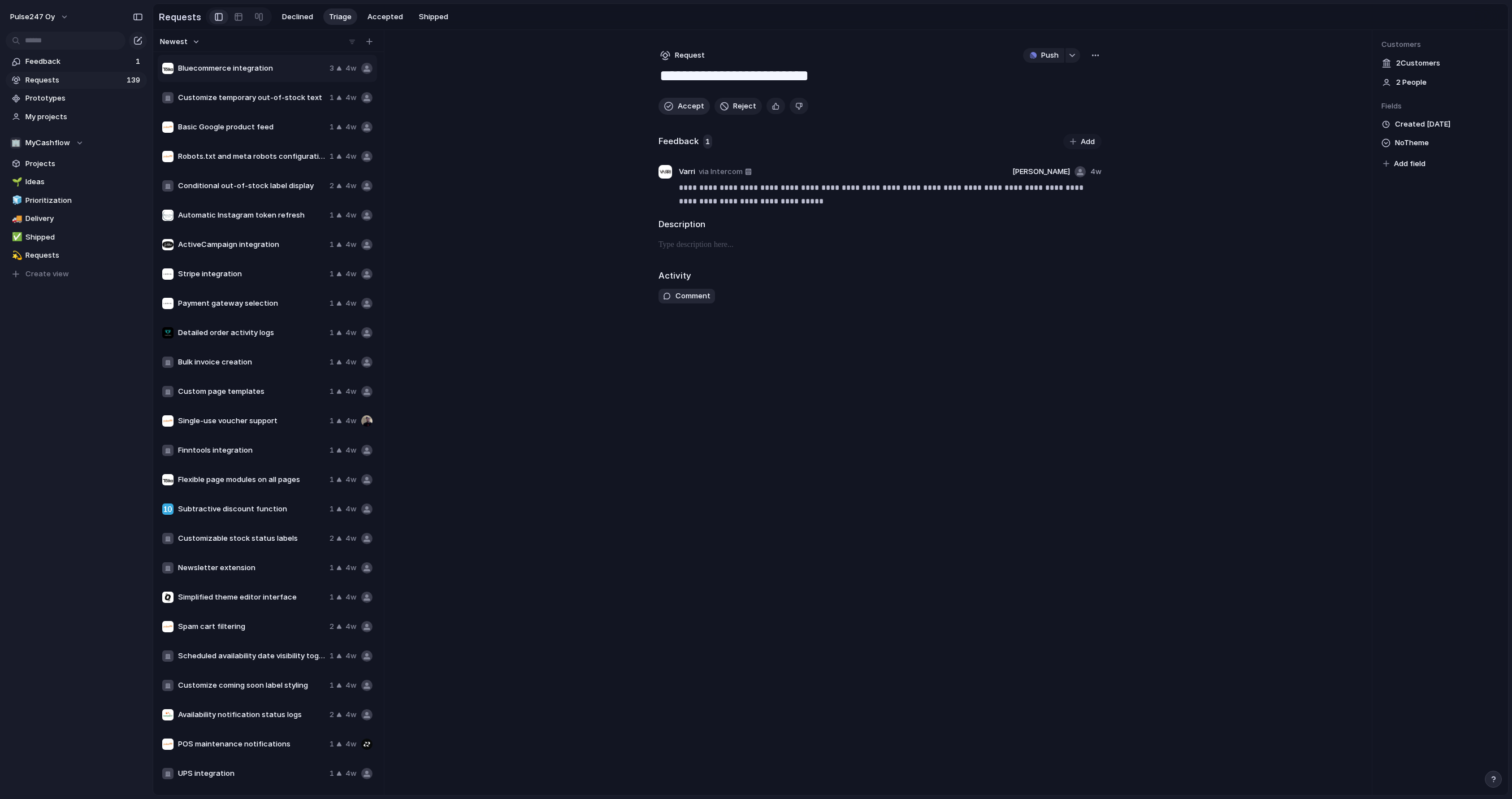
click at [674, 104] on button "Accept" at bounding box center [684, 106] width 51 height 17
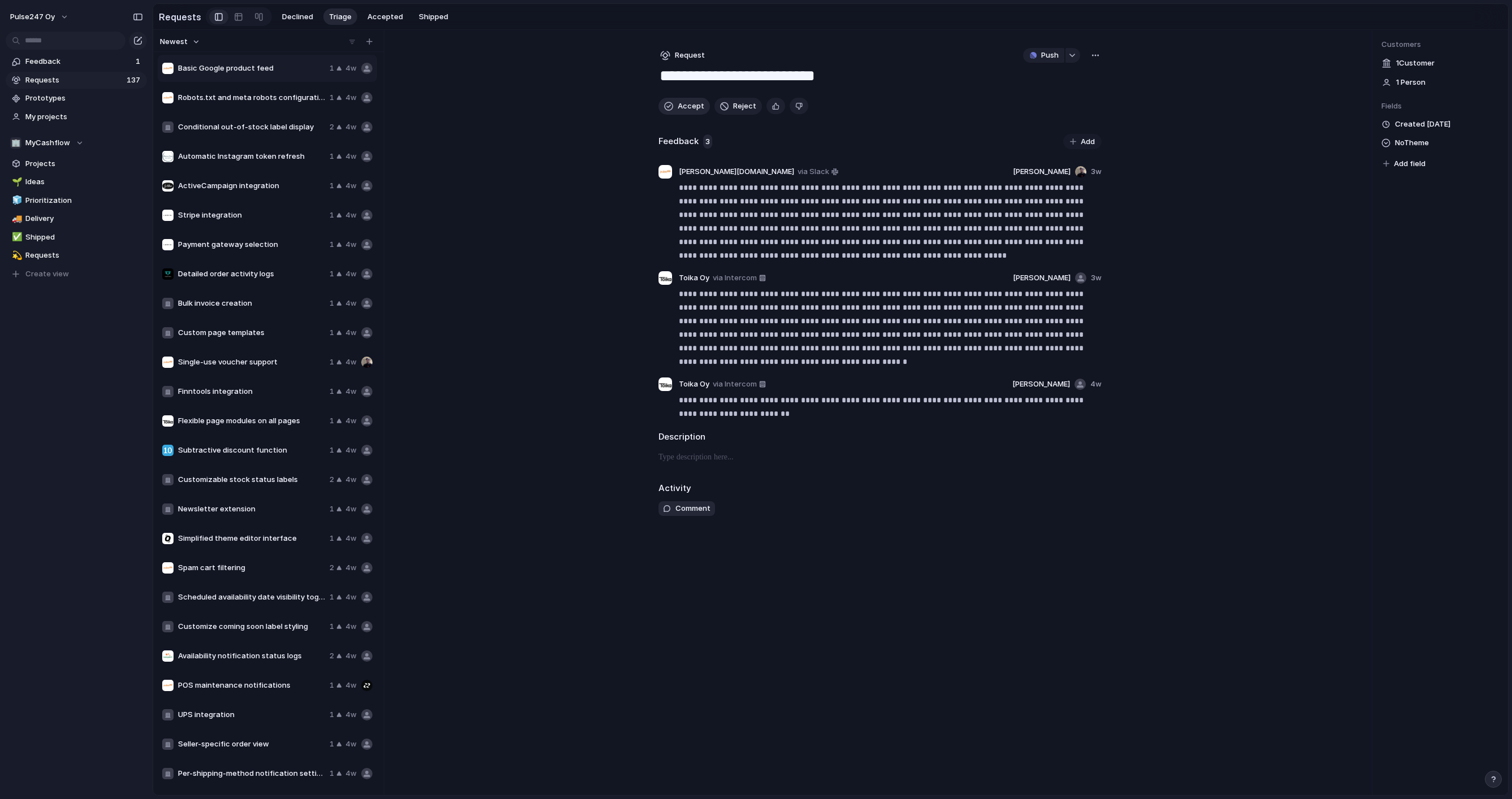
click at [674, 104] on button "Accept" at bounding box center [684, 106] width 51 height 17
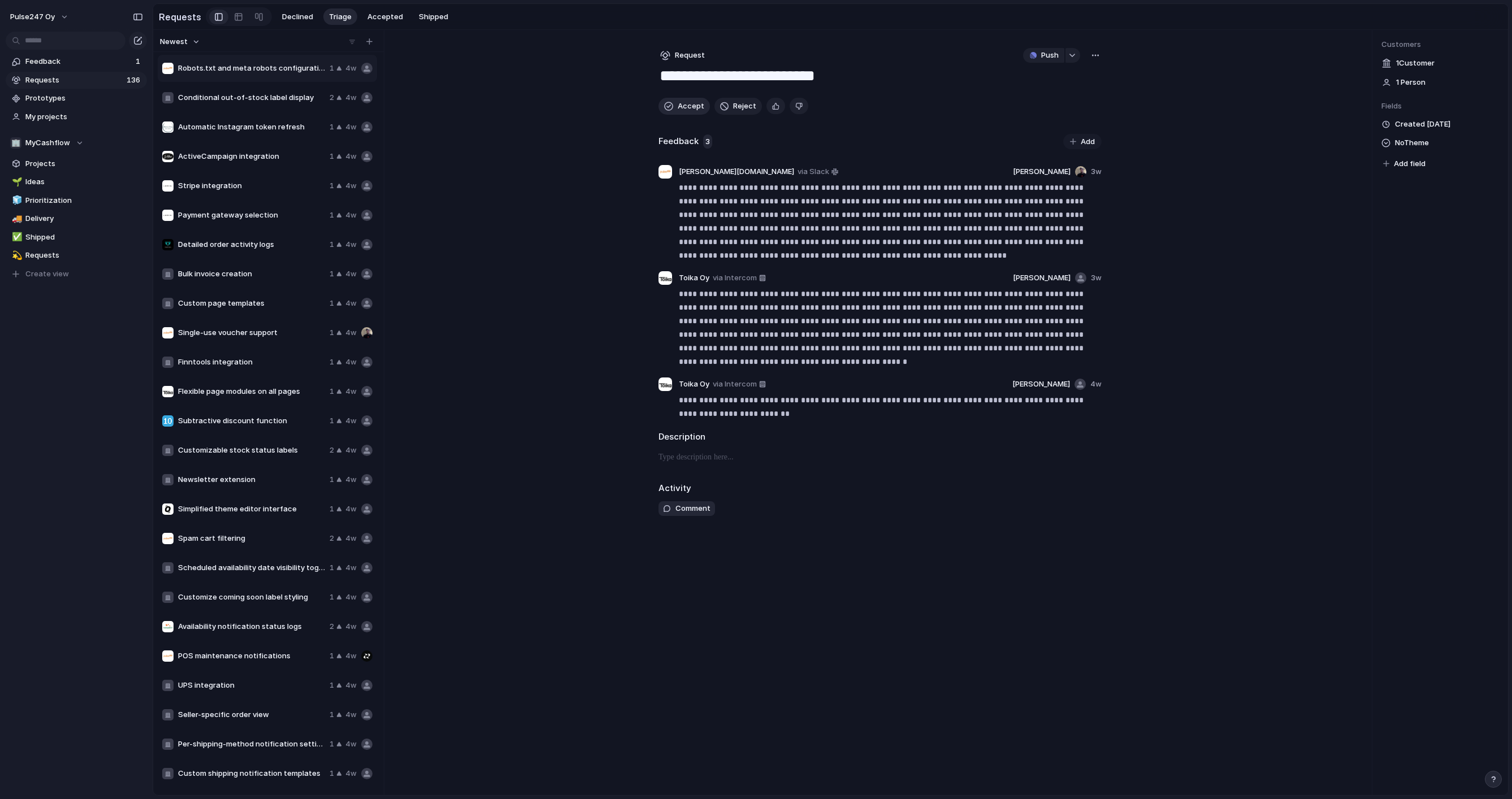
click at [674, 104] on button "Accept" at bounding box center [684, 106] width 51 height 17
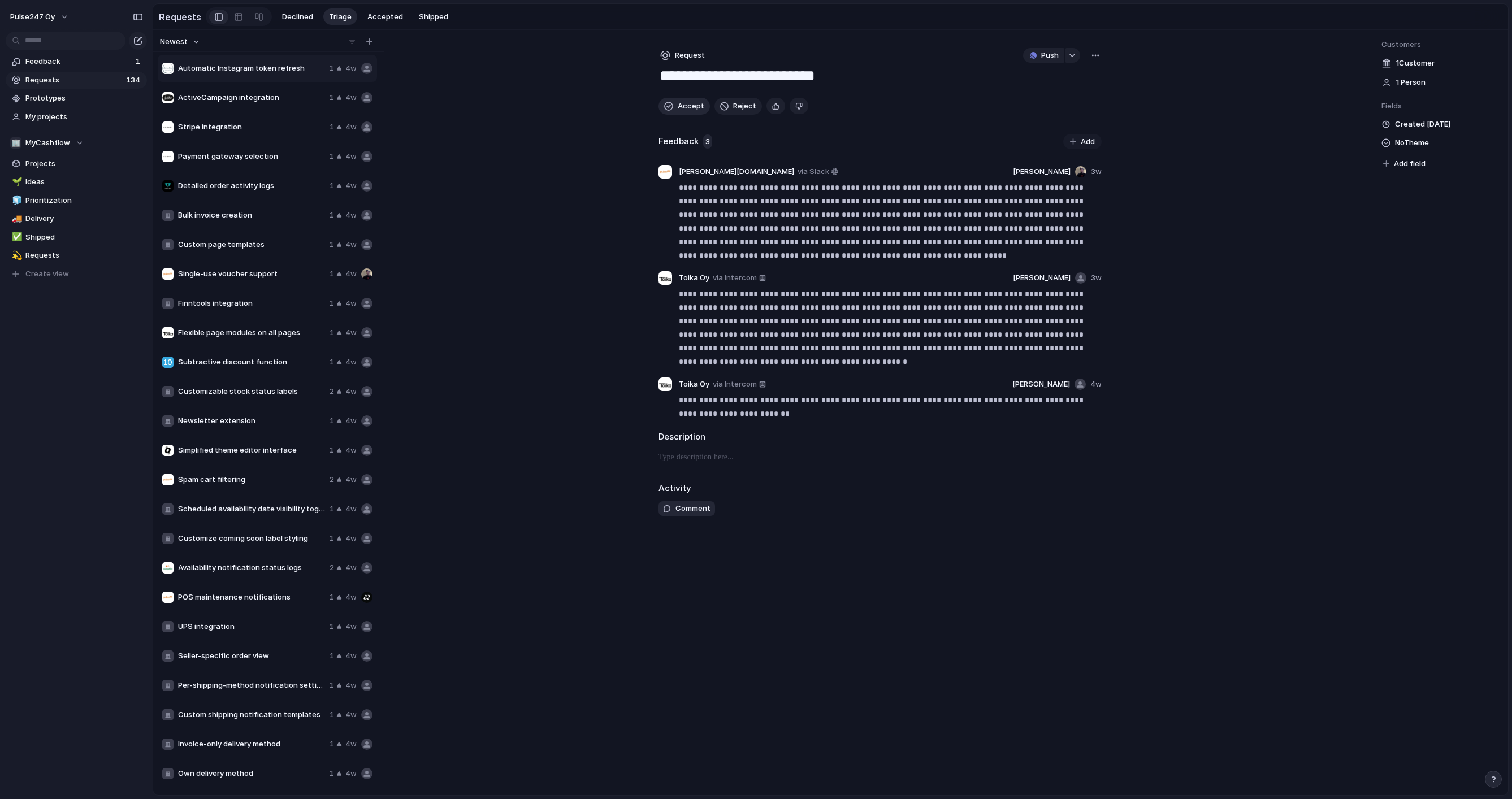
click at [674, 104] on button "Accept" at bounding box center [684, 106] width 51 height 17
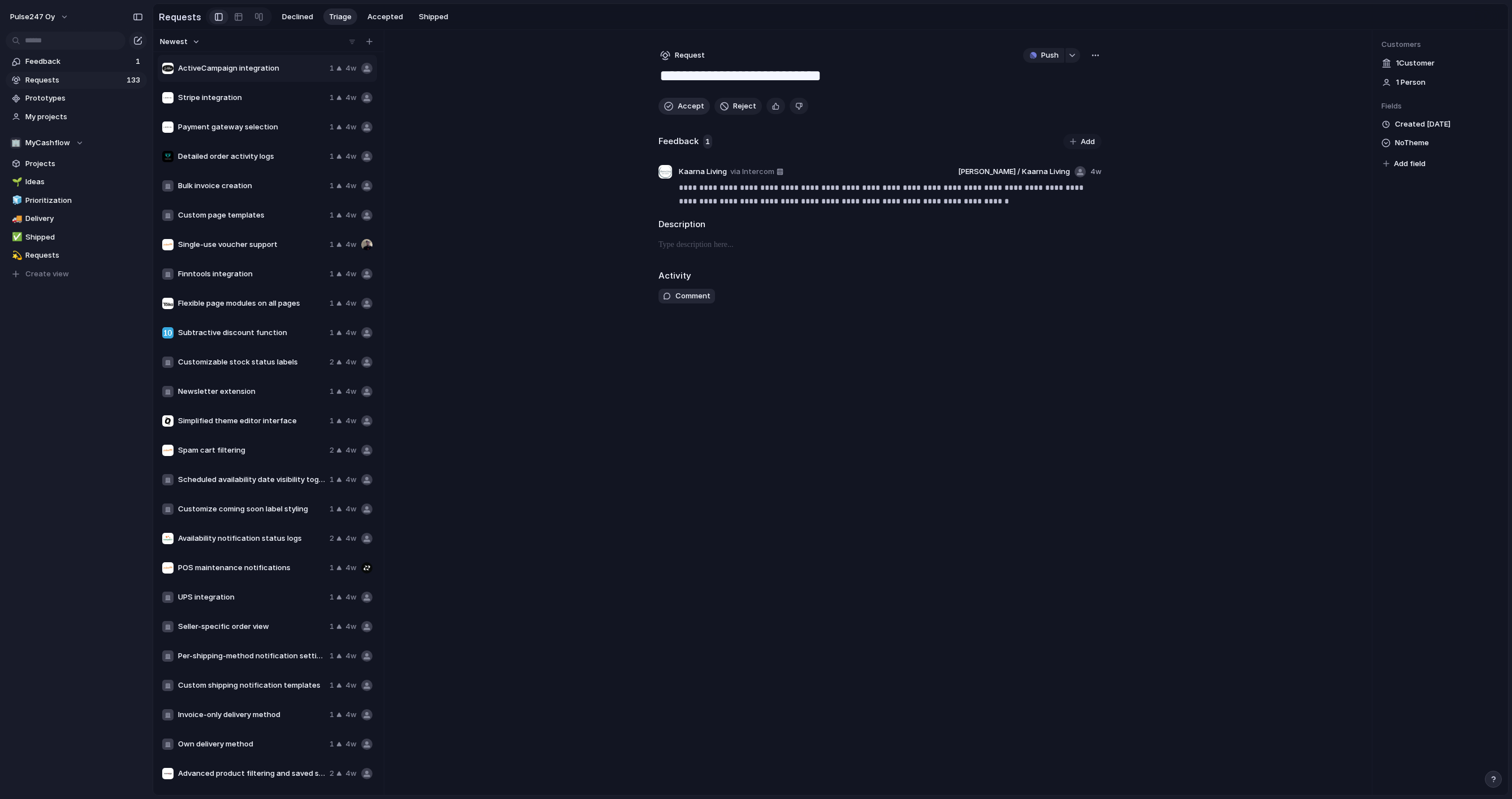
click at [674, 104] on button "Accept" at bounding box center [684, 106] width 51 height 17
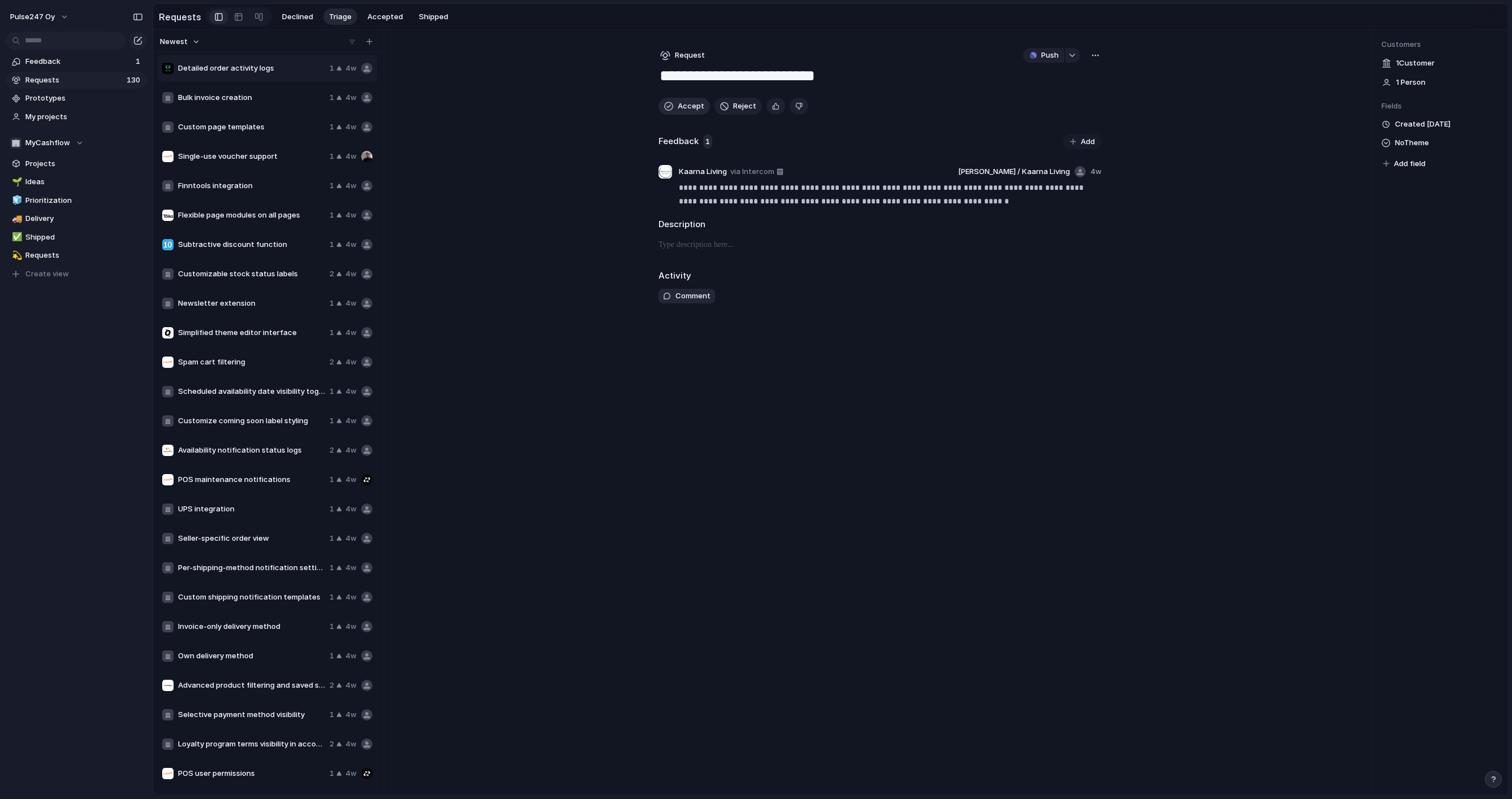
click at [674, 104] on button "Accept" at bounding box center [684, 106] width 51 height 17
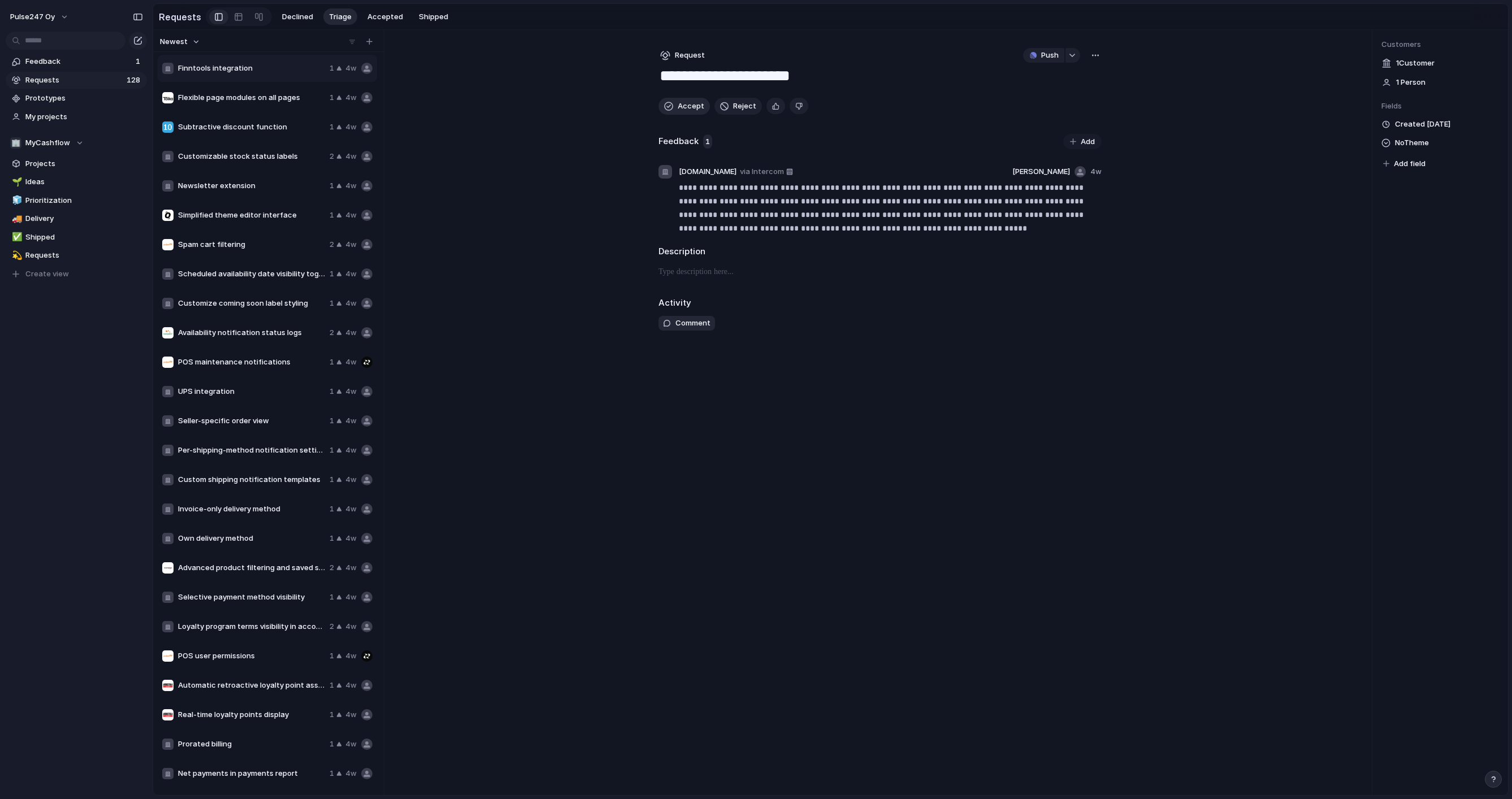
click at [674, 104] on button "Accept" at bounding box center [684, 106] width 51 height 17
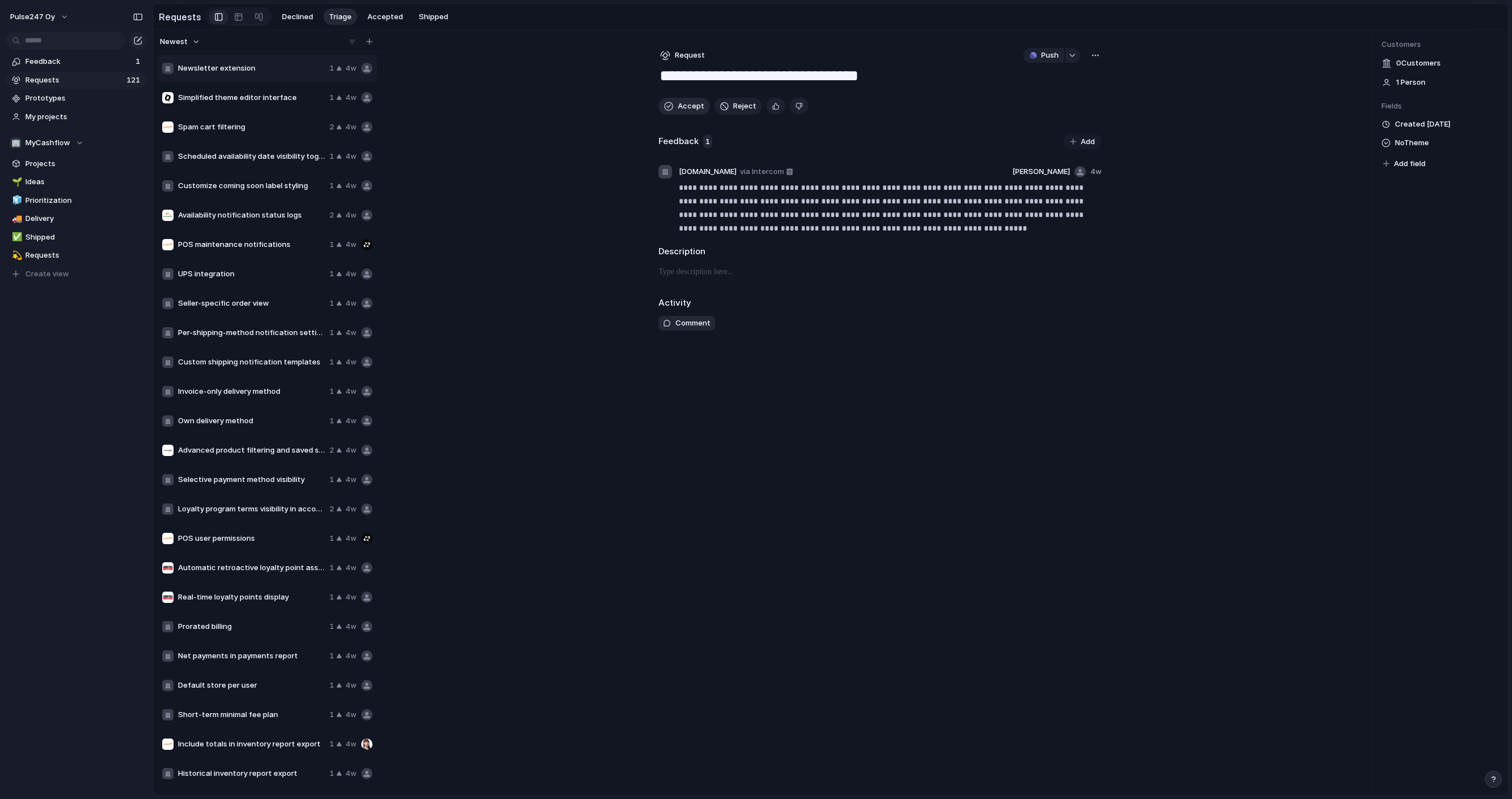
click at [674, 104] on button "Accept" at bounding box center [684, 106] width 51 height 17
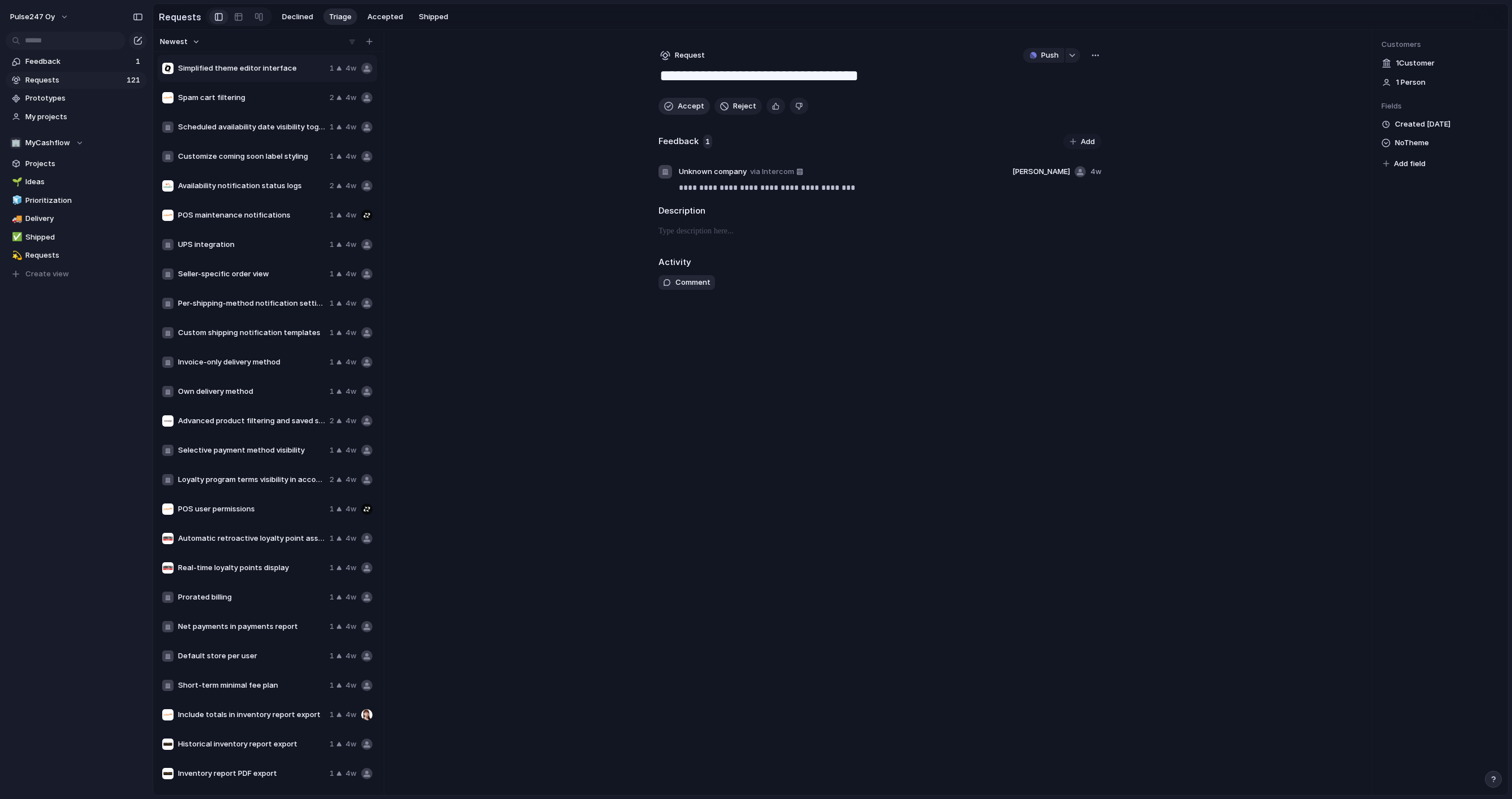
click at [674, 104] on button "Accept" at bounding box center [684, 106] width 51 height 17
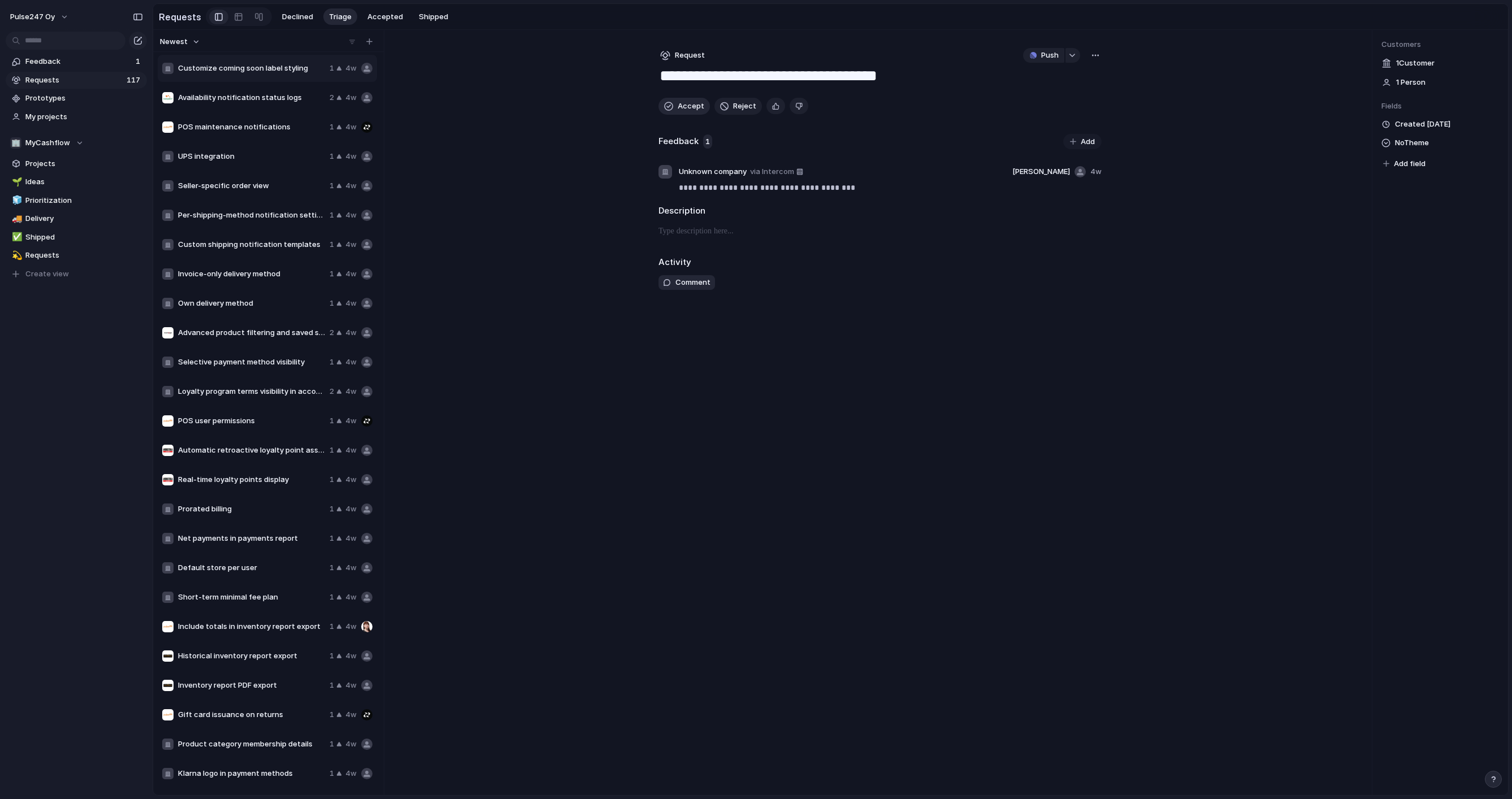
click at [674, 104] on button "Accept" at bounding box center [684, 106] width 51 height 17
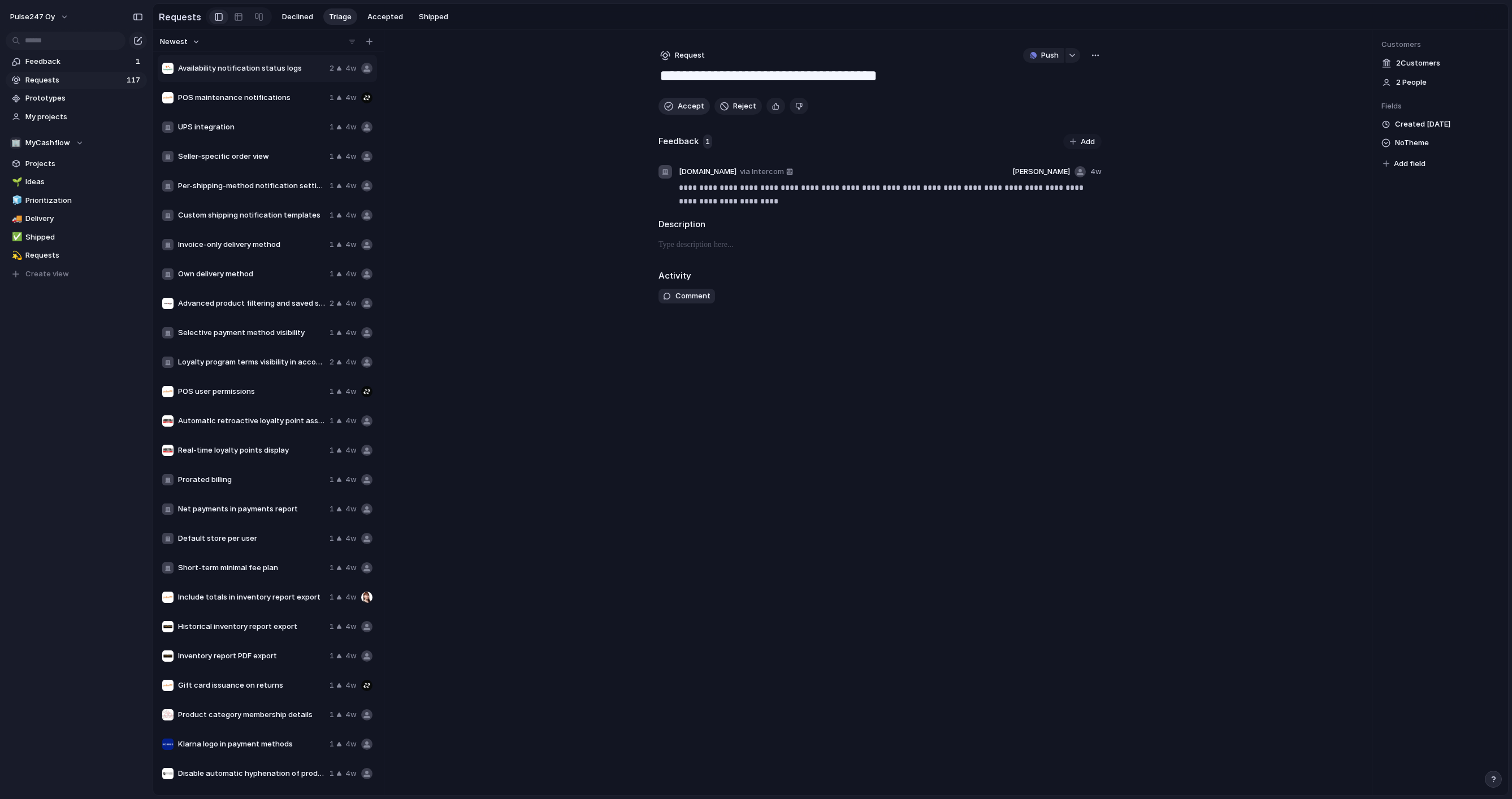
click at [674, 104] on button "Accept" at bounding box center [684, 106] width 51 height 17
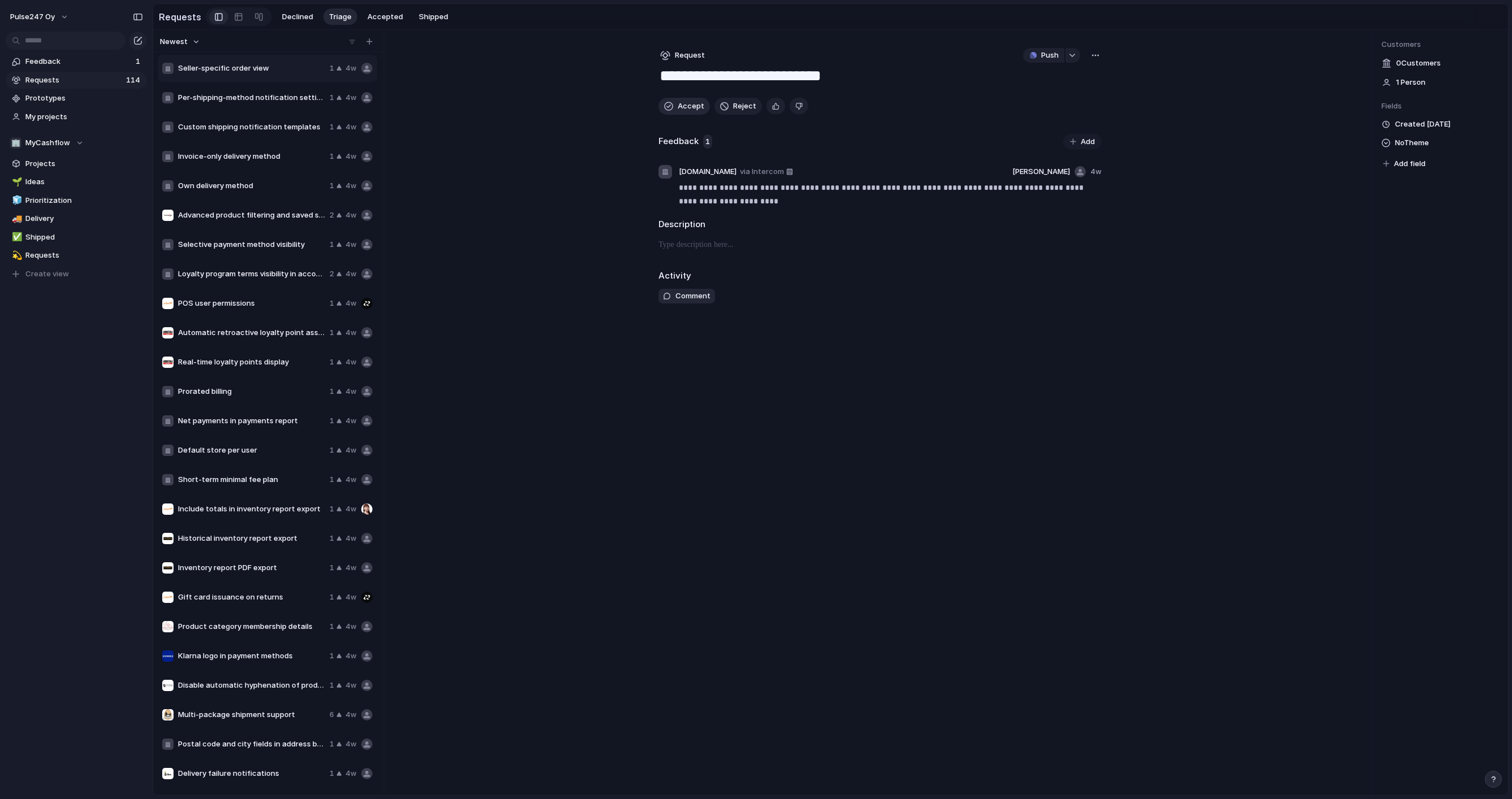
click at [674, 104] on button "Accept" at bounding box center [684, 106] width 51 height 17
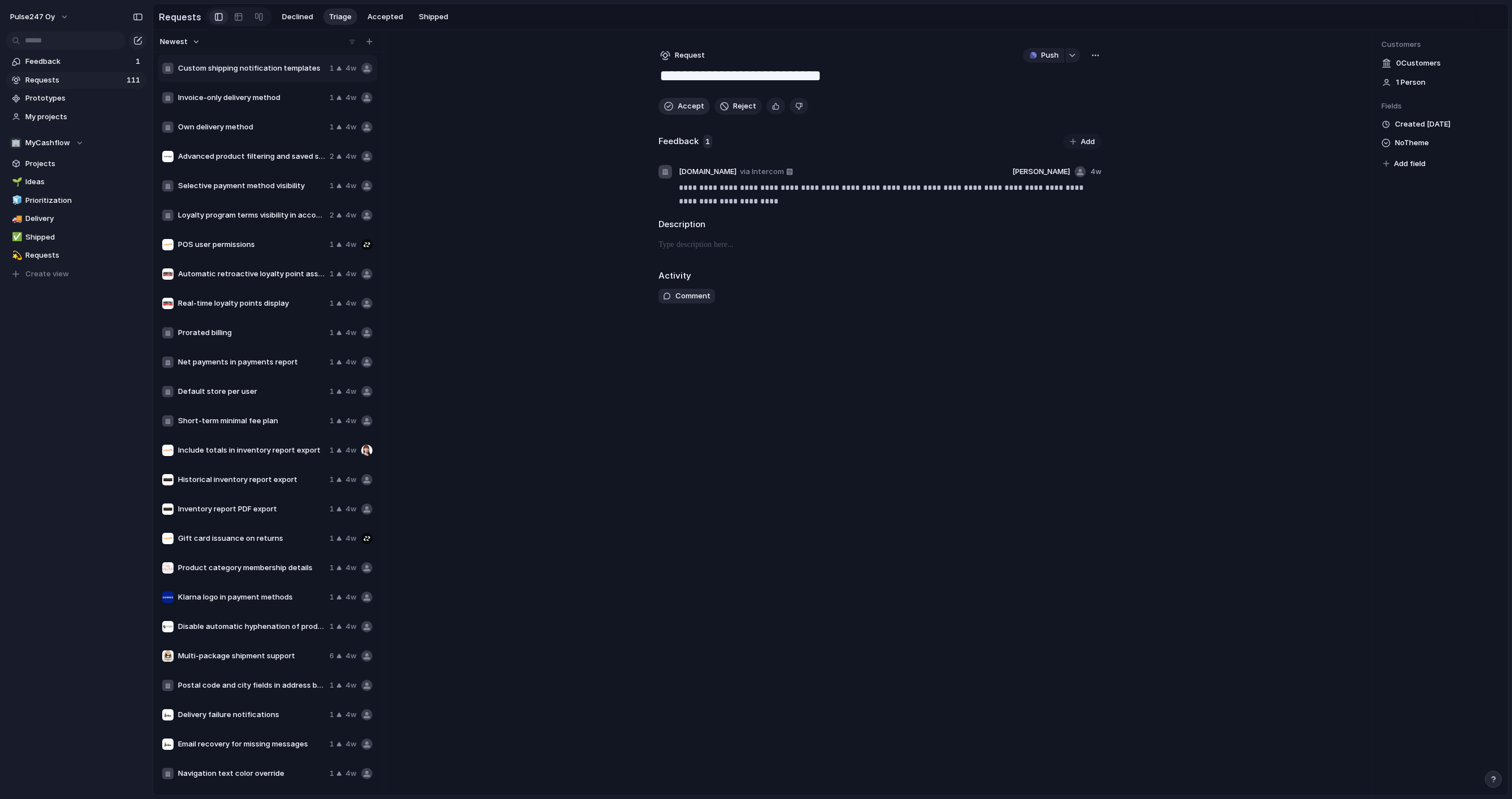
click at [674, 104] on button "Accept" at bounding box center [684, 106] width 51 height 17
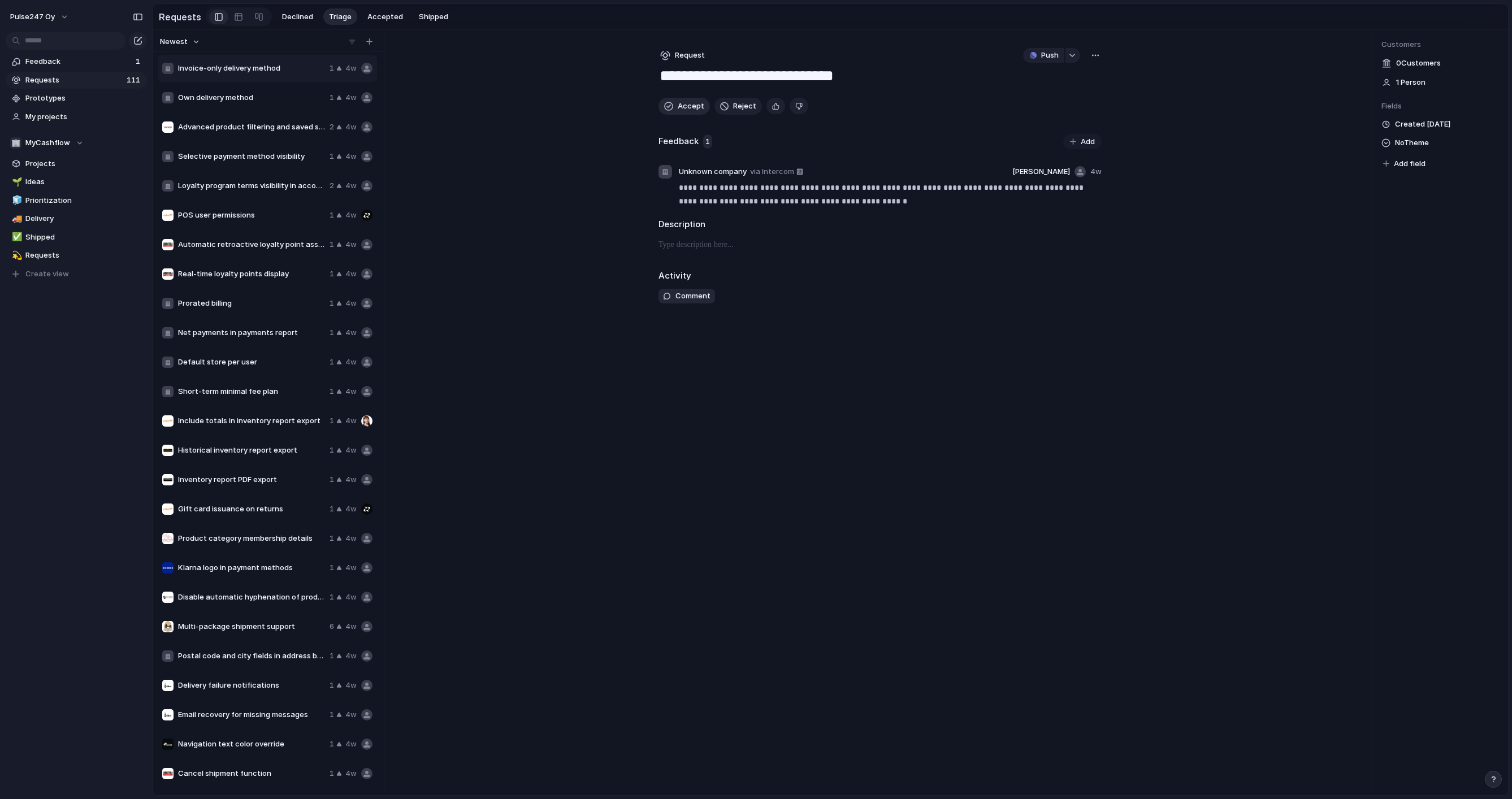
click at [674, 104] on button "Accept" at bounding box center [684, 106] width 51 height 17
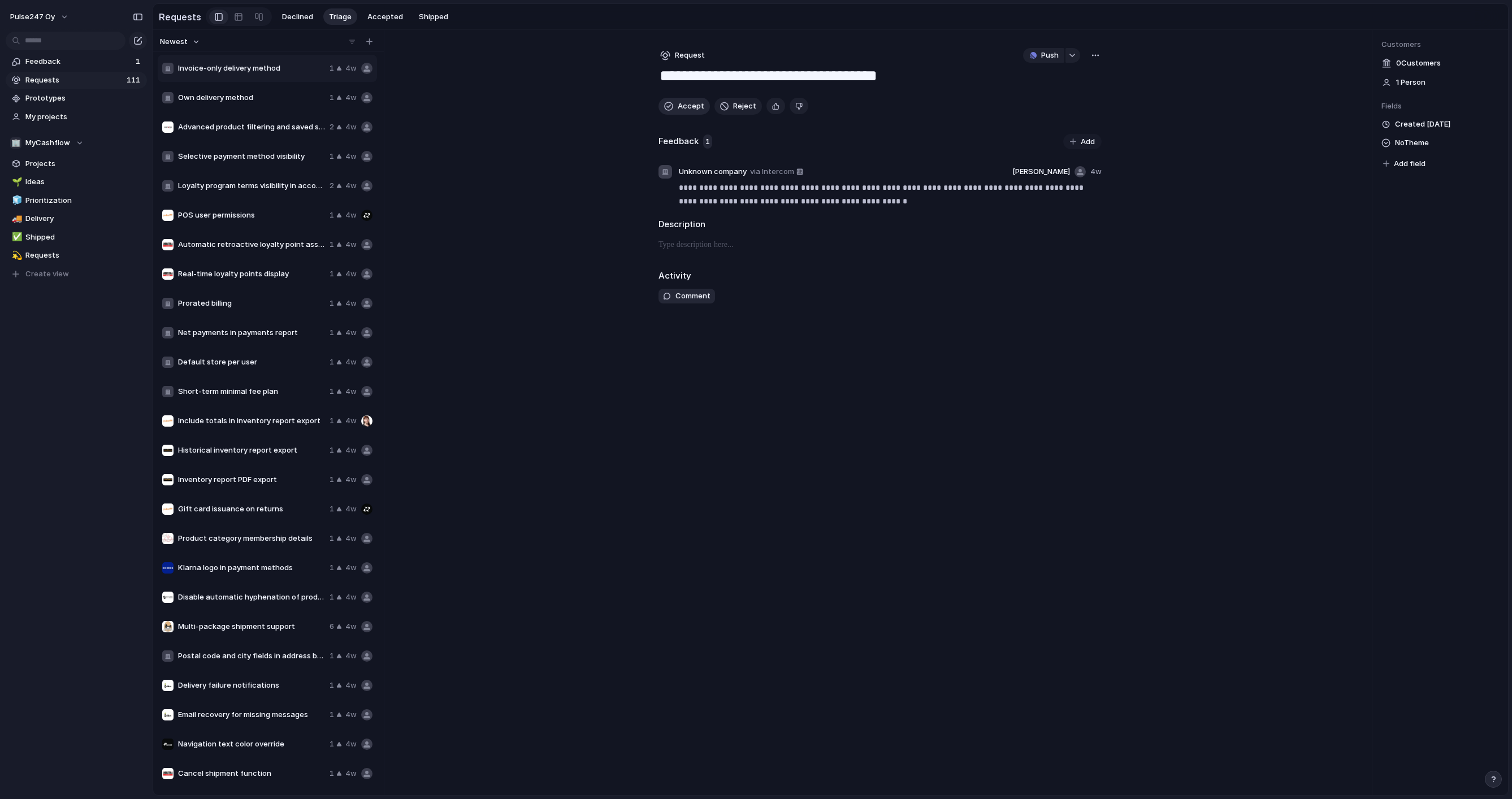
click at [674, 104] on button "Accept" at bounding box center [684, 106] width 51 height 17
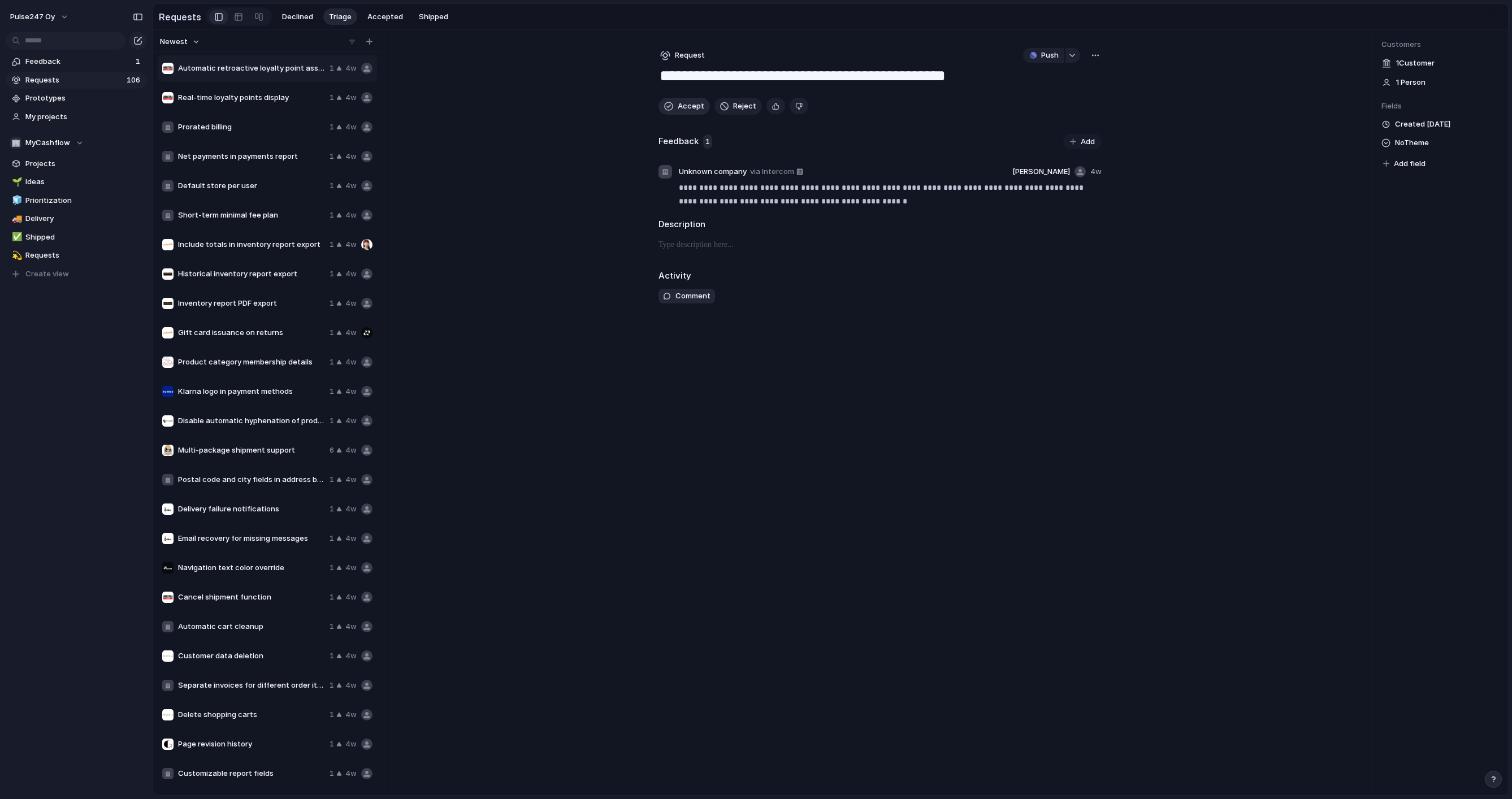
click at [674, 104] on button "Accept" at bounding box center [684, 106] width 51 height 17
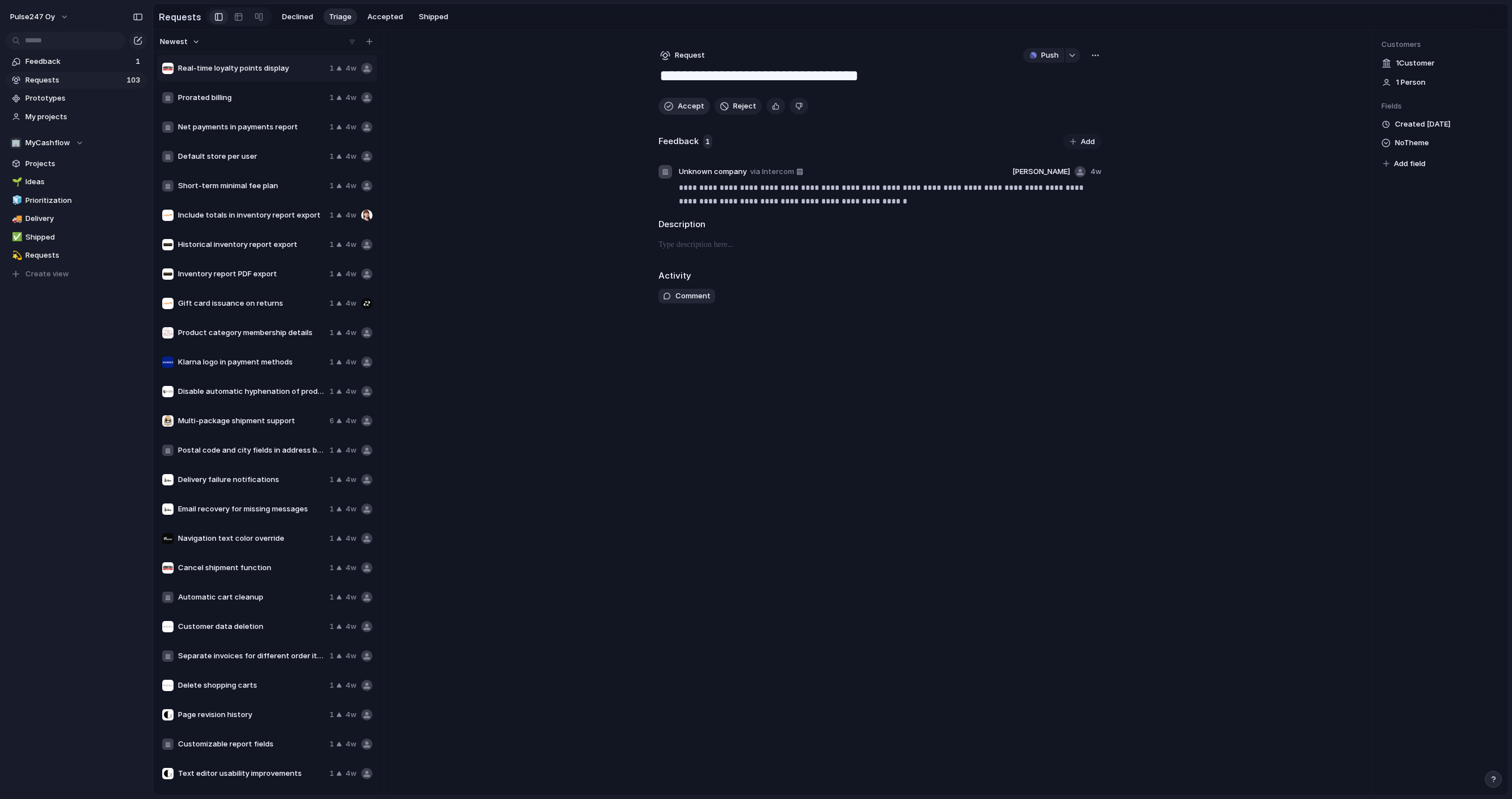
click at [674, 104] on button "Accept" at bounding box center [684, 106] width 51 height 17
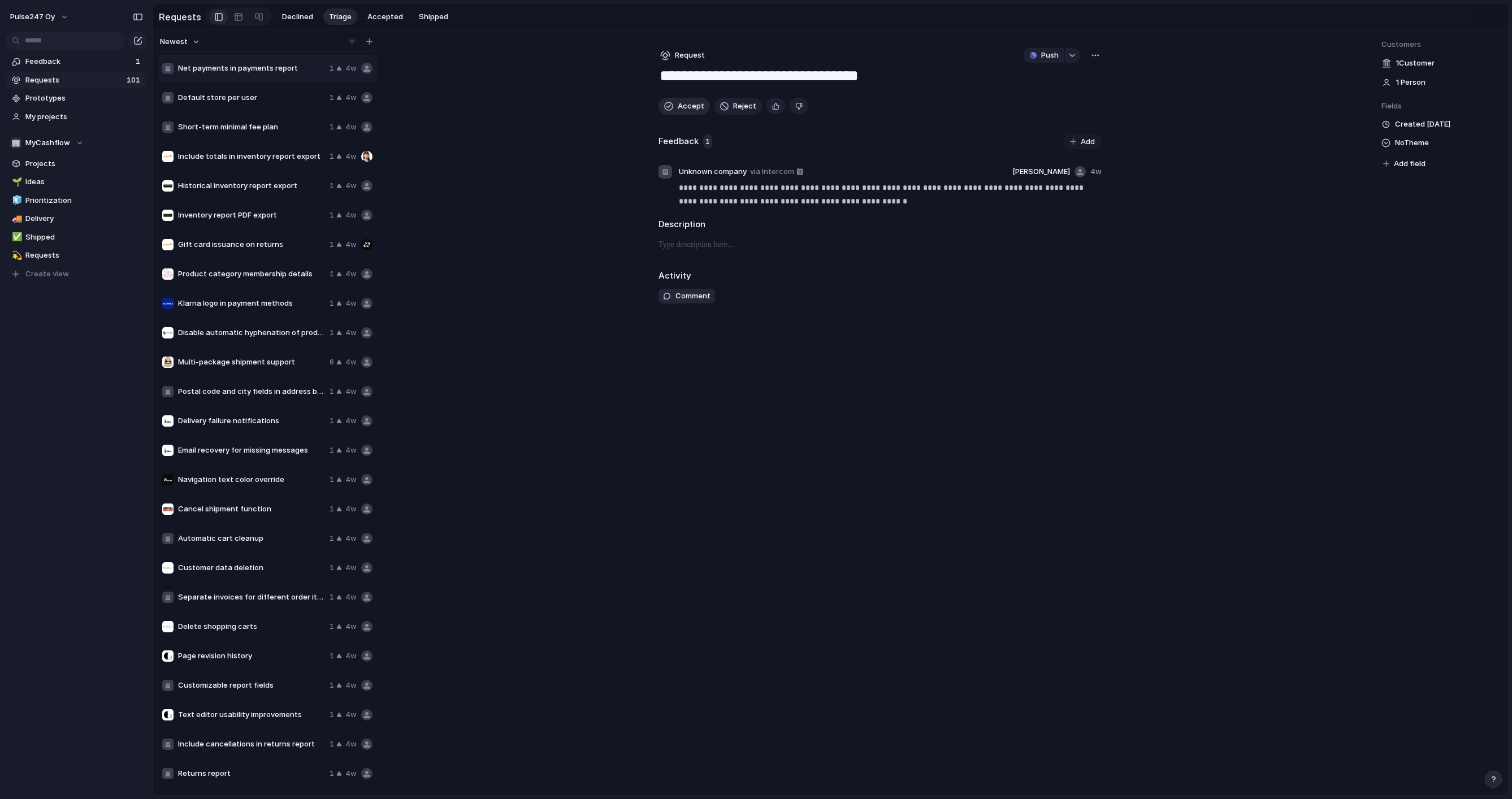
click at [674, 104] on button "Accept" at bounding box center [684, 106] width 51 height 17
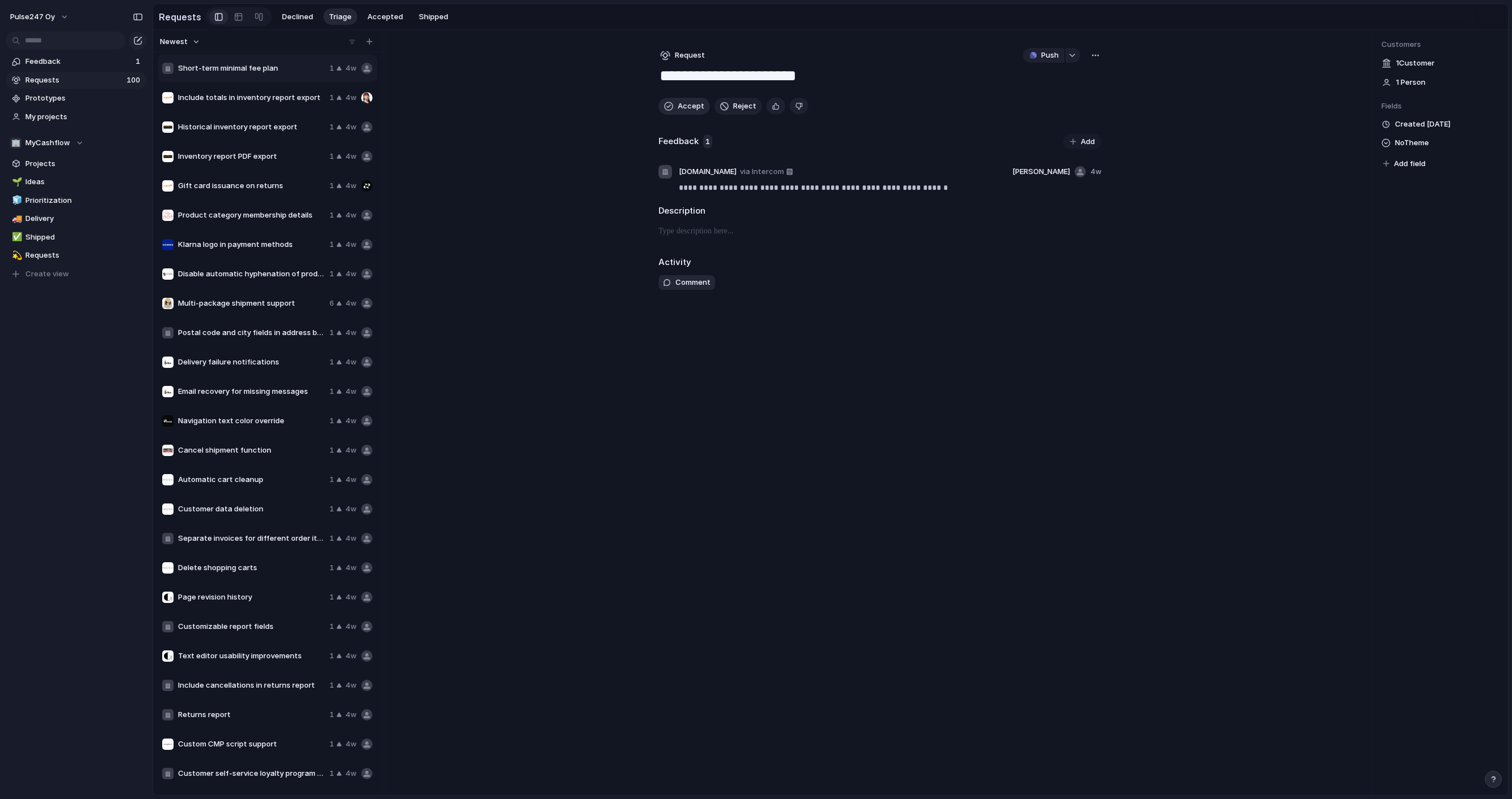
click at [674, 104] on button "Accept" at bounding box center [684, 106] width 51 height 17
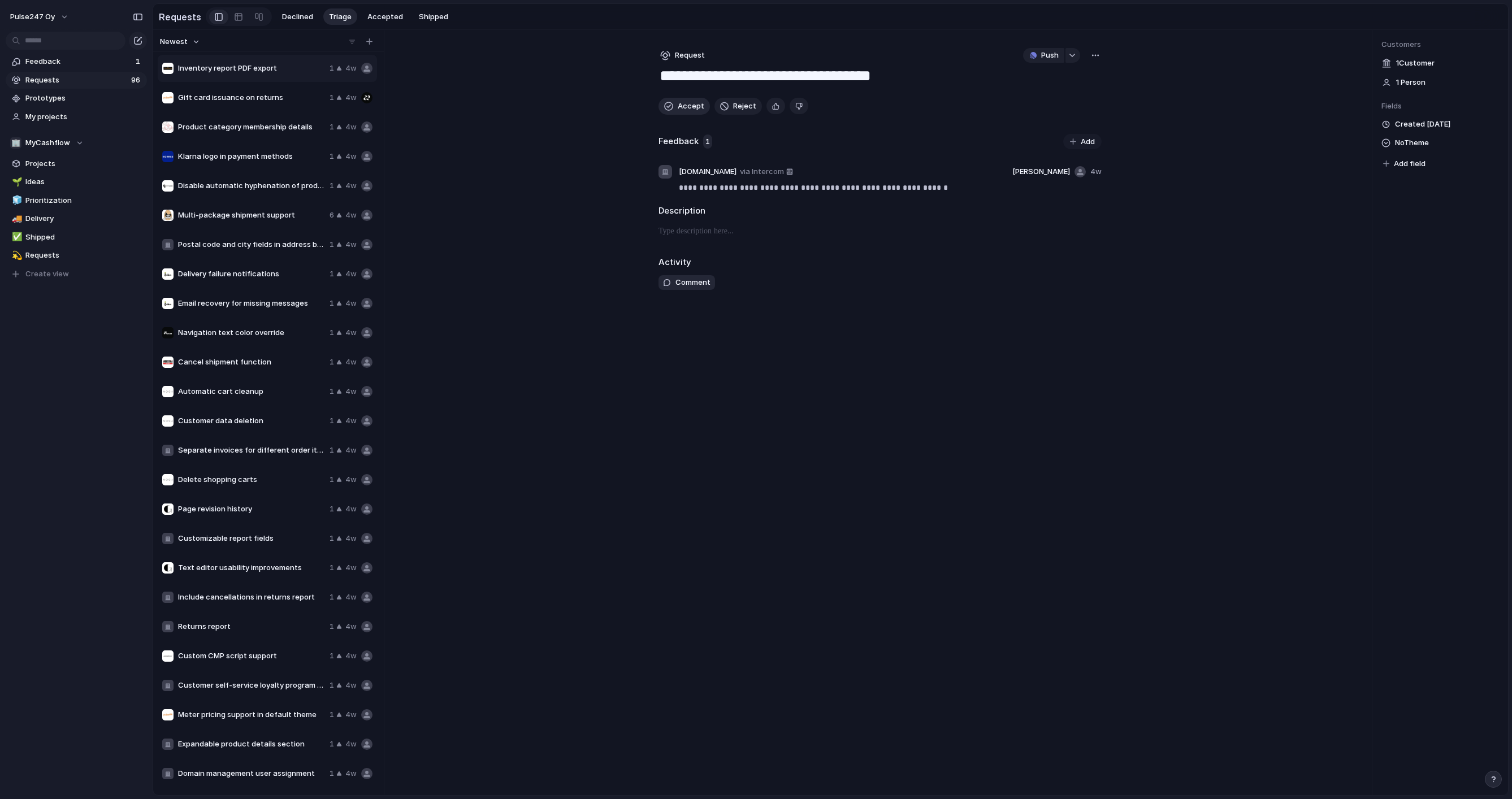
click at [674, 104] on button "Accept" at bounding box center [684, 106] width 51 height 17
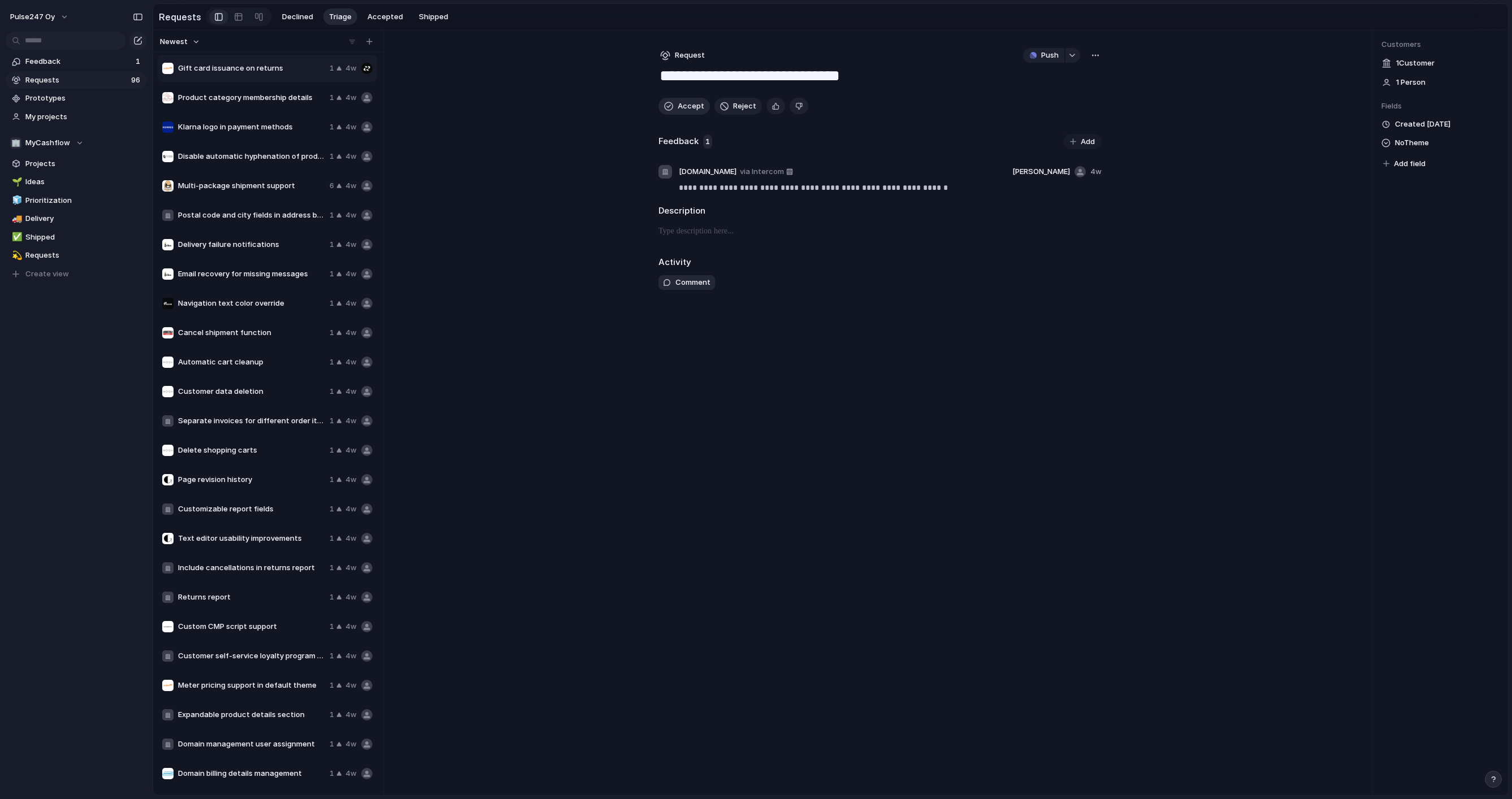
click at [674, 104] on button "Accept" at bounding box center [684, 106] width 51 height 17
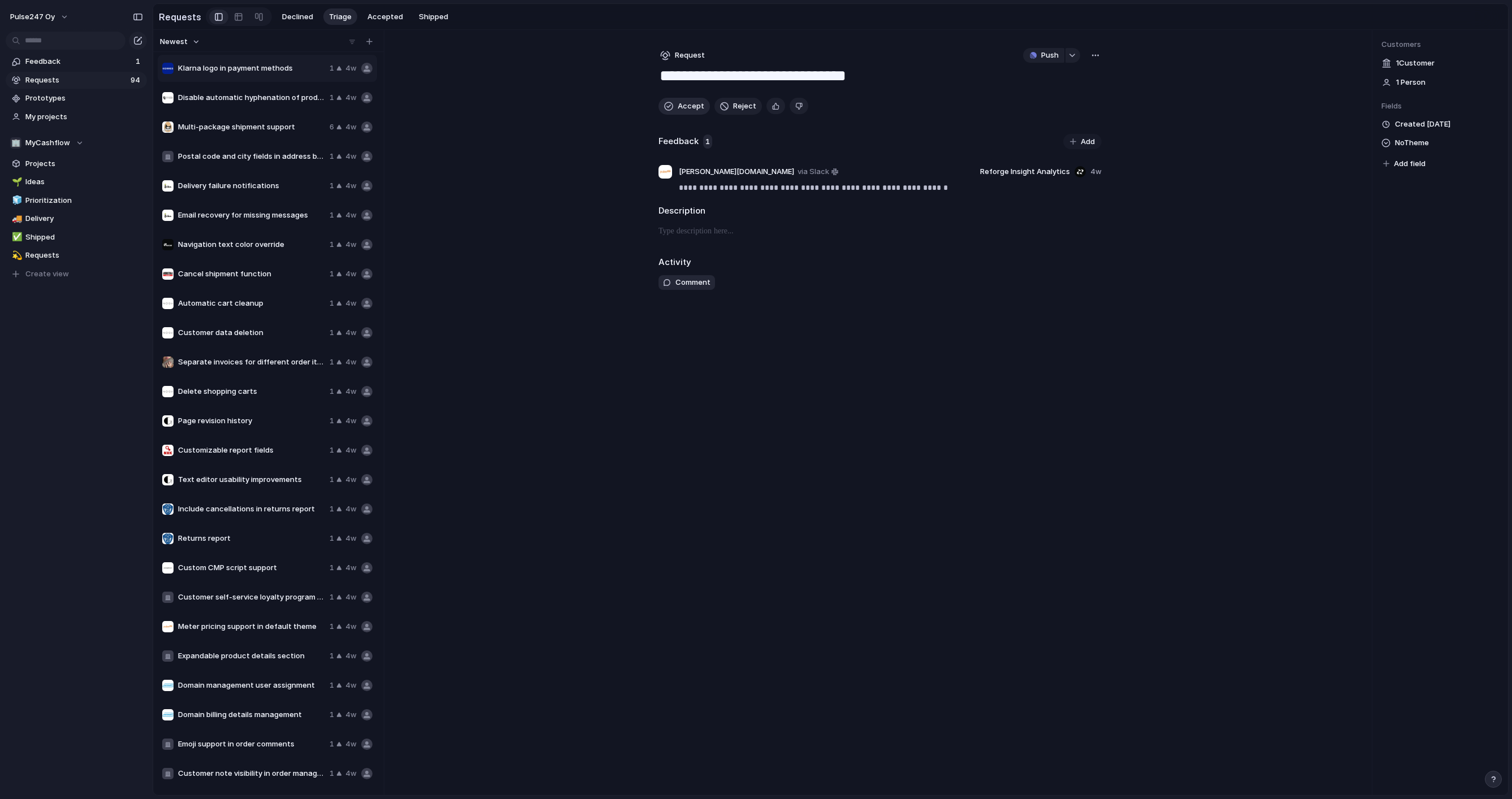
click at [674, 104] on button "Accept" at bounding box center [684, 106] width 51 height 17
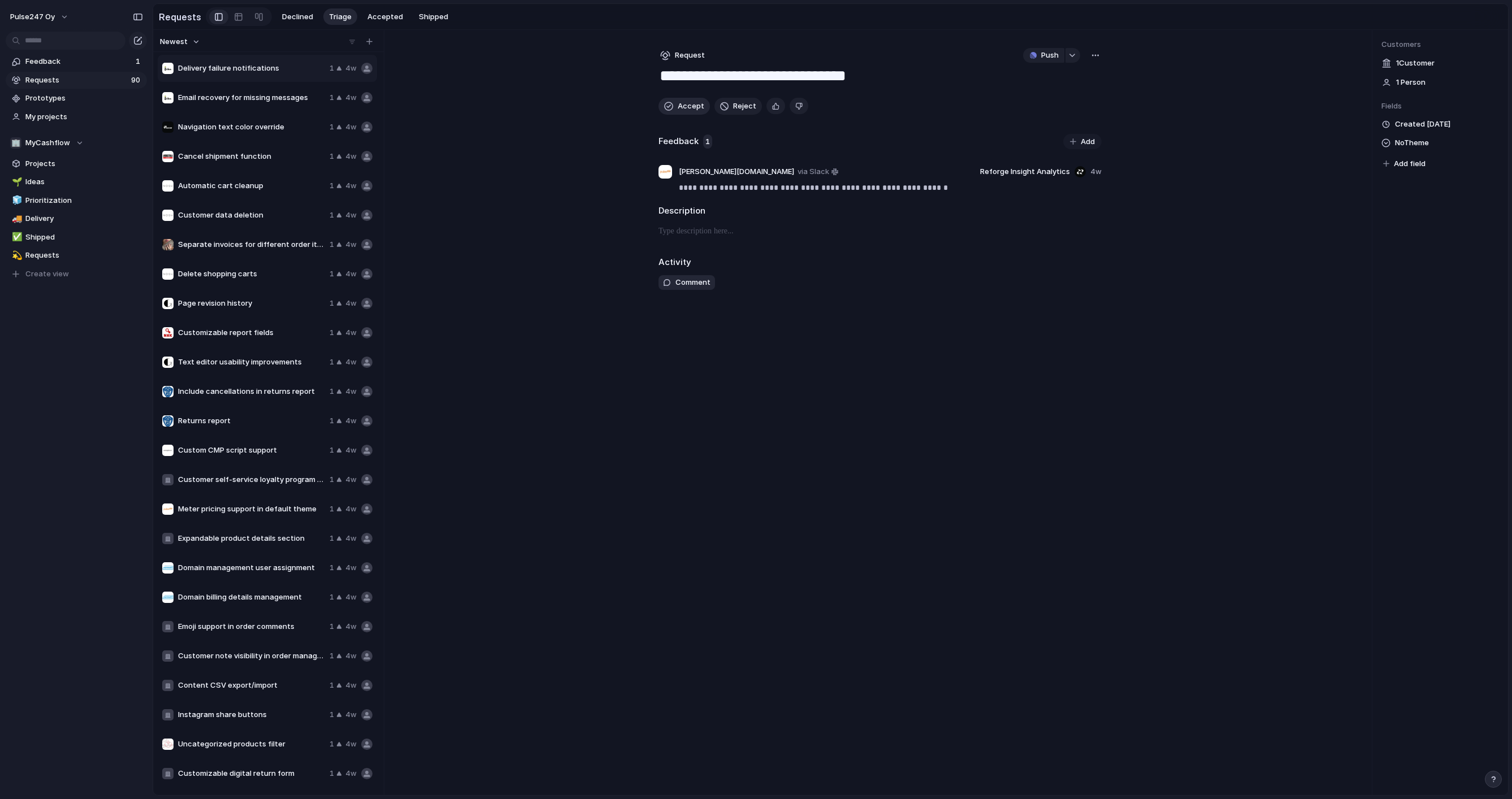
click at [674, 104] on button "Accept" at bounding box center [684, 106] width 51 height 17
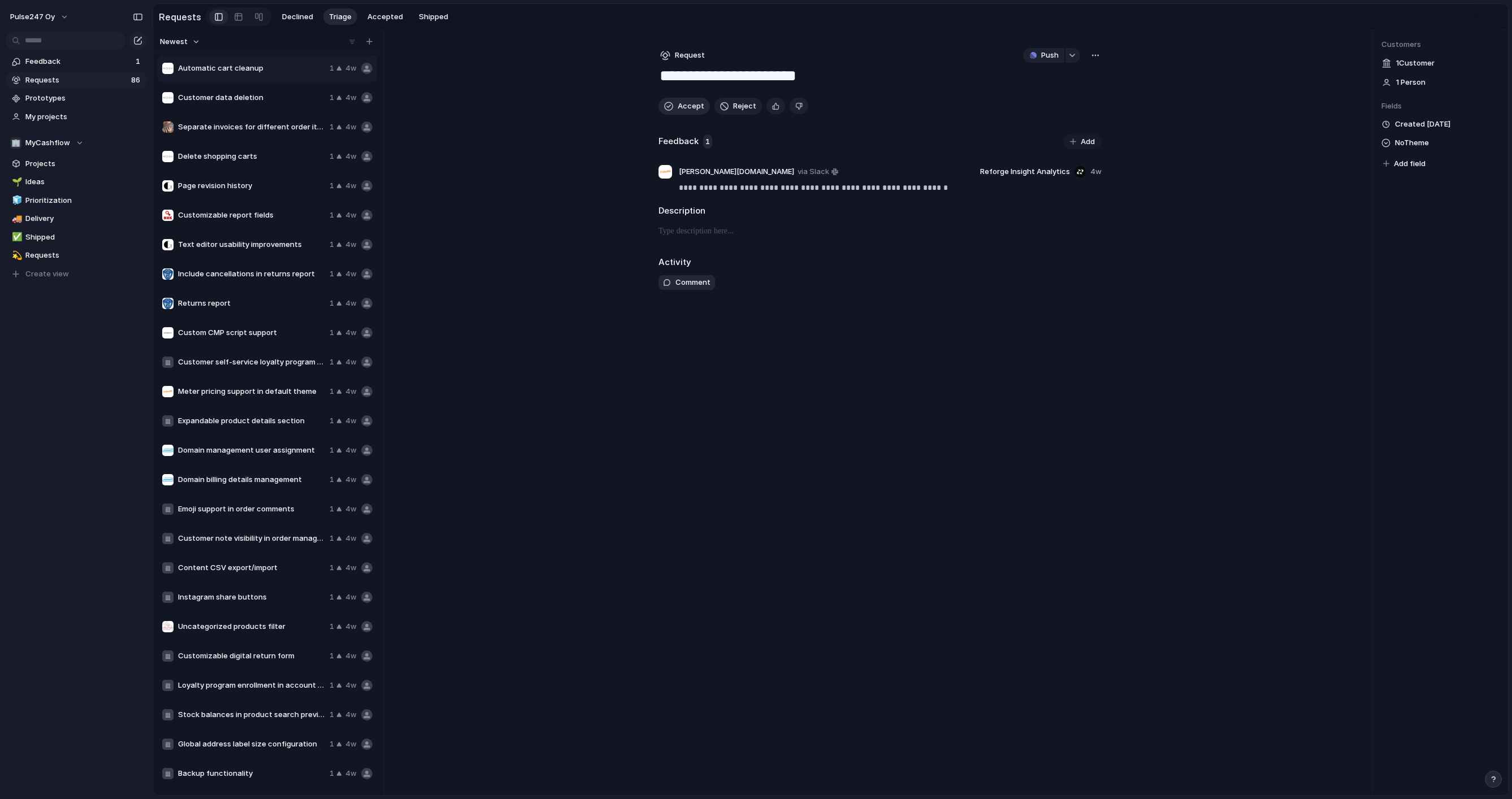
click at [674, 104] on button "Accept" at bounding box center [684, 106] width 51 height 17
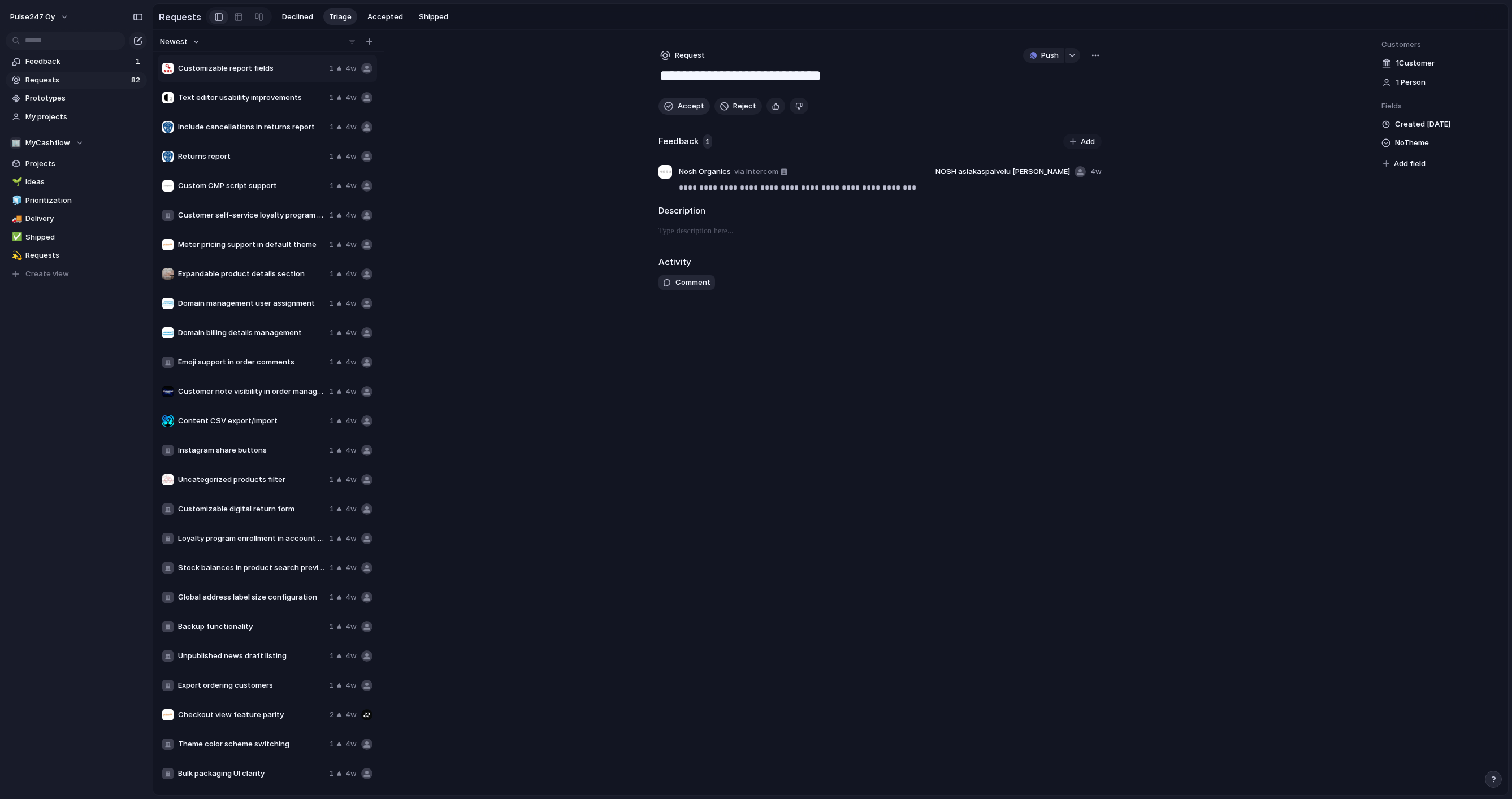
click at [674, 104] on button "Accept" at bounding box center [684, 106] width 51 height 17
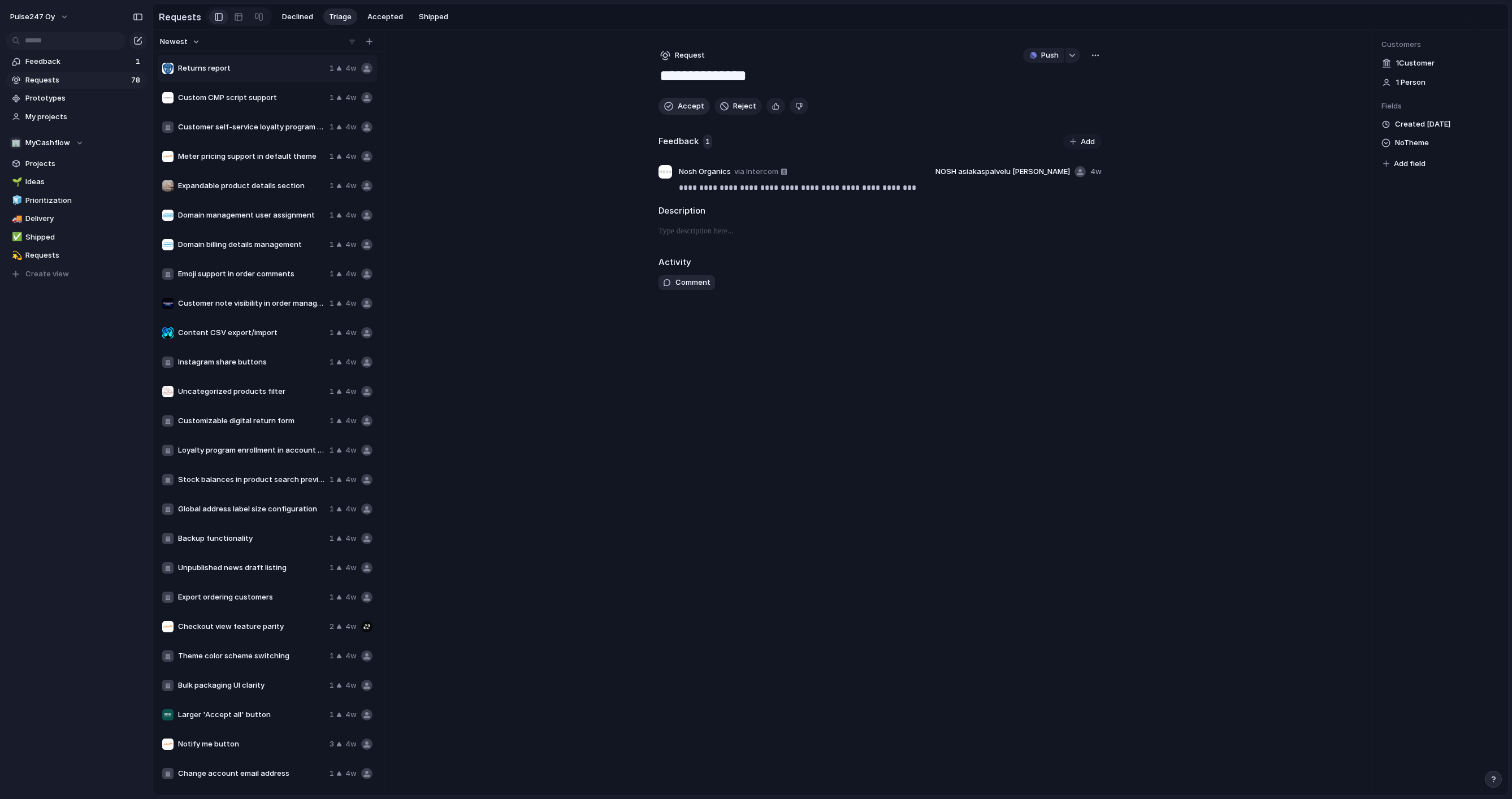
click at [674, 104] on button "Accept" at bounding box center [684, 106] width 51 height 17
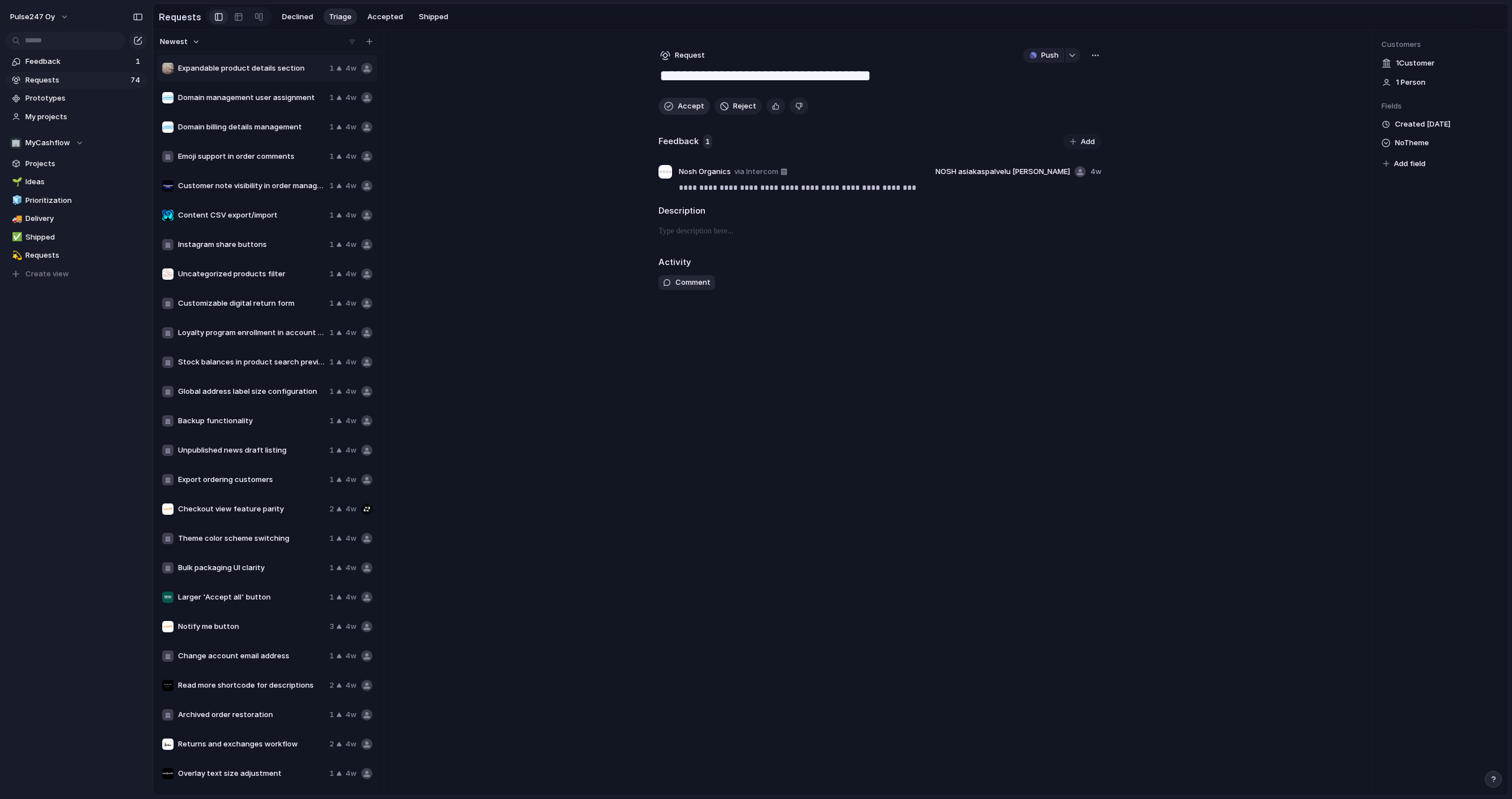
click at [674, 104] on button "Accept" at bounding box center [684, 106] width 51 height 17
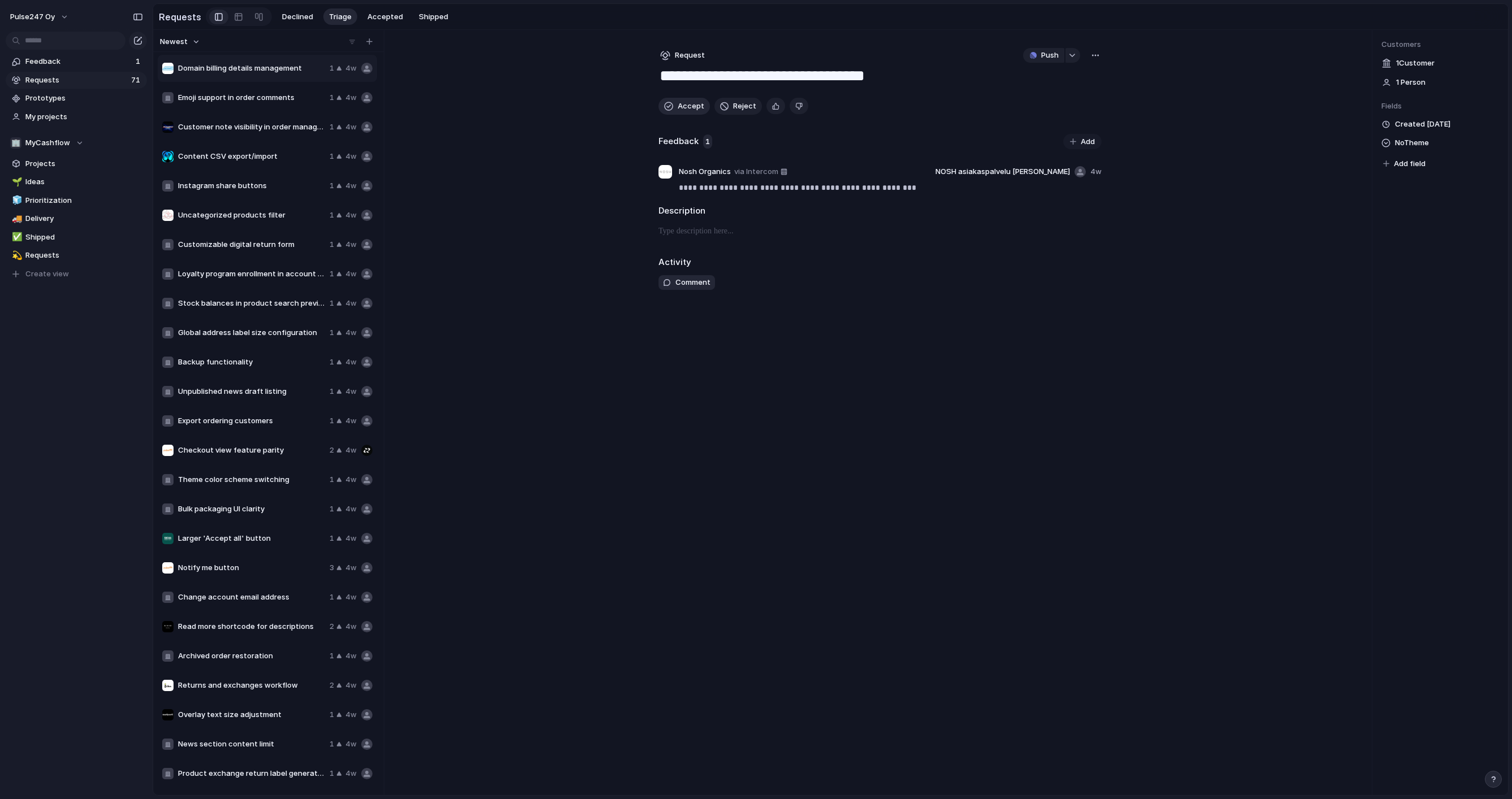
click at [674, 104] on button "Accept" at bounding box center [684, 106] width 51 height 17
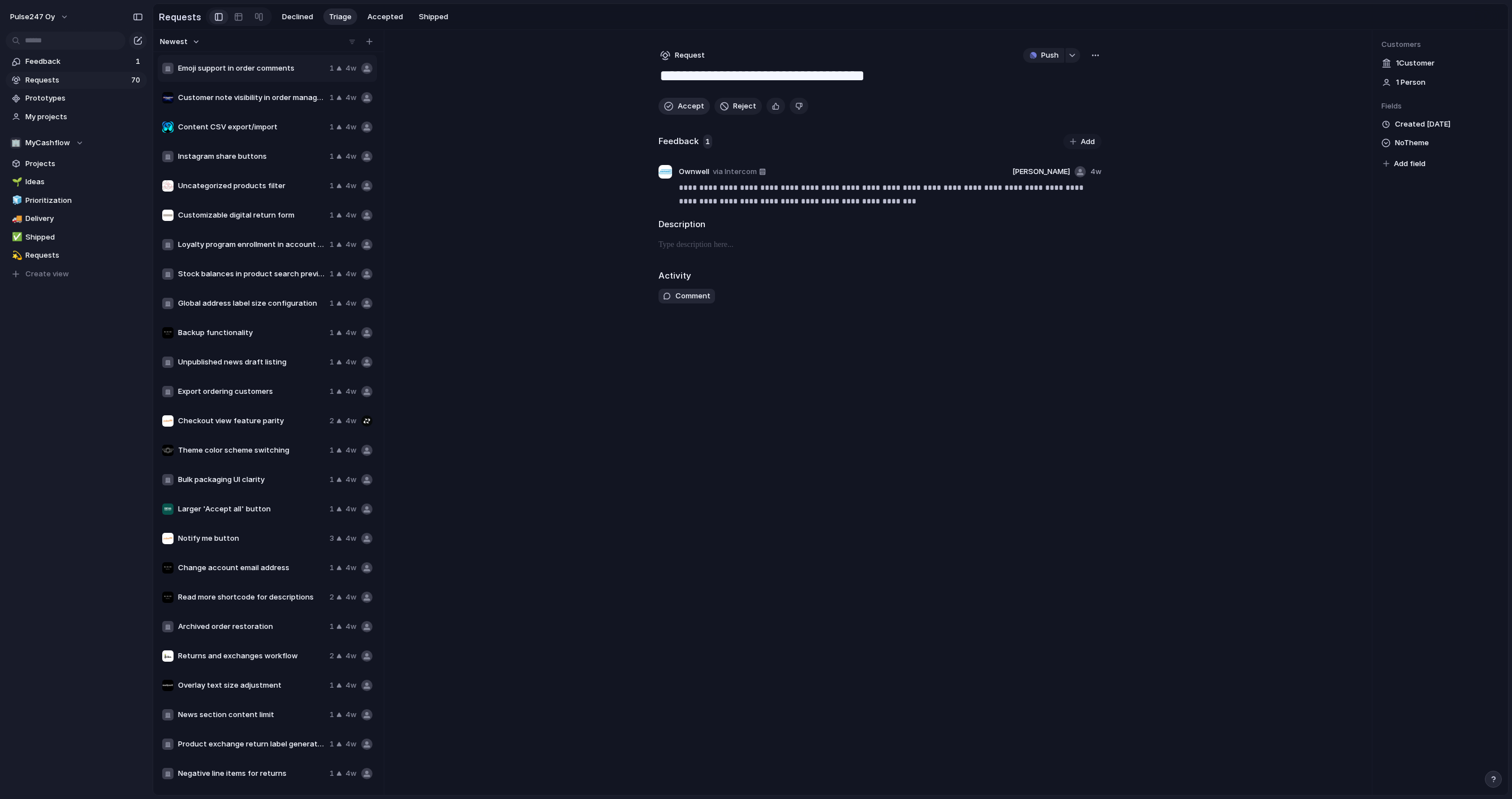
click at [674, 104] on button "Accept" at bounding box center [684, 106] width 51 height 17
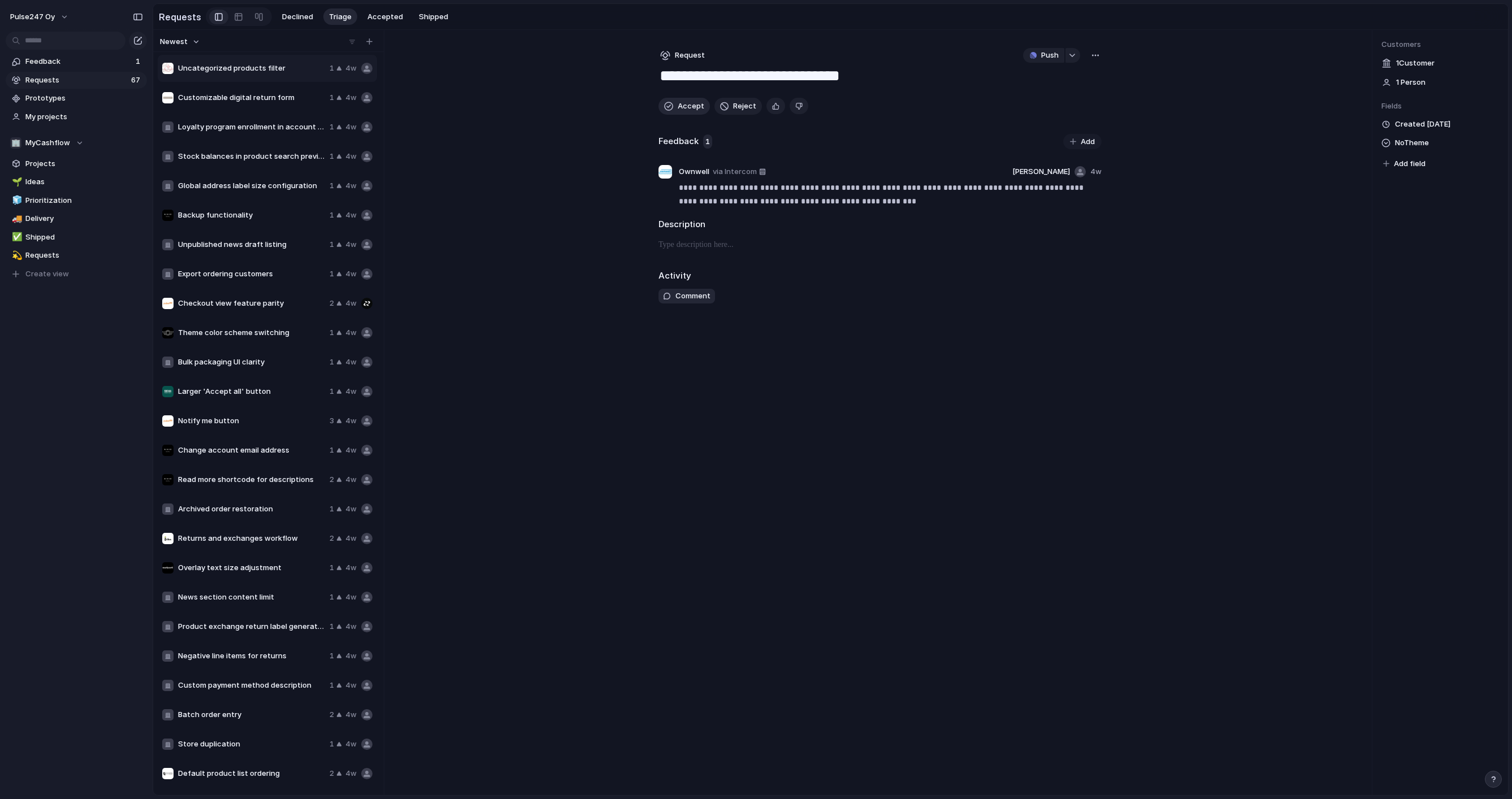
click at [674, 104] on button "Accept" at bounding box center [684, 106] width 51 height 17
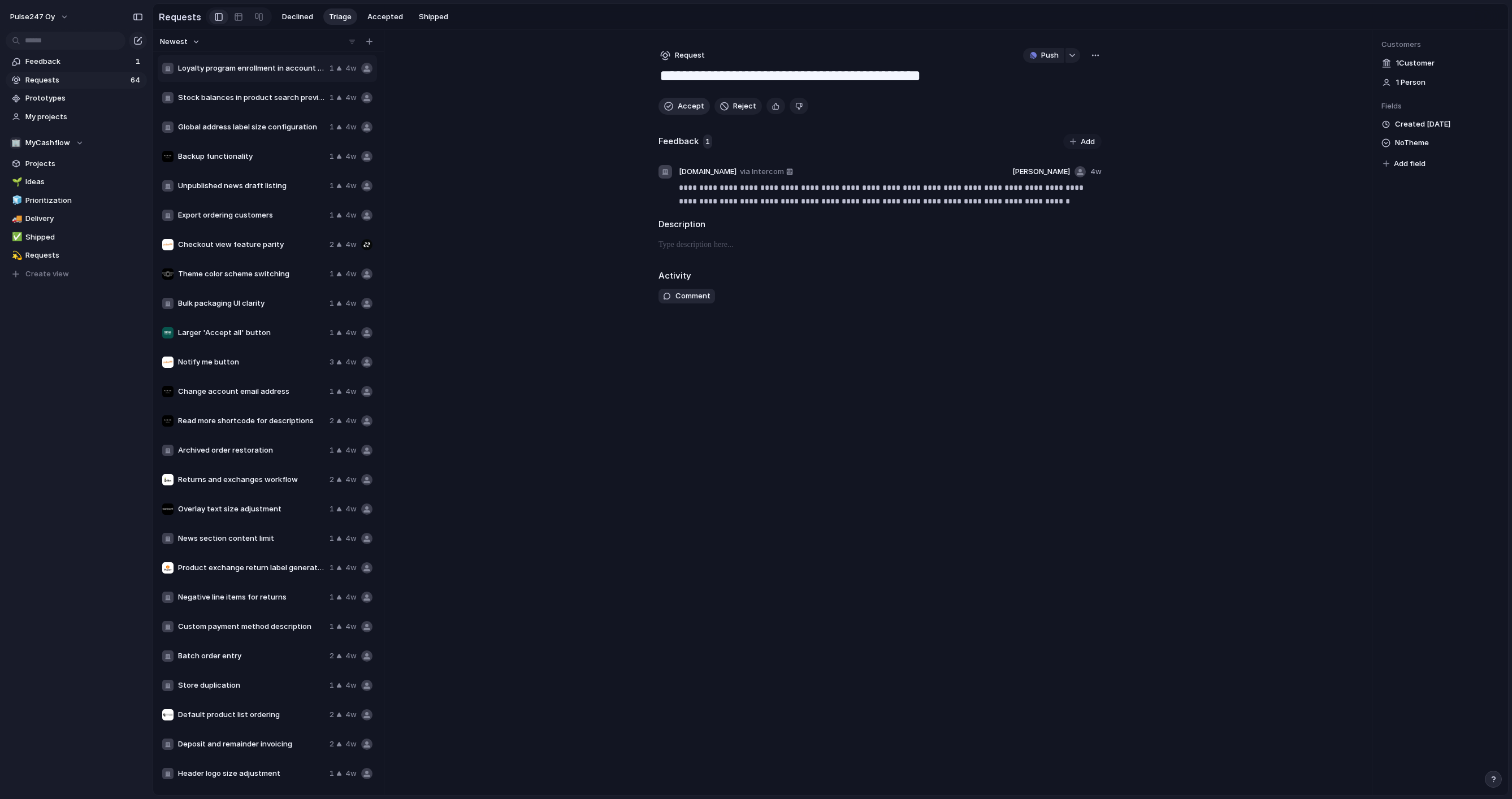
click at [674, 104] on button "Accept" at bounding box center [684, 106] width 51 height 17
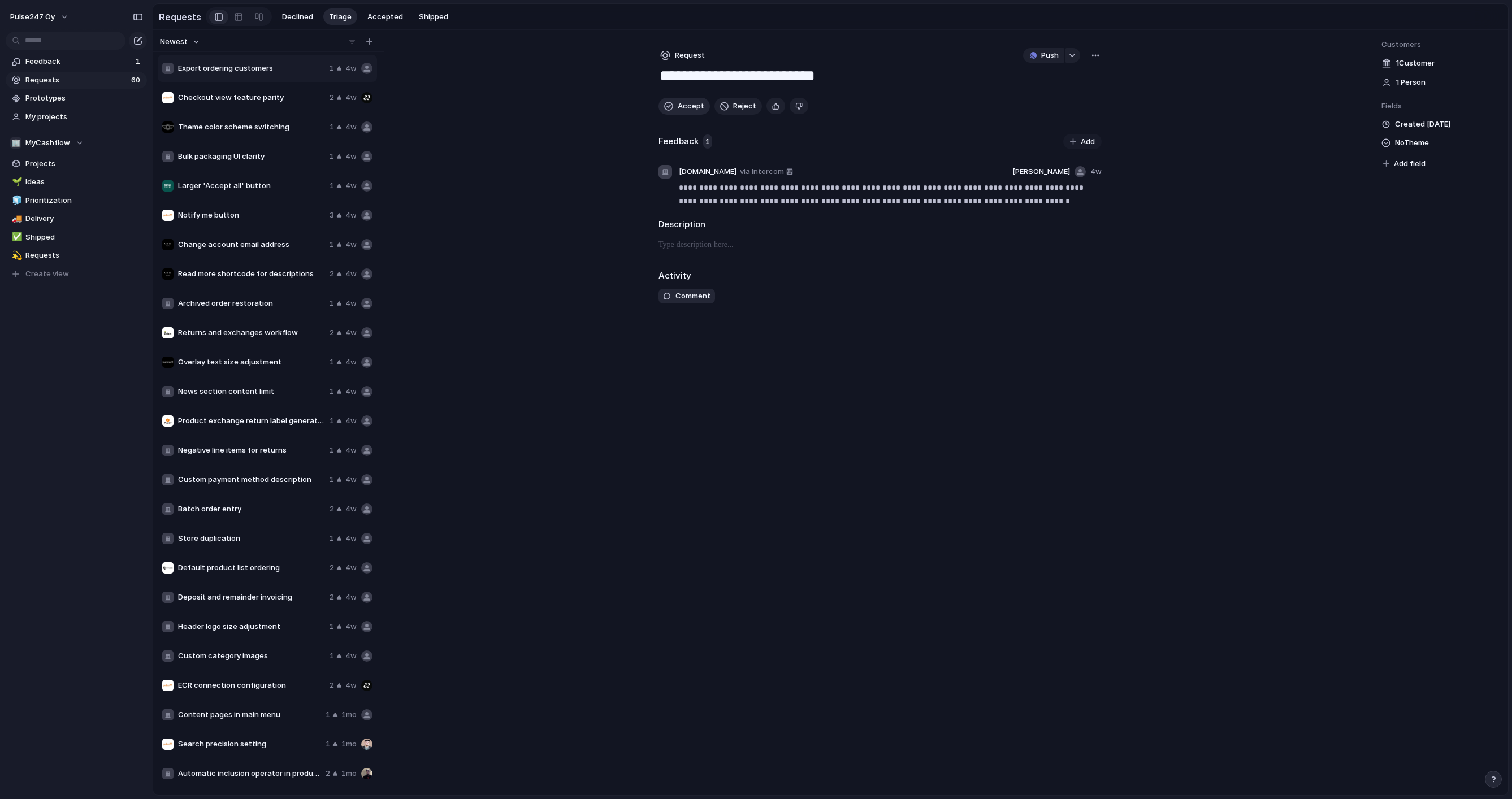
click at [674, 104] on button "Accept" at bounding box center [684, 106] width 51 height 17
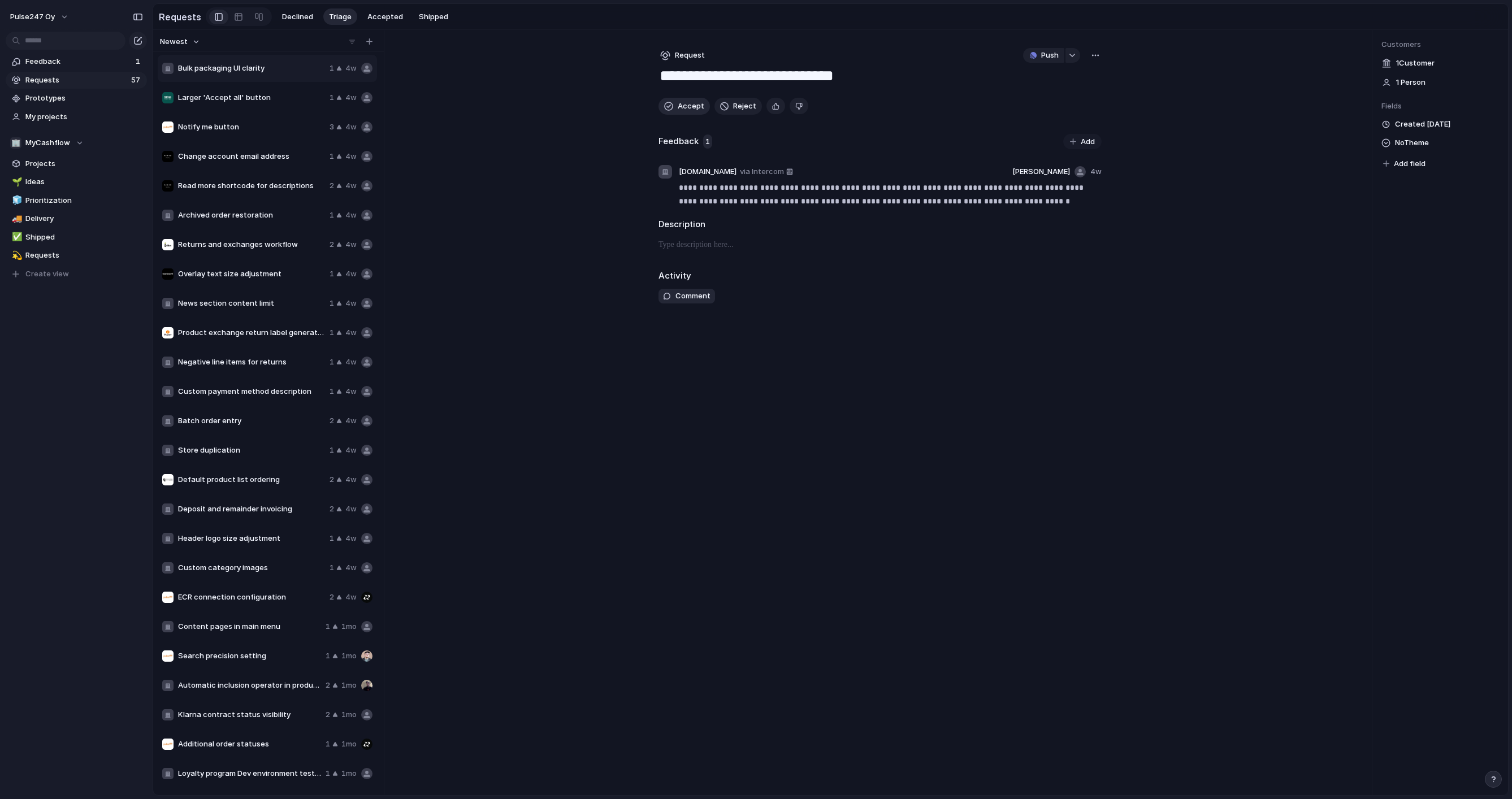
click at [674, 104] on button "Accept" at bounding box center [684, 106] width 51 height 17
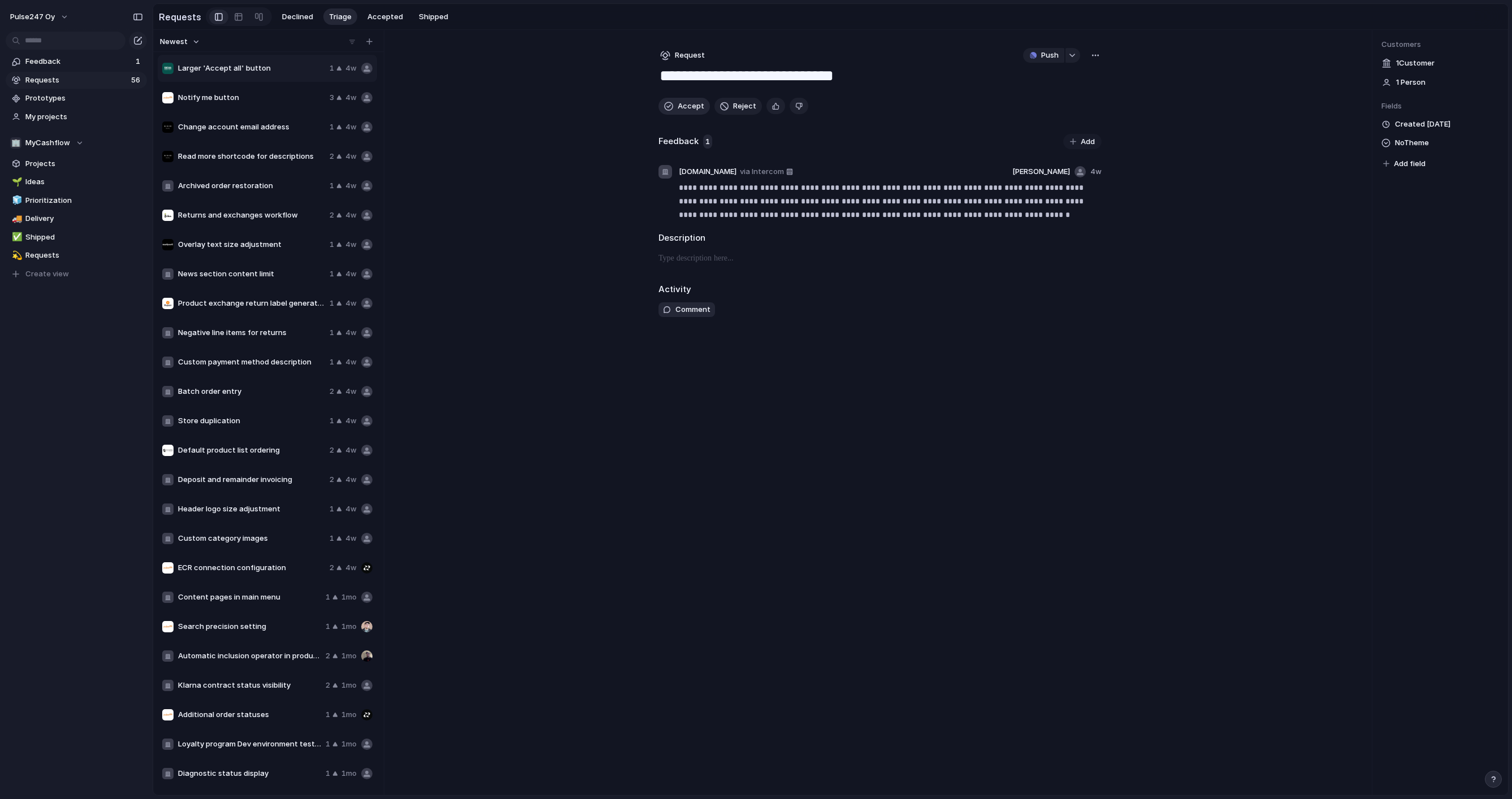
click at [674, 104] on button "Accept" at bounding box center [684, 106] width 51 height 17
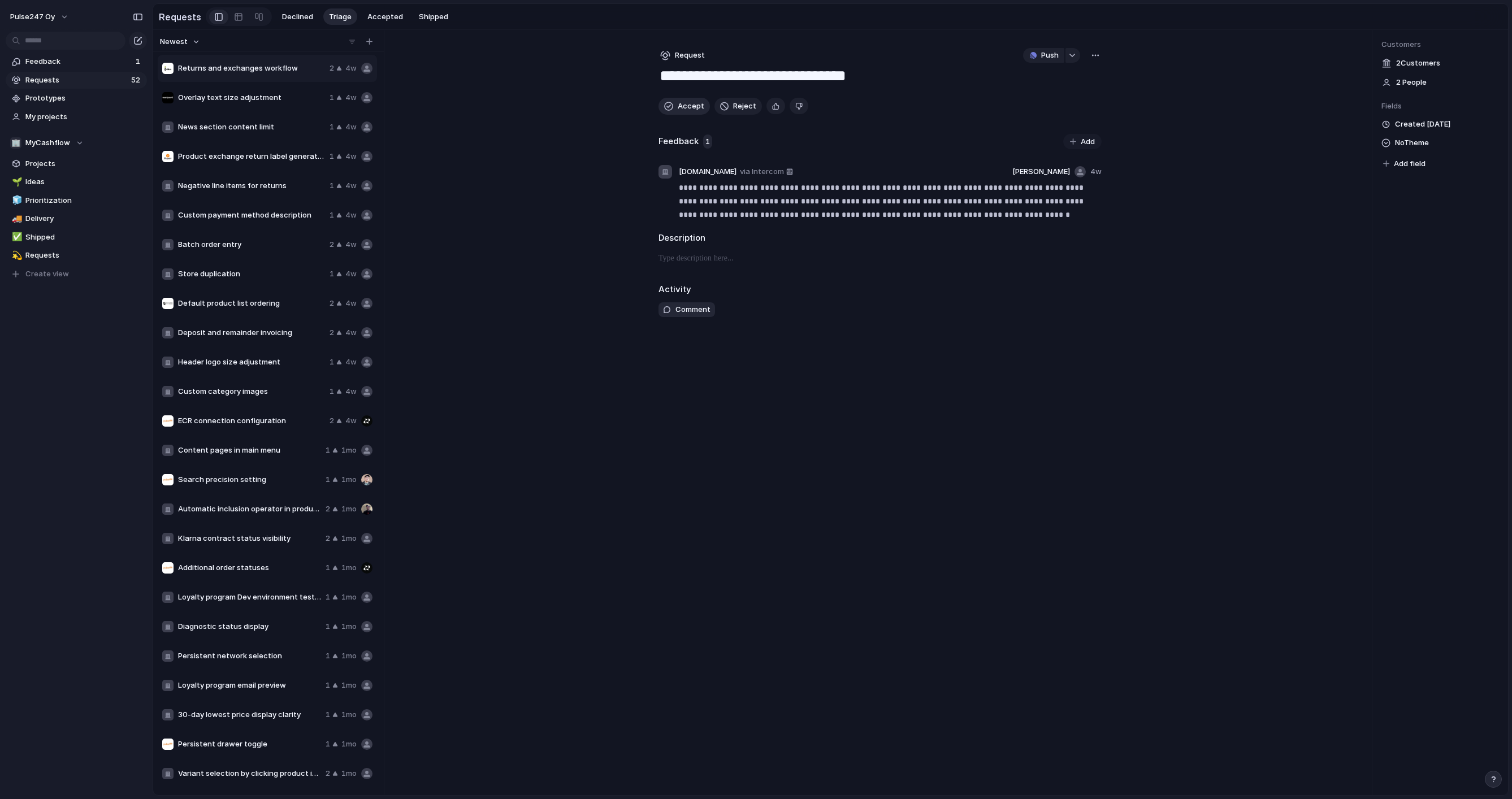
click at [674, 104] on button "Accept" at bounding box center [684, 106] width 51 height 17
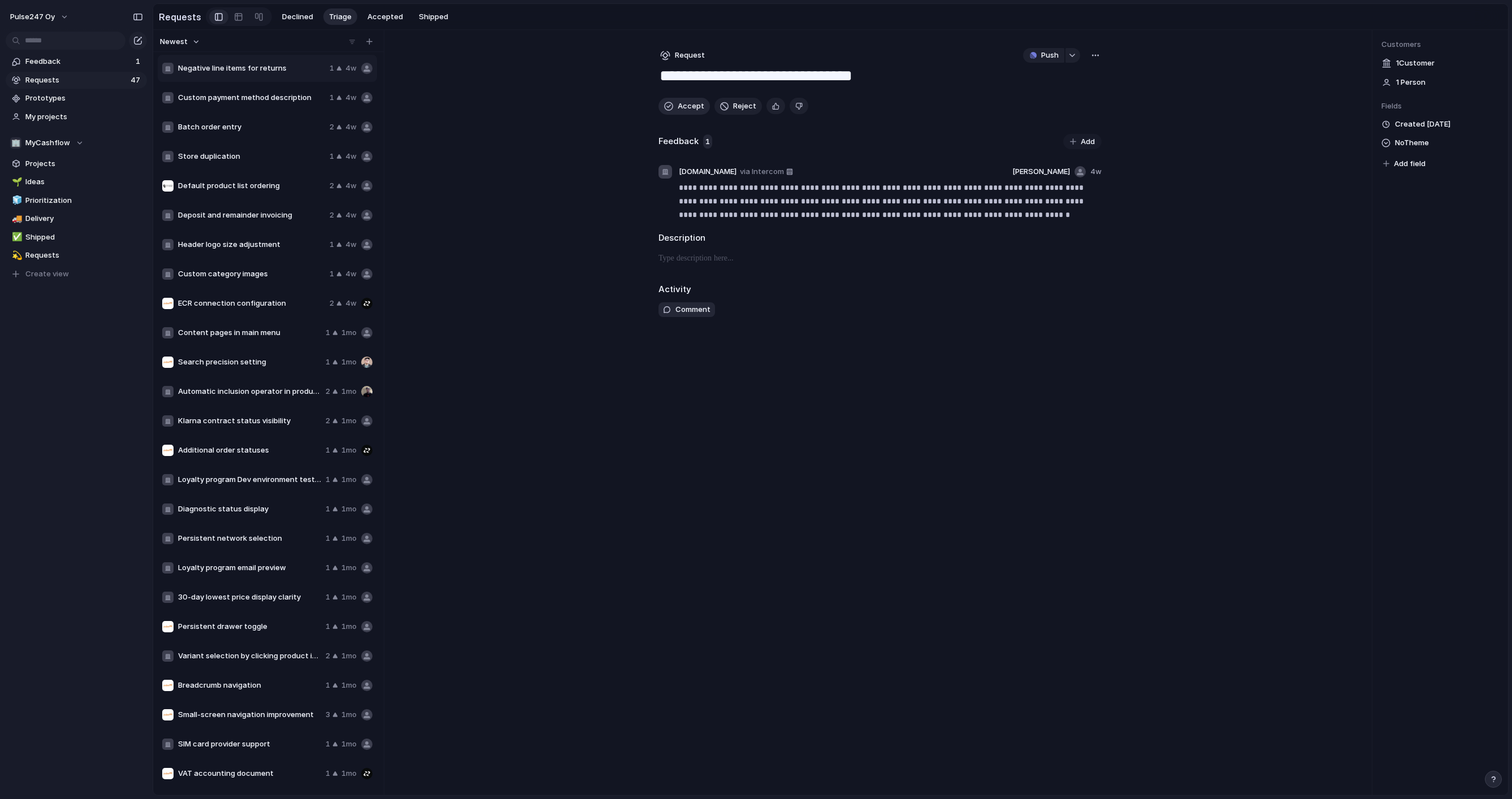
click at [674, 104] on button "Accept" at bounding box center [684, 106] width 51 height 17
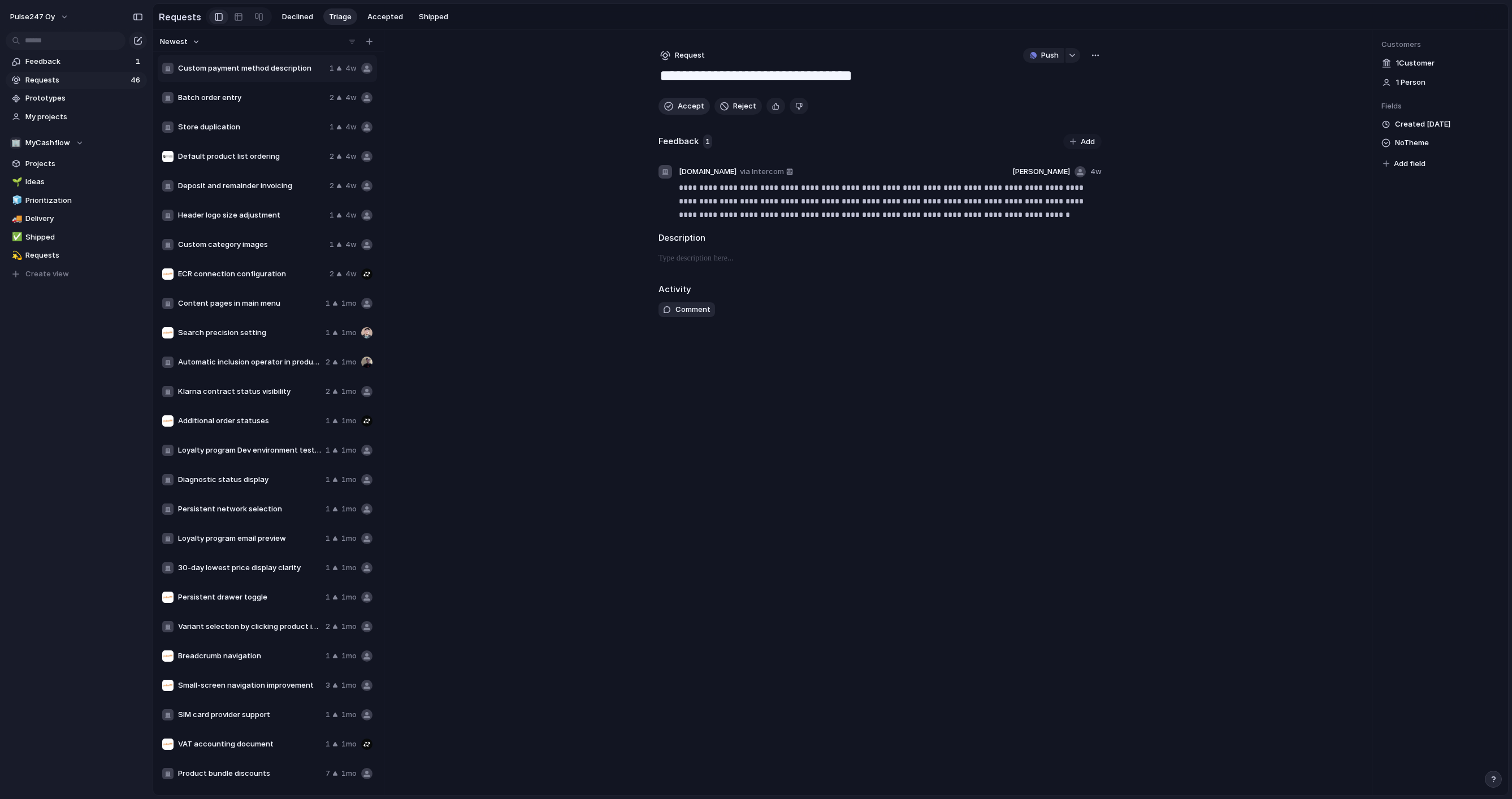
click at [674, 104] on button "Accept" at bounding box center [684, 106] width 51 height 17
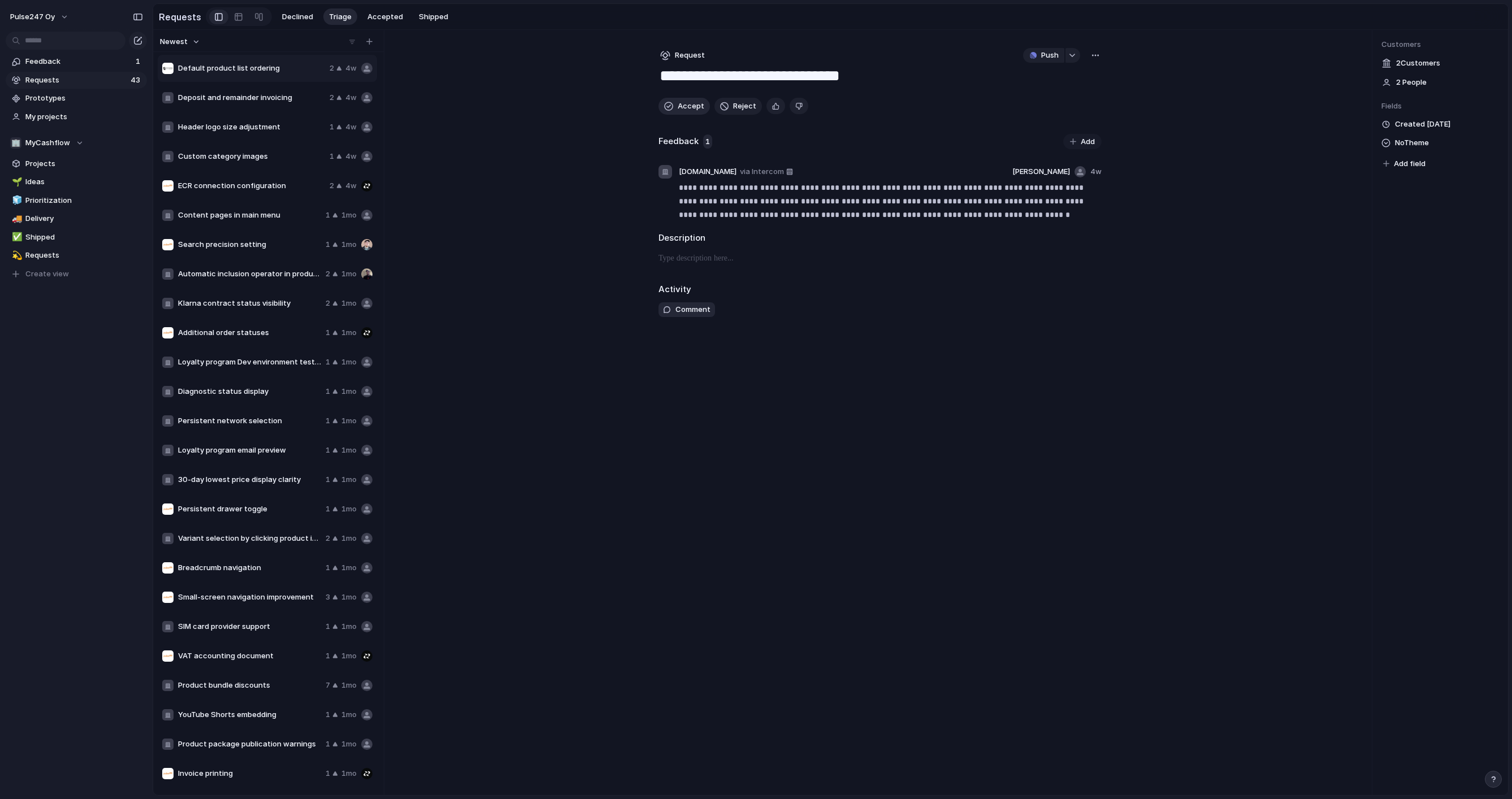
click at [674, 104] on button "Accept" at bounding box center [684, 106] width 51 height 17
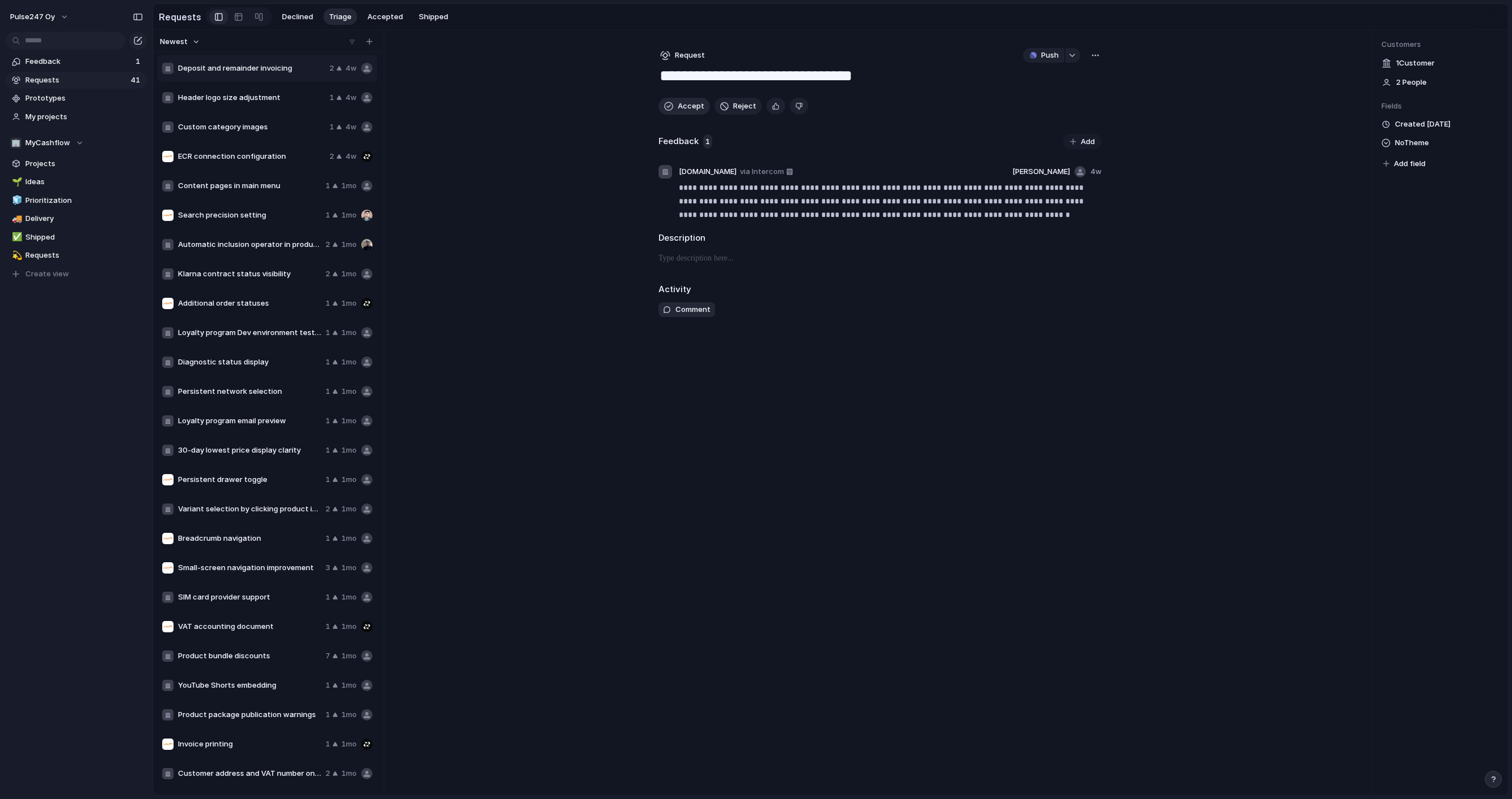
click at [674, 104] on button "Accept" at bounding box center [684, 106] width 51 height 17
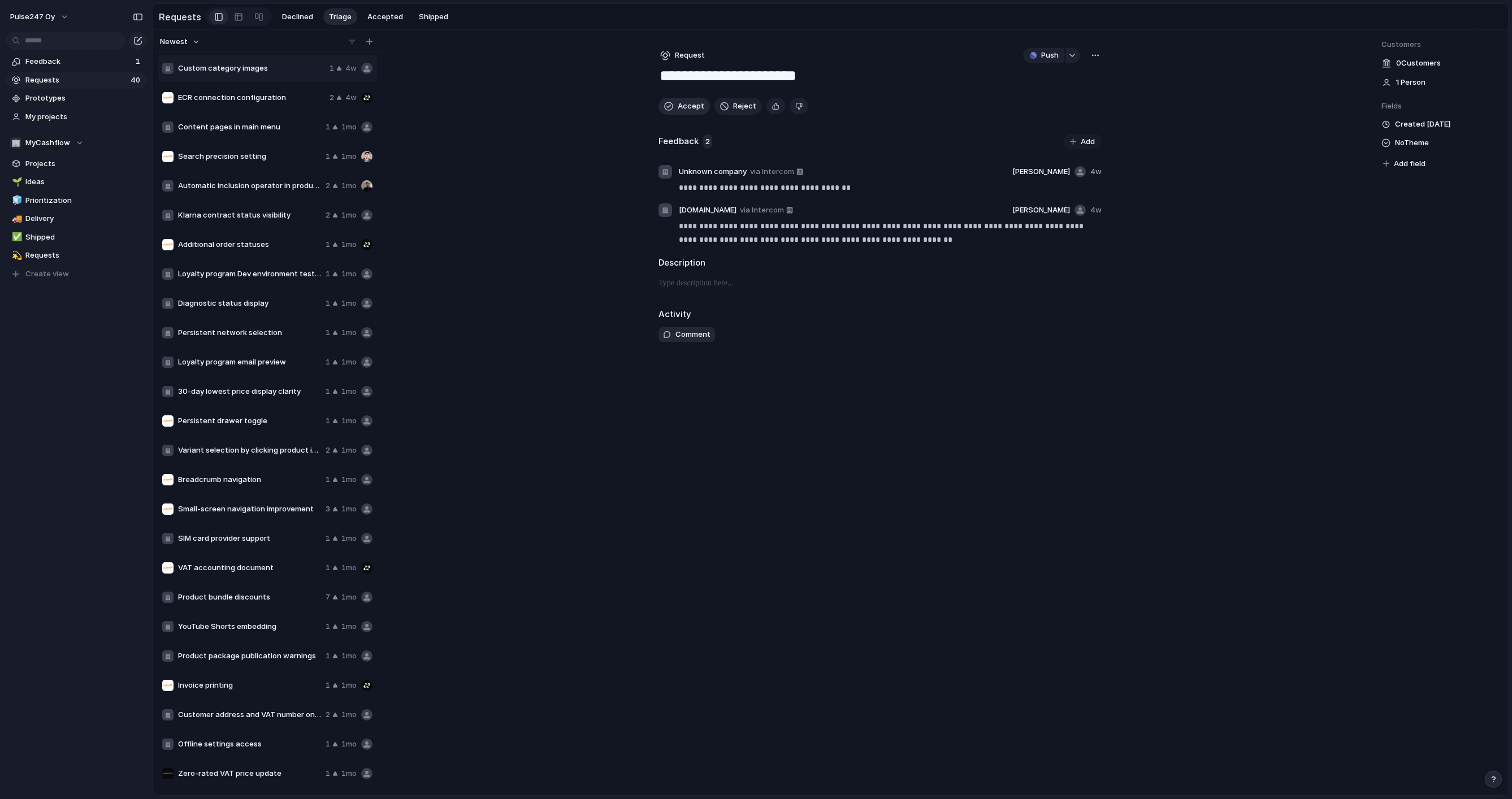
click at [674, 104] on button "Accept" at bounding box center [684, 106] width 51 height 17
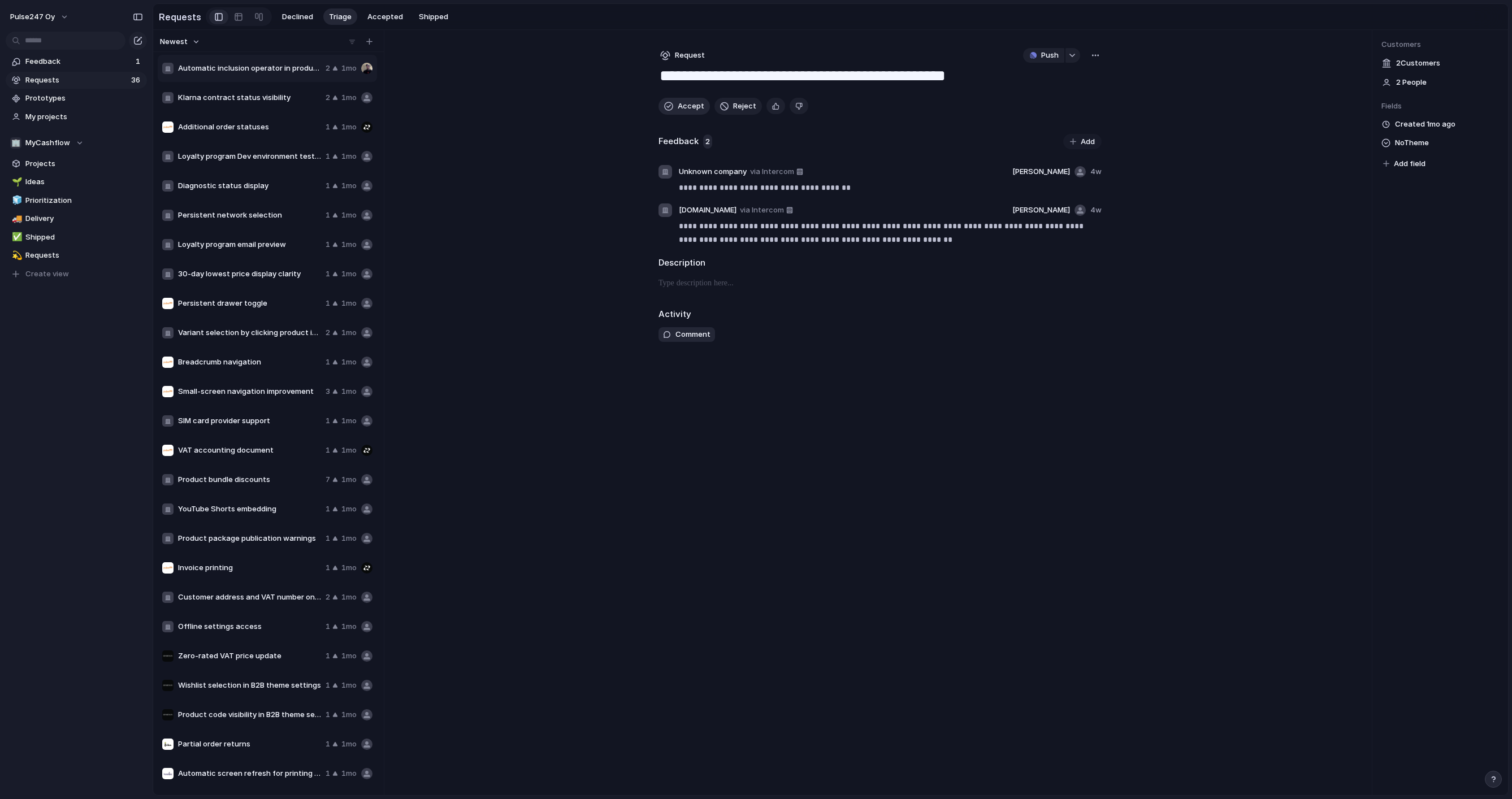
click at [674, 104] on button "Accept" at bounding box center [684, 106] width 51 height 17
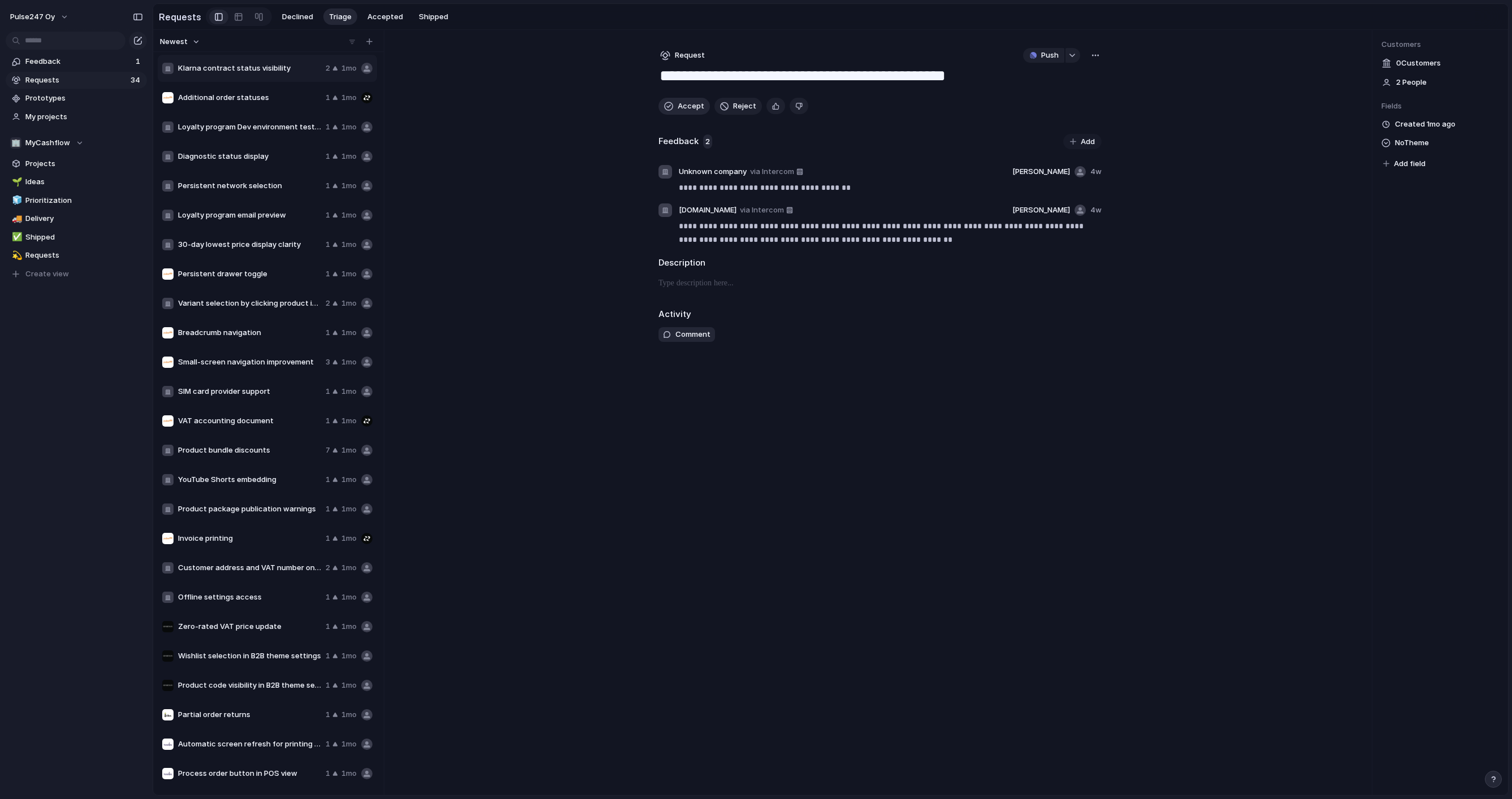
click at [674, 104] on button "Accept" at bounding box center [684, 106] width 51 height 17
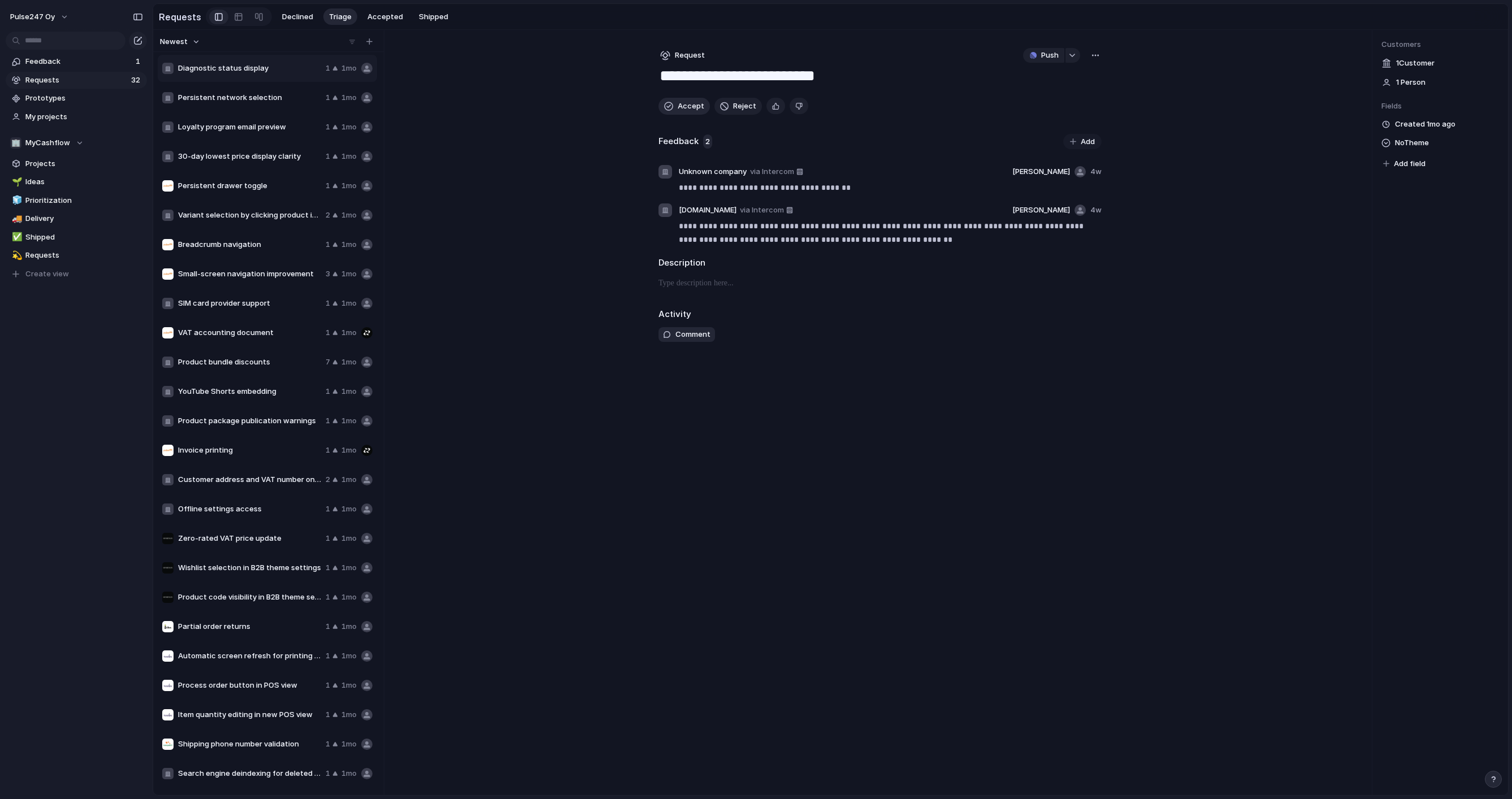
click at [674, 104] on button "Accept" at bounding box center [684, 106] width 51 height 17
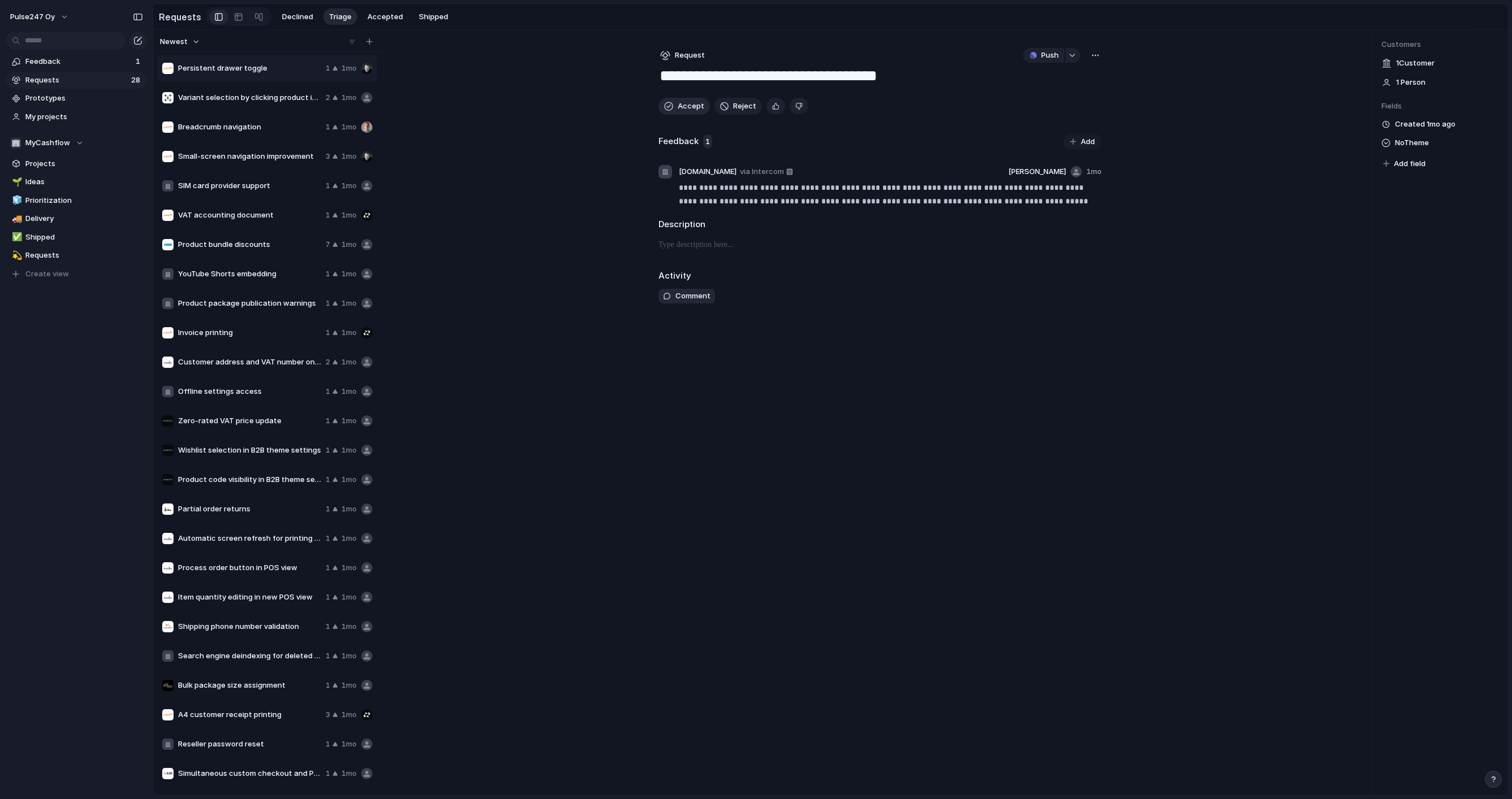
click at [674, 104] on button "Accept" at bounding box center [684, 106] width 51 height 17
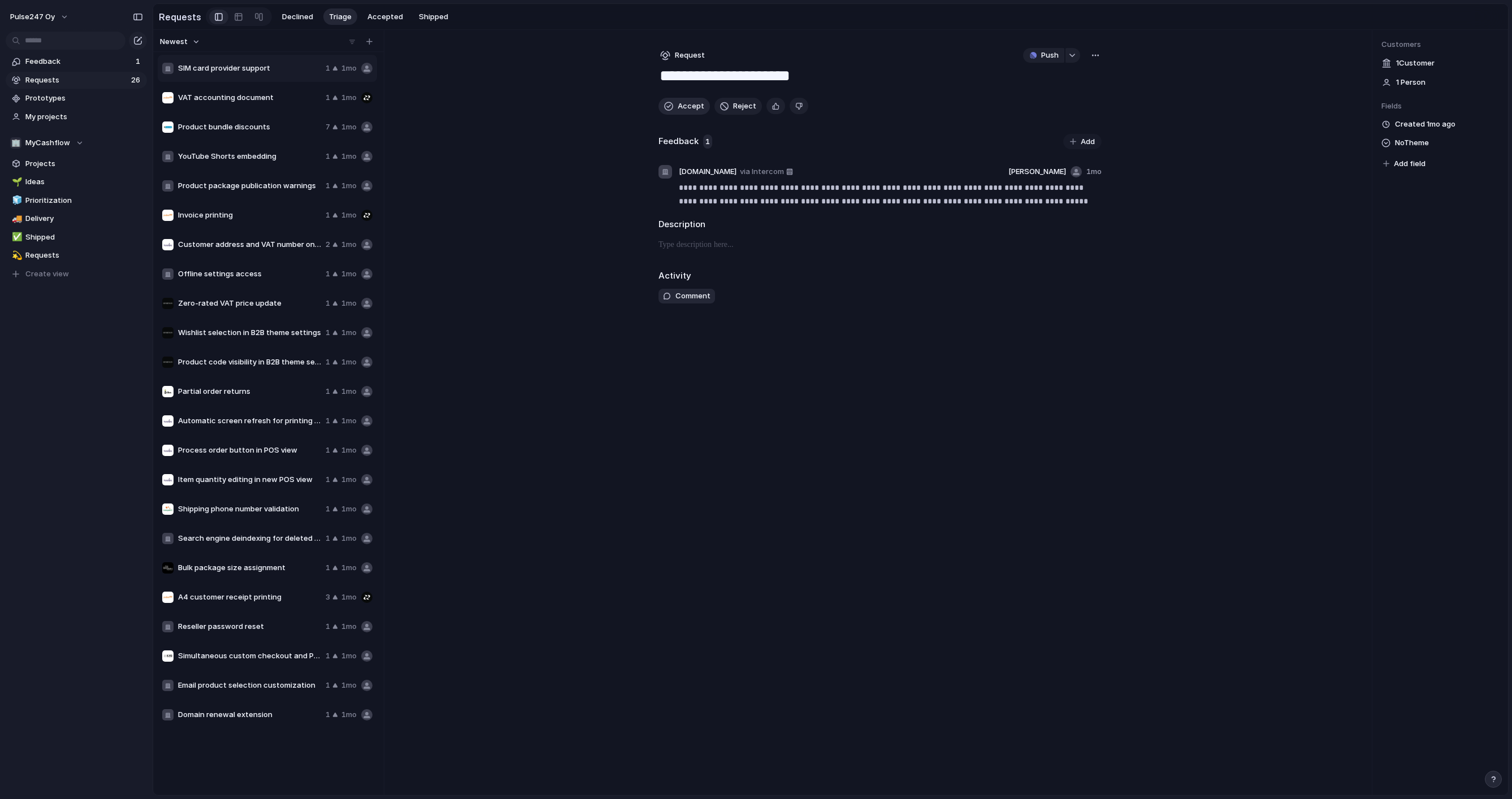
click at [674, 104] on button "Accept" at bounding box center [684, 106] width 51 height 17
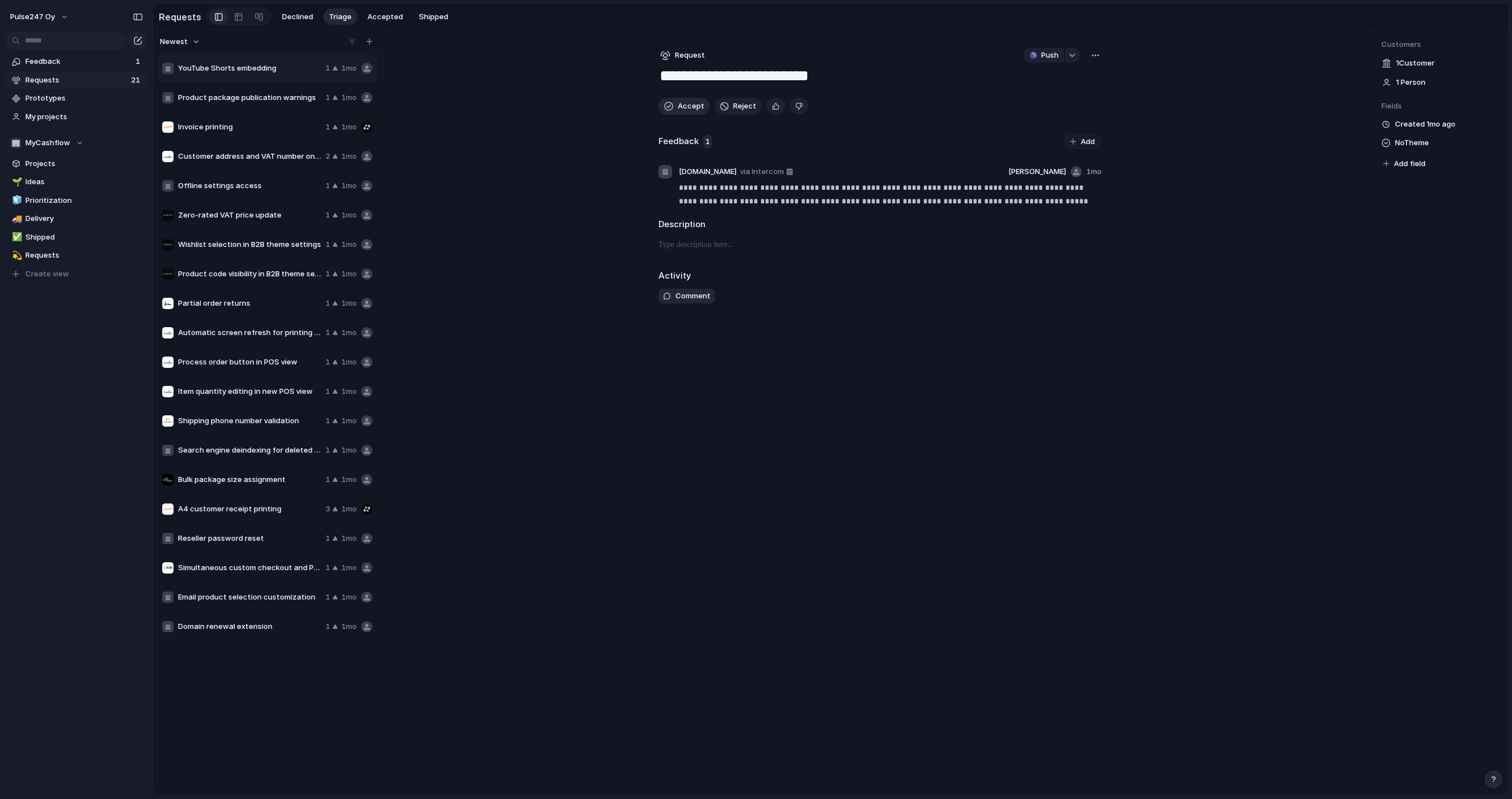
click at [674, 104] on button "Accept" at bounding box center [684, 106] width 51 height 17
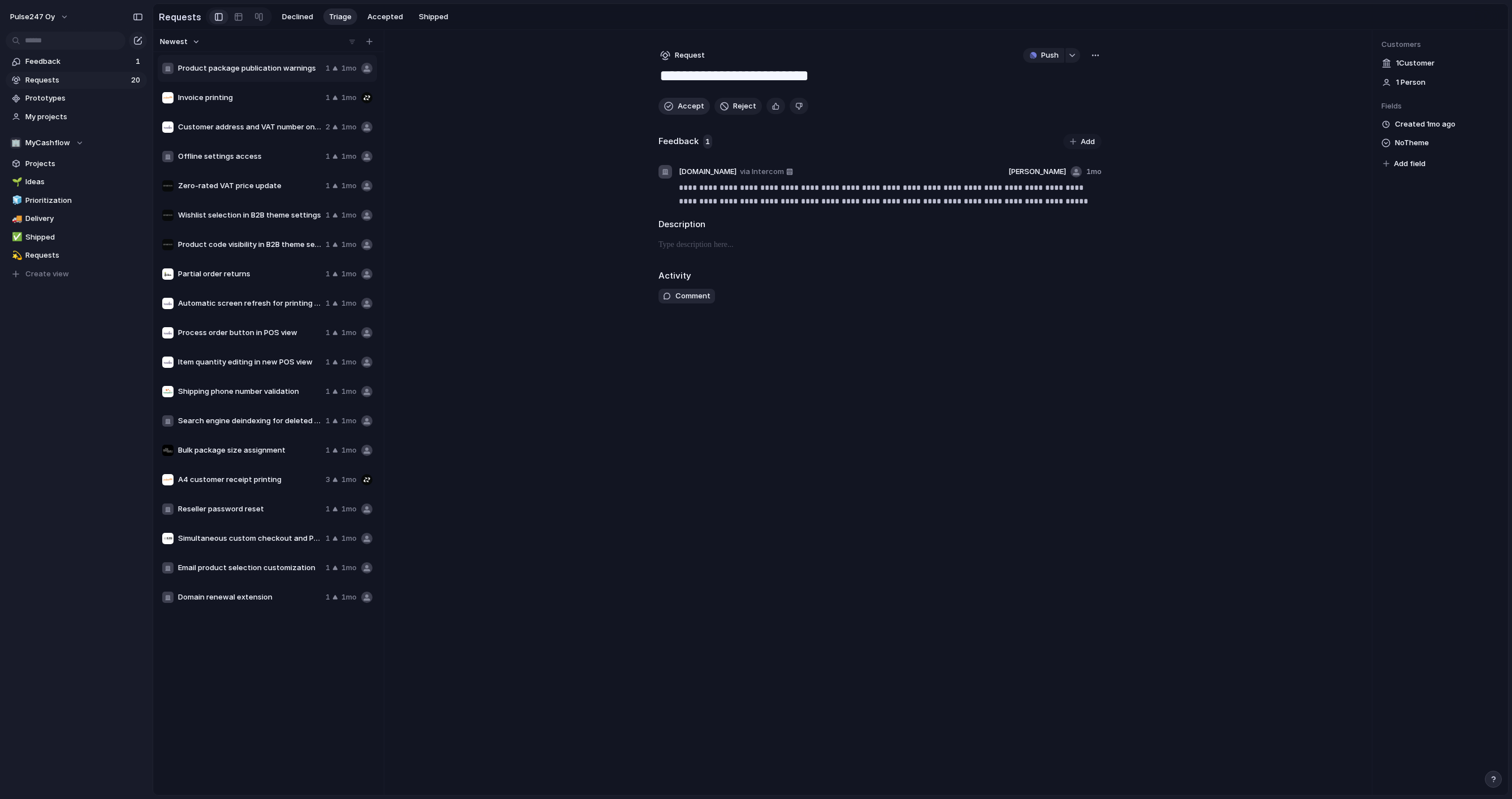
click at [674, 104] on button "Accept" at bounding box center [684, 106] width 51 height 17
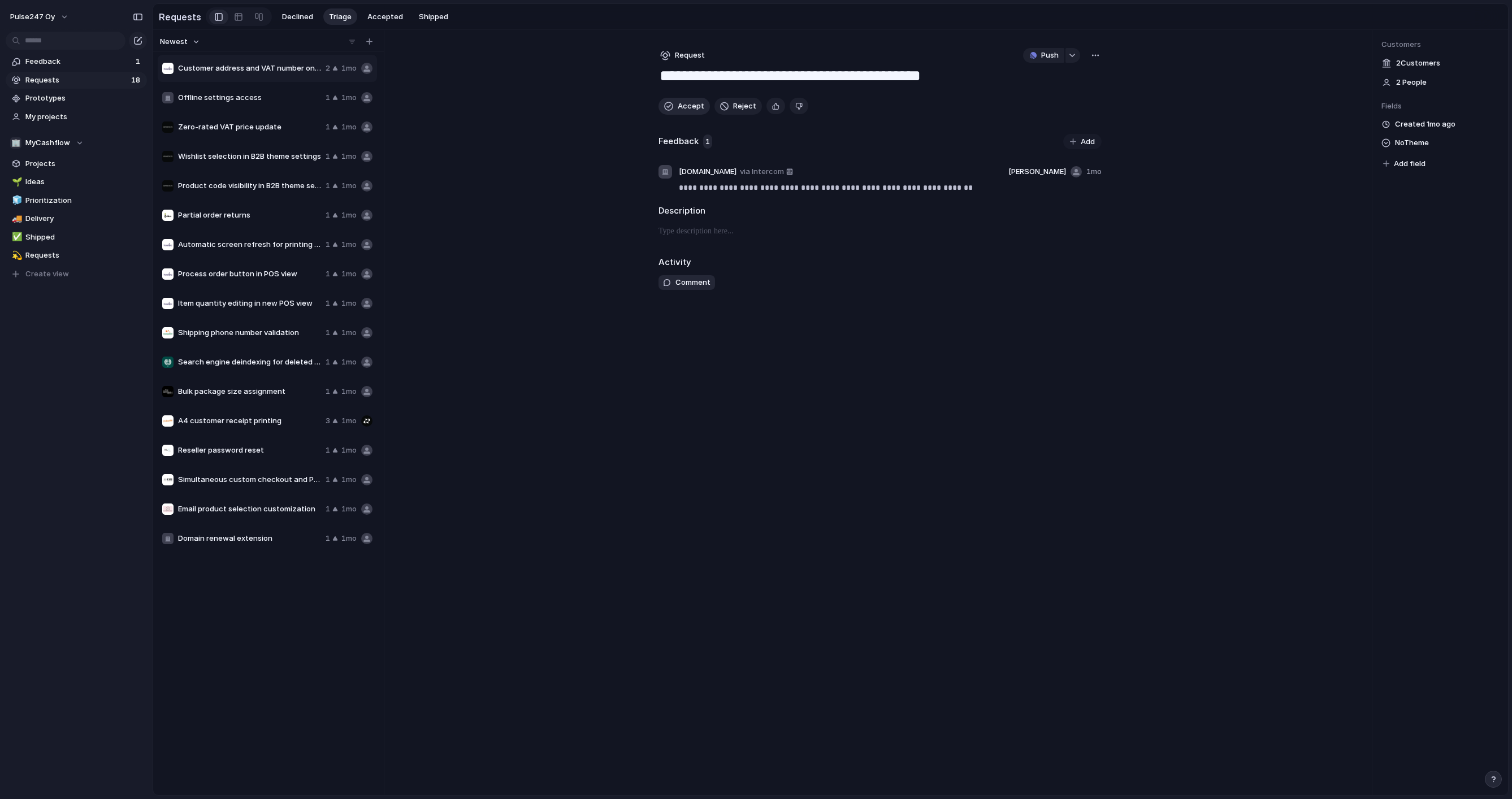
click at [674, 104] on button "Accept" at bounding box center [684, 106] width 51 height 17
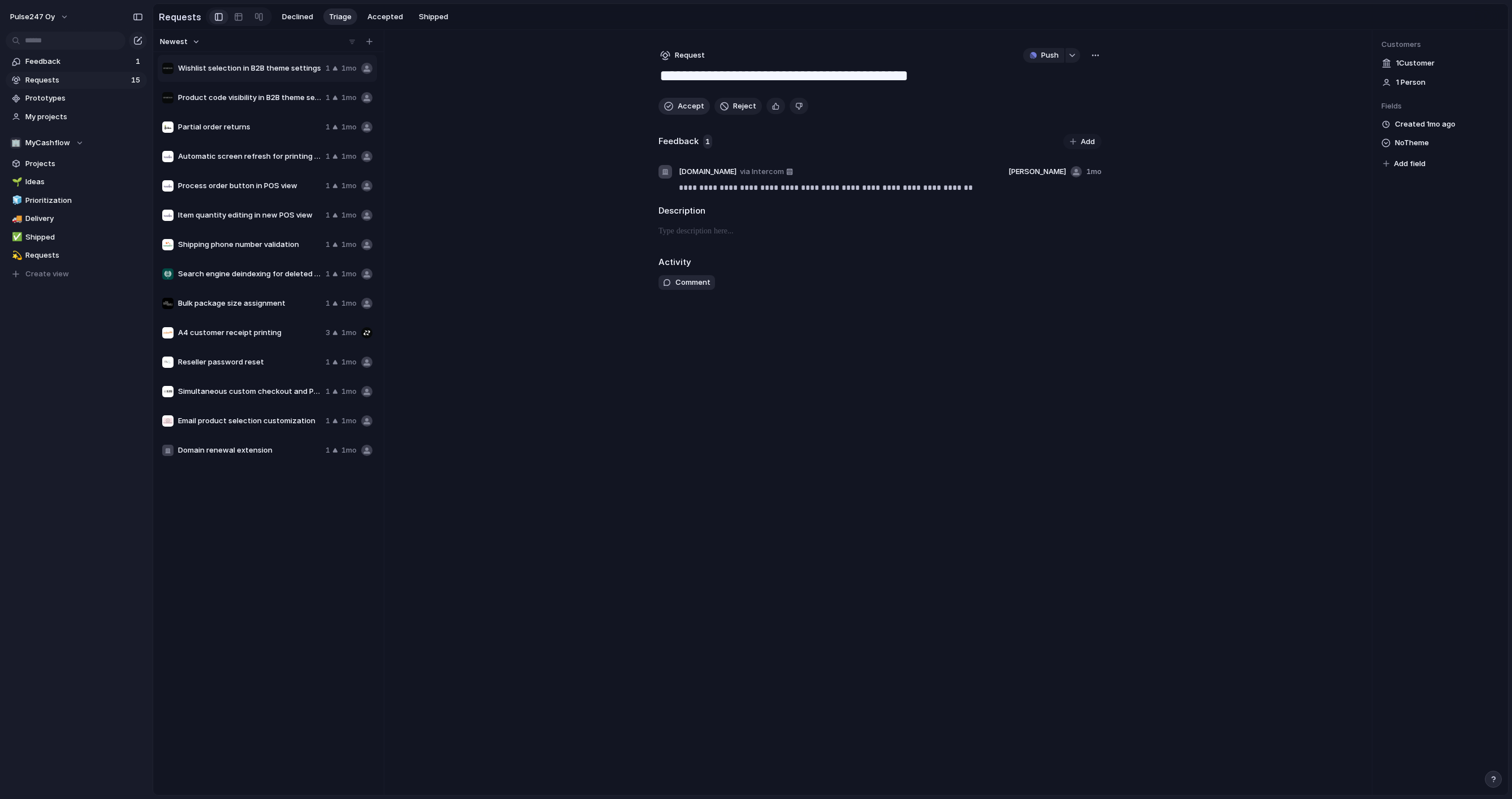
click at [674, 104] on button "Accept" at bounding box center [684, 106] width 51 height 17
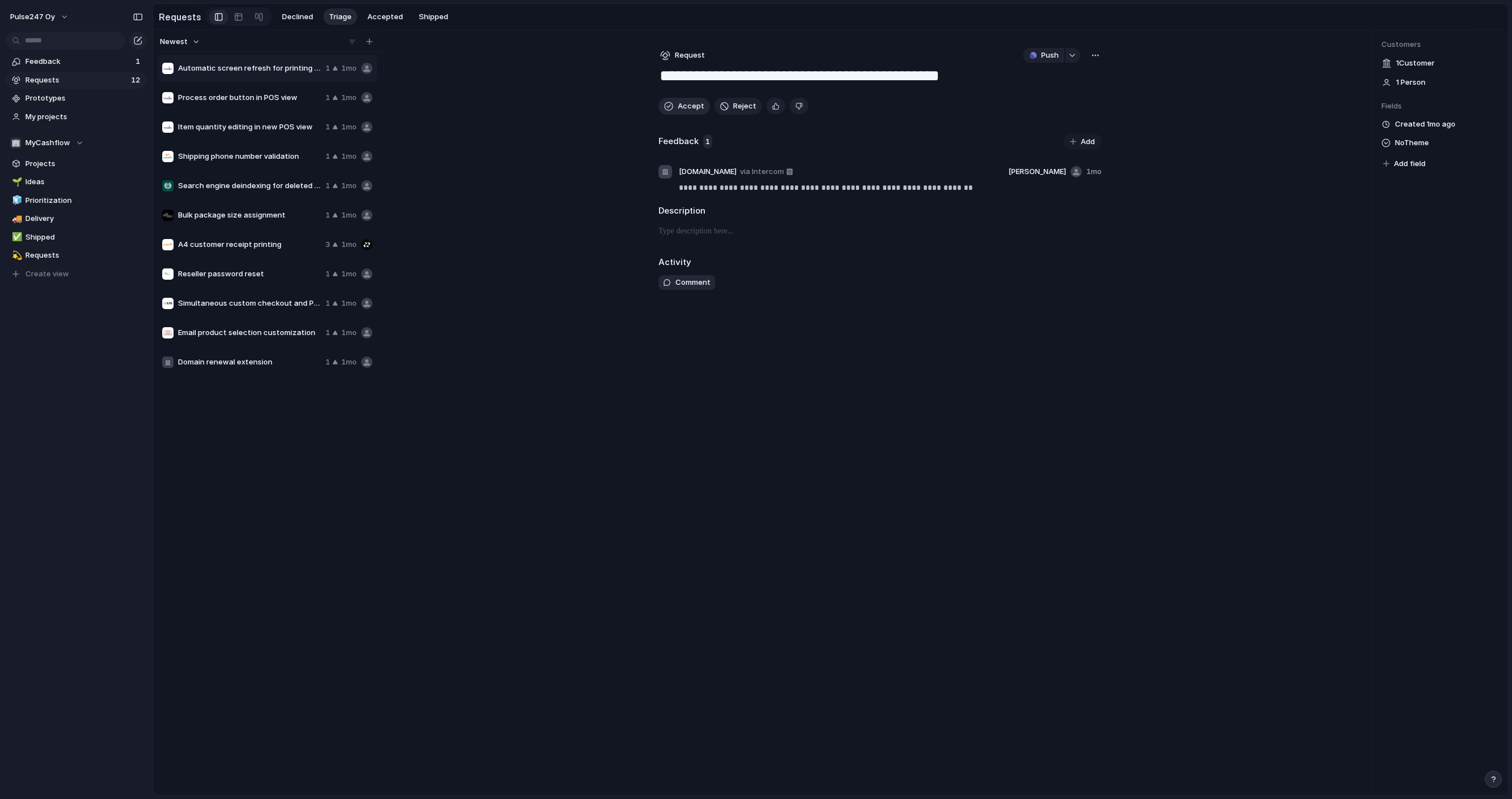
click at [674, 104] on button "Accept" at bounding box center [684, 106] width 51 height 17
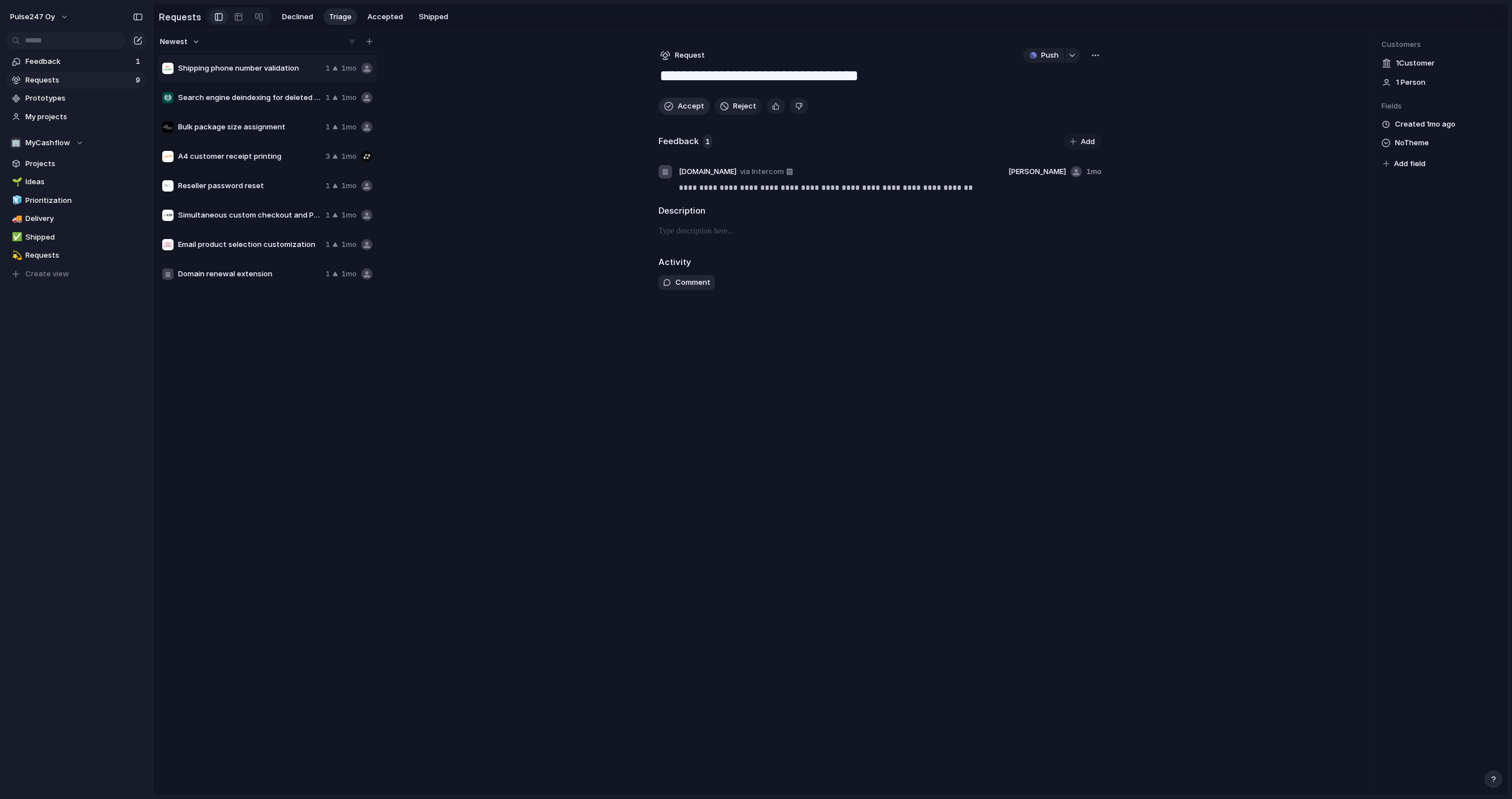
click at [674, 104] on button "Accept" at bounding box center [684, 106] width 51 height 17
type textarea "**********"
click at [674, 104] on button "Accept" at bounding box center [684, 106] width 51 height 17
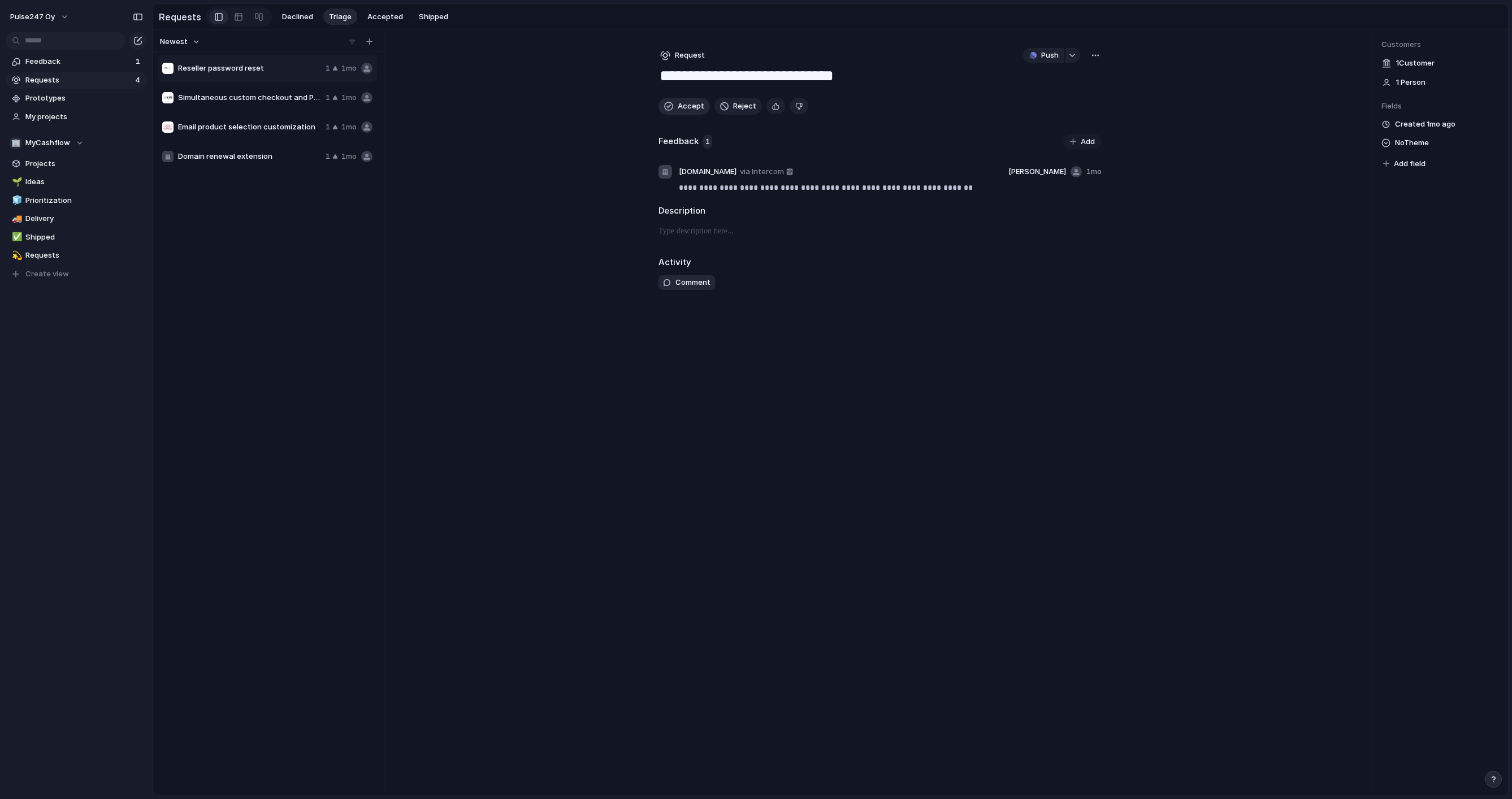
click at [674, 104] on button "Accept" at bounding box center [684, 106] width 51 height 17
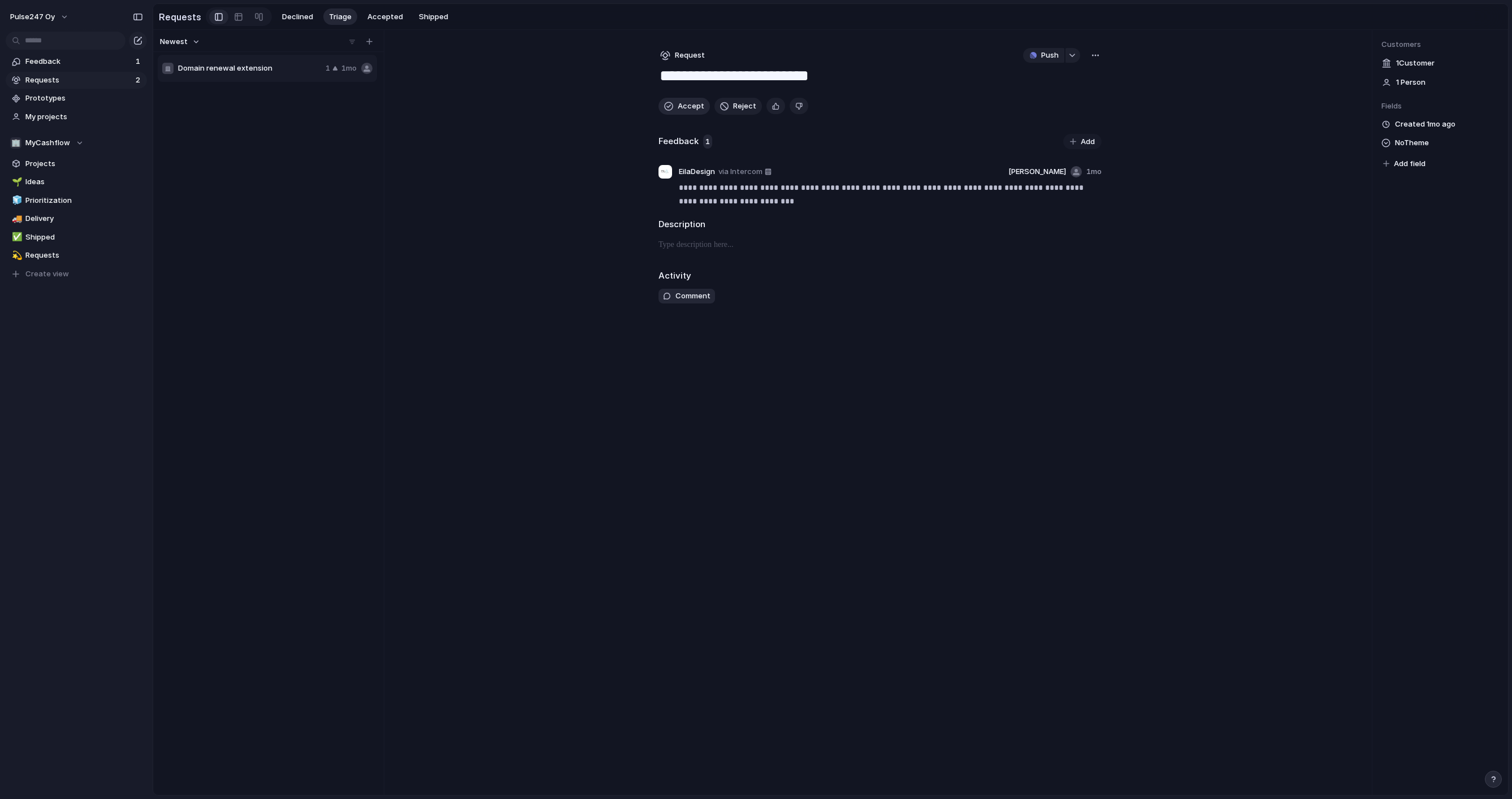
click at [674, 104] on button "Accept" at bounding box center [684, 106] width 51 height 17
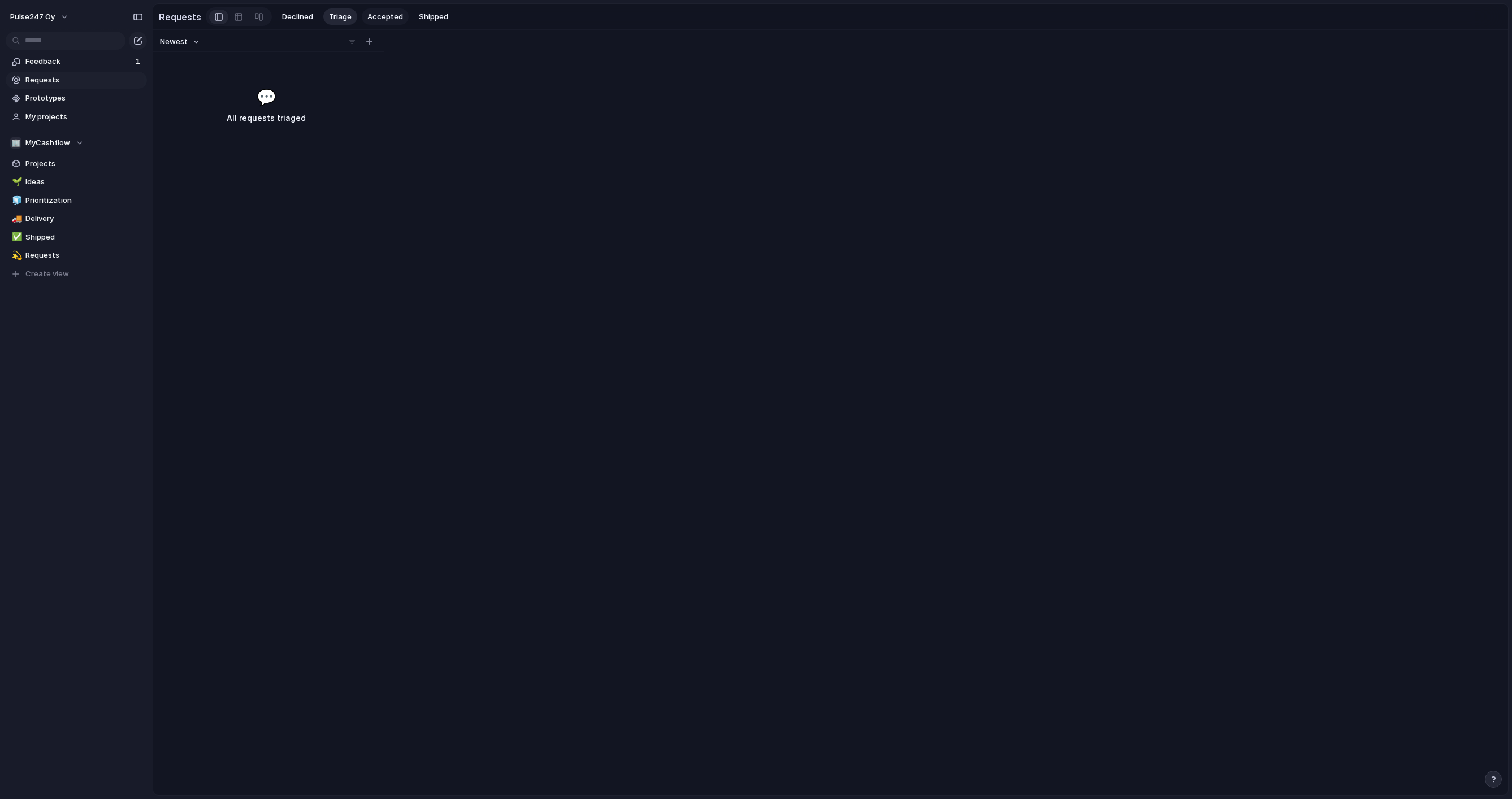
click at [367, 14] on span "Accepted" at bounding box center [385, 16] width 36 height 11
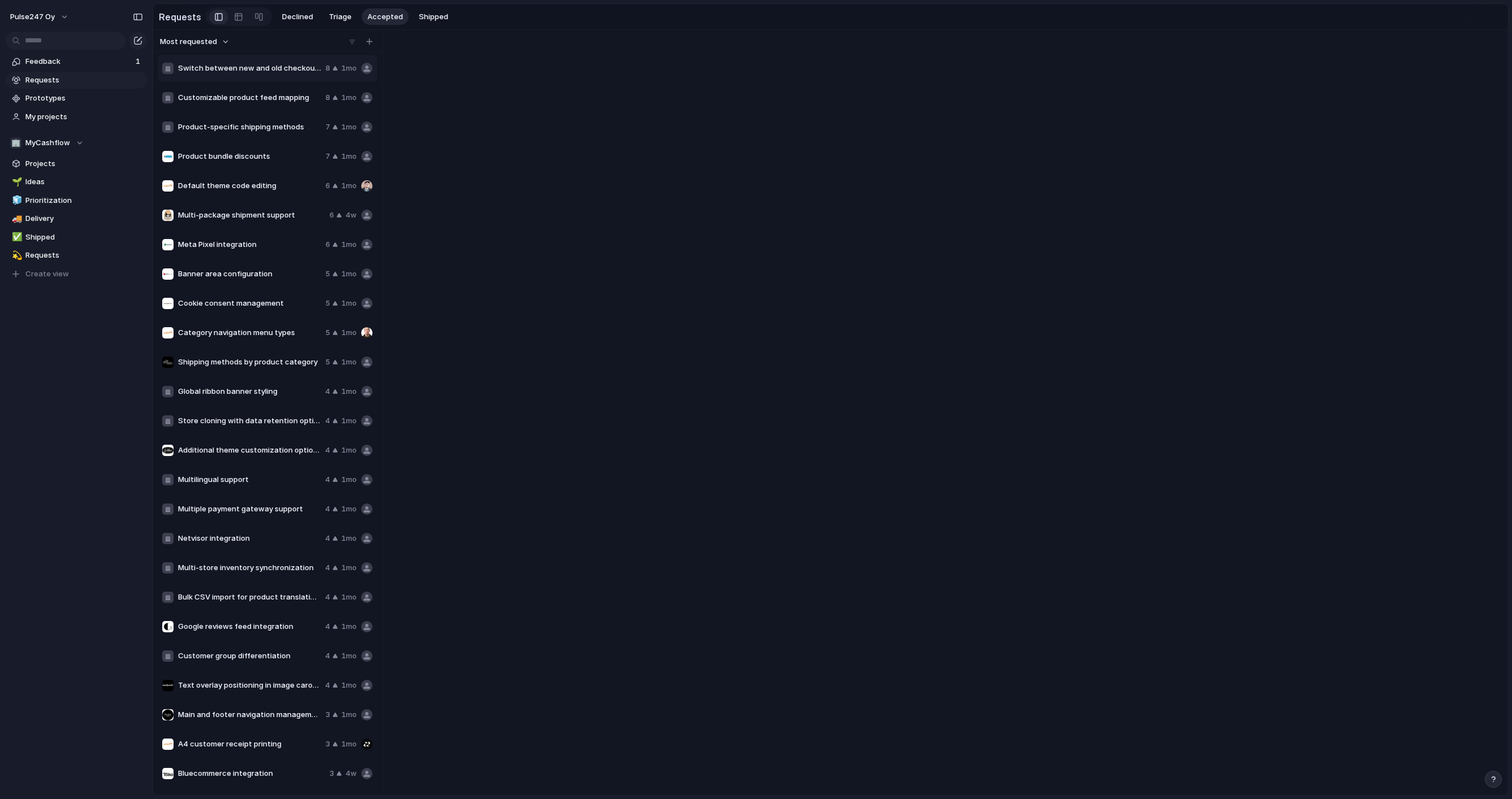
click at [372, 16] on span "Accepted" at bounding box center [385, 16] width 36 height 11
click at [285, 69] on span "Switch between new and old checkout views" at bounding box center [250, 68] width 143 height 11
click at [272, 96] on span "Customizable product feed mapping" at bounding box center [250, 97] width 143 height 11
click at [229, 64] on span "Switch between new and old checkout views" at bounding box center [250, 68] width 143 height 11
click at [202, 152] on span "Product bundle discounts" at bounding box center [250, 156] width 143 height 11
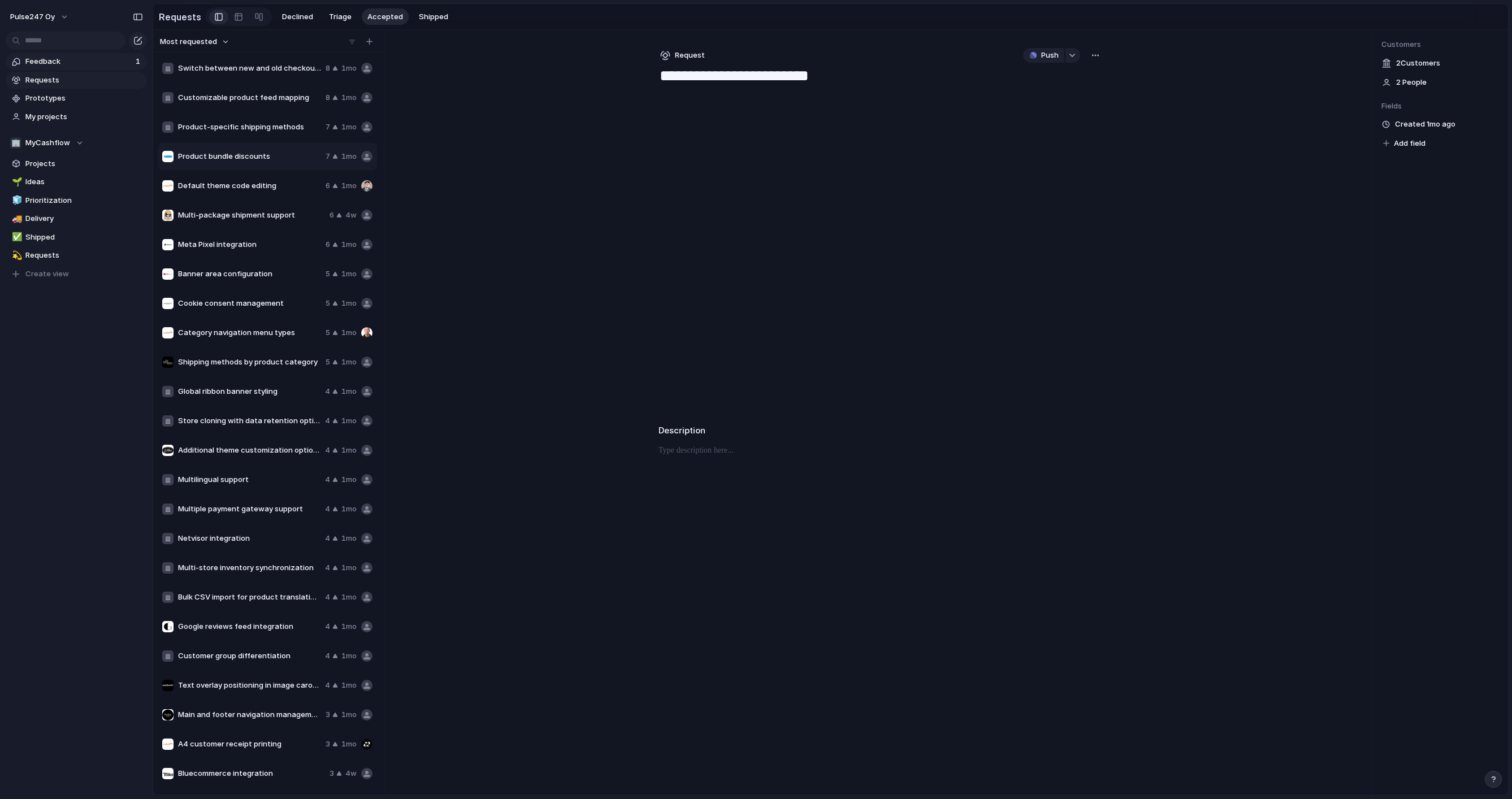
click at [60, 62] on span "Feedback" at bounding box center [78, 61] width 107 height 11
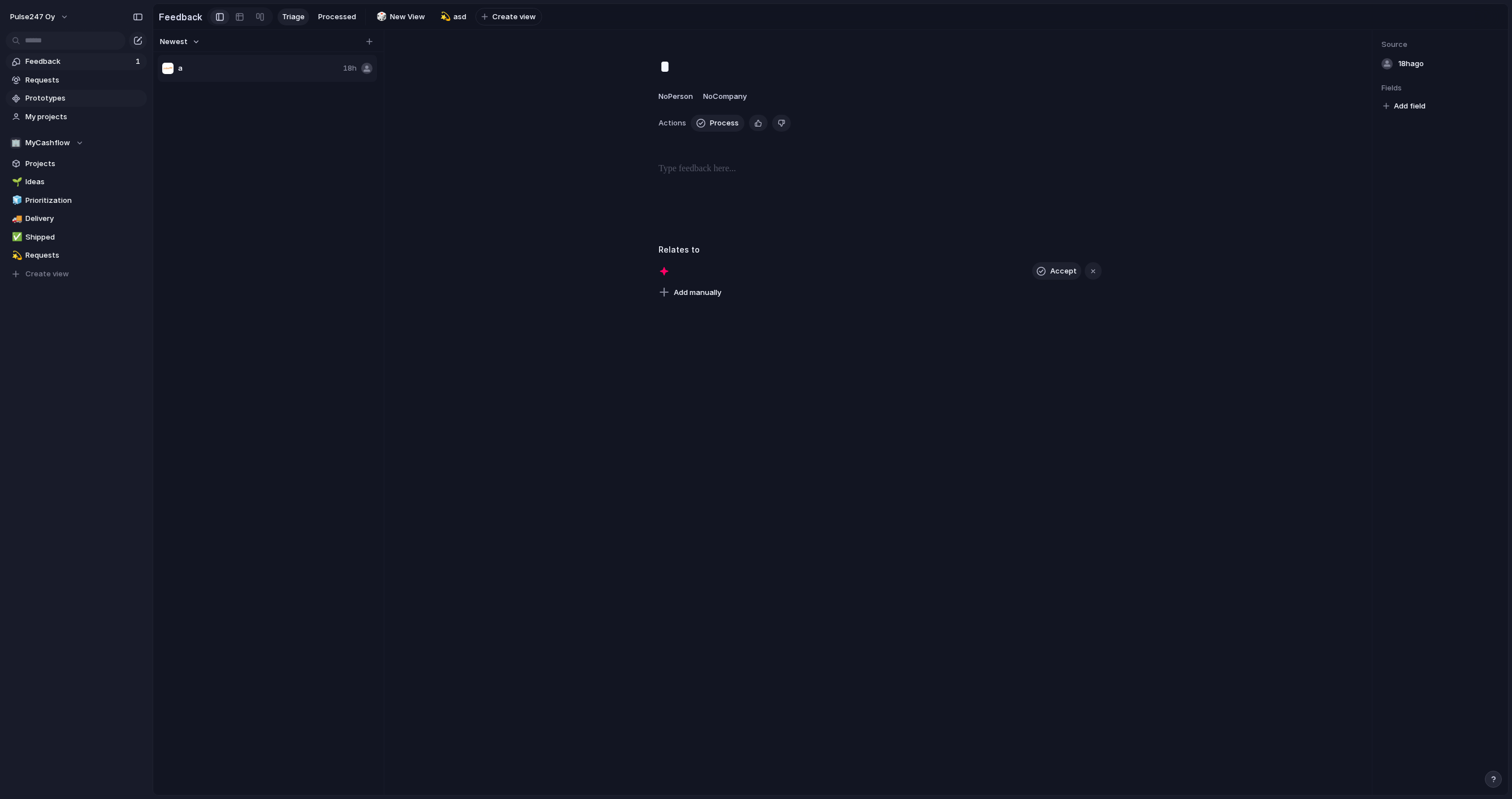
type textarea "*"
click at [1097, 271] on div "button" at bounding box center [1093, 271] width 8 height 8
click at [222, 135] on div "No results found" at bounding box center [756, 399] width 1512 height 799
click at [40, 15] on div "No results found" at bounding box center [756, 399] width 1512 height 799
click at [52, 19] on div "No results found" at bounding box center [756, 399] width 1512 height 799
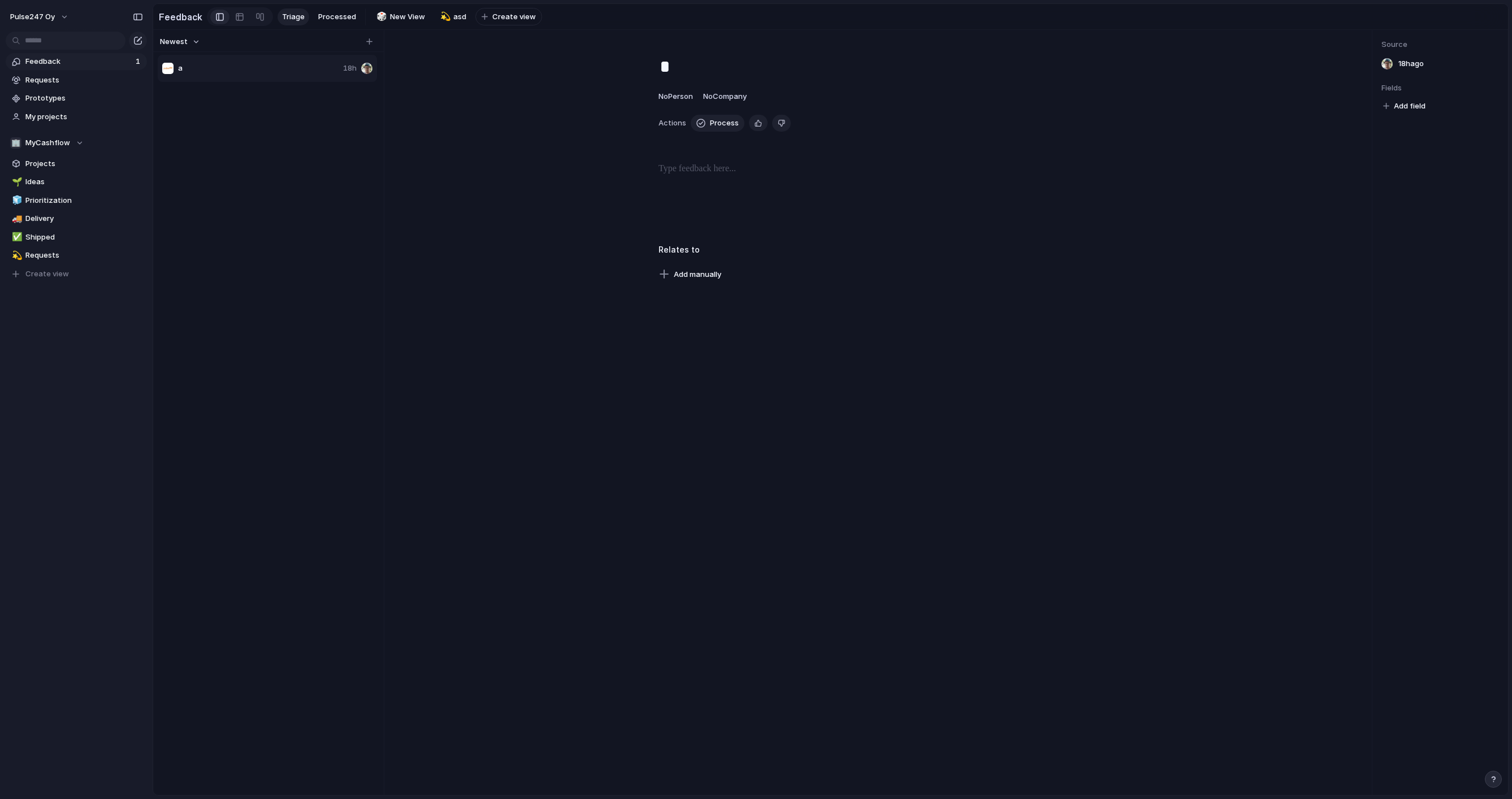
click at [68, 14] on div "No results found" at bounding box center [756, 399] width 1512 height 799
click at [54, 17] on button "Pulse247 Oy" at bounding box center [40, 17] width 69 height 18
click at [56, 43] on li "Settings" at bounding box center [54, 42] width 94 height 18
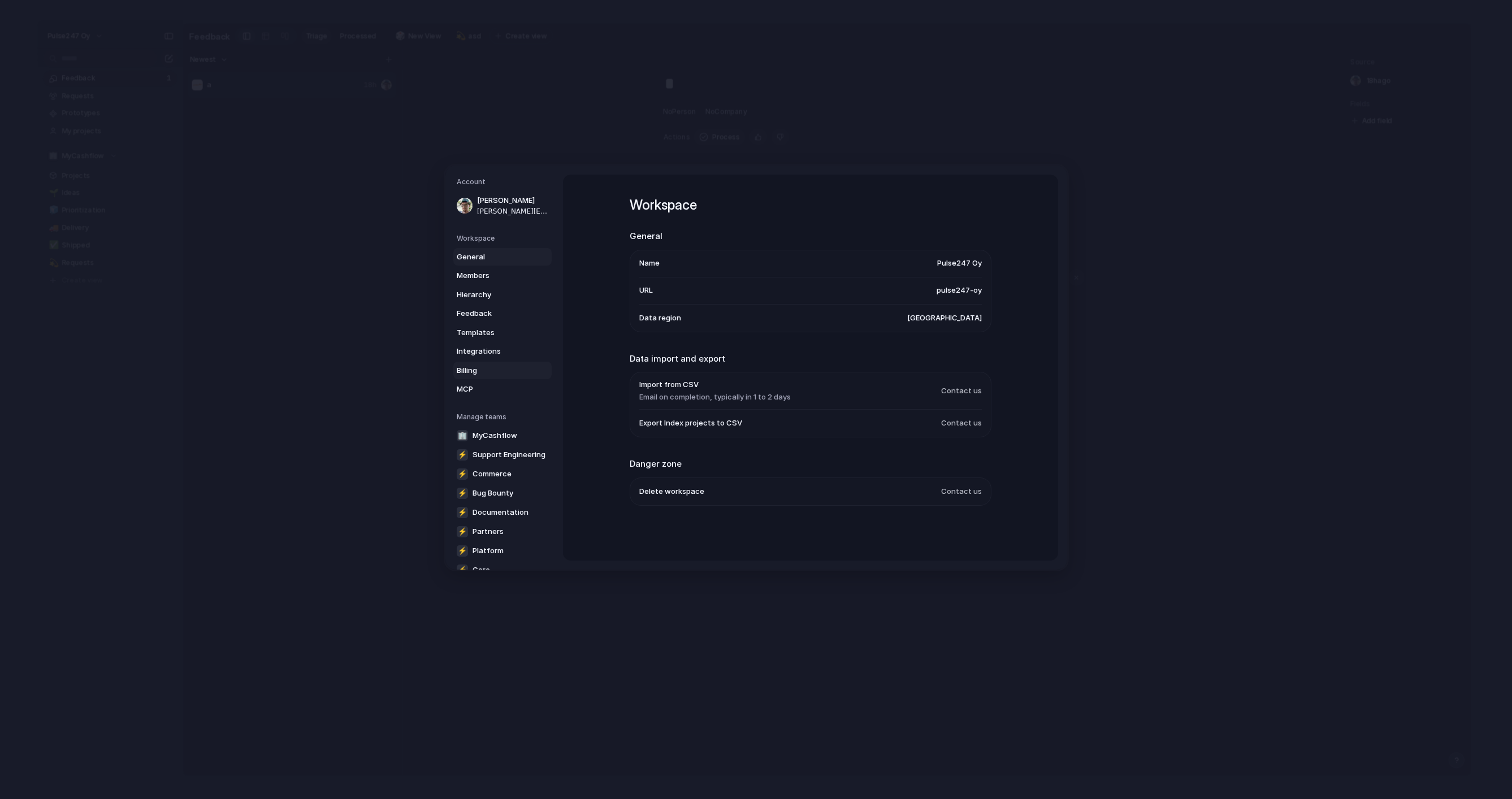
click at [487, 375] on span "Billing" at bounding box center [493, 369] width 73 height 11
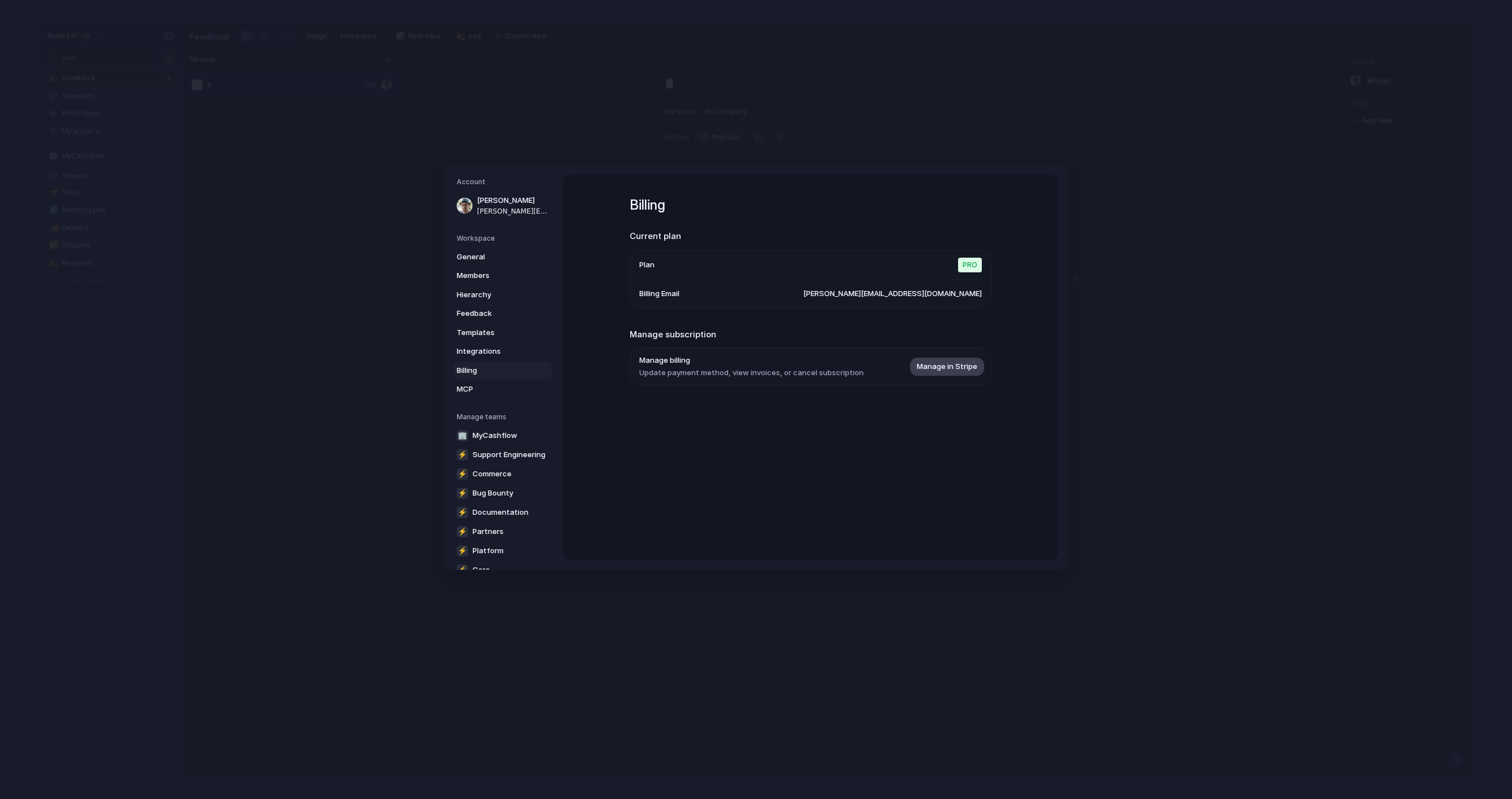
click at [951, 369] on span "Manage in Stripe" at bounding box center [946, 366] width 60 height 11
